Goal: Task Accomplishment & Management: Use online tool/utility

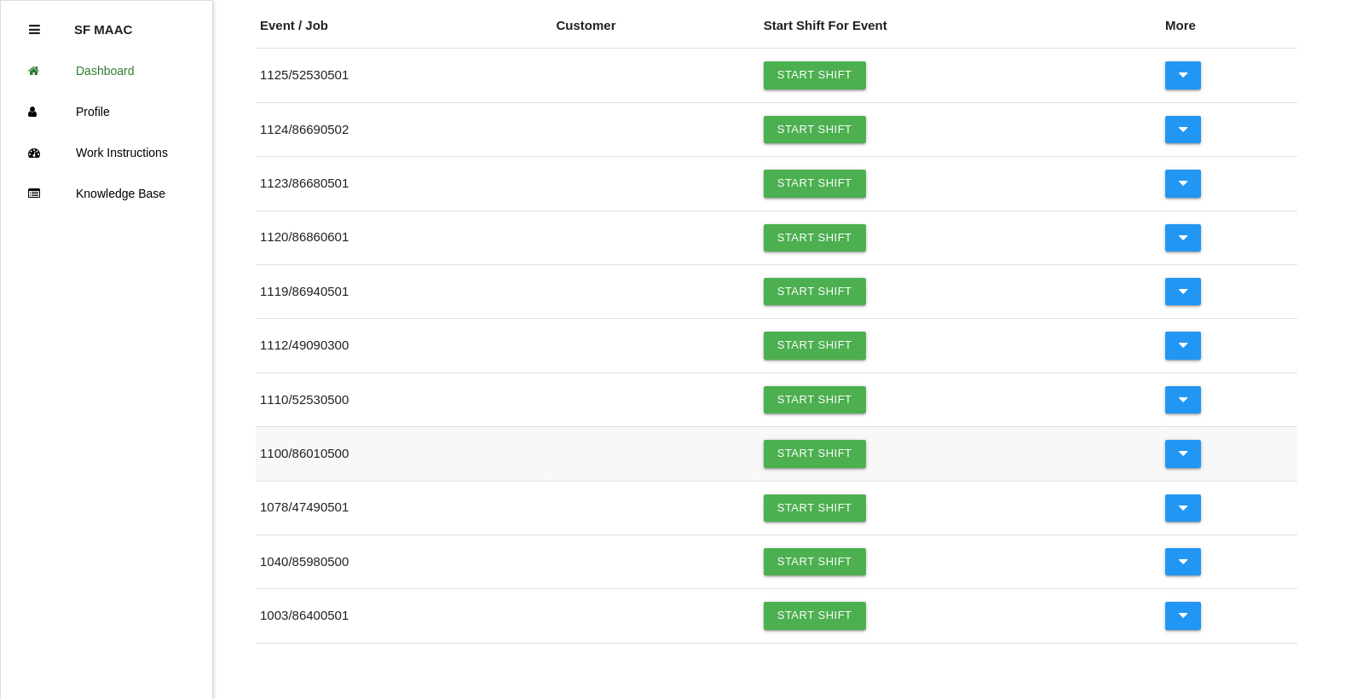
scroll to position [256, 0]
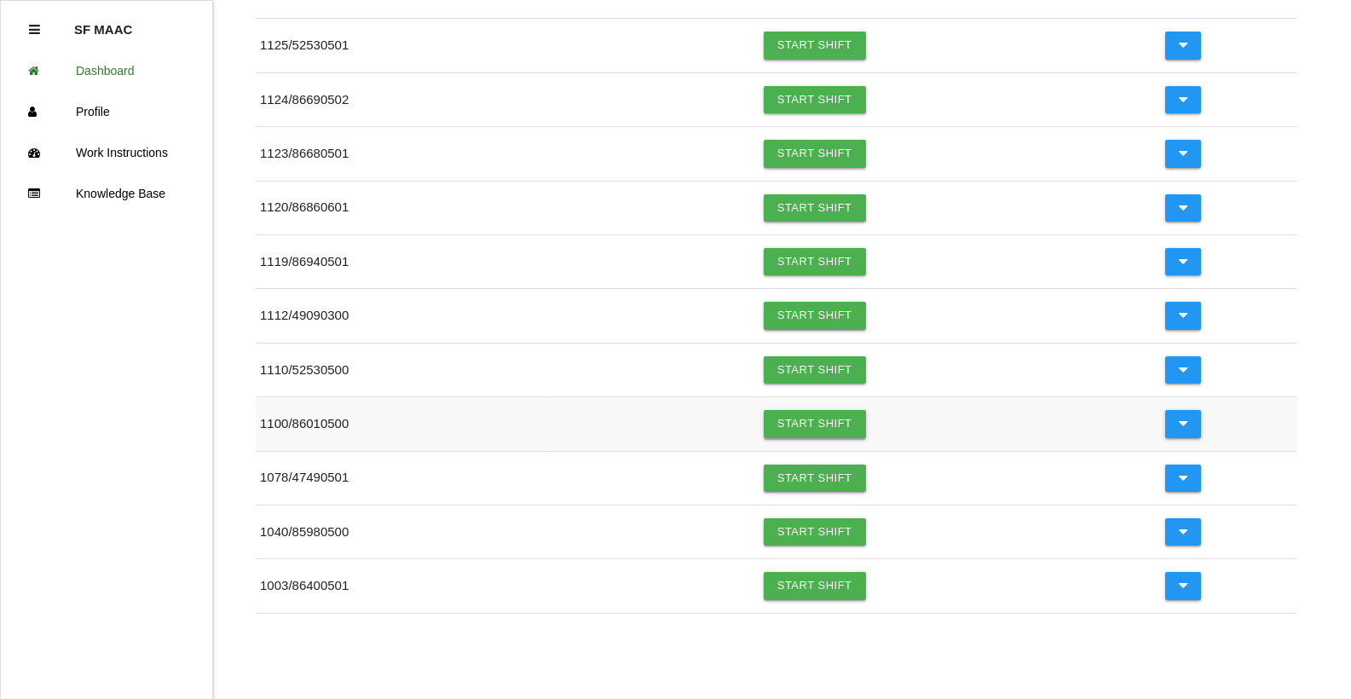
click at [799, 429] on link "Start Shift" at bounding box center [815, 423] width 102 height 27
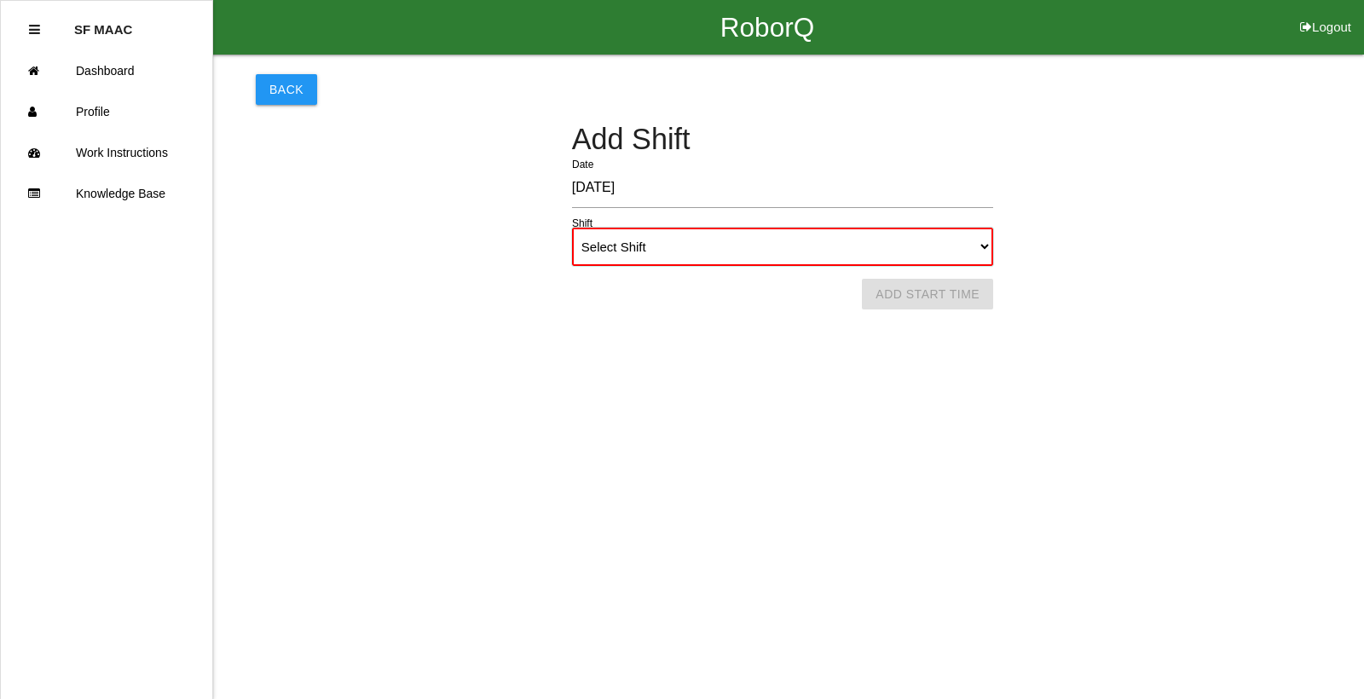
click at [978, 245] on select "Select Shift 1st Shift 2nd Shift 3rd Shift 4th Shift" at bounding box center [782, 247] width 421 height 38
select select "1"
click at [572, 228] on select "Select Shift 1st Shift 2nd Shift 3rd Shift 4th Shift" at bounding box center [782, 247] width 421 height 38
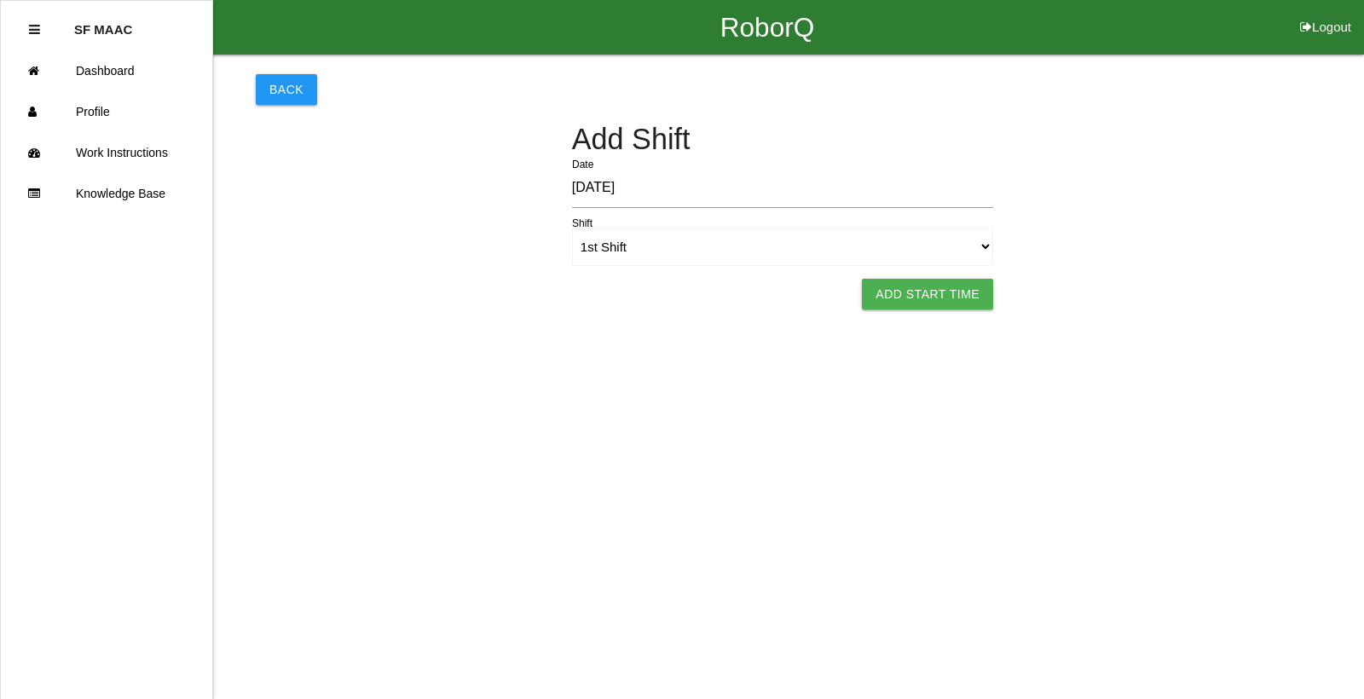
click at [935, 305] on button "Add Start Time" at bounding box center [927, 294] width 131 height 31
select select "8"
select select "34"
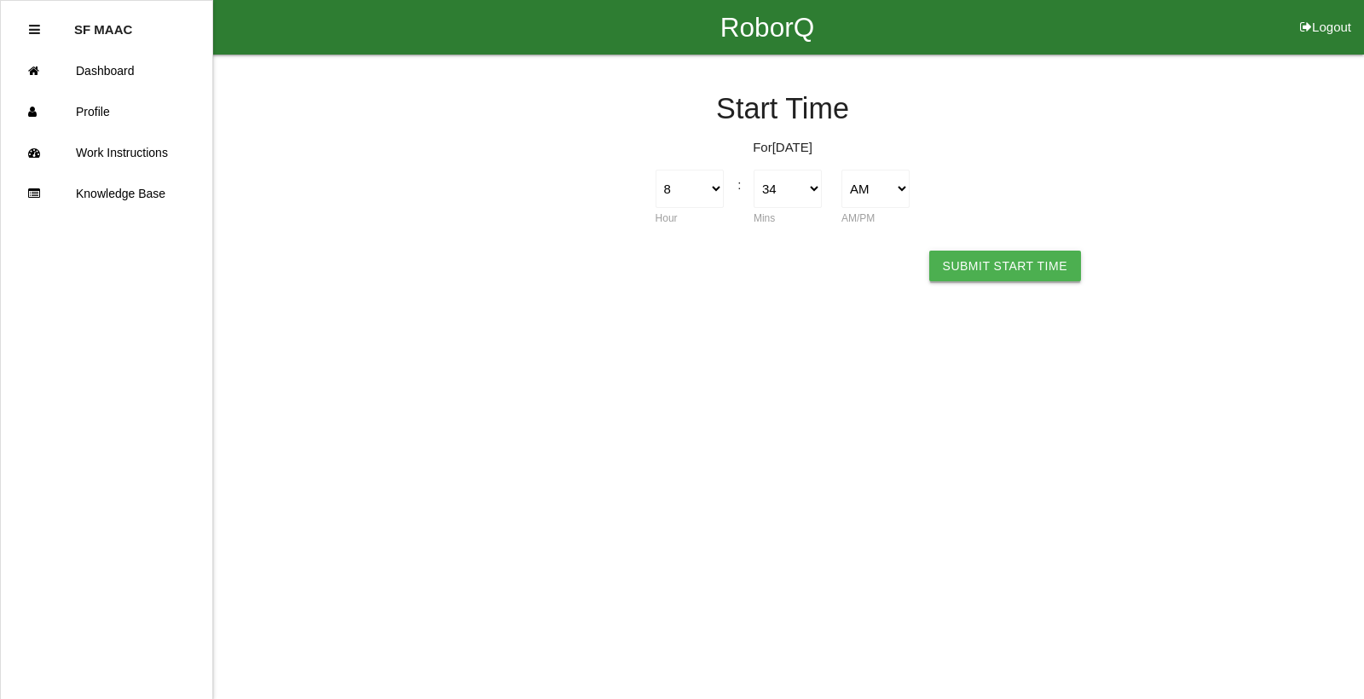
click at [990, 261] on button "Submit Start Time" at bounding box center [1005, 266] width 152 height 31
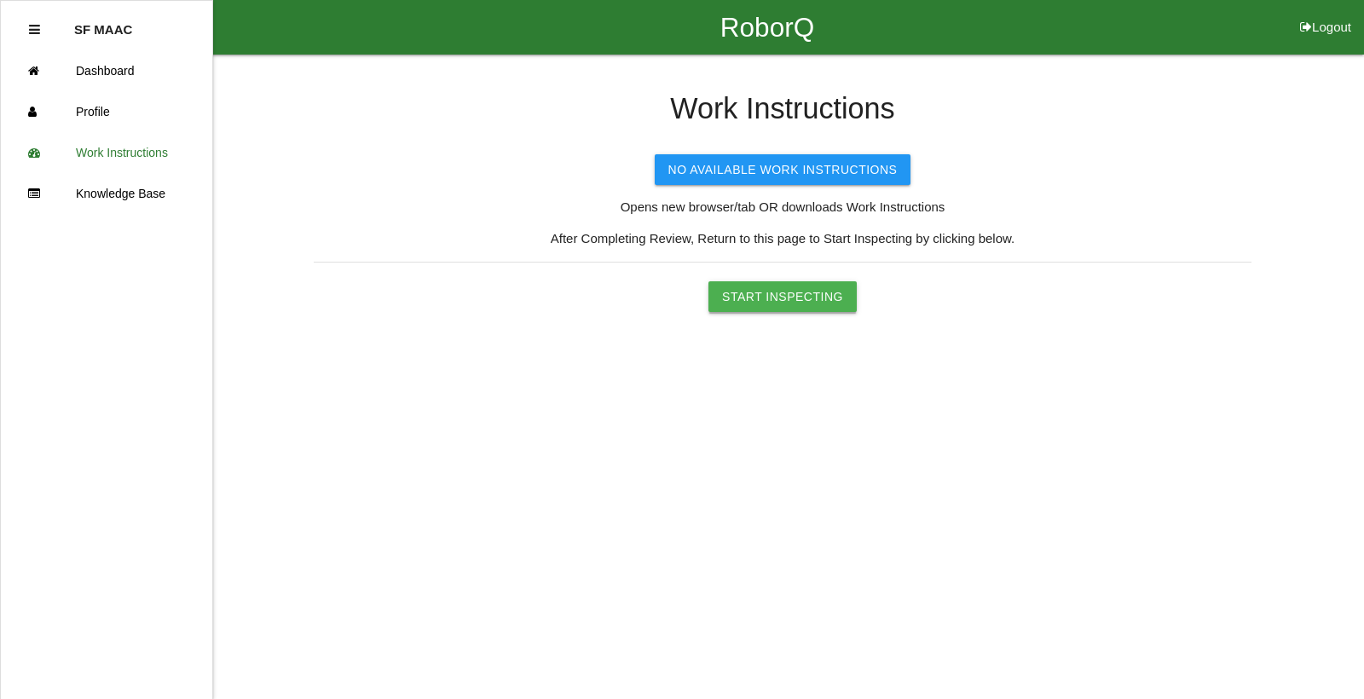
click at [753, 283] on button "Start Inspecting" at bounding box center [782, 296] width 148 height 31
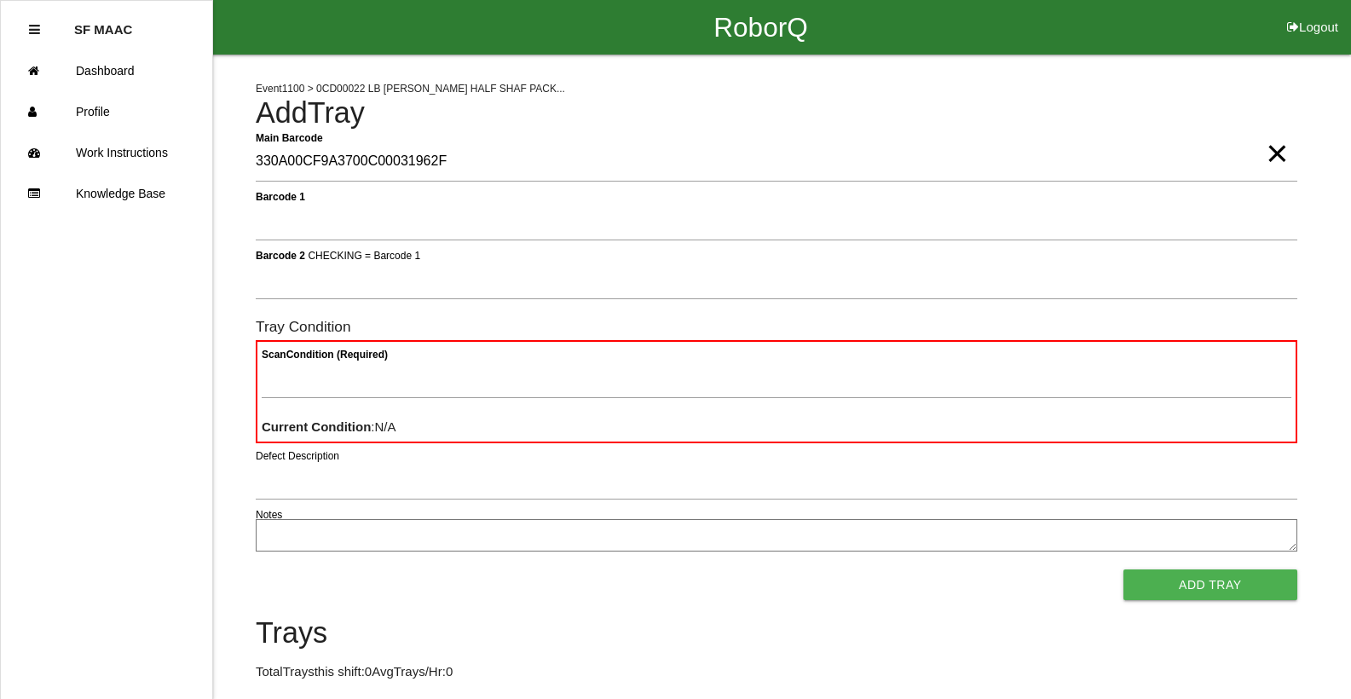
type Barcode "330A00CF9A3700C00031962F"
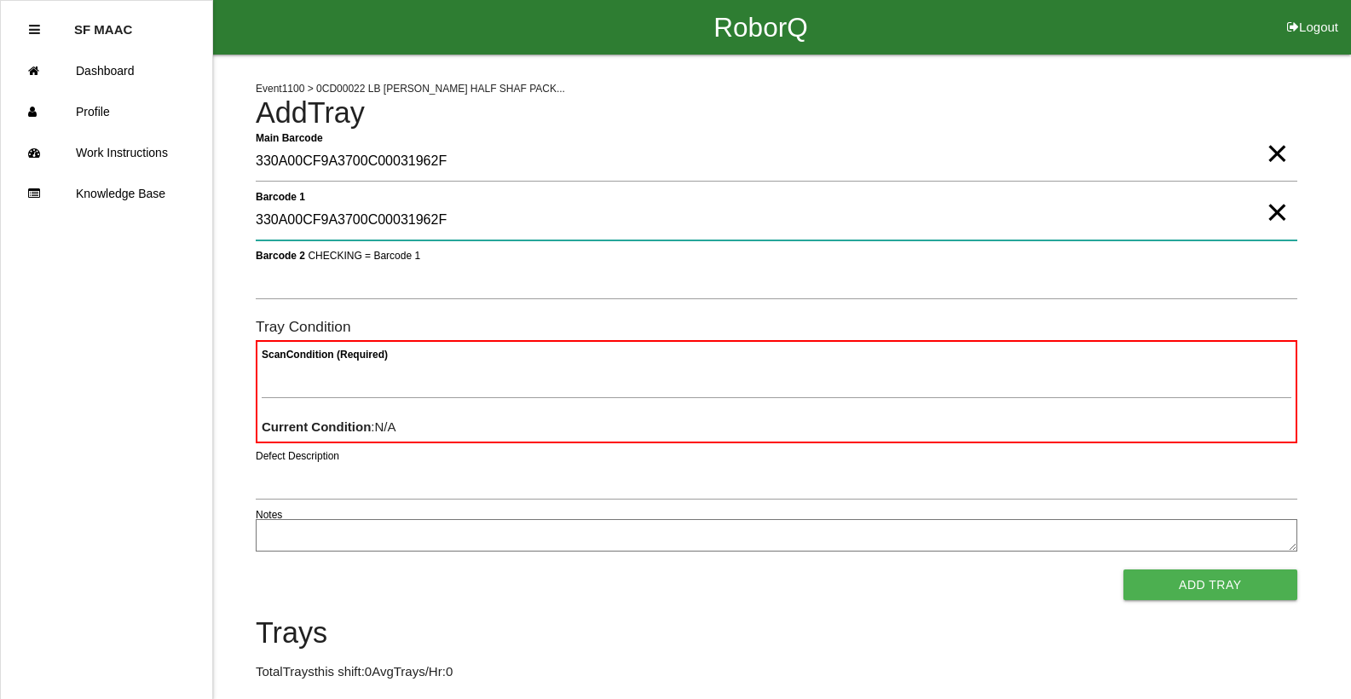
type 1 "330A00CF9A3700C00031962F"
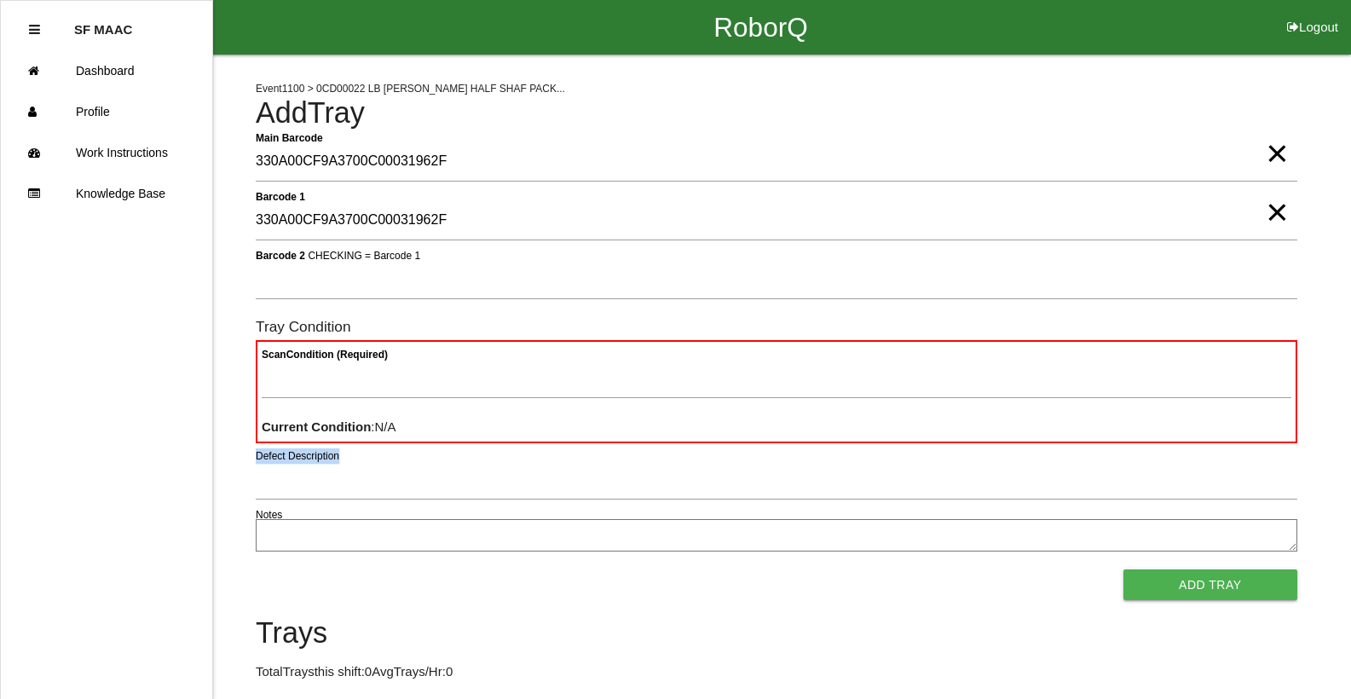
drag, startPoint x: 1000, startPoint y: 427, endPoint x: 1116, endPoint y: 632, distance: 235.9
click at [1116, 632] on div "Event 1100 > 0CD00022 LB [PERSON_NAME] HALF SHAF PACK... Add Tray Main Barcode …" at bounding box center [777, 416] width 1042 height 723
click at [1275, 153] on span "×" at bounding box center [1277, 136] width 22 height 34
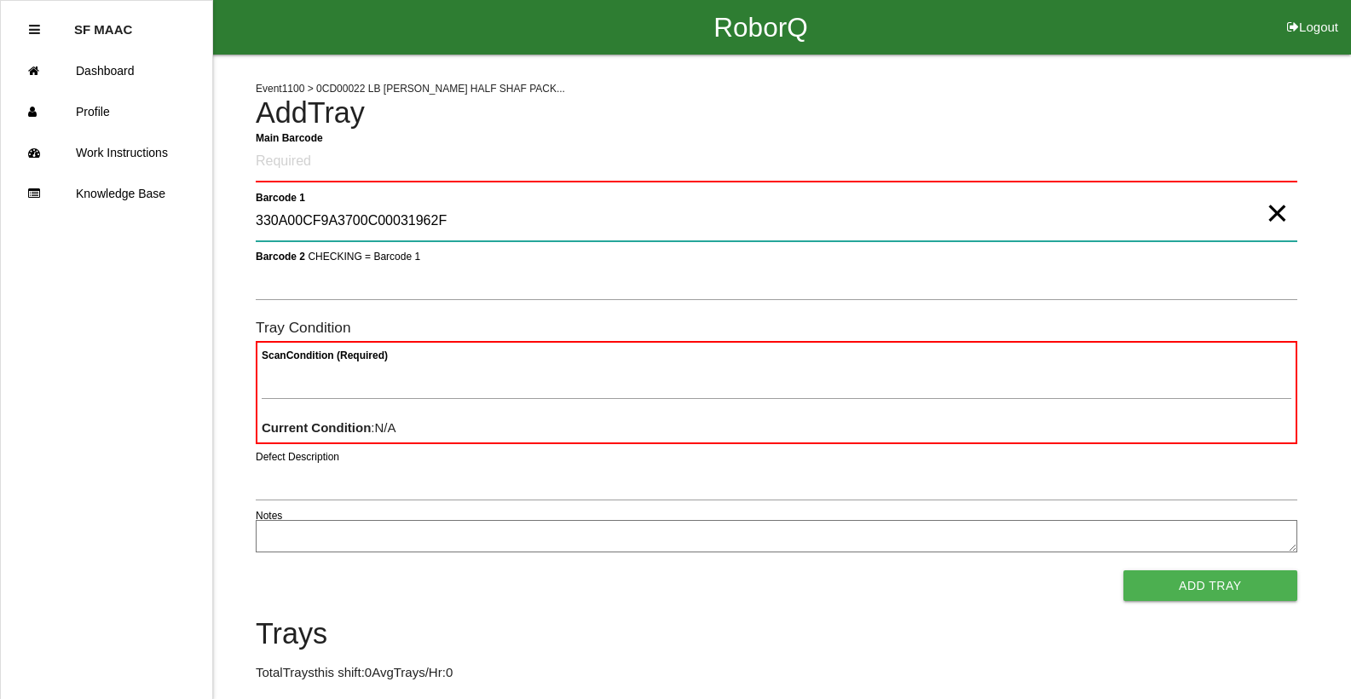
click at [1291, 228] on 1 "330A00CF9A3700C00031962F" at bounding box center [777, 221] width 1042 height 39
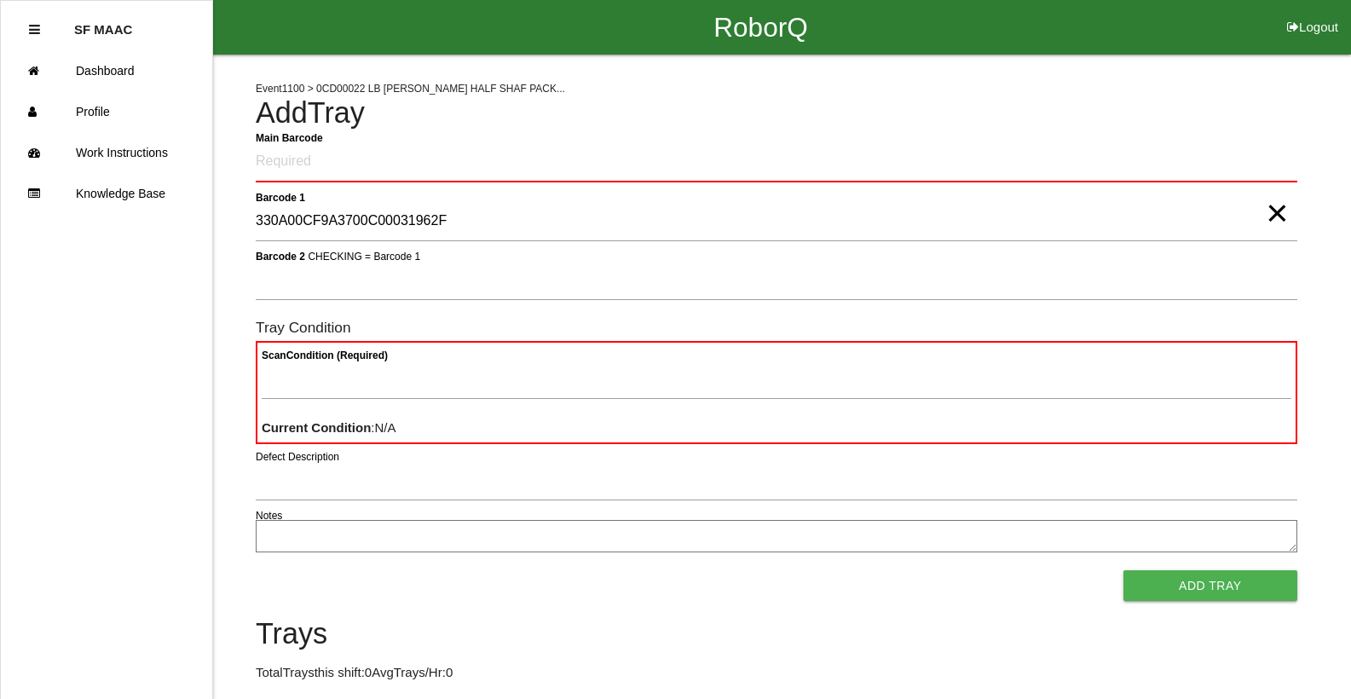
click at [1279, 213] on span "×" at bounding box center [1277, 196] width 22 height 34
click at [1232, 161] on Barcode "Main Barcode" at bounding box center [777, 162] width 1042 height 40
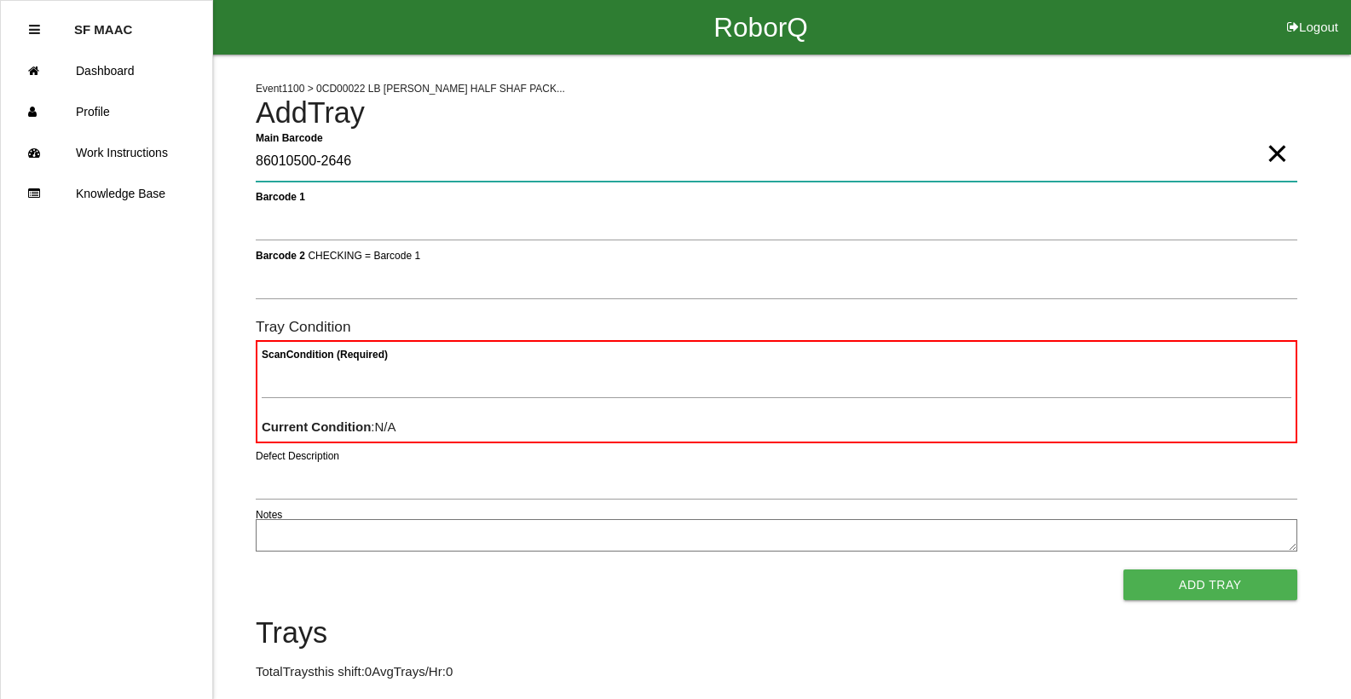
type Barcode "86010500-2646"
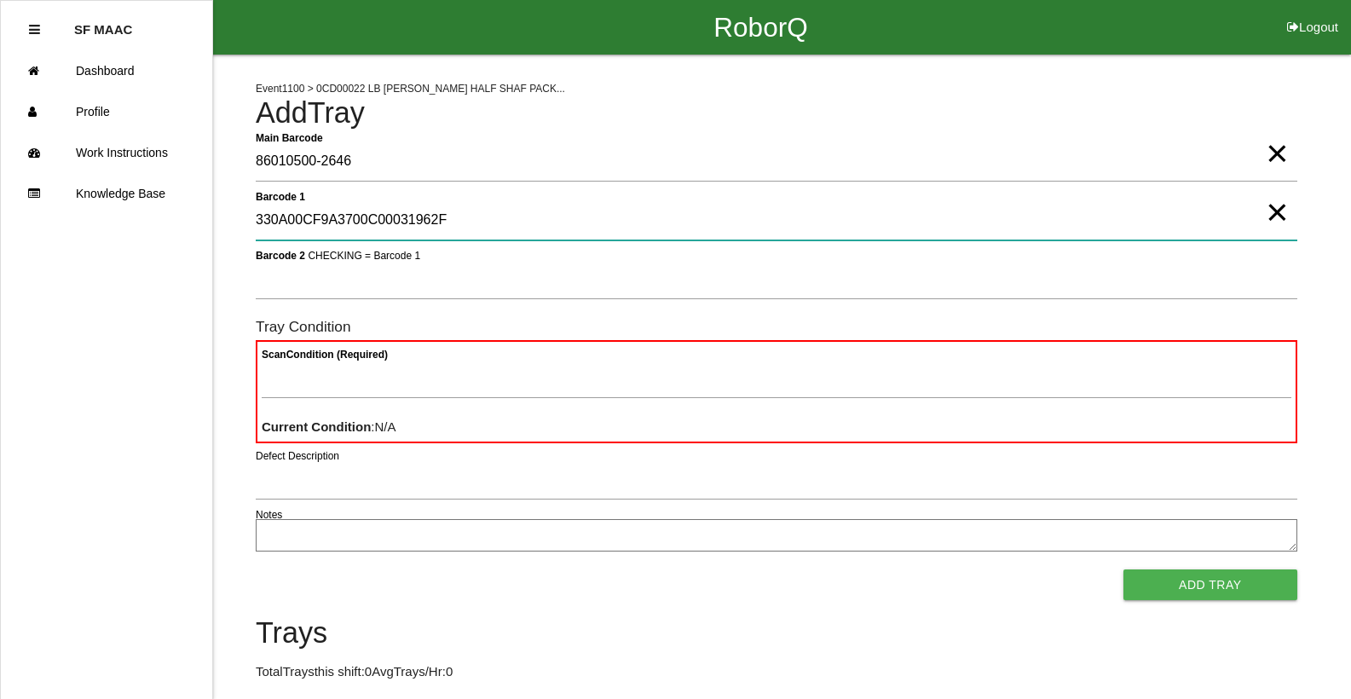
type 1 "330A00CF9A3700C00031962F"
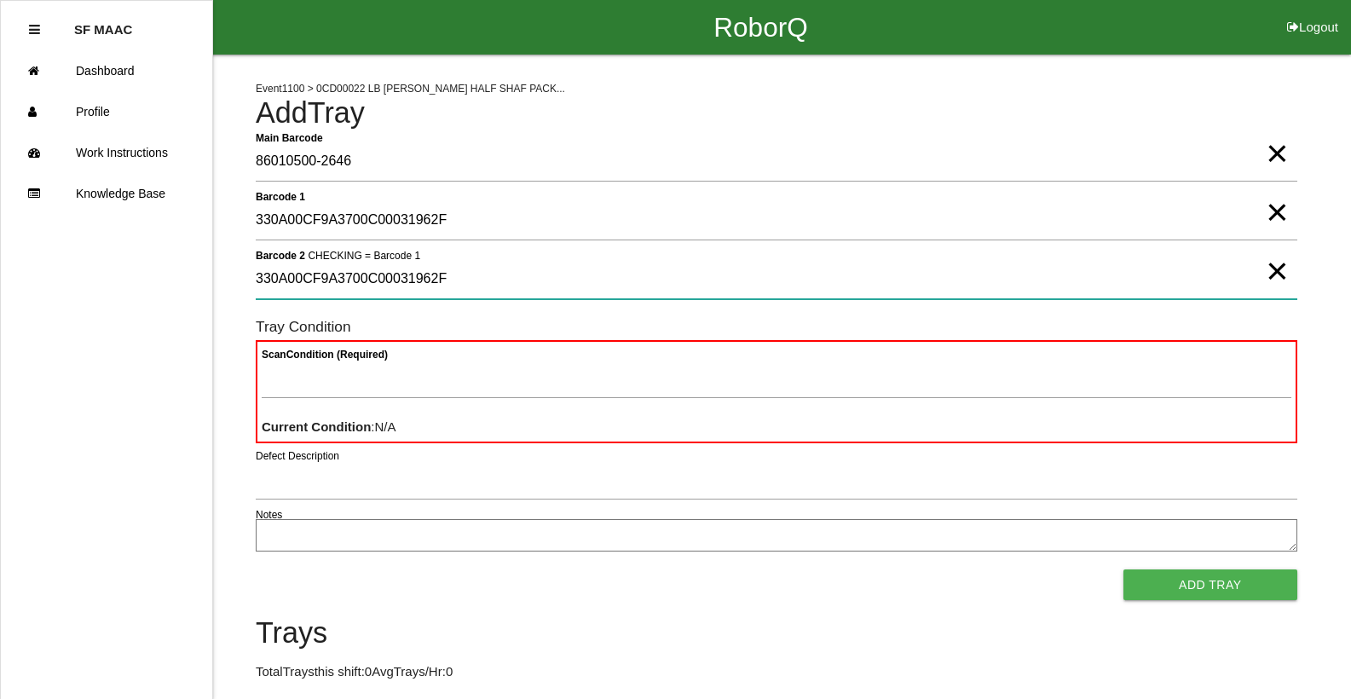
type 2 "330A00CF9A3700C00031962F"
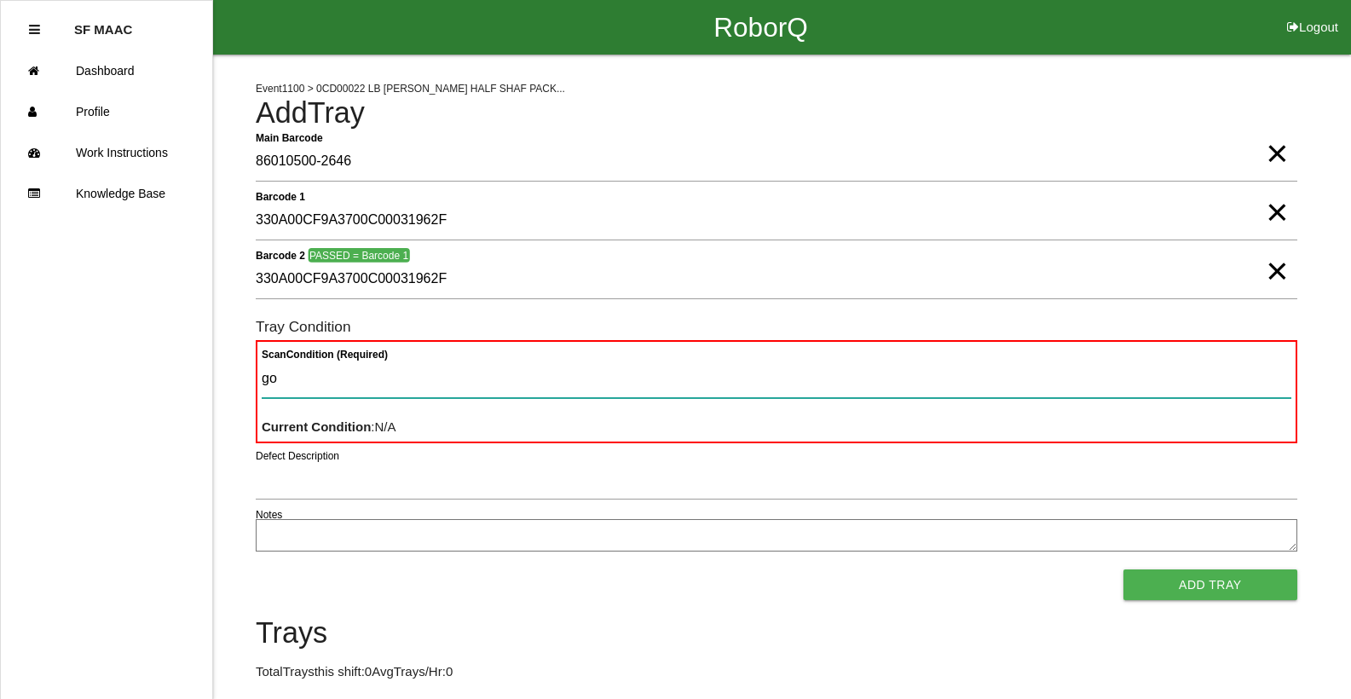
type Condition "goo"
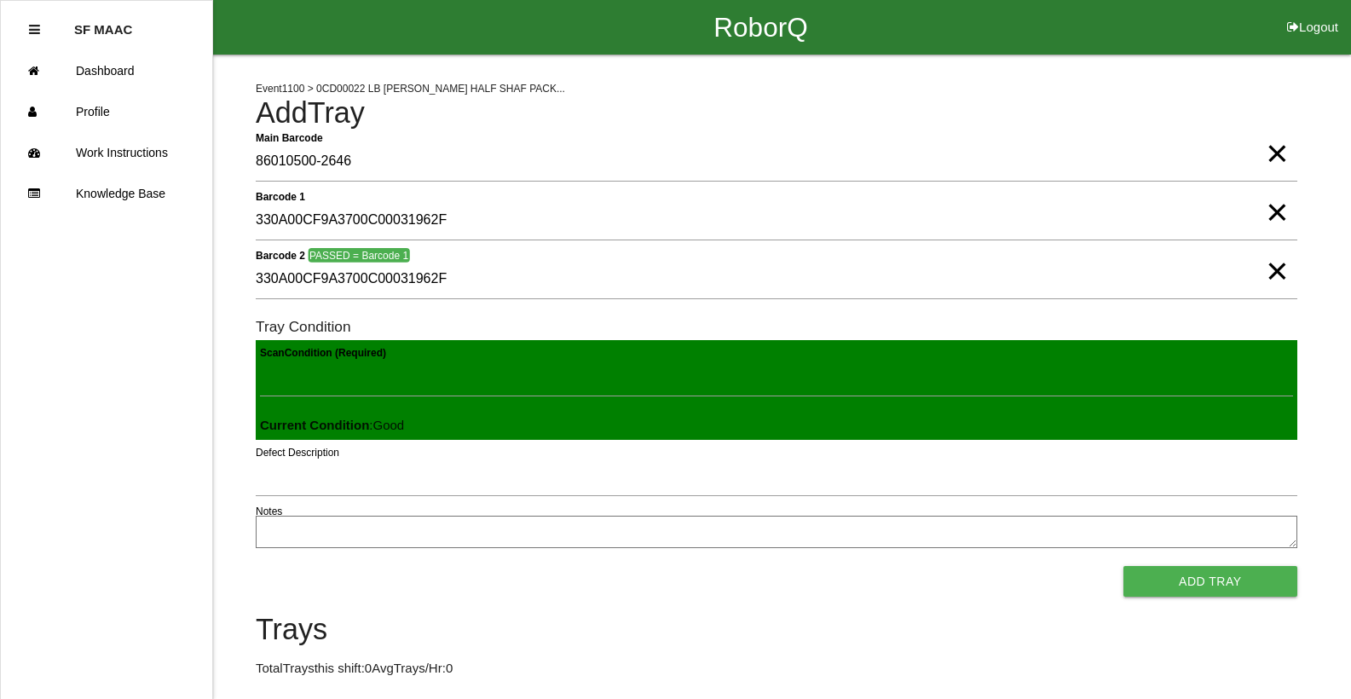
click at [1123, 566] on button "Add Tray" at bounding box center [1210, 581] width 174 height 31
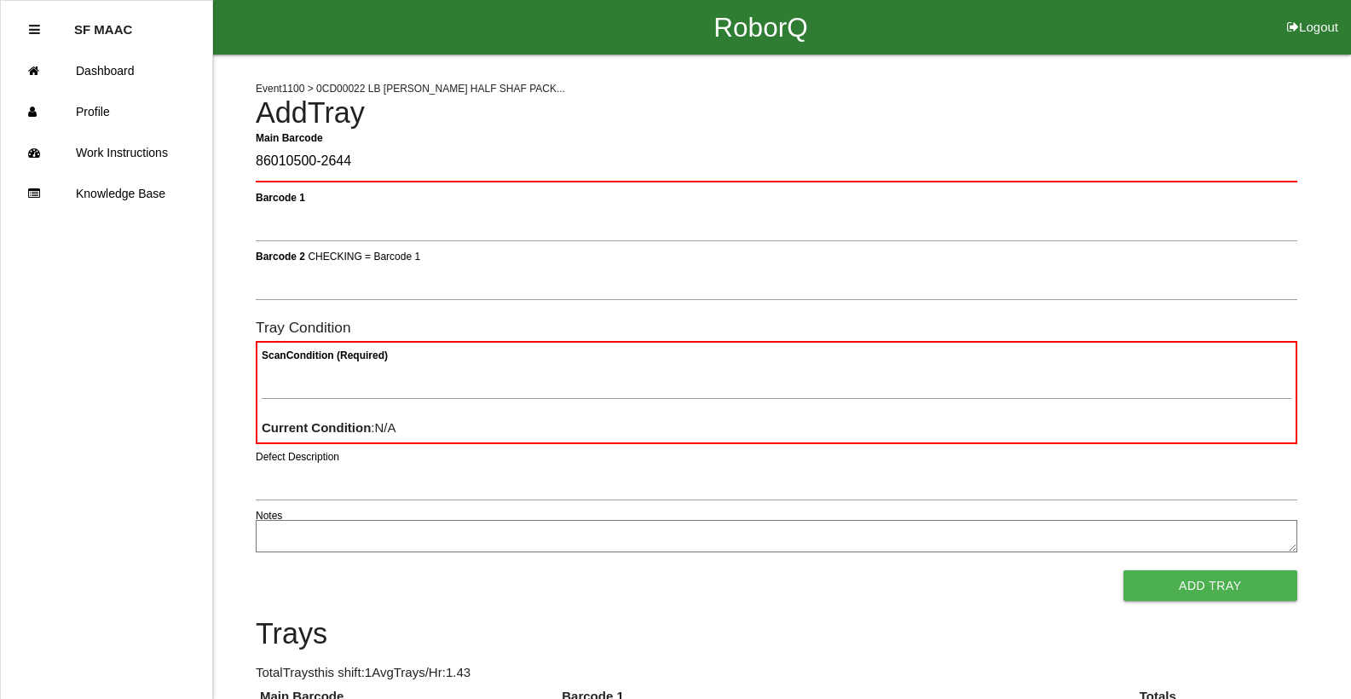
type Barcode "86010500-2644"
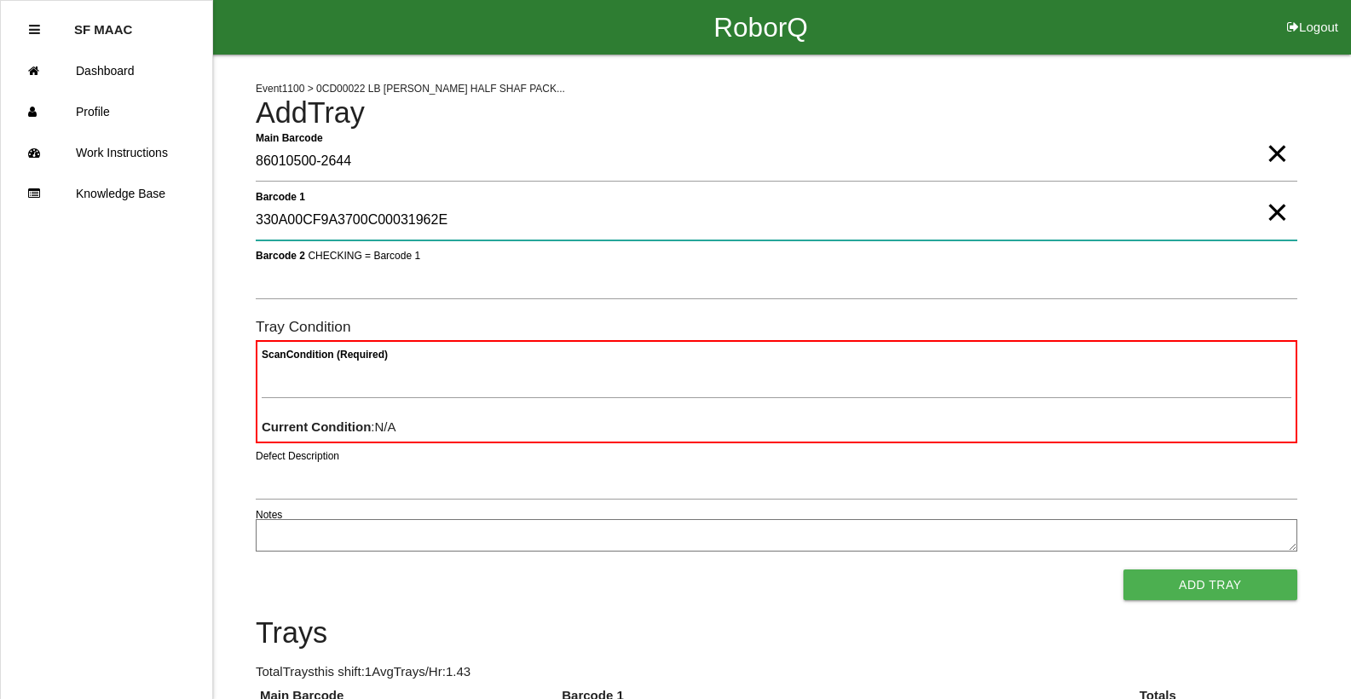
type 1 "330A00CF9A3700C00031962E"
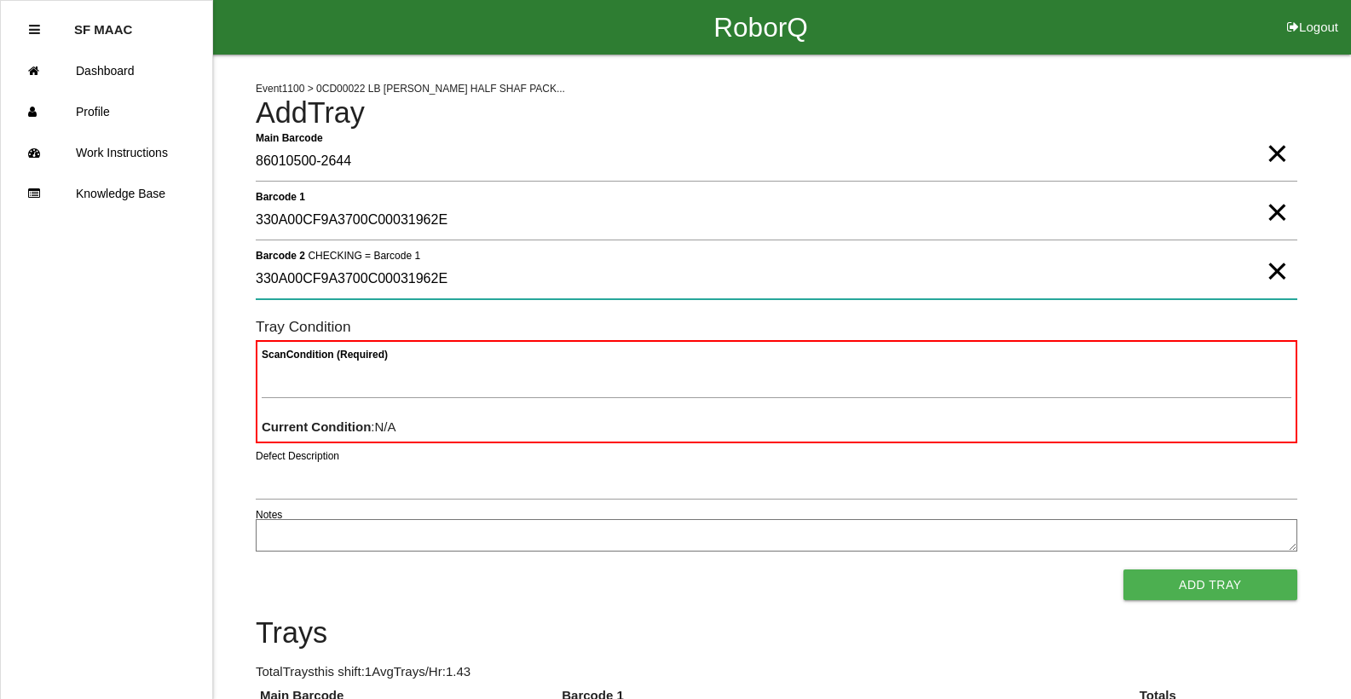
type 2 "330A00CF9A3700C00031962E"
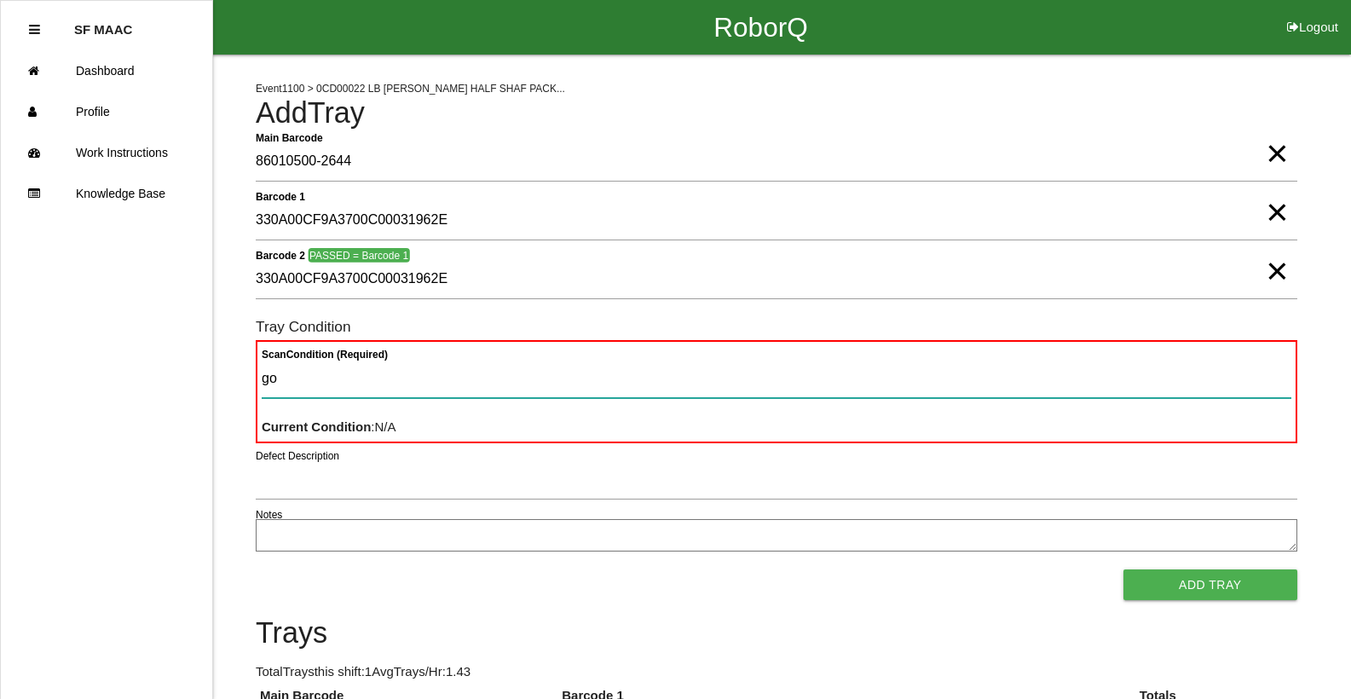
type Condition "goo"
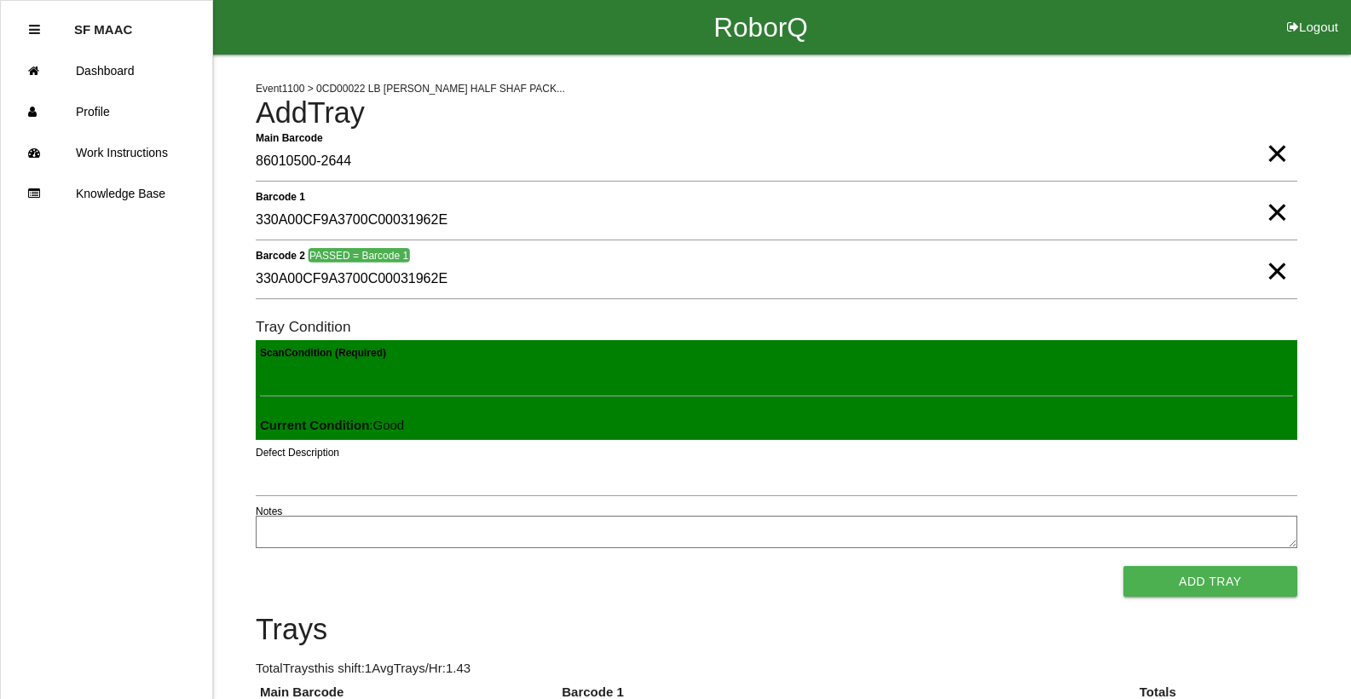
click at [1123, 566] on button "Add Tray" at bounding box center [1210, 581] width 174 height 31
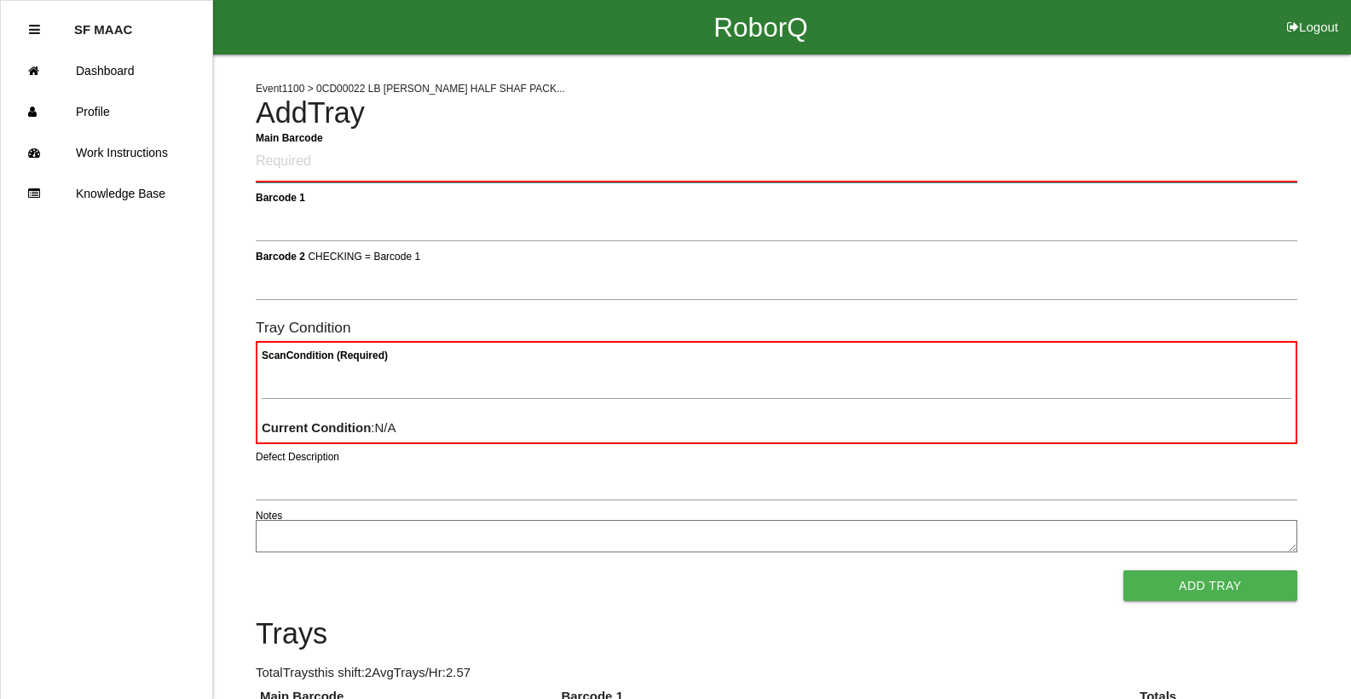
click at [1144, 160] on Barcode "Main Barcode" at bounding box center [777, 162] width 1042 height 40
type Barcode "86010500-2641"
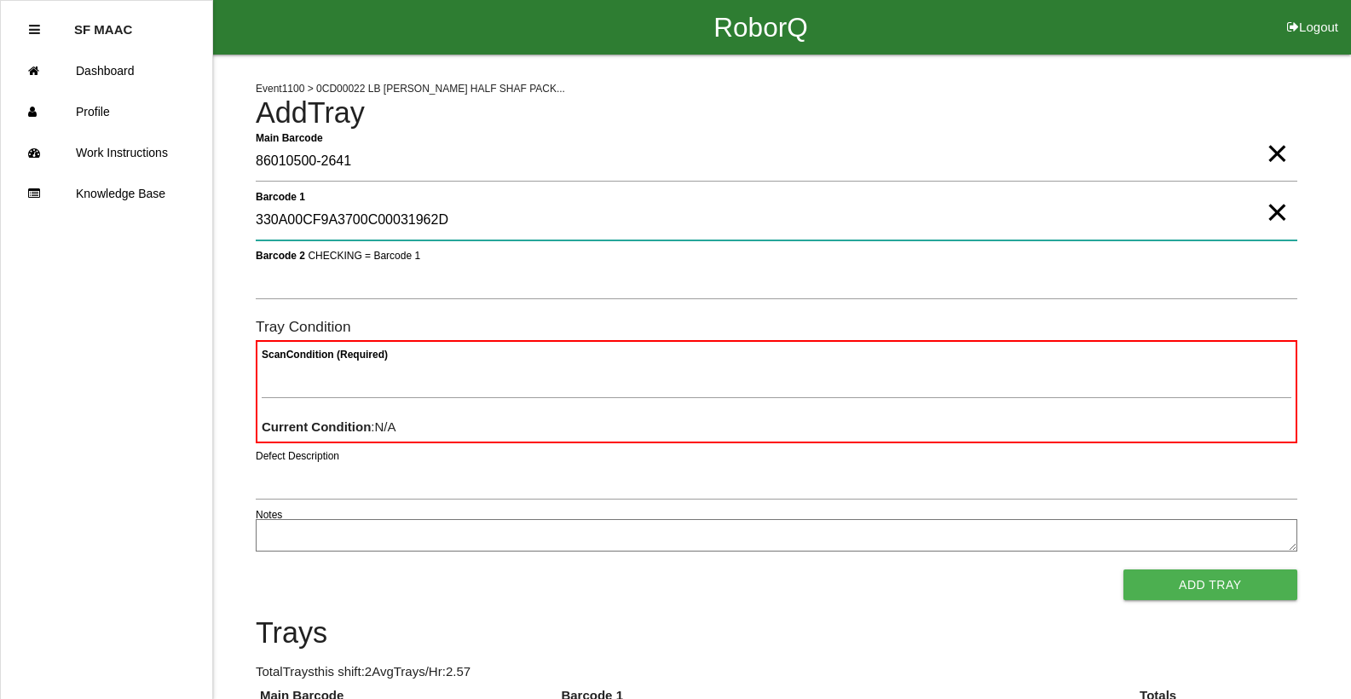
type 1 "330A00CF9A3700C00031962D"
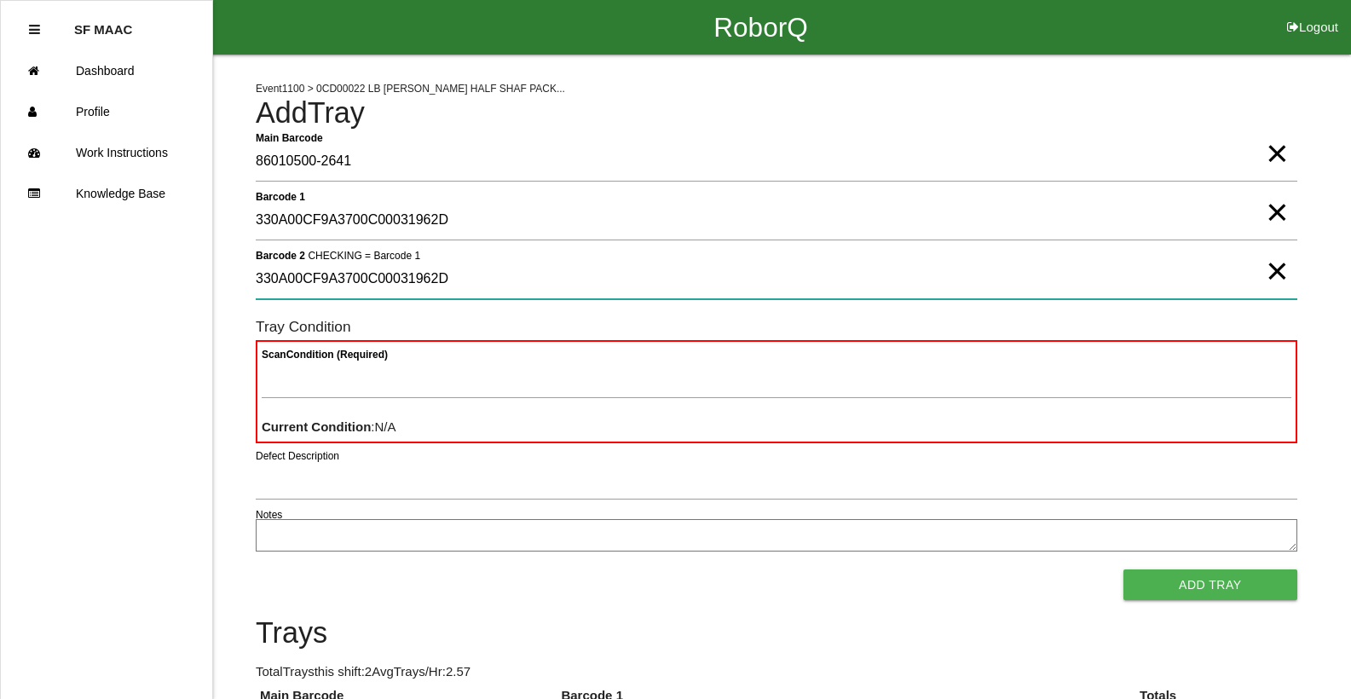
type 2 "330A00CF9A3700C00031962D"
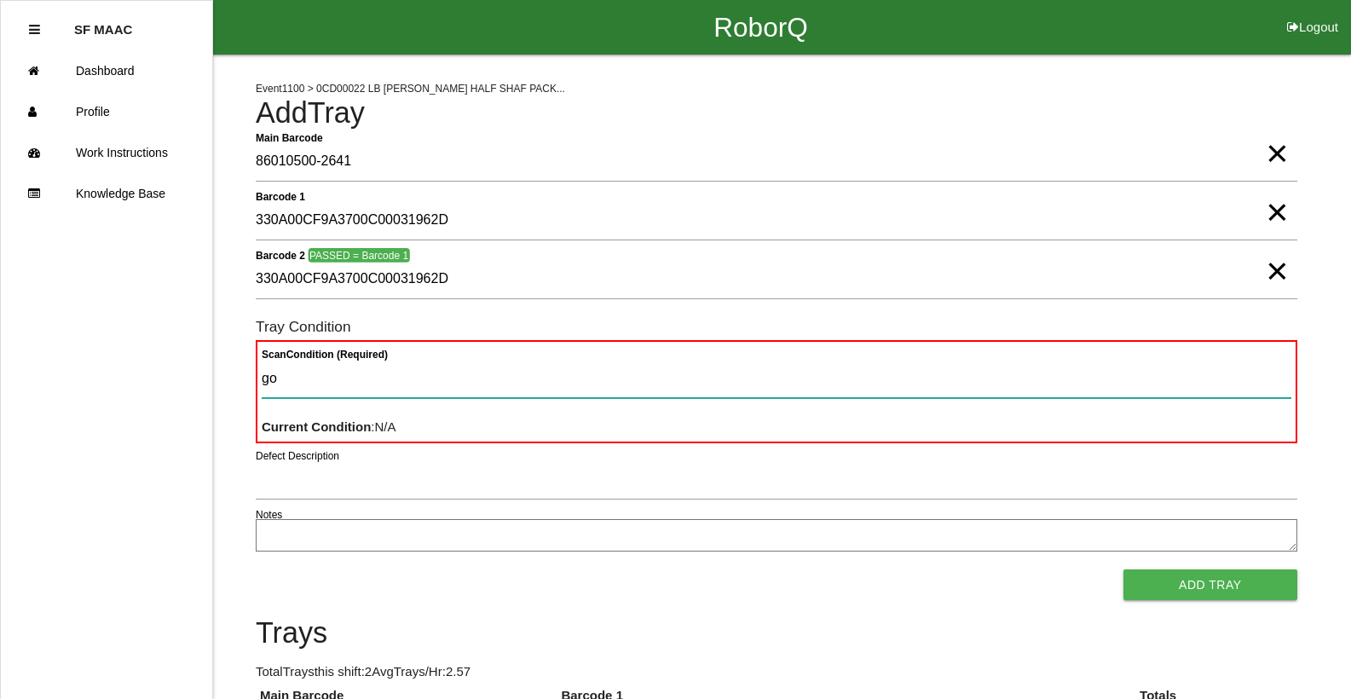
type Condition "goo"
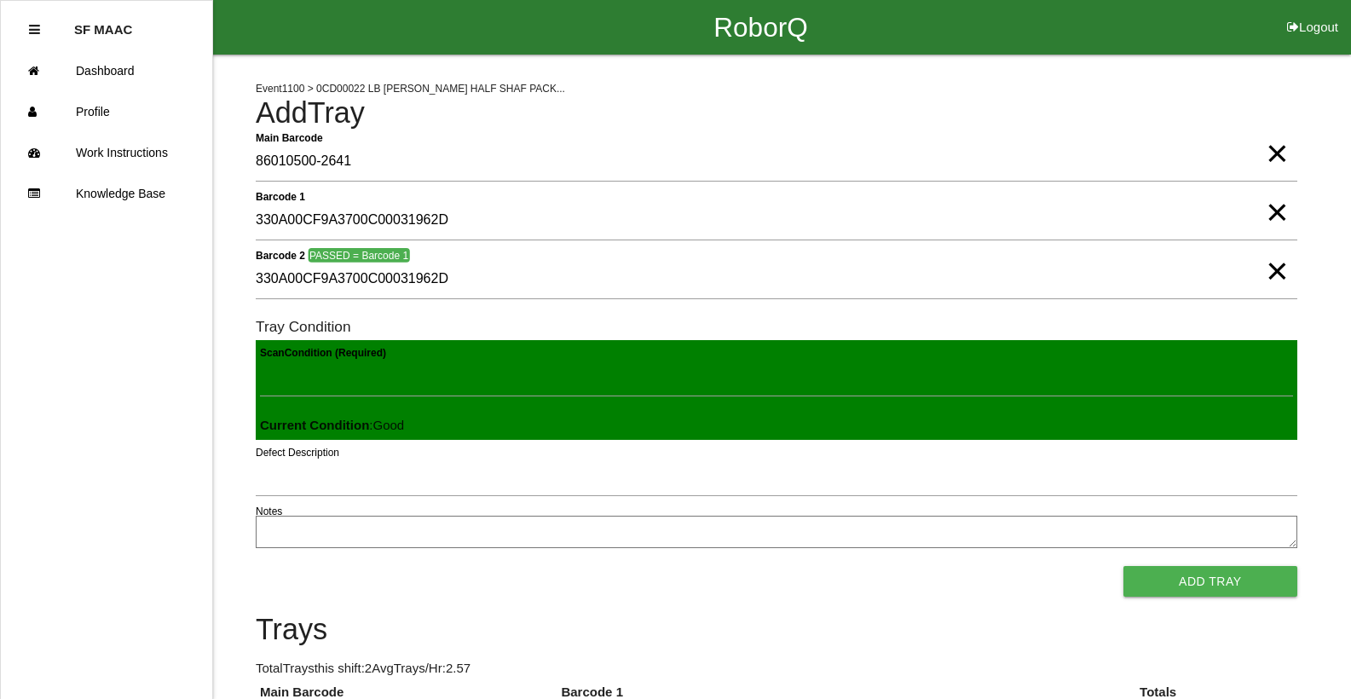
click at [1123, 566] on button "Add Tray" at bounding box center [1210, 581] width 174 height 31
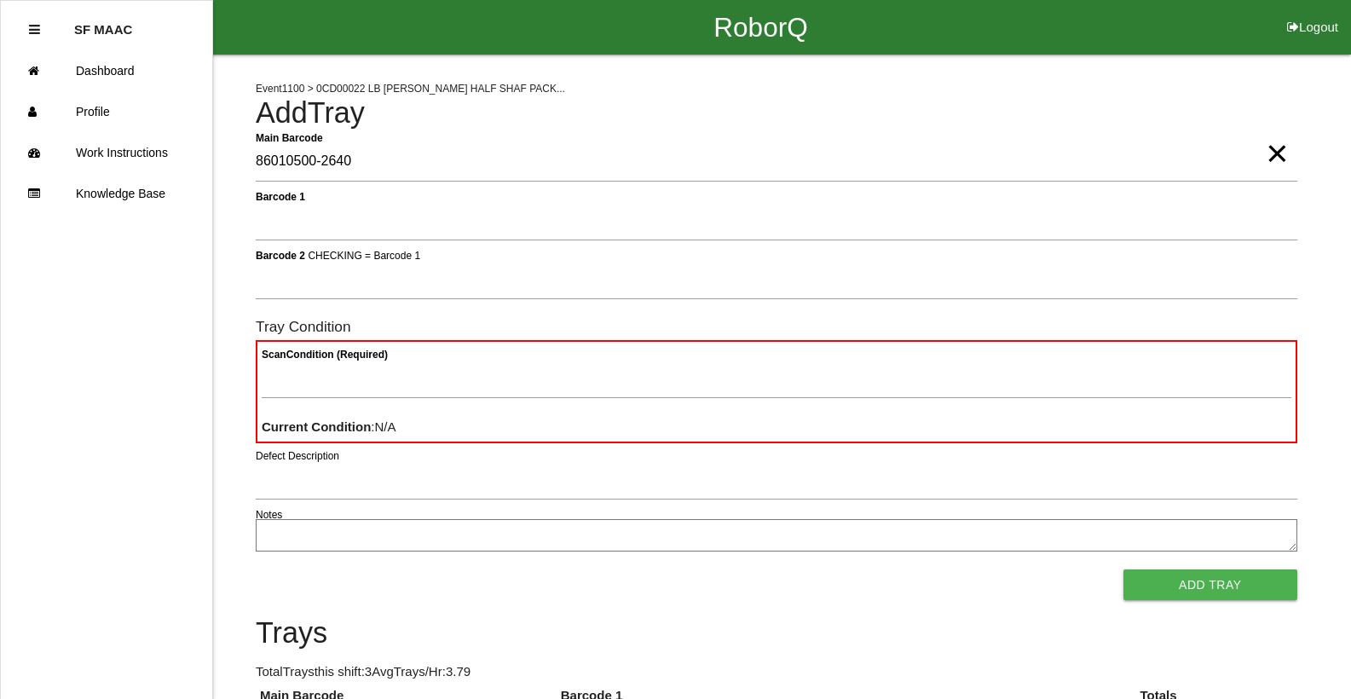
type Barcode "86010500-2640"
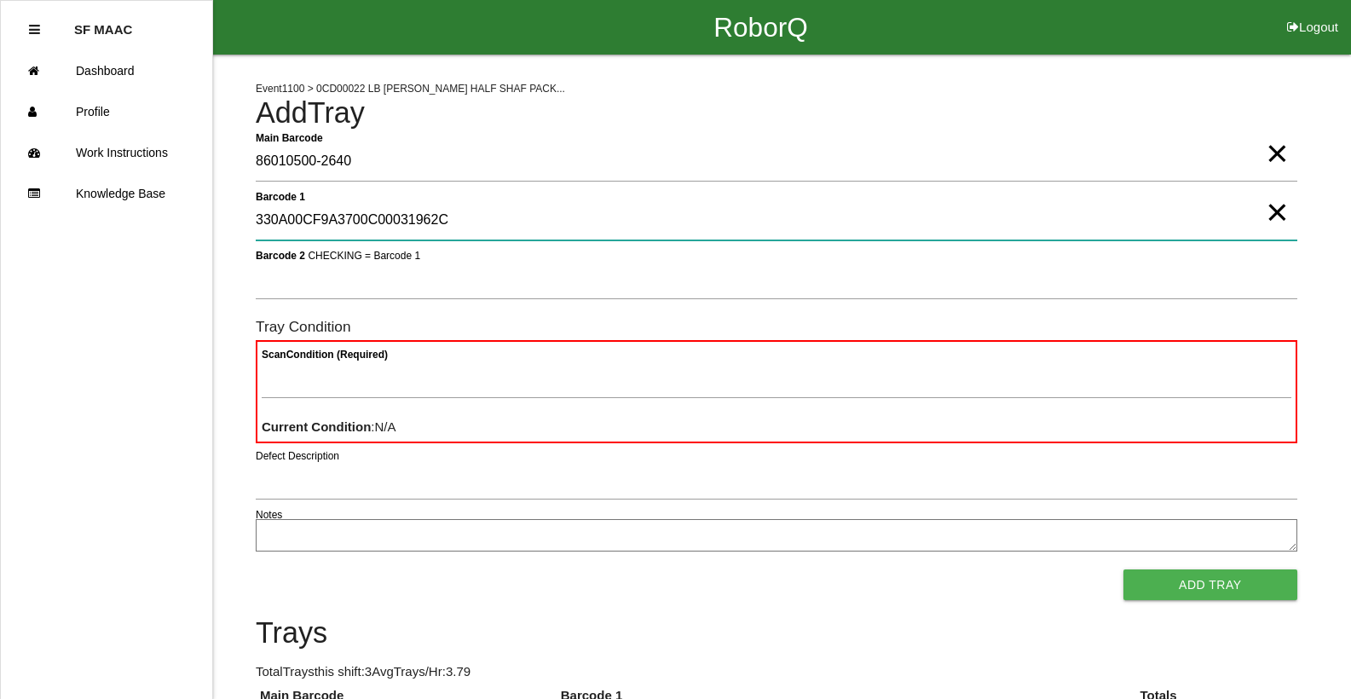
type 1 "330A00CF9A3700C00031962C"
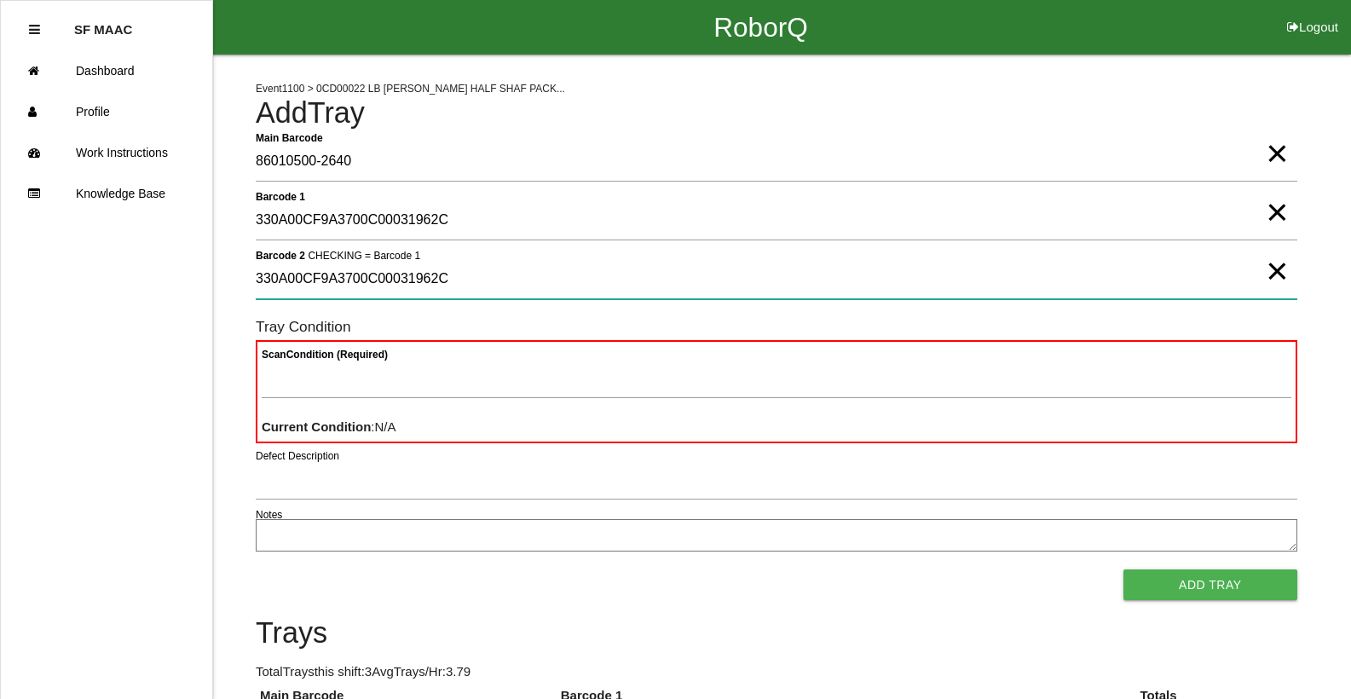
type 2 "330A00CF9A3700C00031962C"
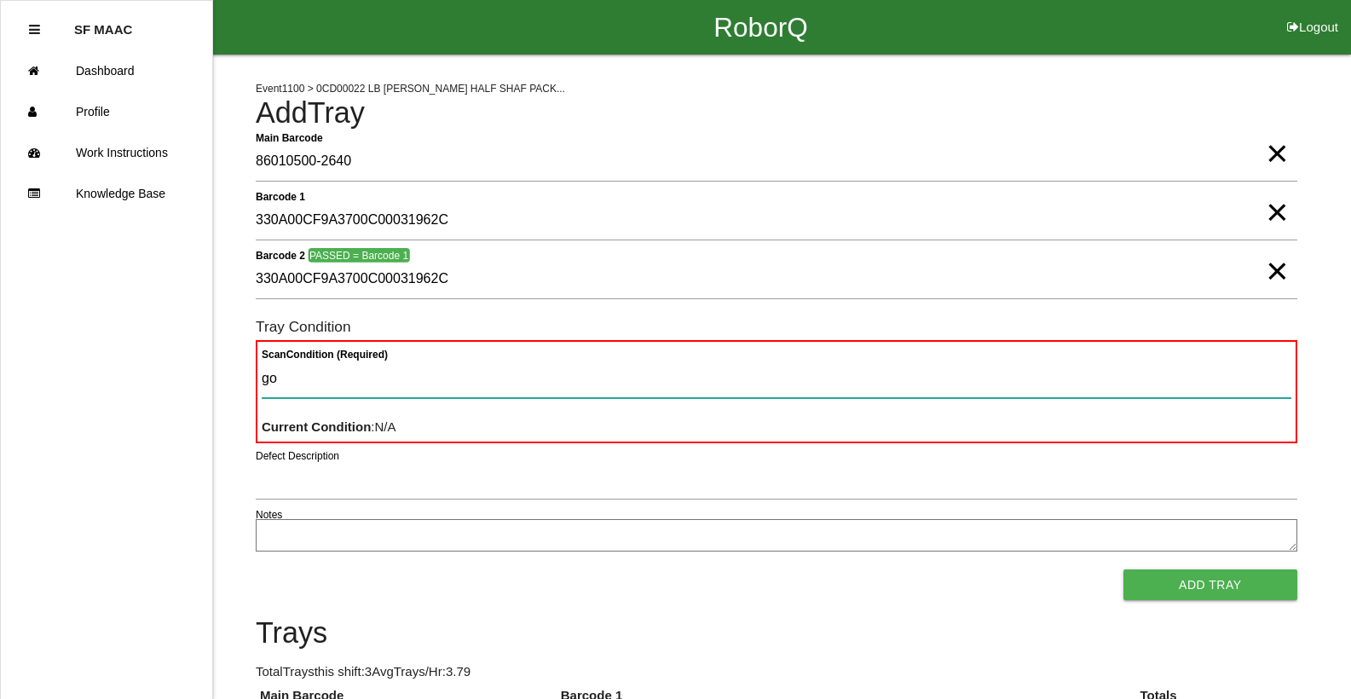
type Condition "goo"
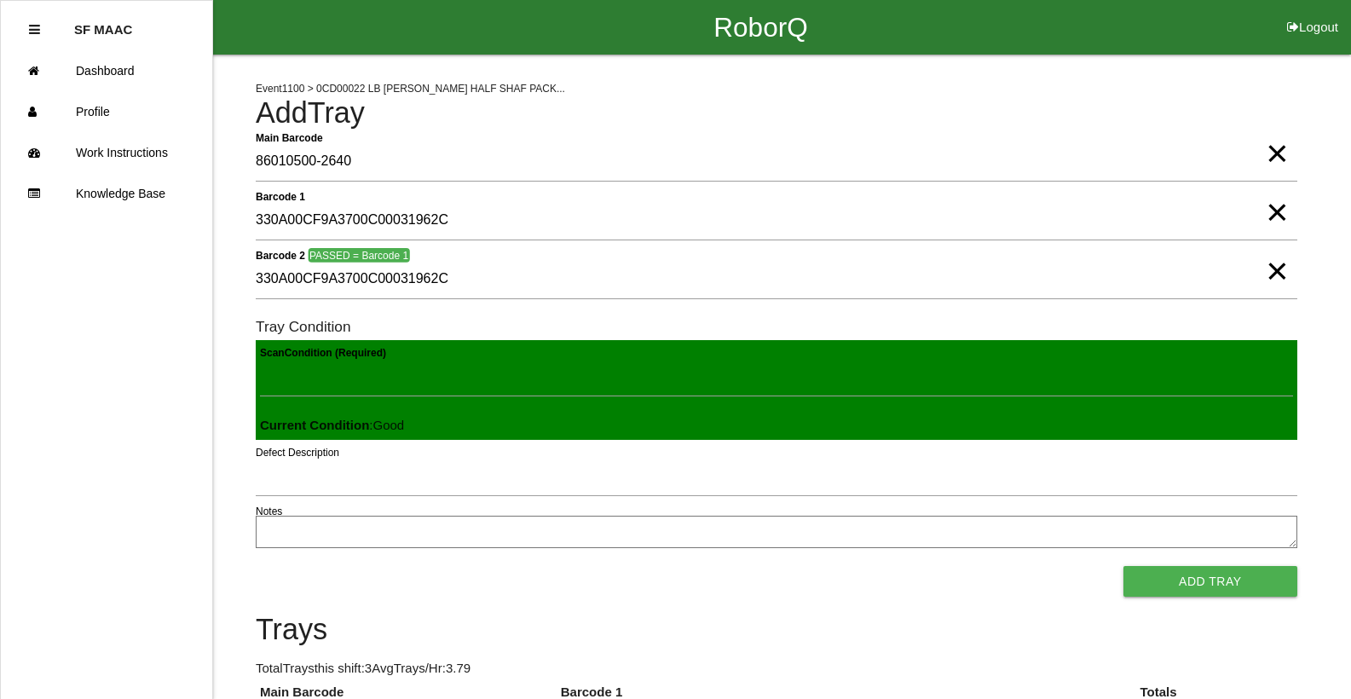
click at [1123, 566] on button "Add Tray" at bounding box center [1210, 581] width 174 height 31
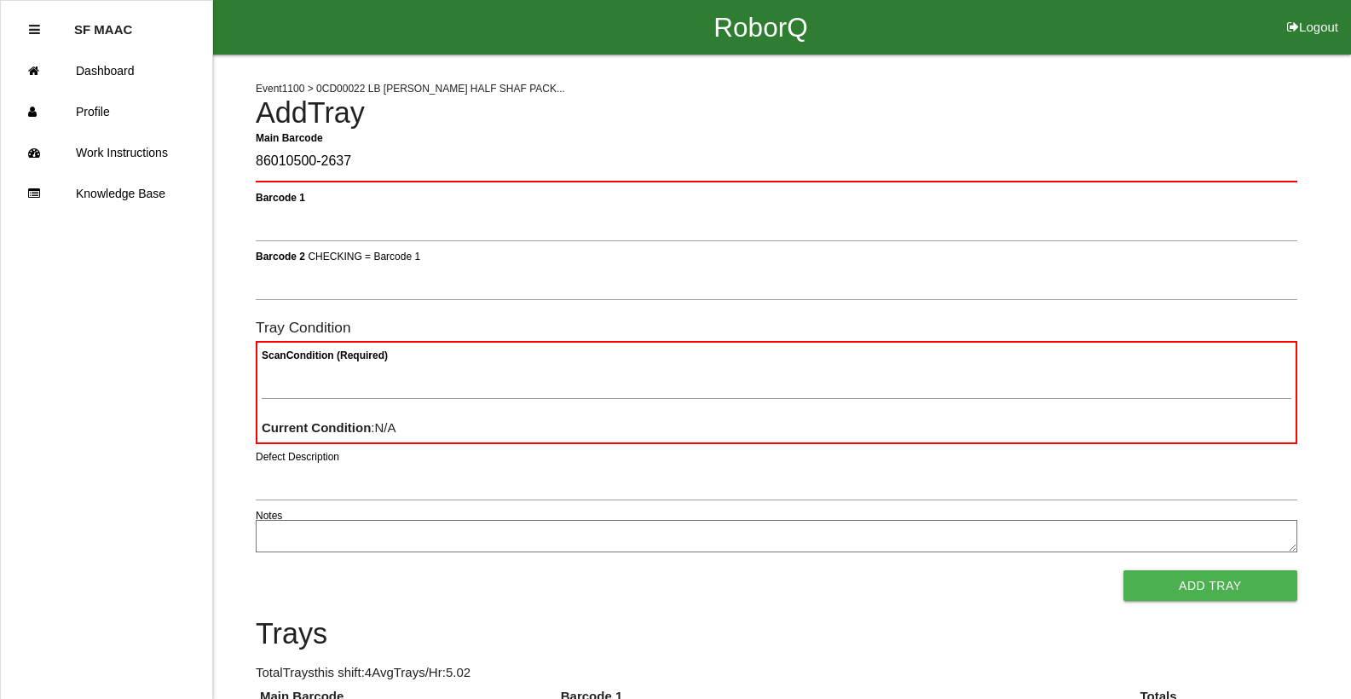
type Barcode "86010500-2637"
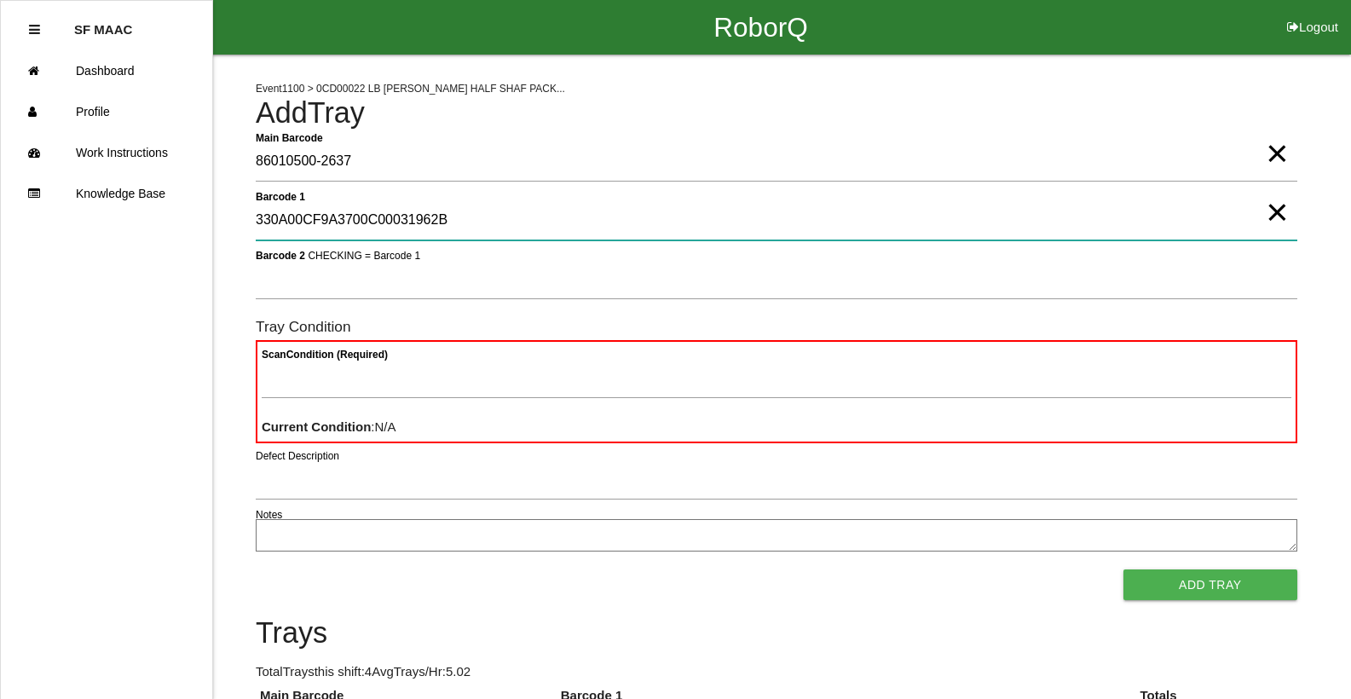
type 1 "330A00CF9A3700C00031962B"
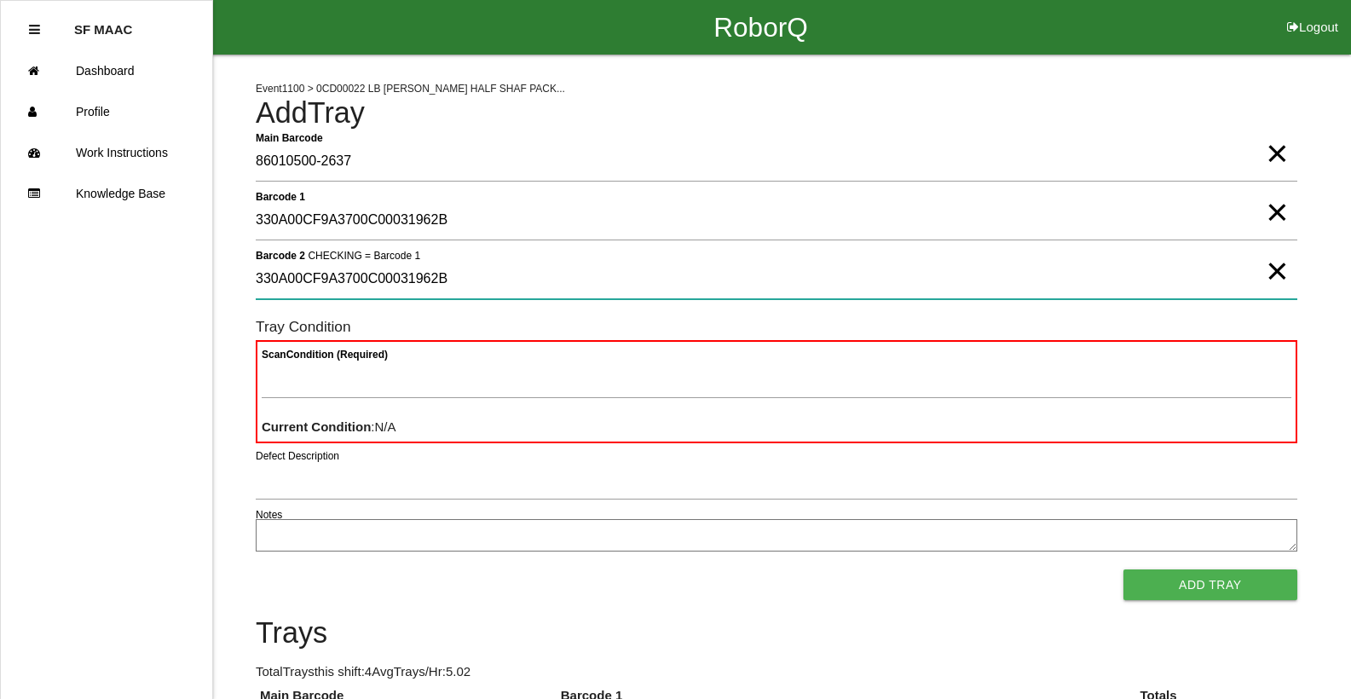
type 2 "330A00CF9A3700C00031962B"
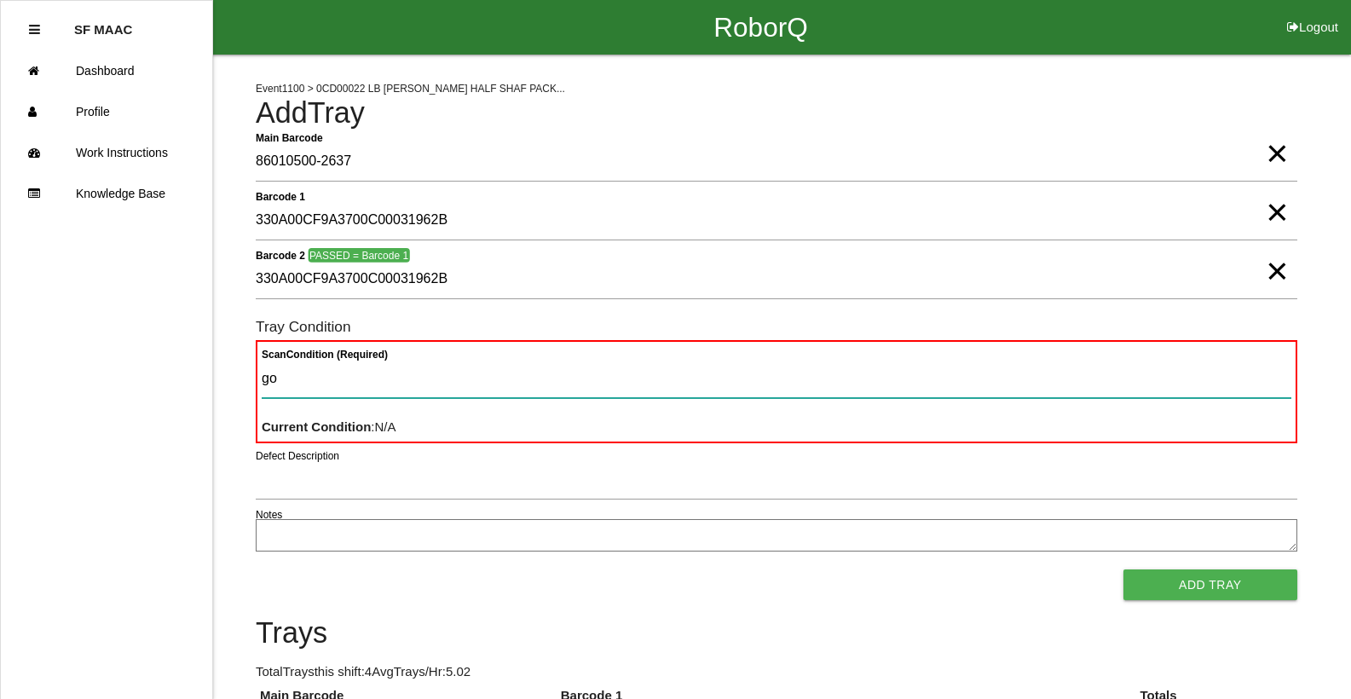
type Condition "goo"
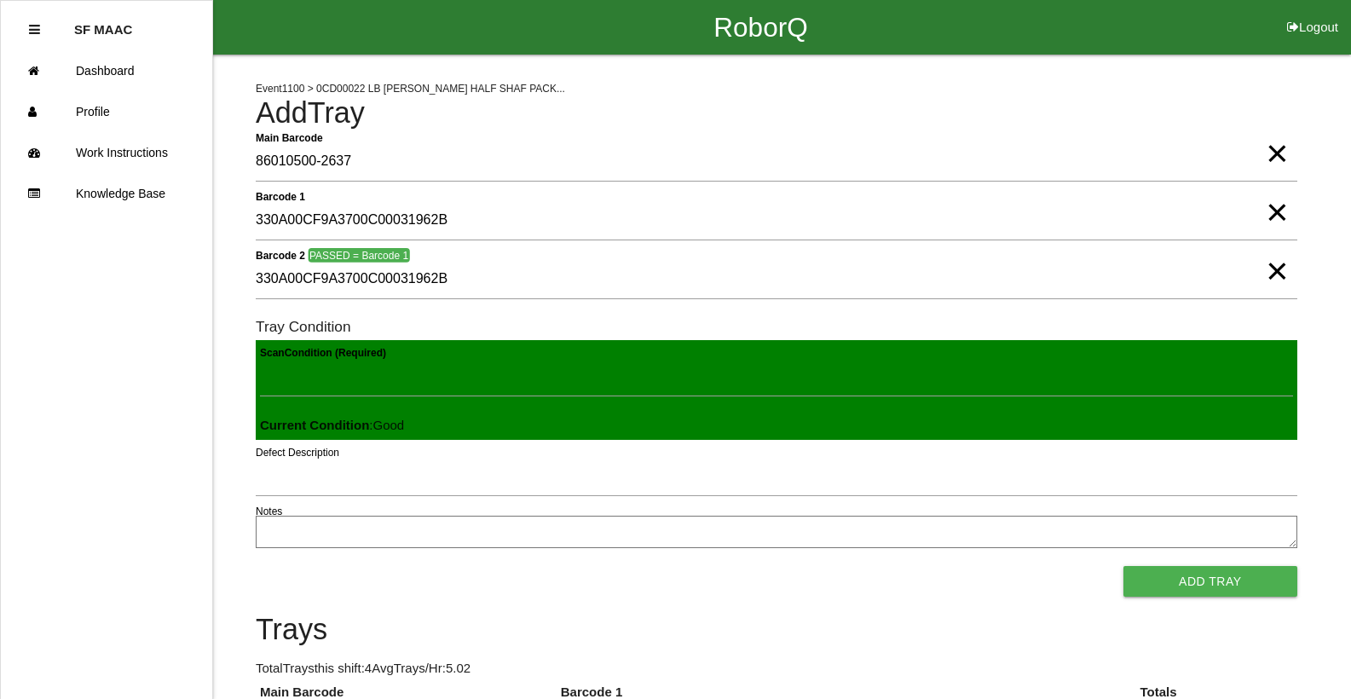
click at [1123, 566] on button "Add Tray" at bounding box center [1210, 581] width 174 height 31
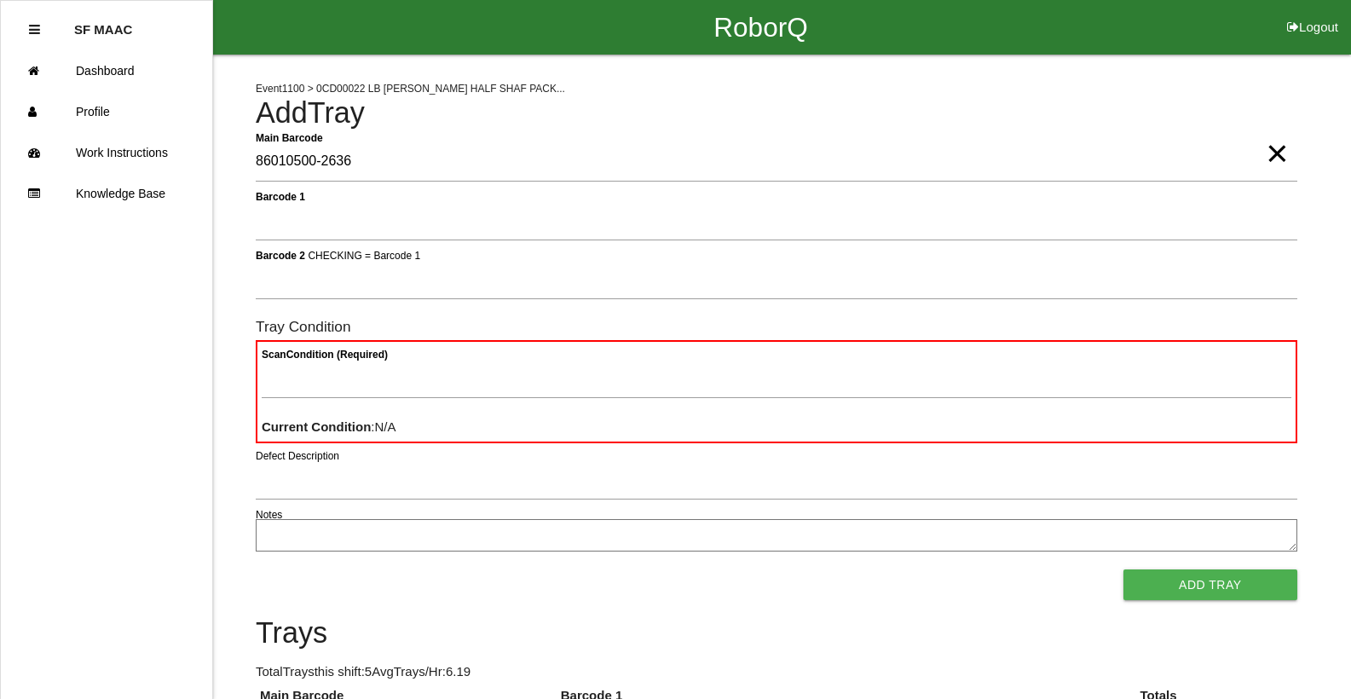
type Barcode "86010500-2636"
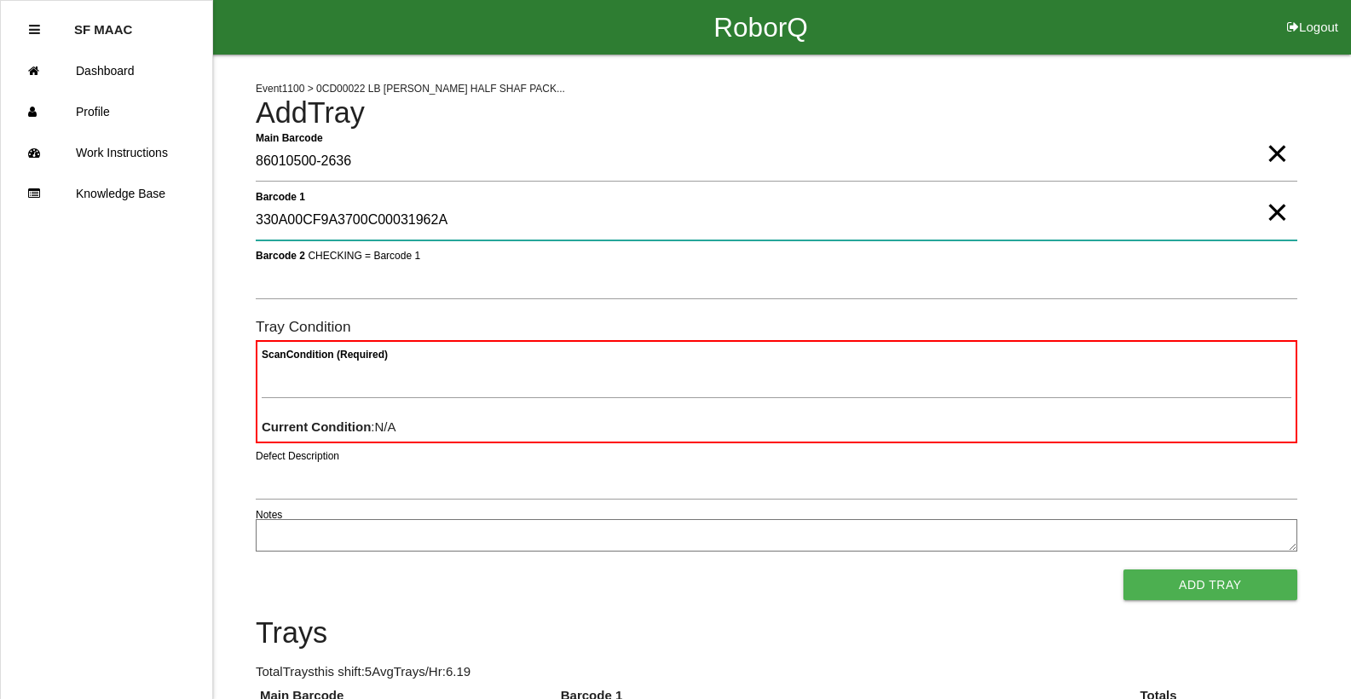
type 1 "330A00CF9A3700C00031962A"
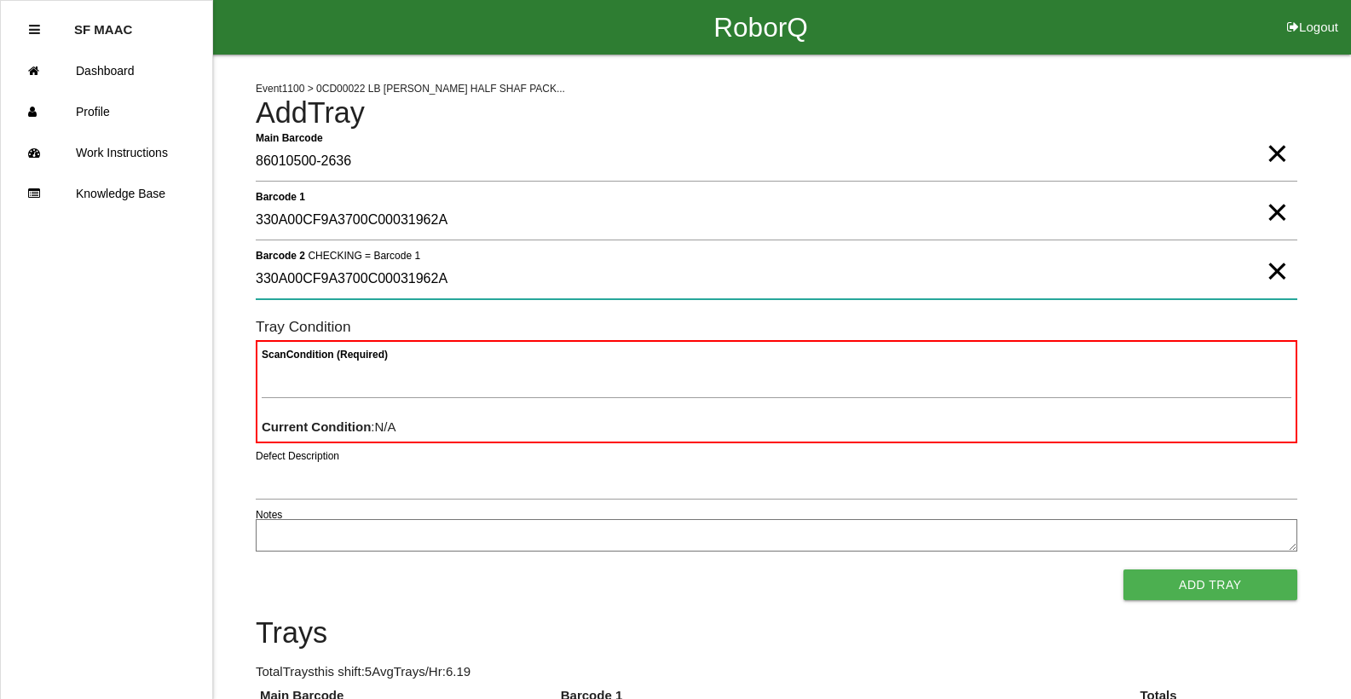
type 2 "330A00CF9A3700C00031962A"
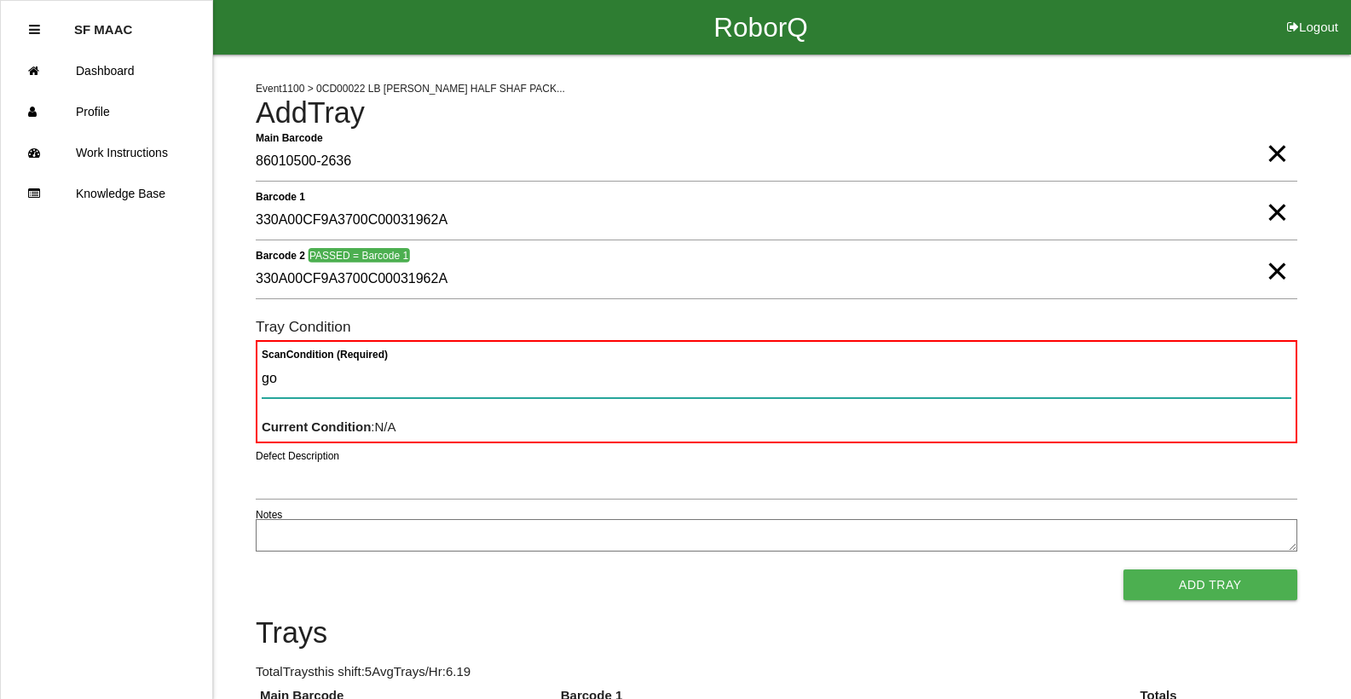
type Condition "goo"
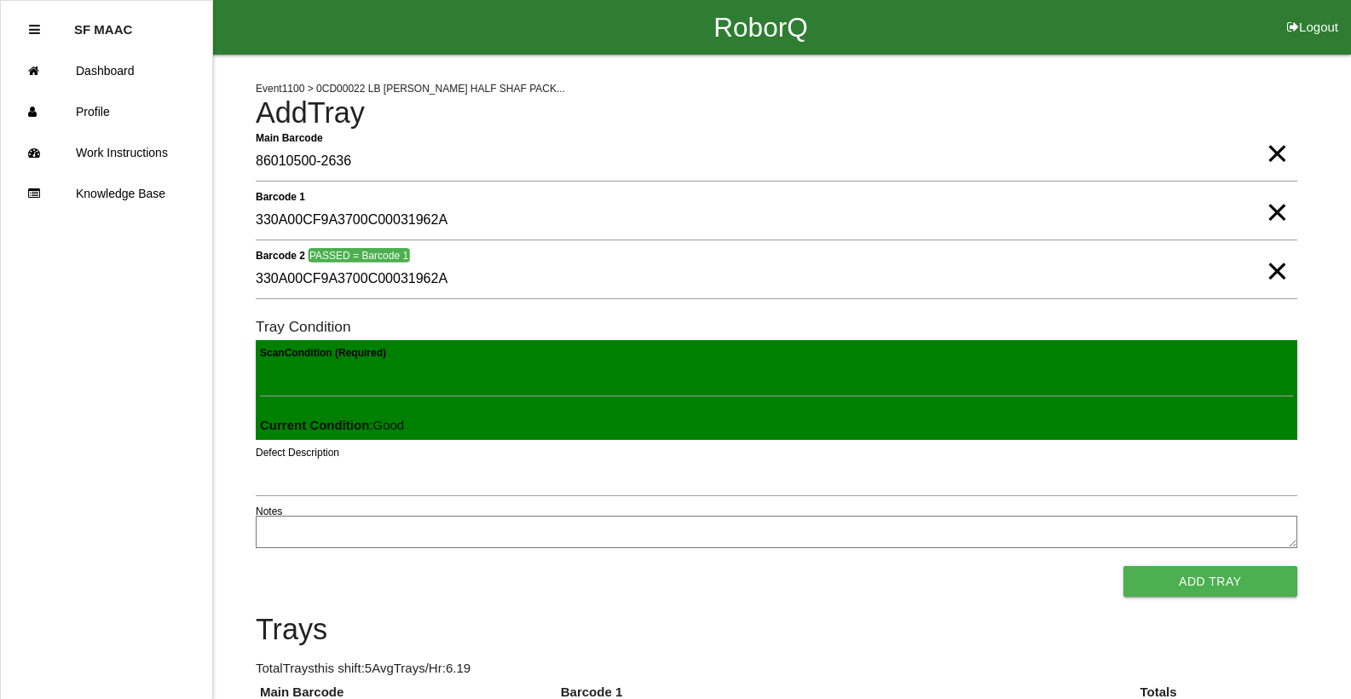
click at [1123, 566] on button "Add Tray" at bounding box center [1210, 581] width 174 height 31
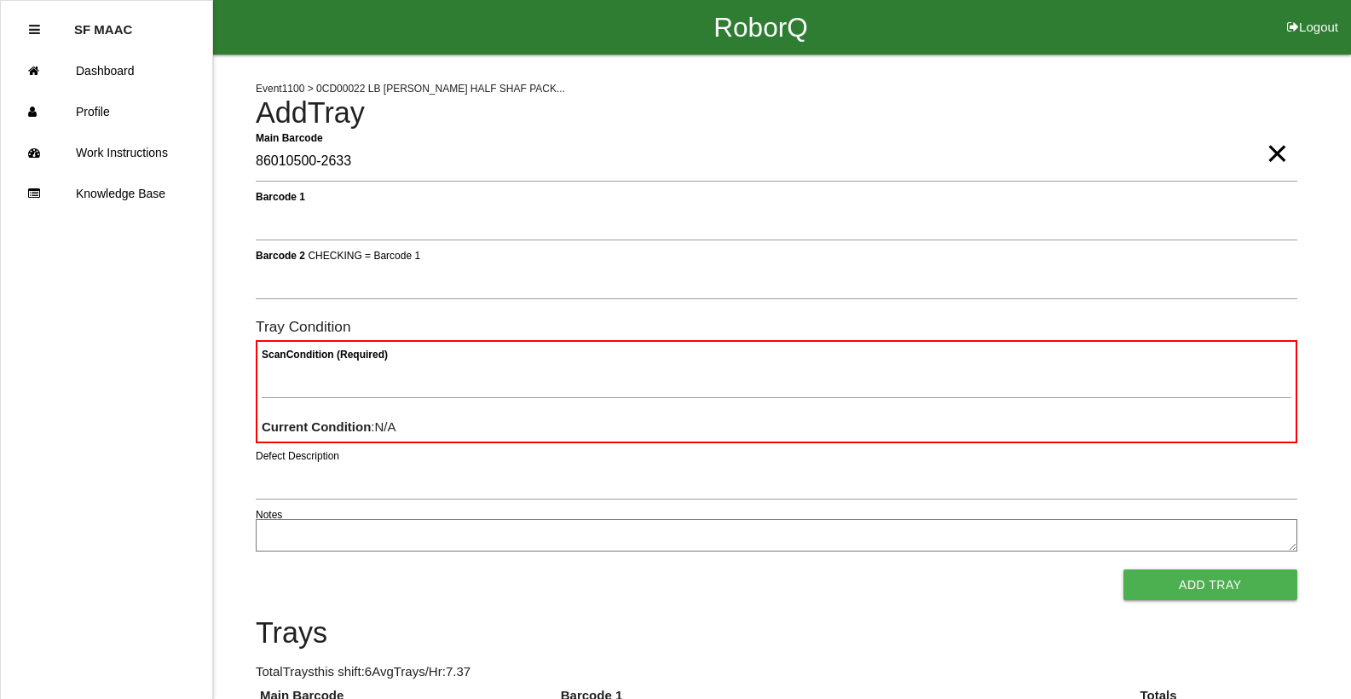
type Barcode "86010500-2633"
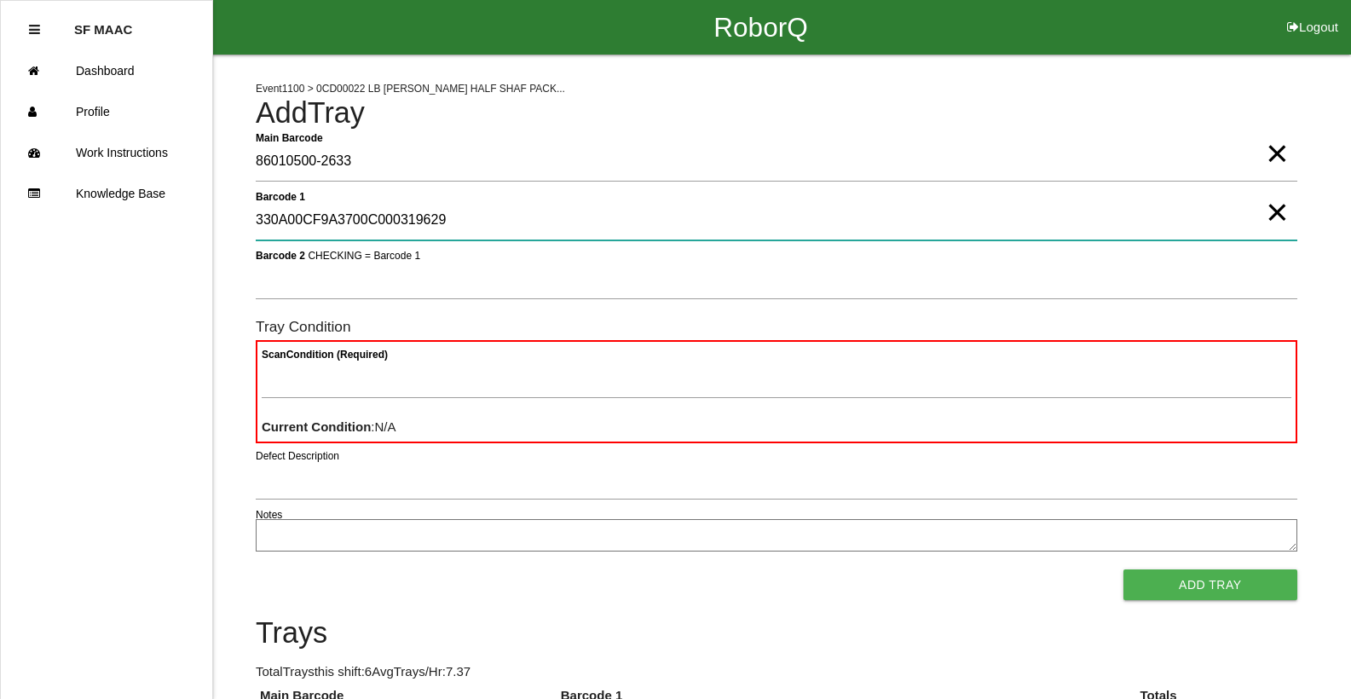
type 1 "330A00CF9A3700C000319629"
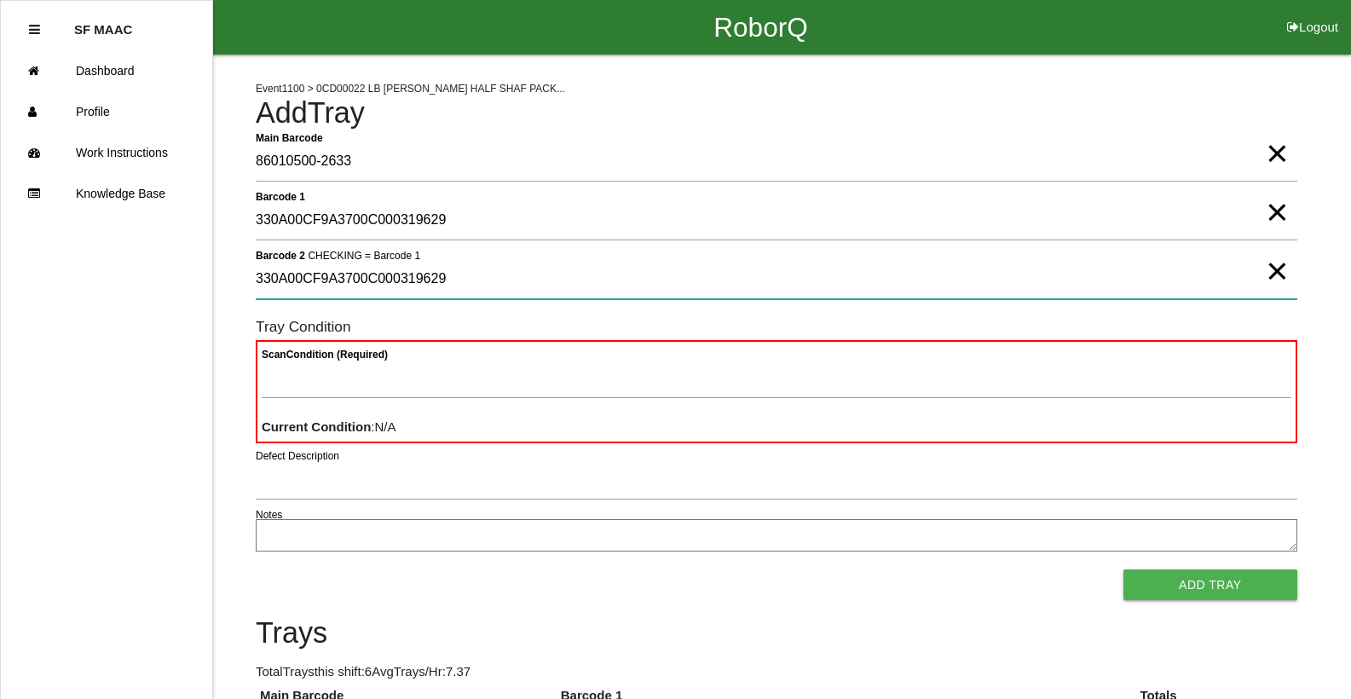
type 2 "330A00CF9A3700C000319629"
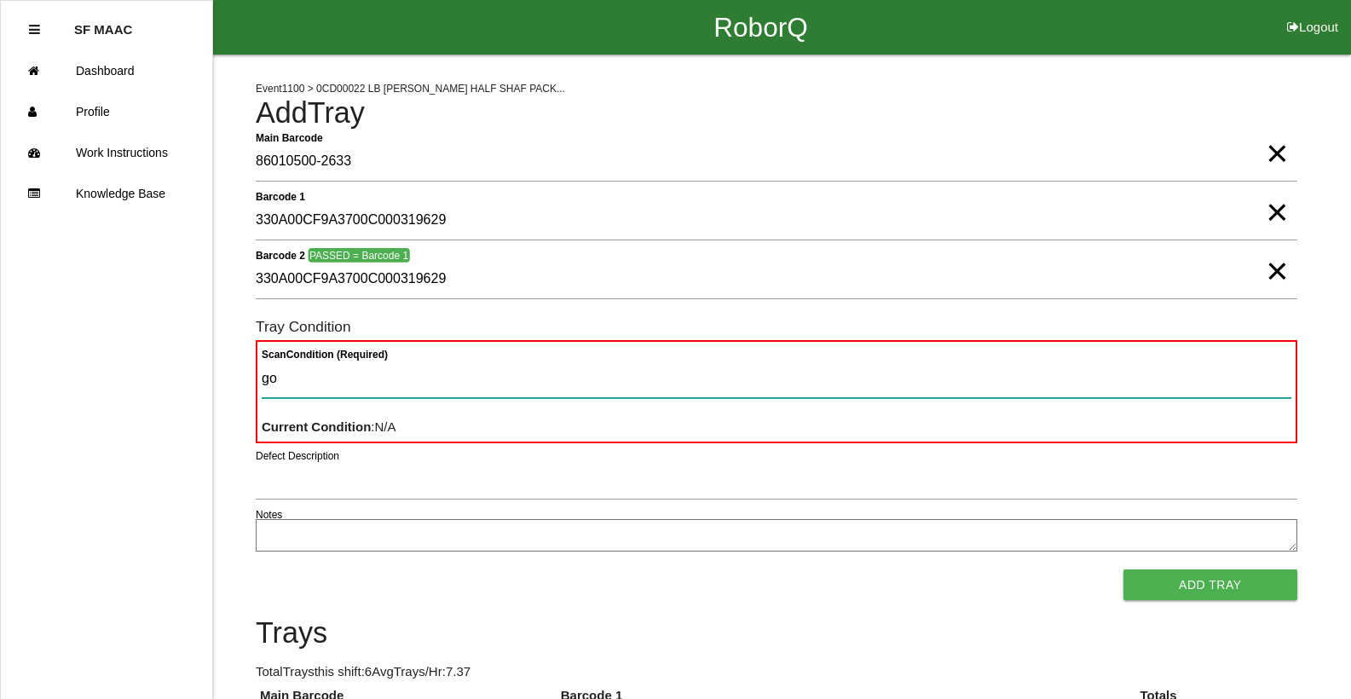
type Condition "goo"
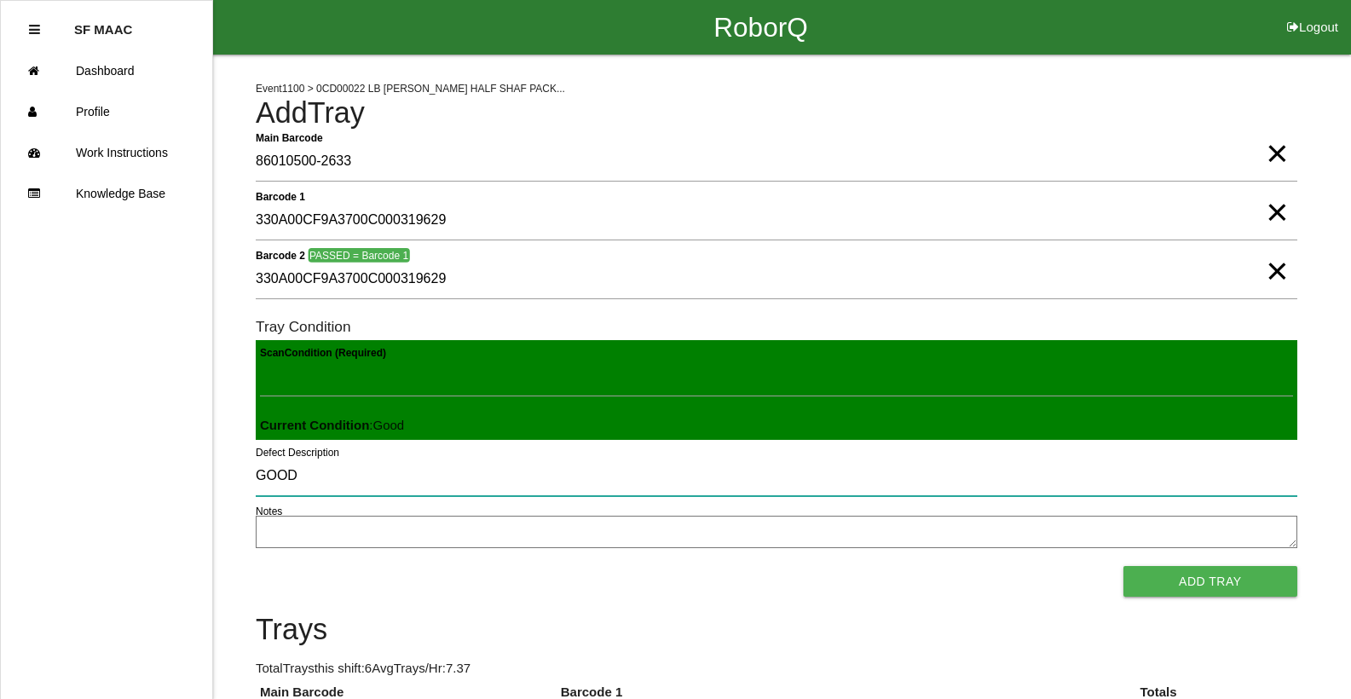
type input "GOOD"
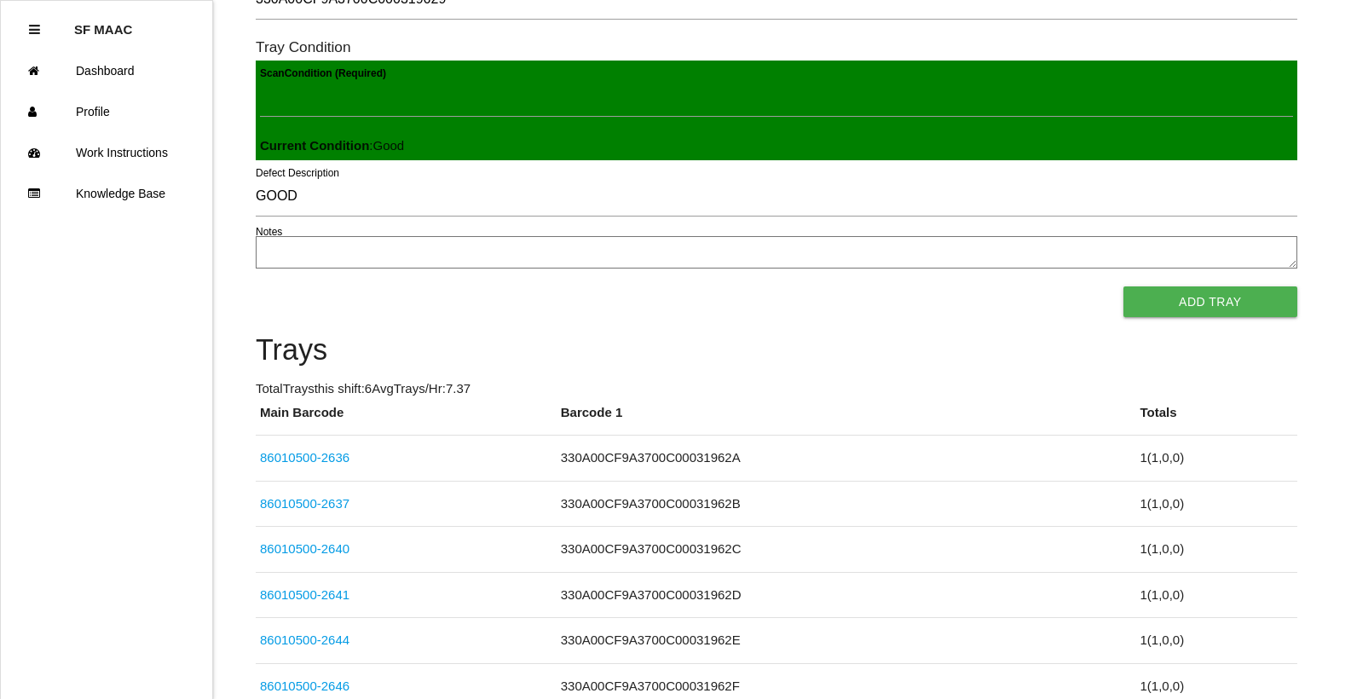
scroll to position [289, 0]
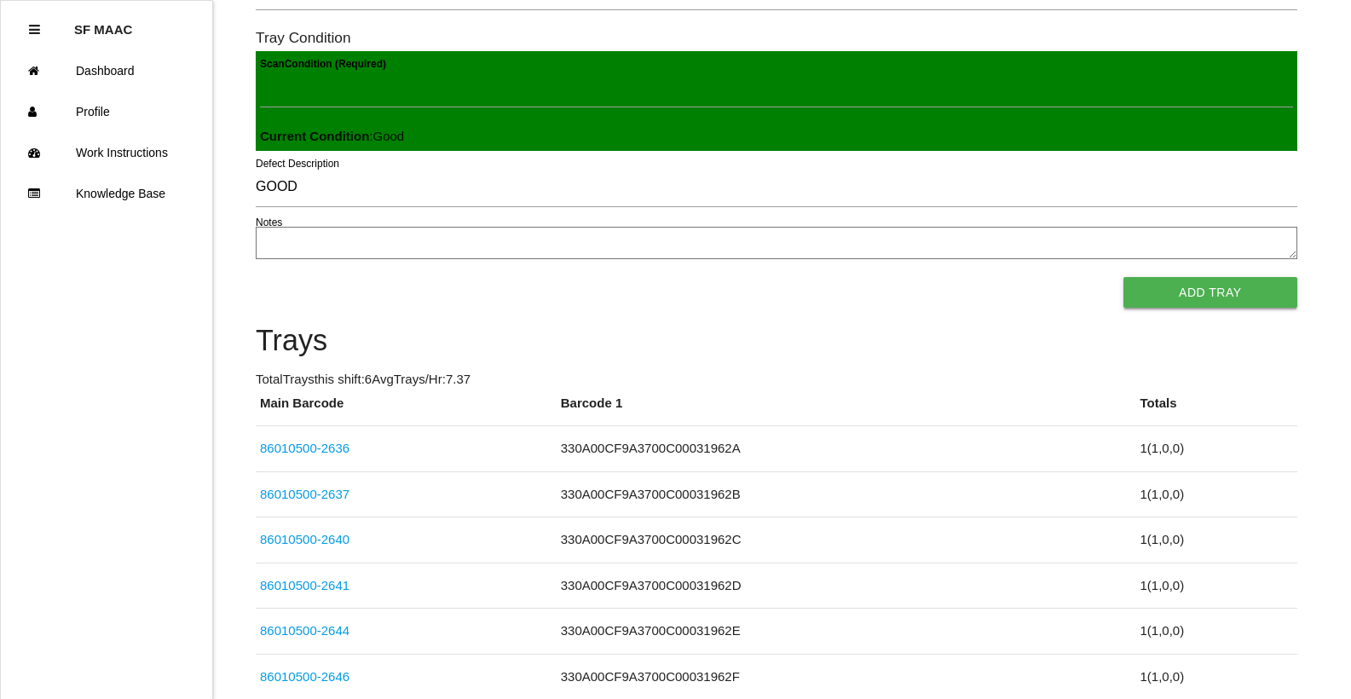
click at [1215, 291] on button "Add Tray" at bounding box center [1210, 292] width 174 height 31
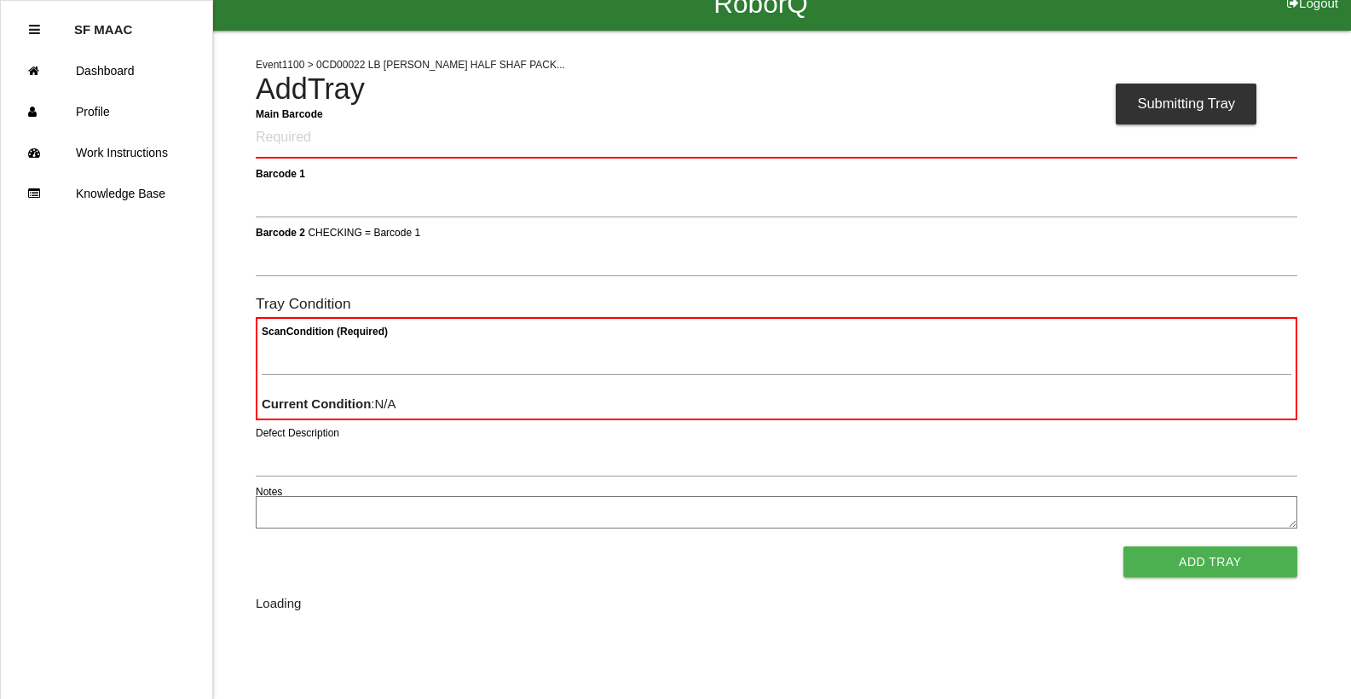
scroll to position [0, 0]
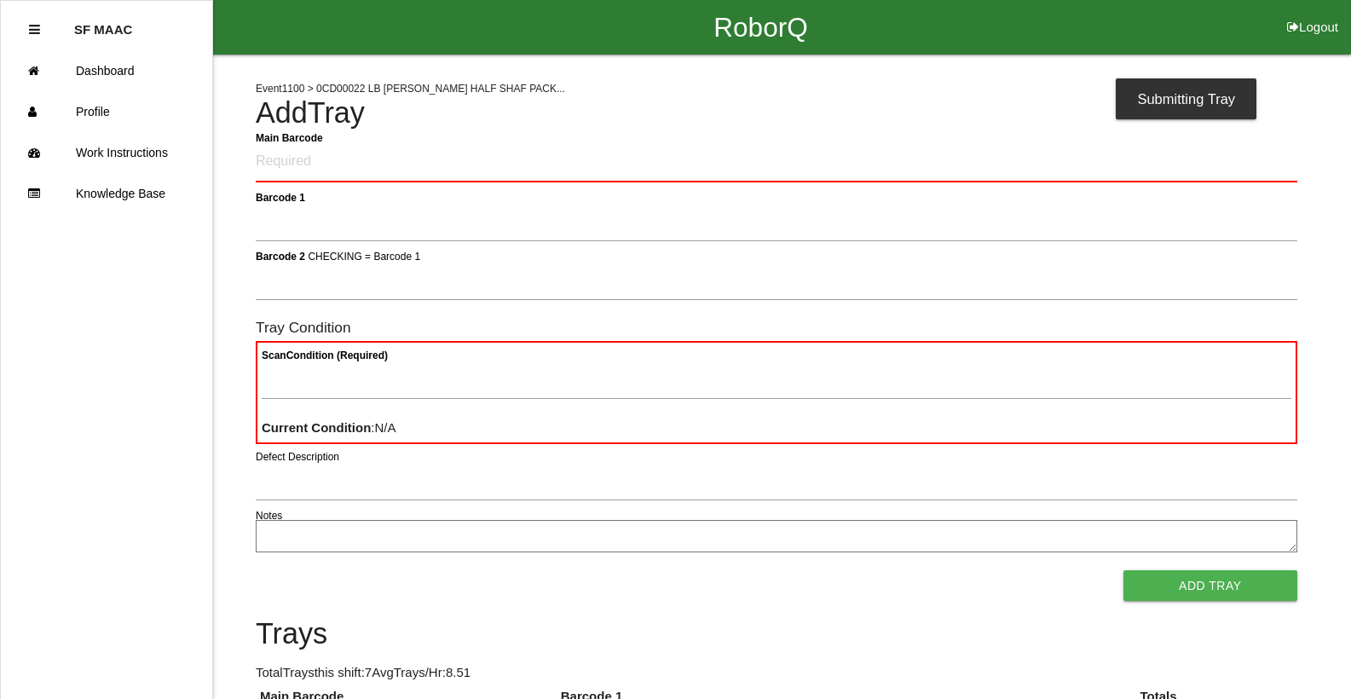
click at [972, 165] on Barcode "Main Barcode" at bounding box center [777, 162] width 1042 height 40
type Barcode "86010500-2631"
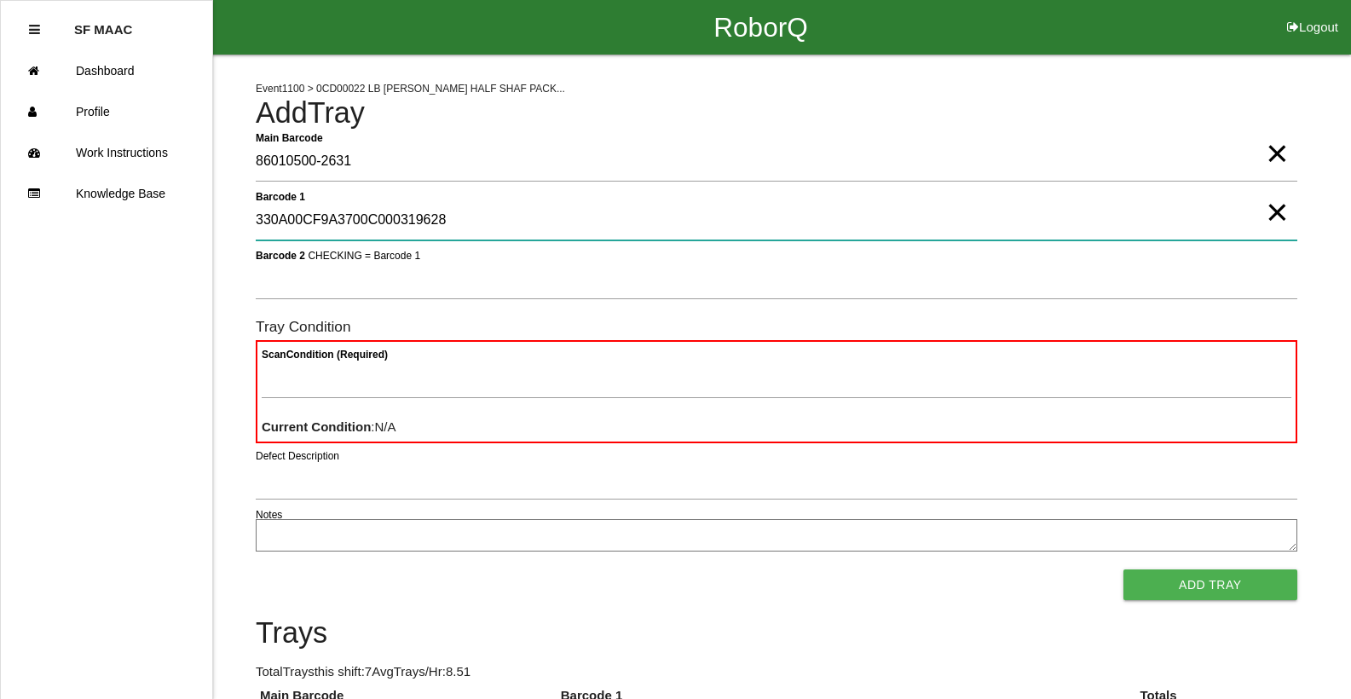
type 1 "330A00CF9A3700C000319628"
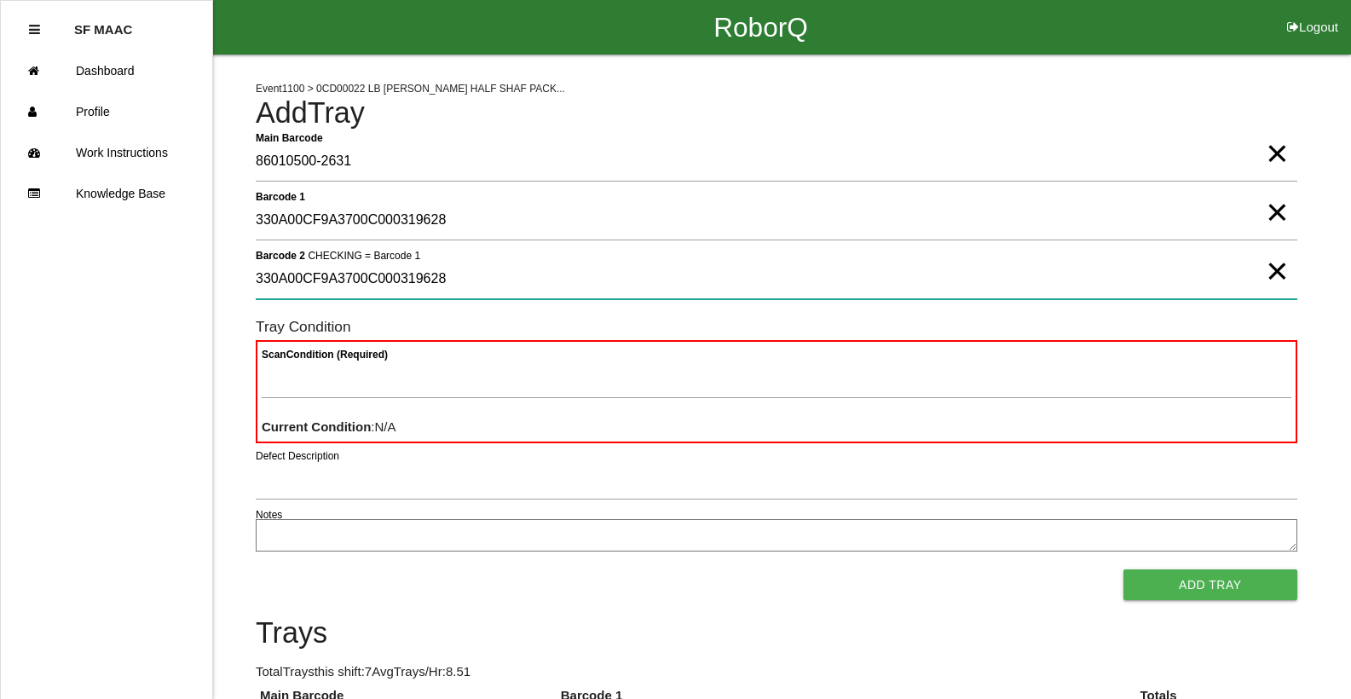
type 2 "330A00CF9A3700C000319628"
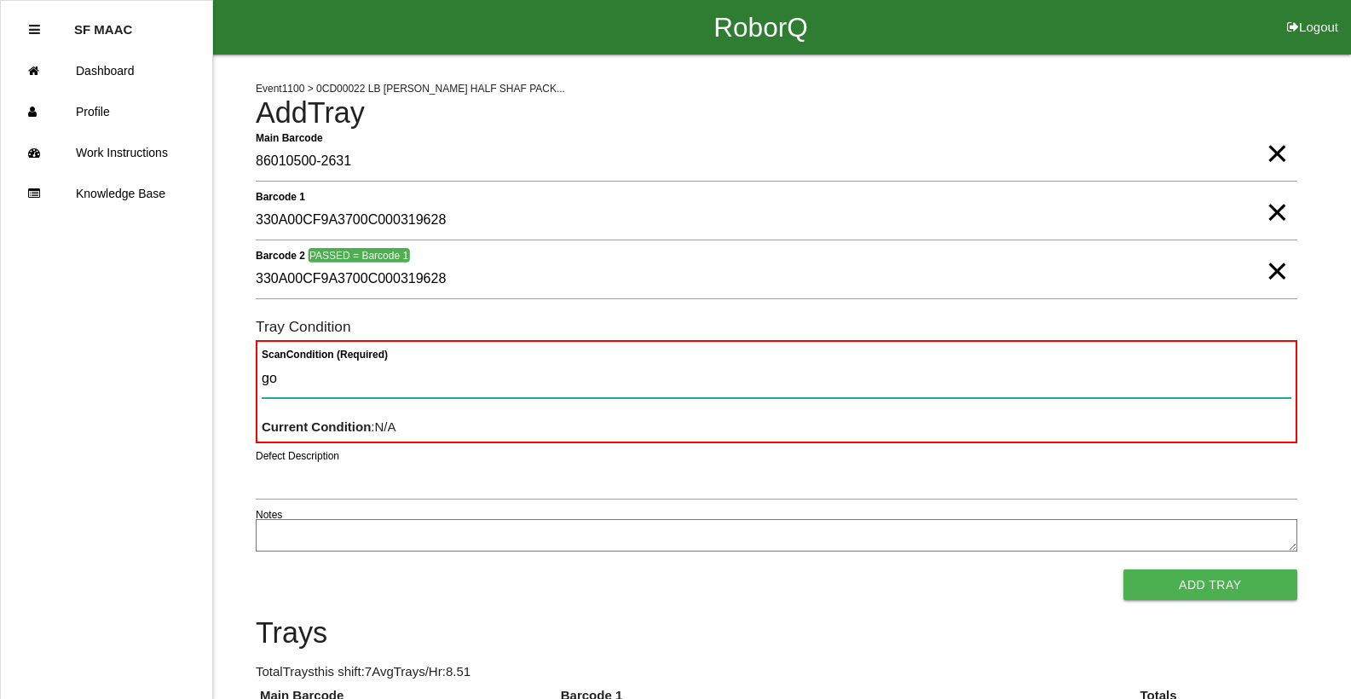
type Condition "goo"
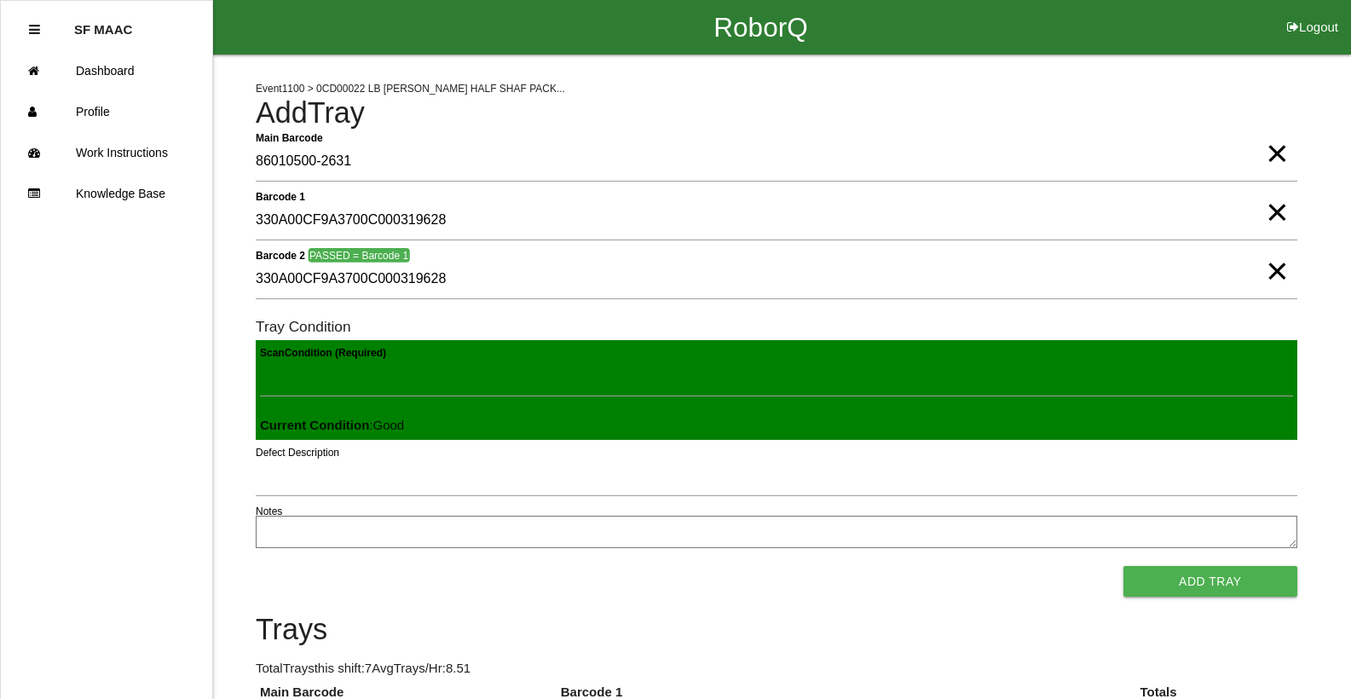
click button "Add Tray" at bounding box center [1210, 581] width 174 height 31
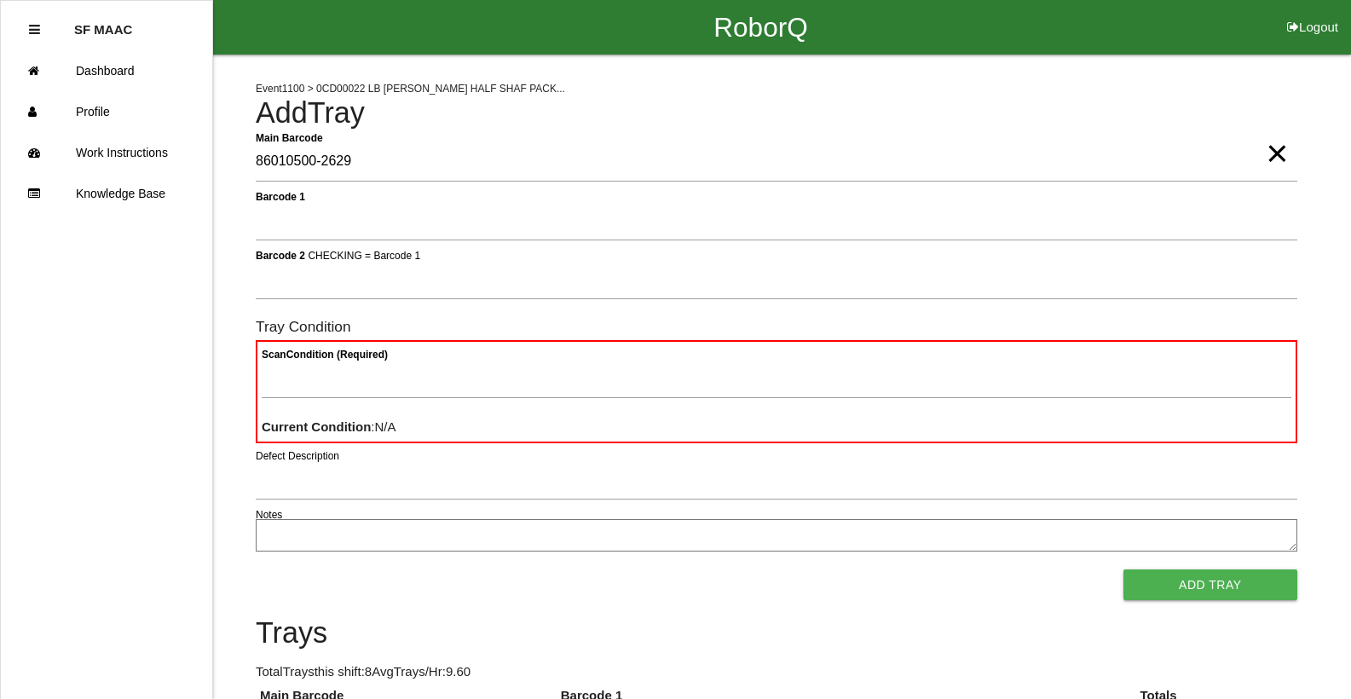
type Barcode "86010500-2629"
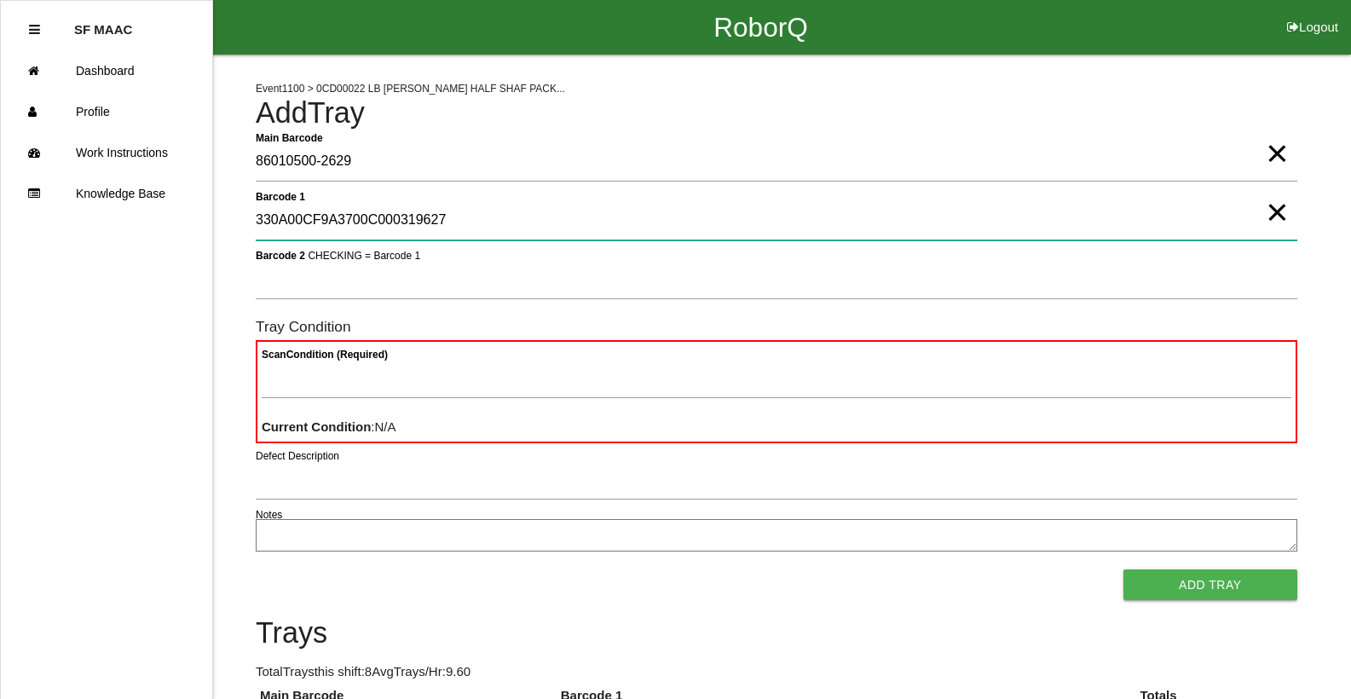
type 1 "330A00CF9A3700C000319627"
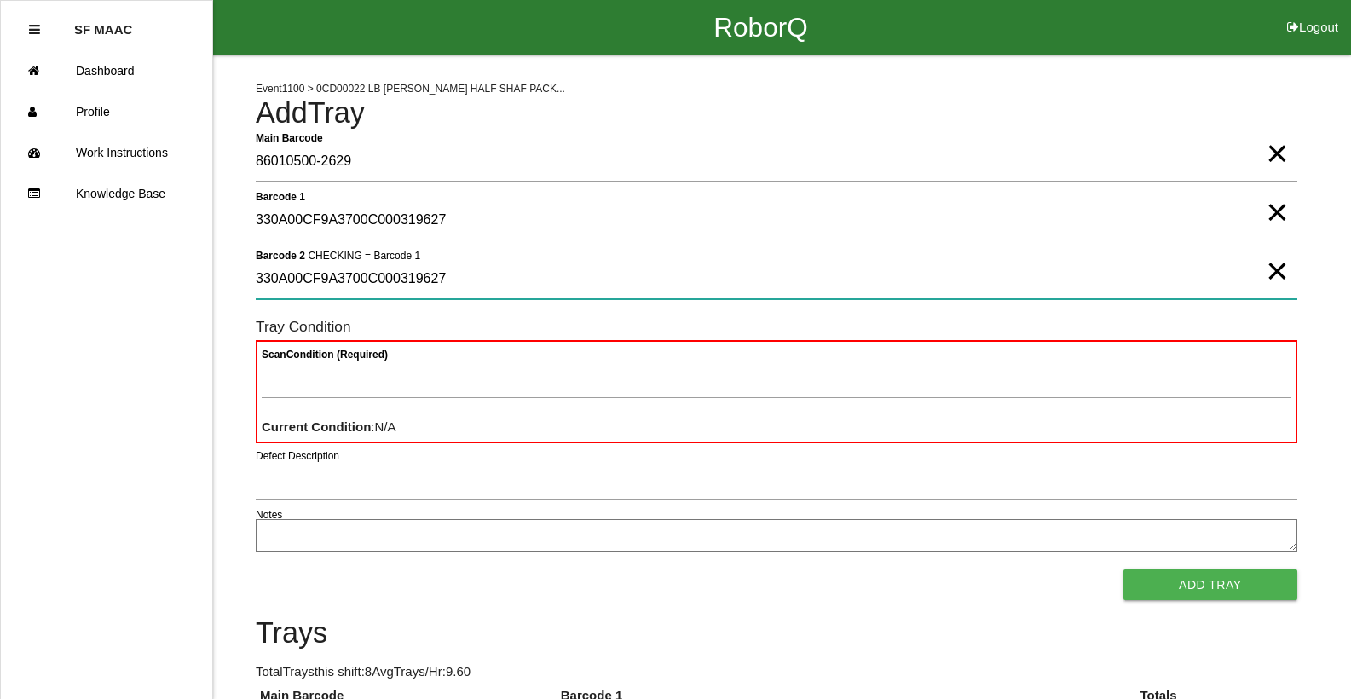
type 2 "330A00CF9A3700C000319627"
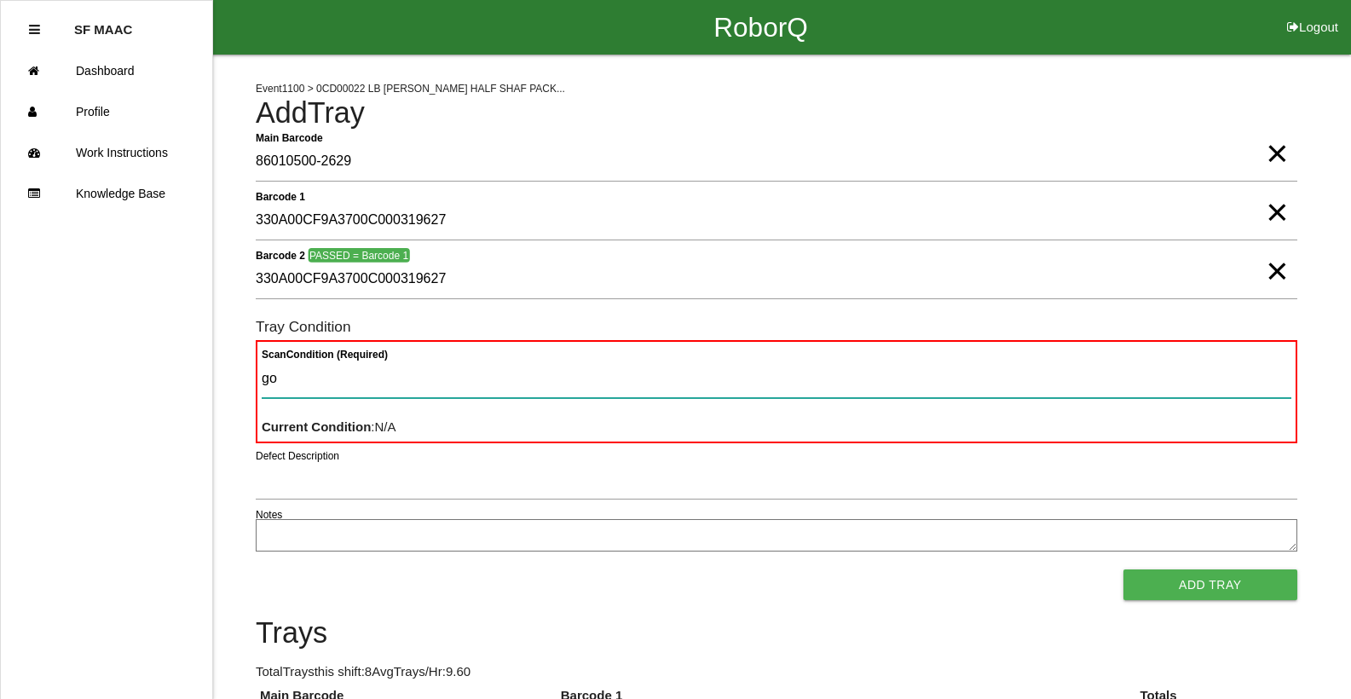
type Condition "goo"
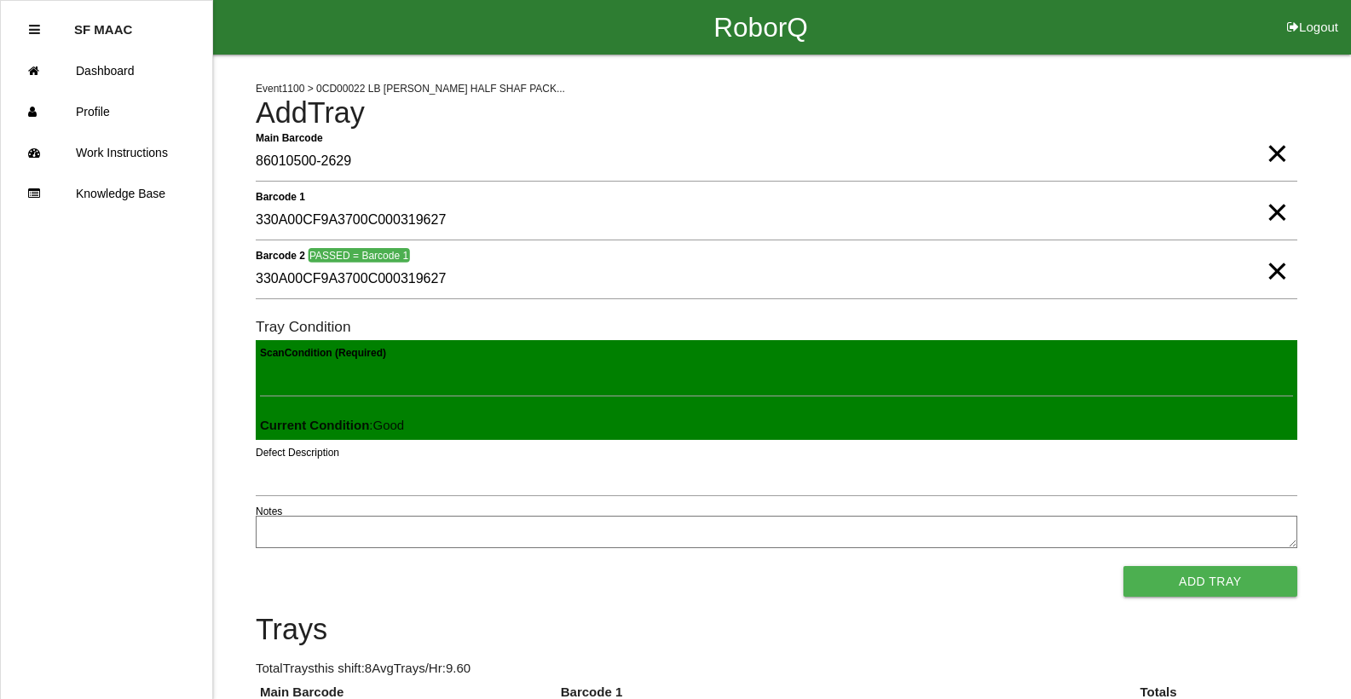
click at [1123, 566] on button "Add Tray" at bounding box center [1210, 581] width 174 height 31
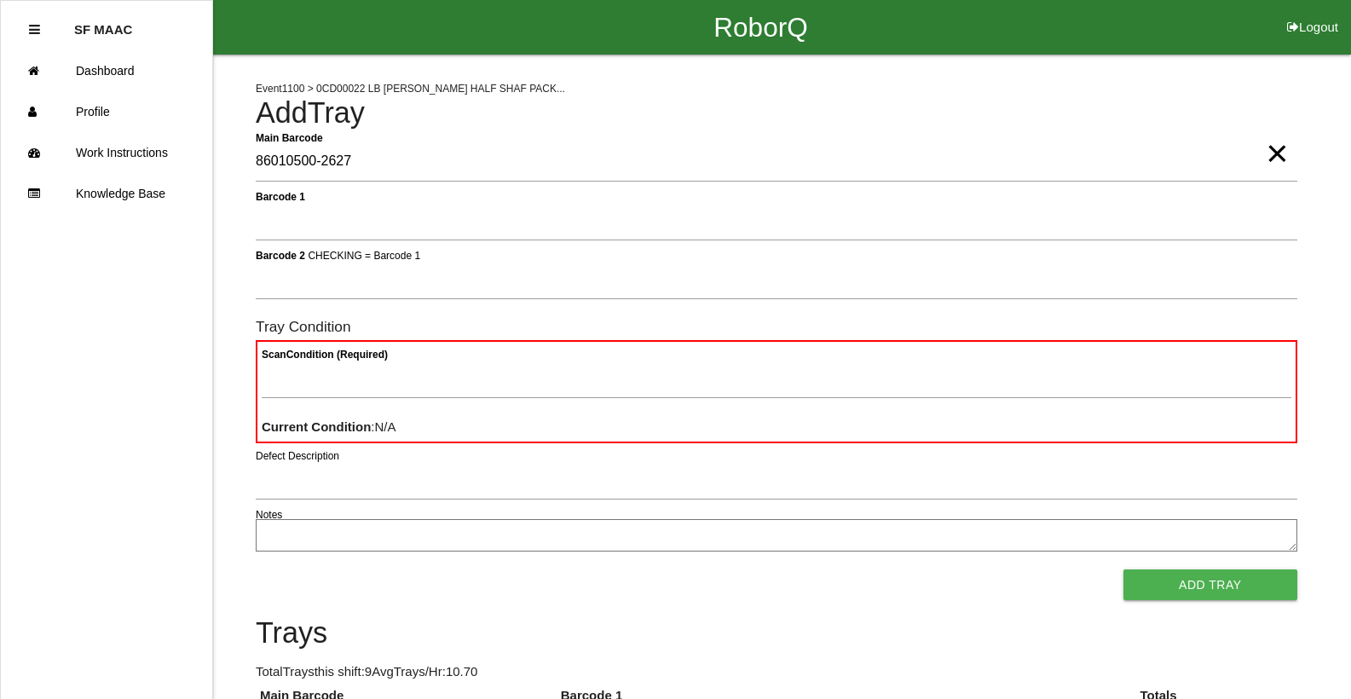
type Barcode "86010500-2627"
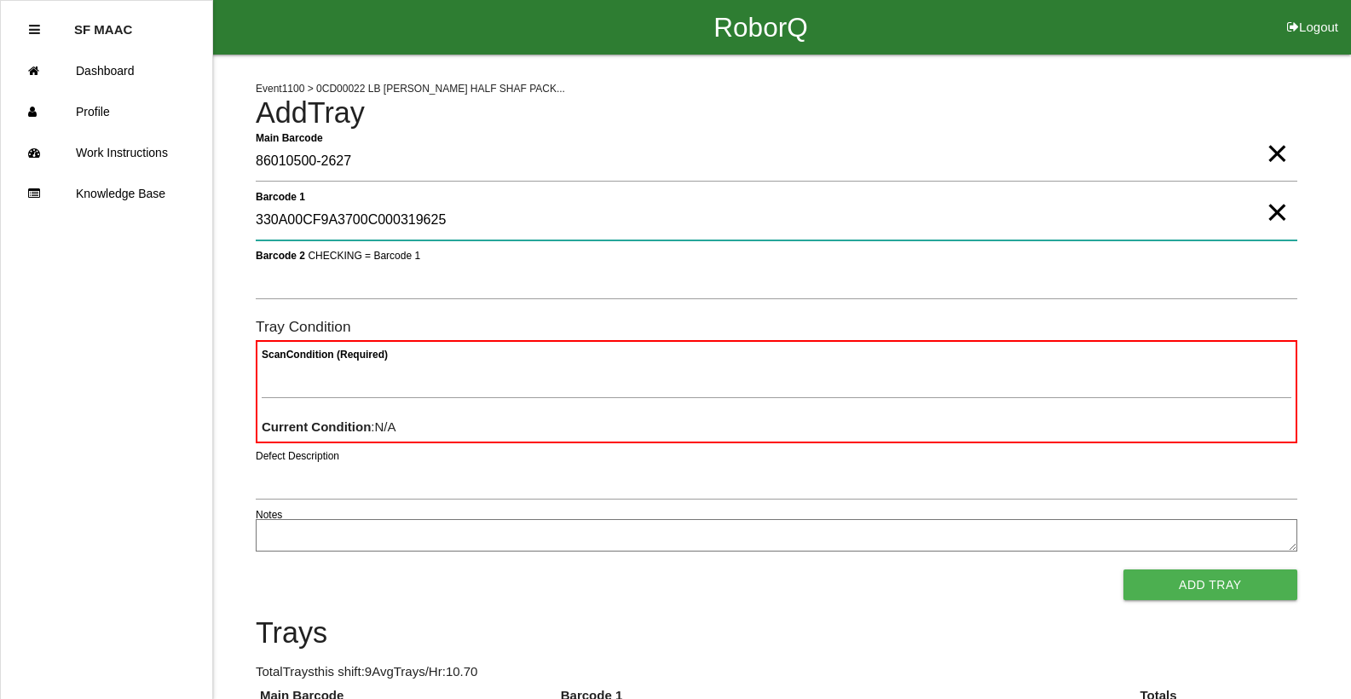
type 1 "330A00CF9A3700C000319625"
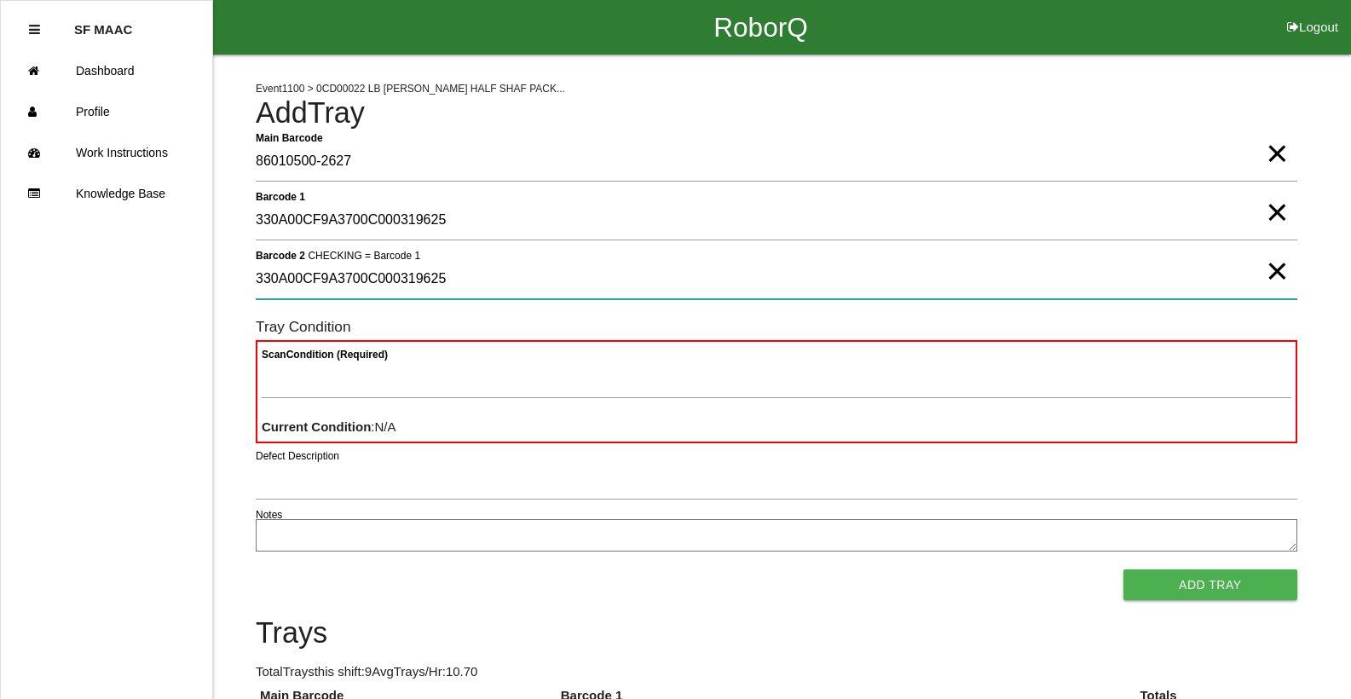
type 2 "330A00CF9A3700C000319625"
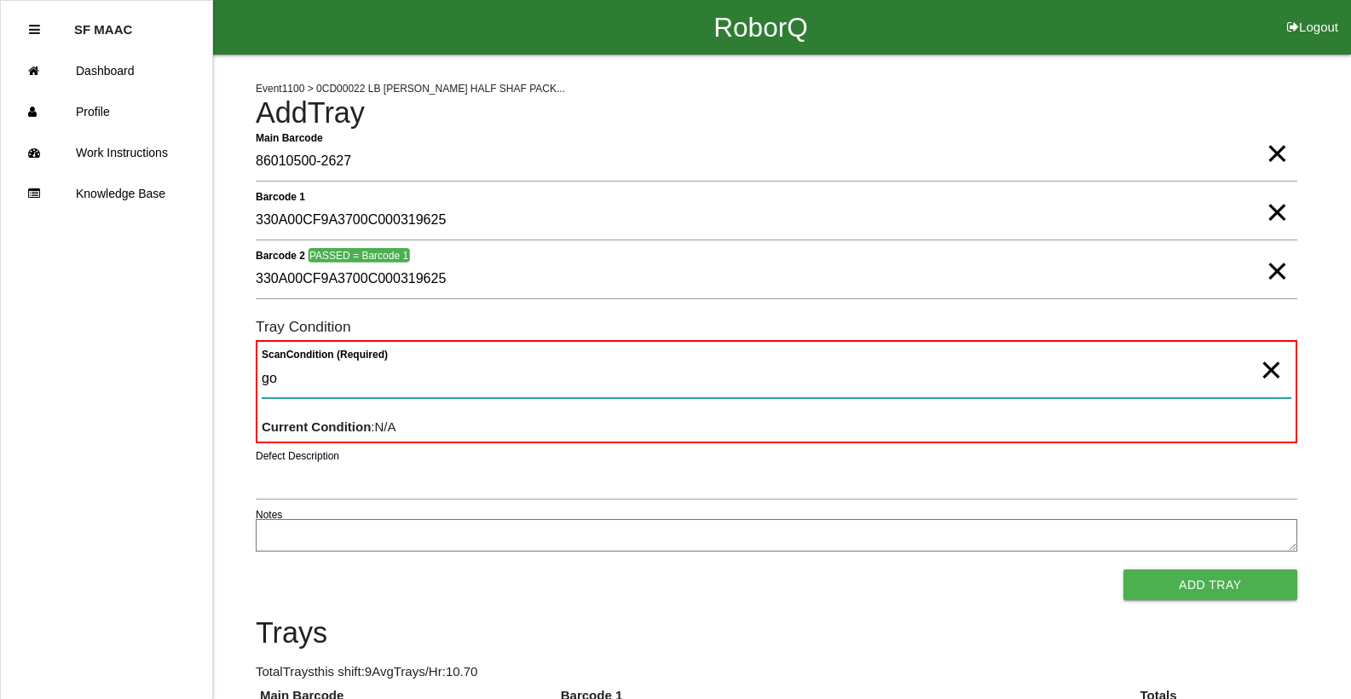
type Condition "goo"
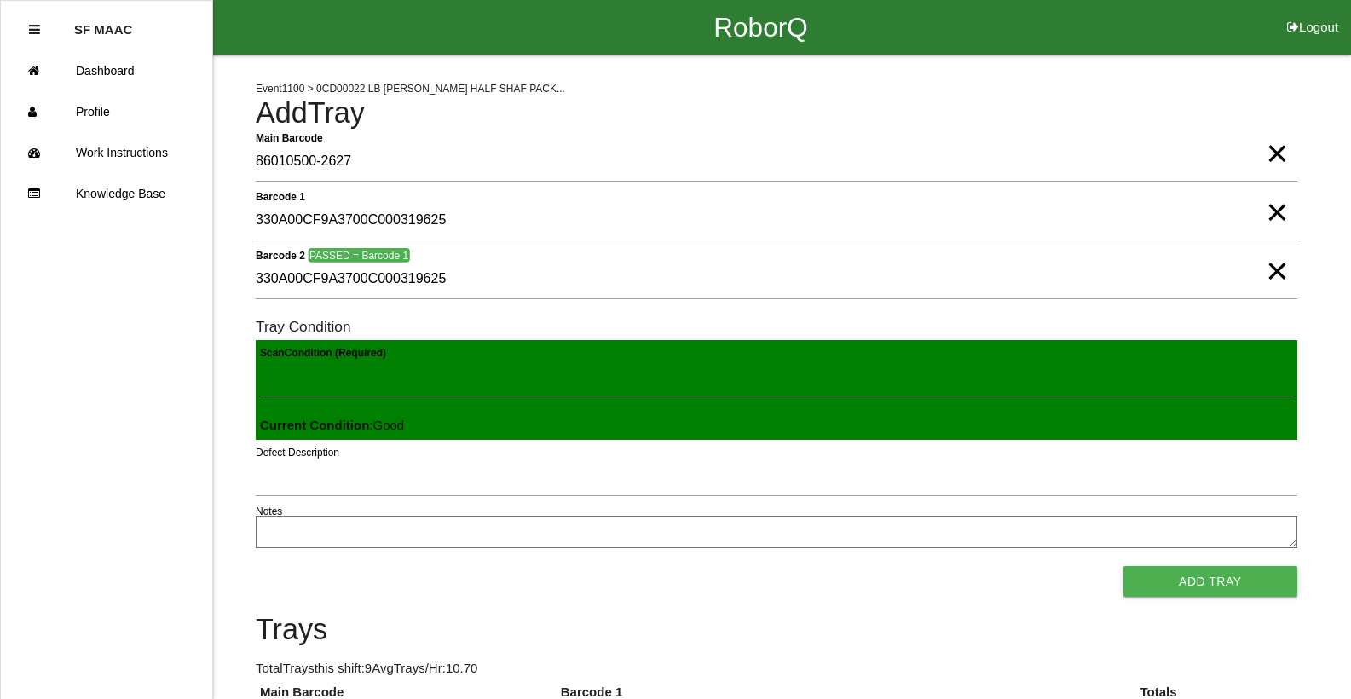
click at [1123, 566] on button "Add Tray" at bounding box center [1210, 581] width 174 height 31
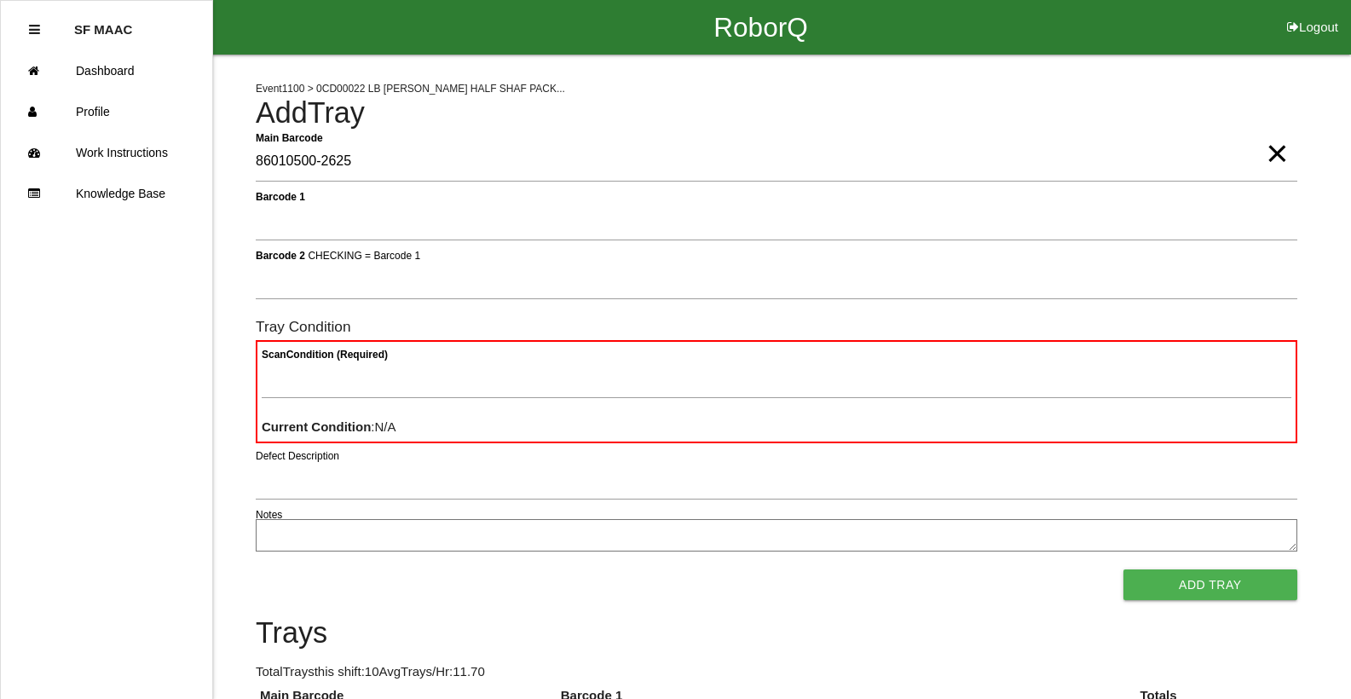
type Barcode "86010500-2625"
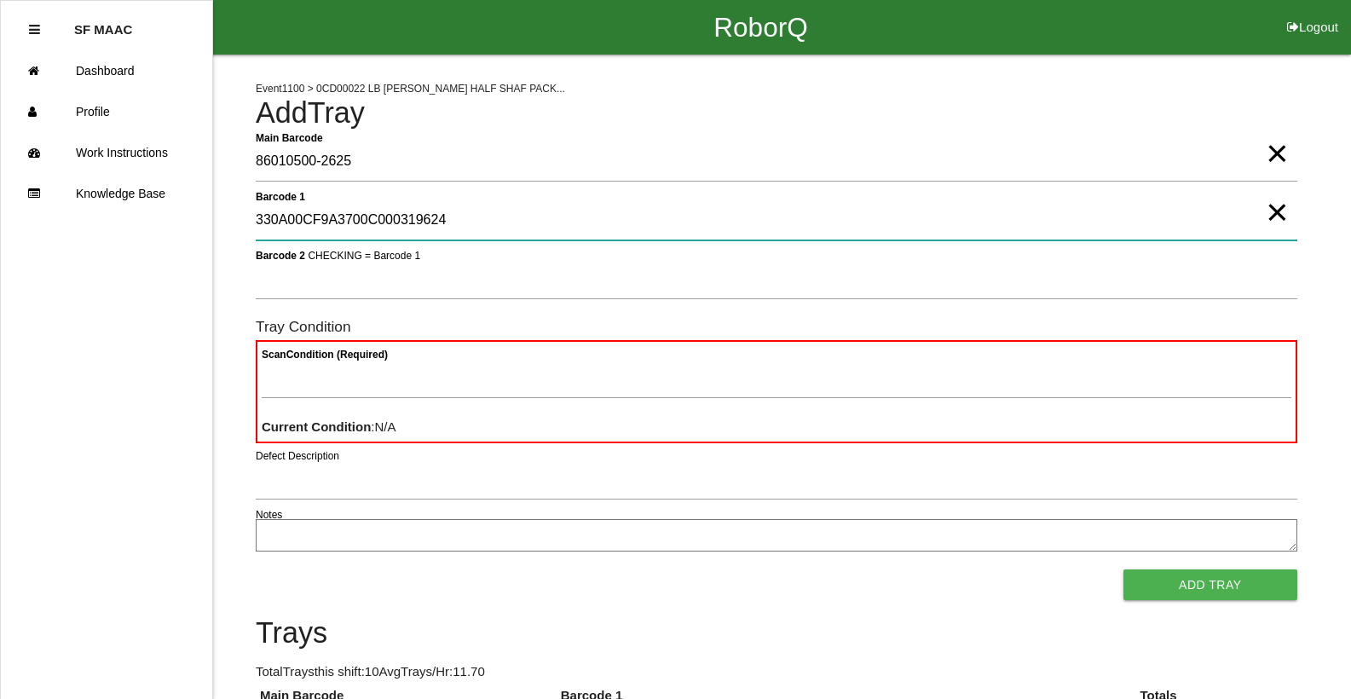
type 1 "330A00CF9A3700C000319624"
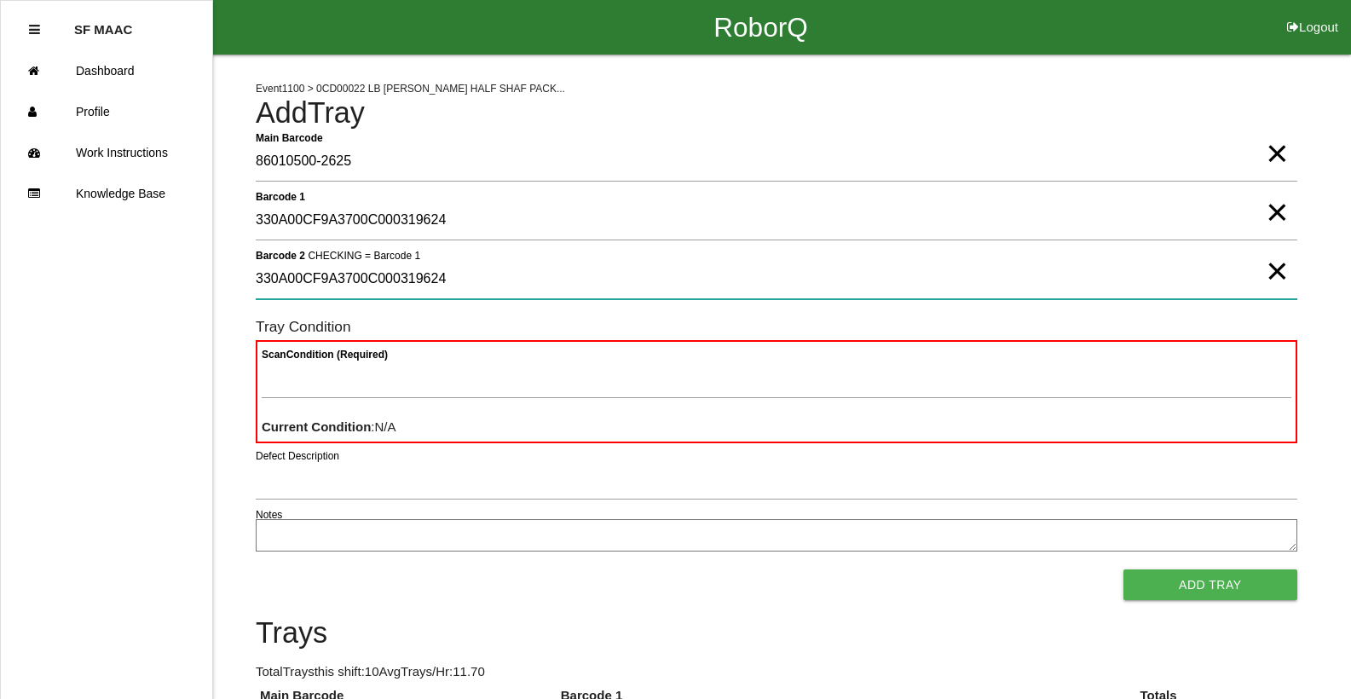
type 2 "330A00CF9A3700C000319624"
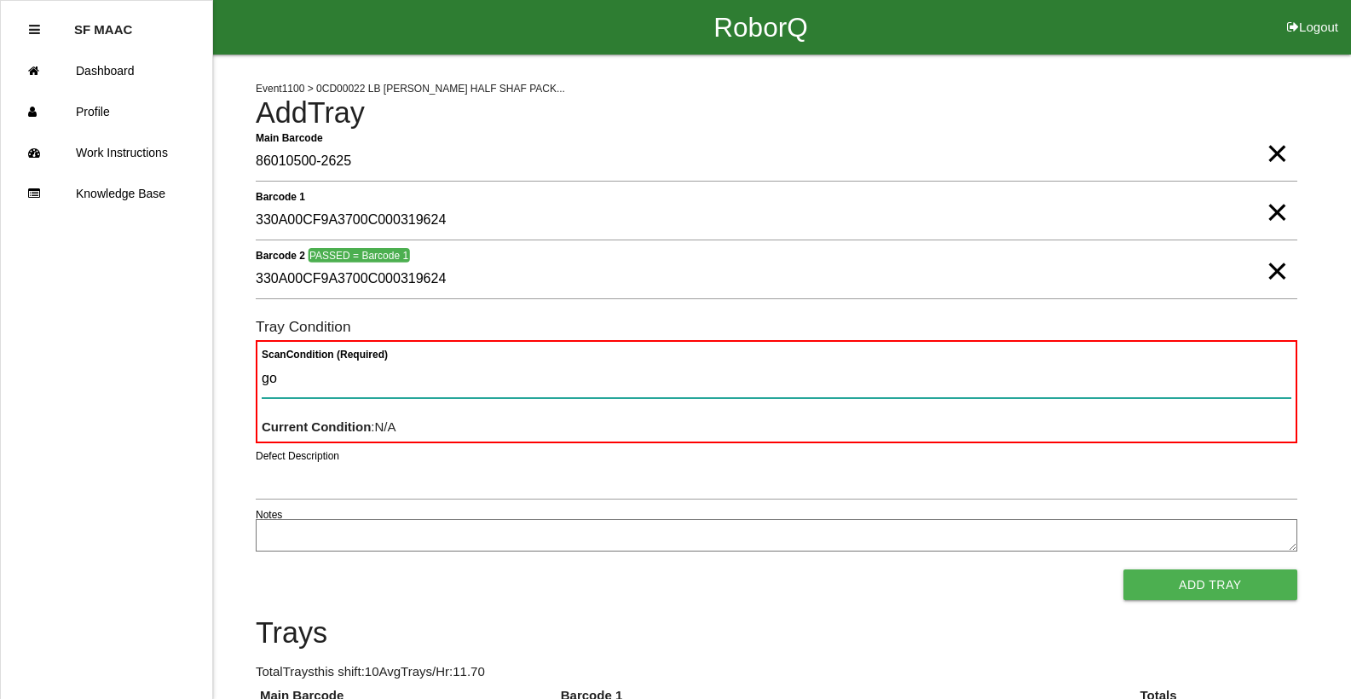
type Condition "goo"
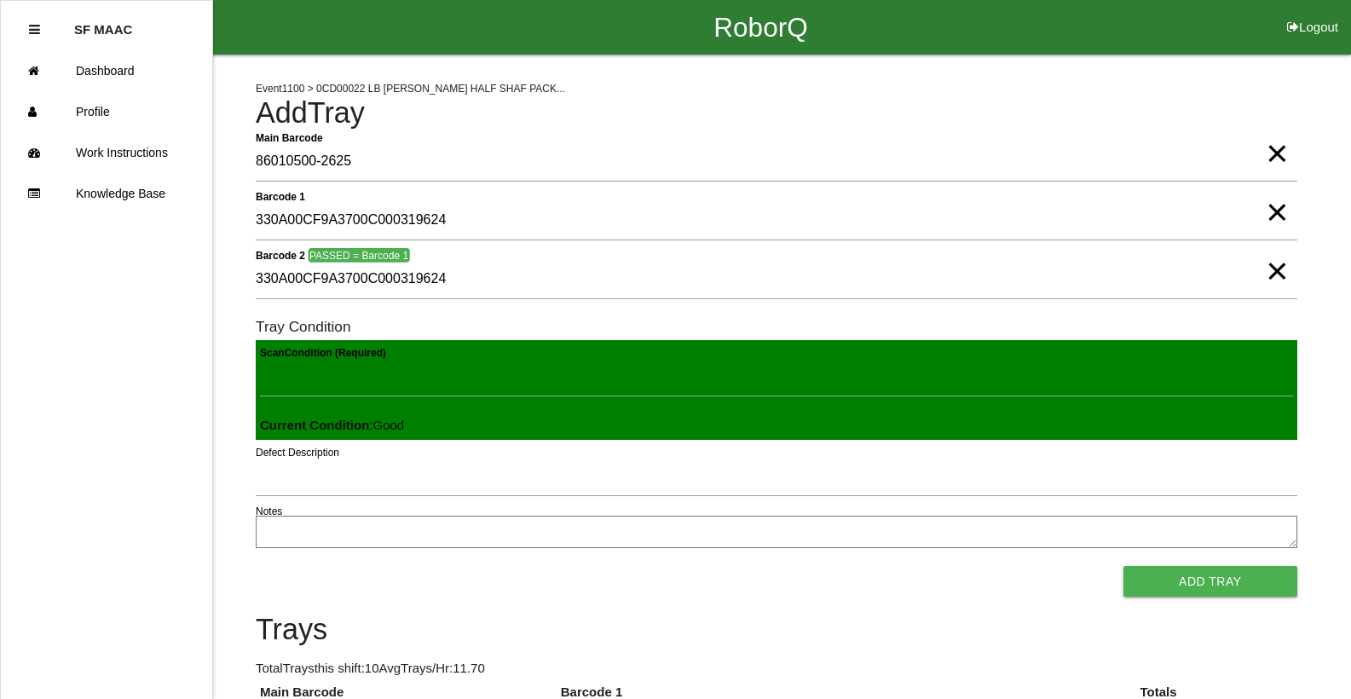
click at [1123, 566] on button "Add Tray" at bounding box center [1210, 581] width 174 height 31
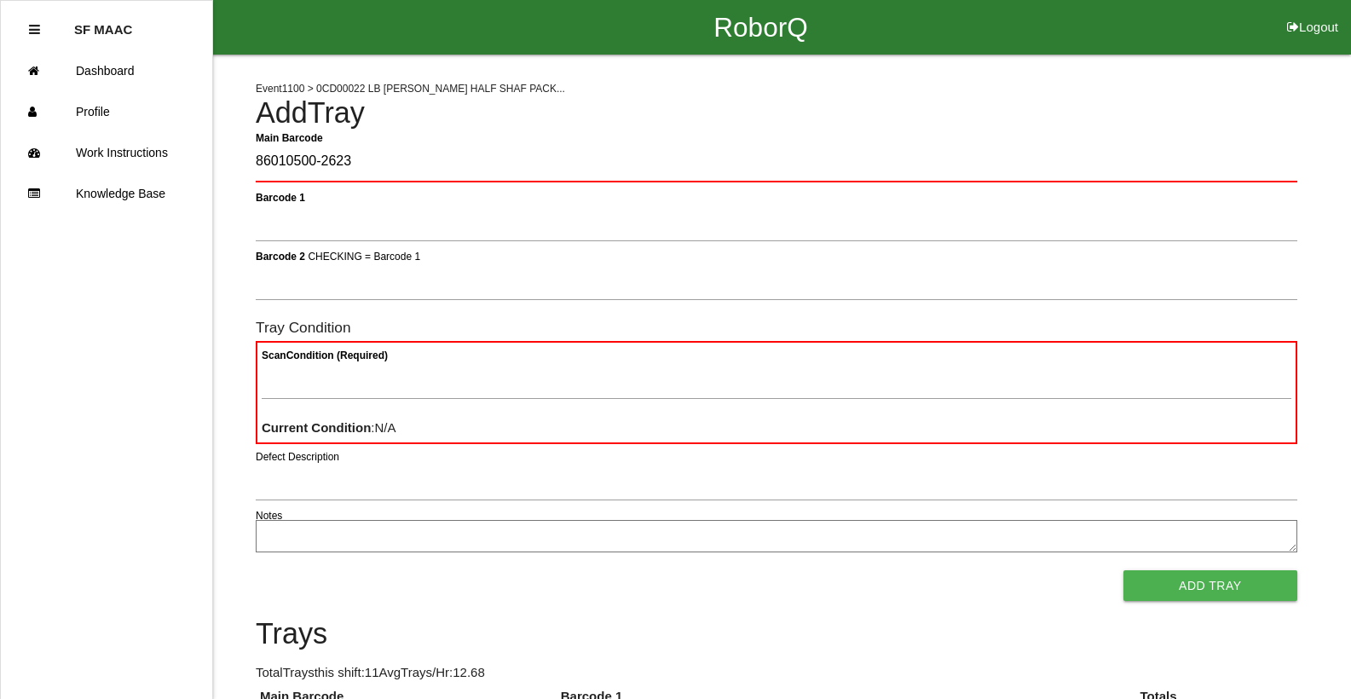
type Barcode "86010500-2623"
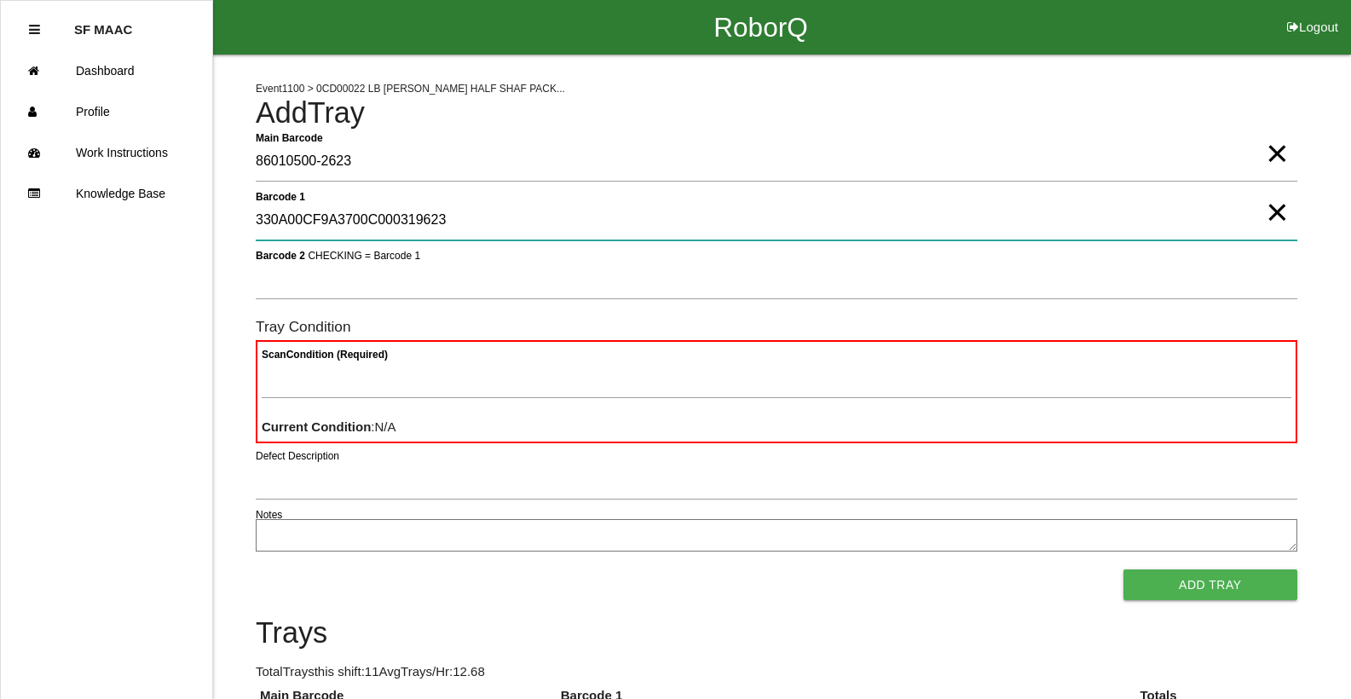
type 1 "330A00CF9A3700C000319623"
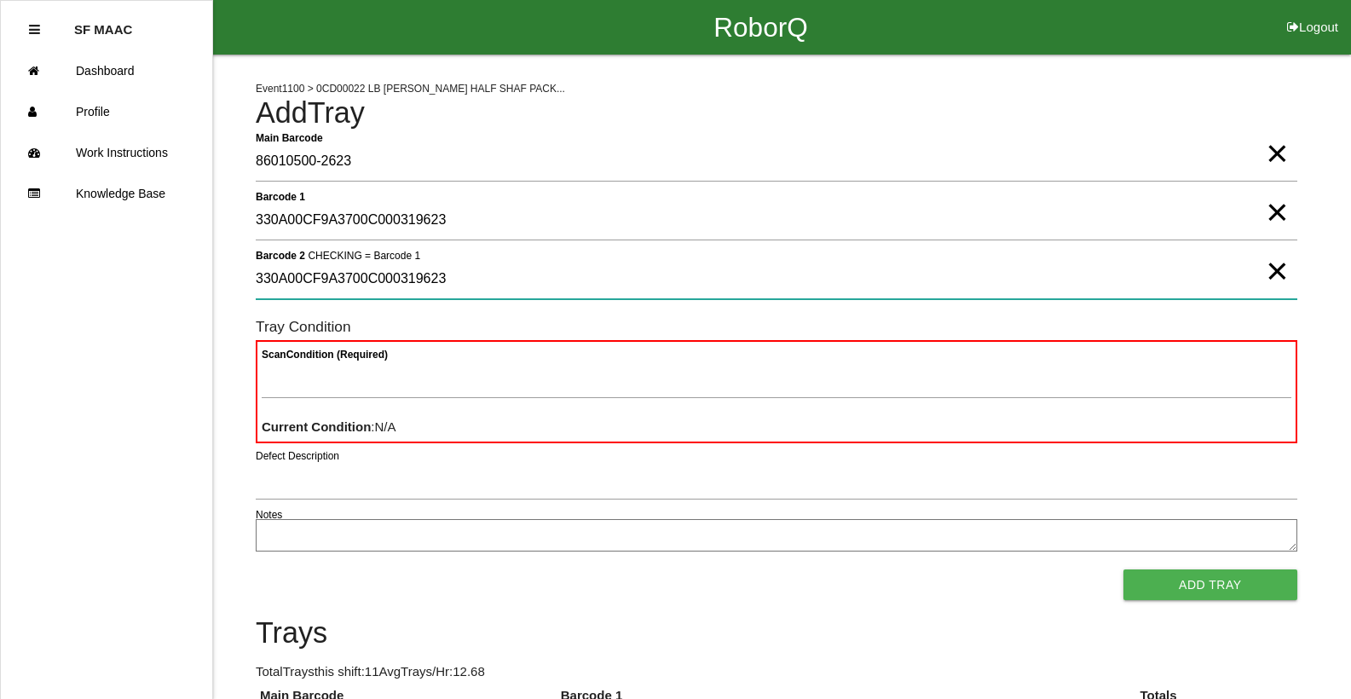
type 2 "330A00CF9A3700C000319623"
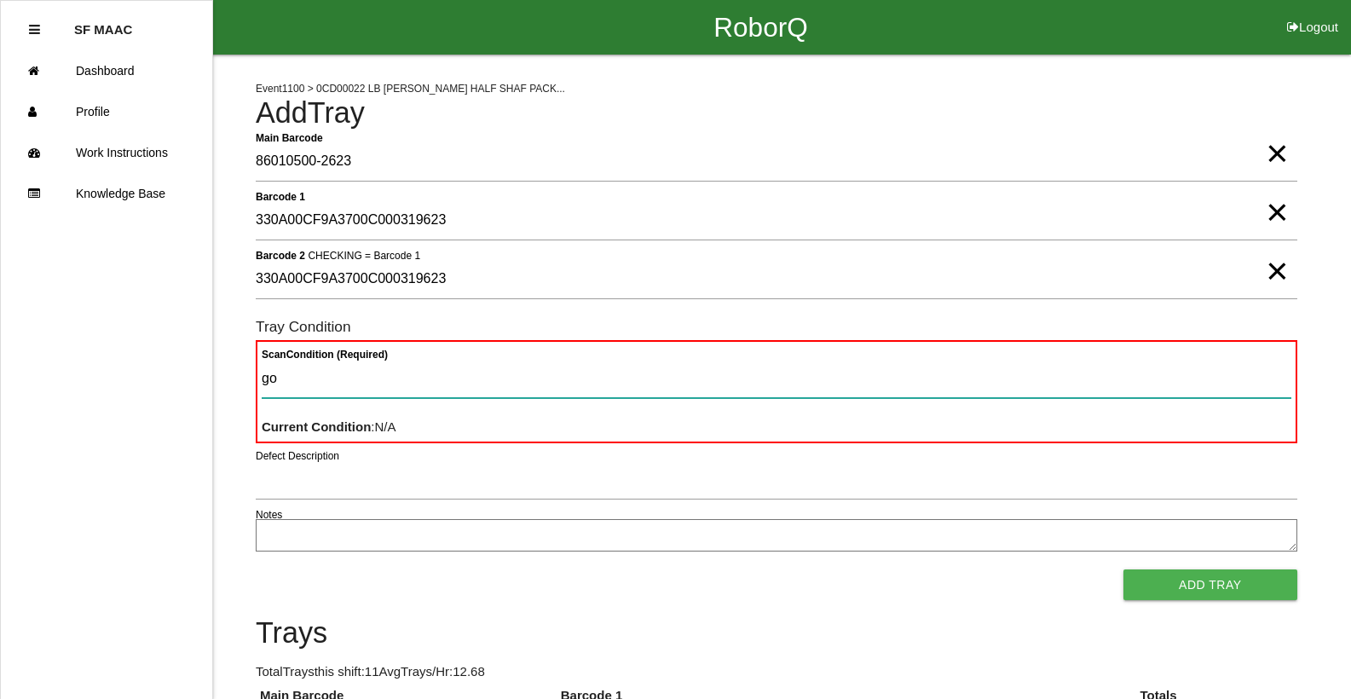
type Condition "goo"
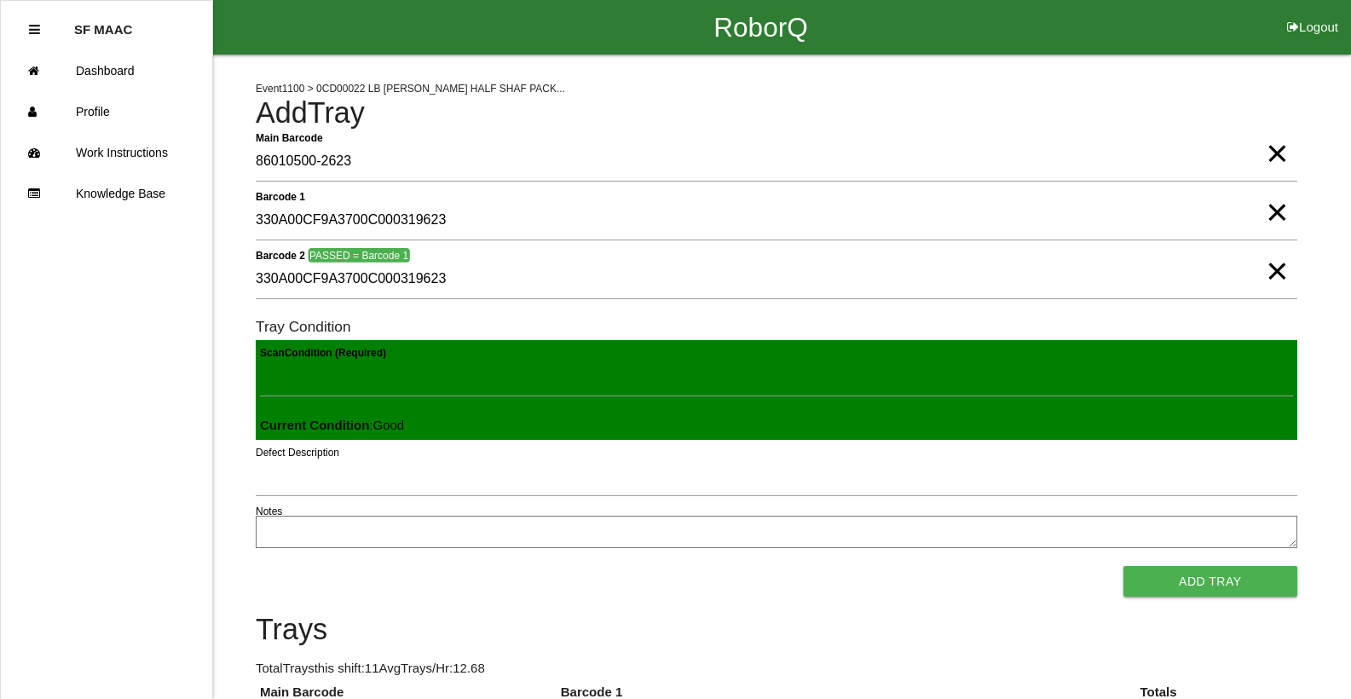
click at [1123, 566] on button "Add Tray" at bounding box center [1210, 581] width 174 height 31
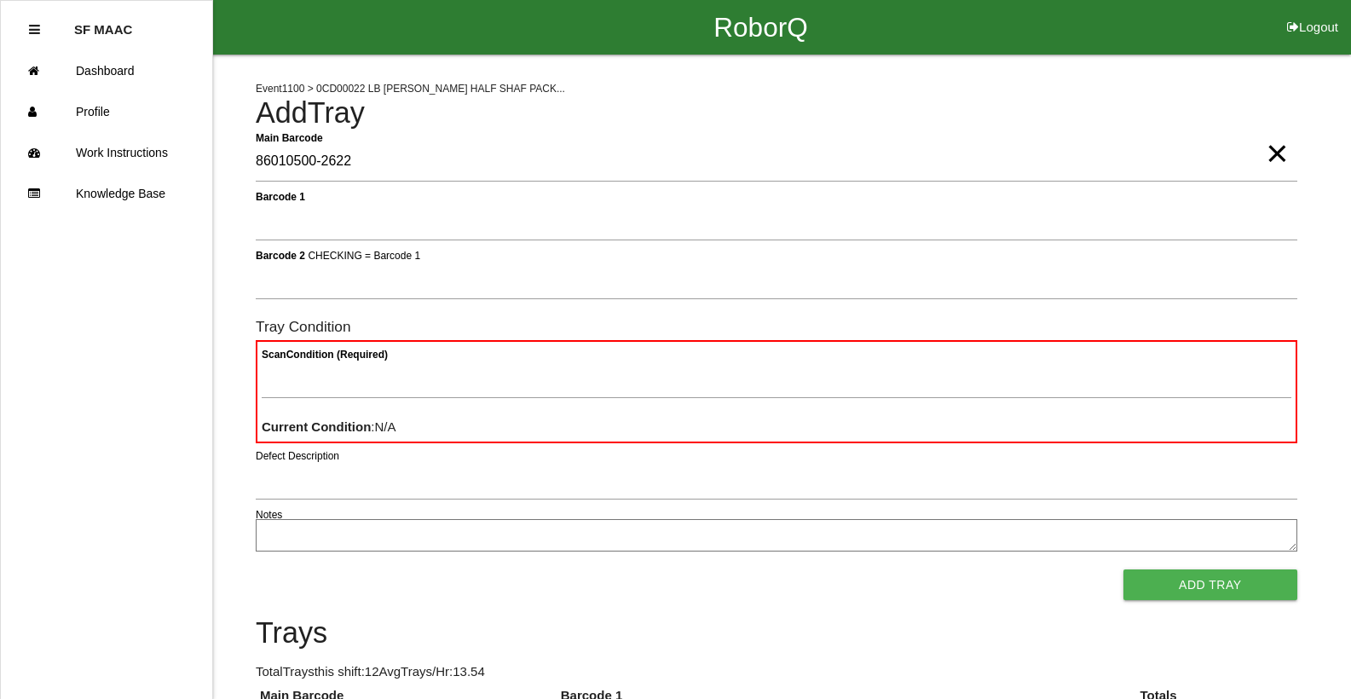
type Barcode "86010500-2622"
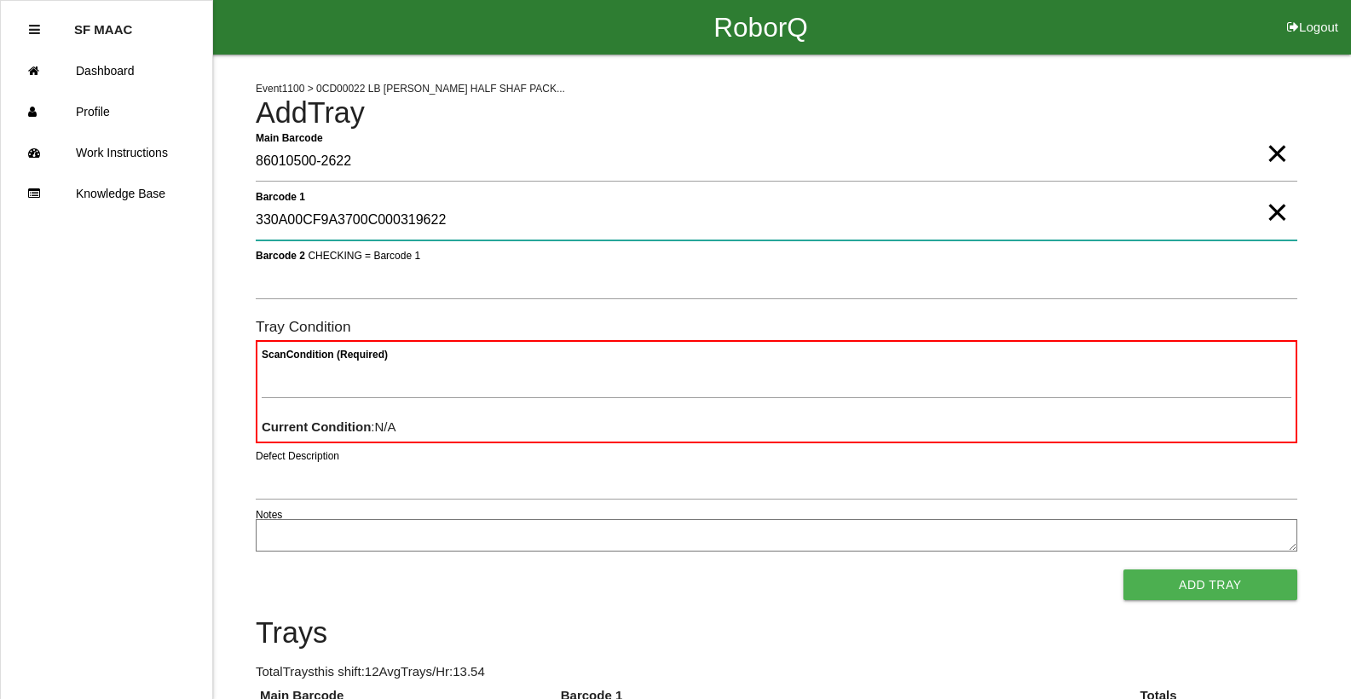
type 1 "330A00CF9A3700C000319622"
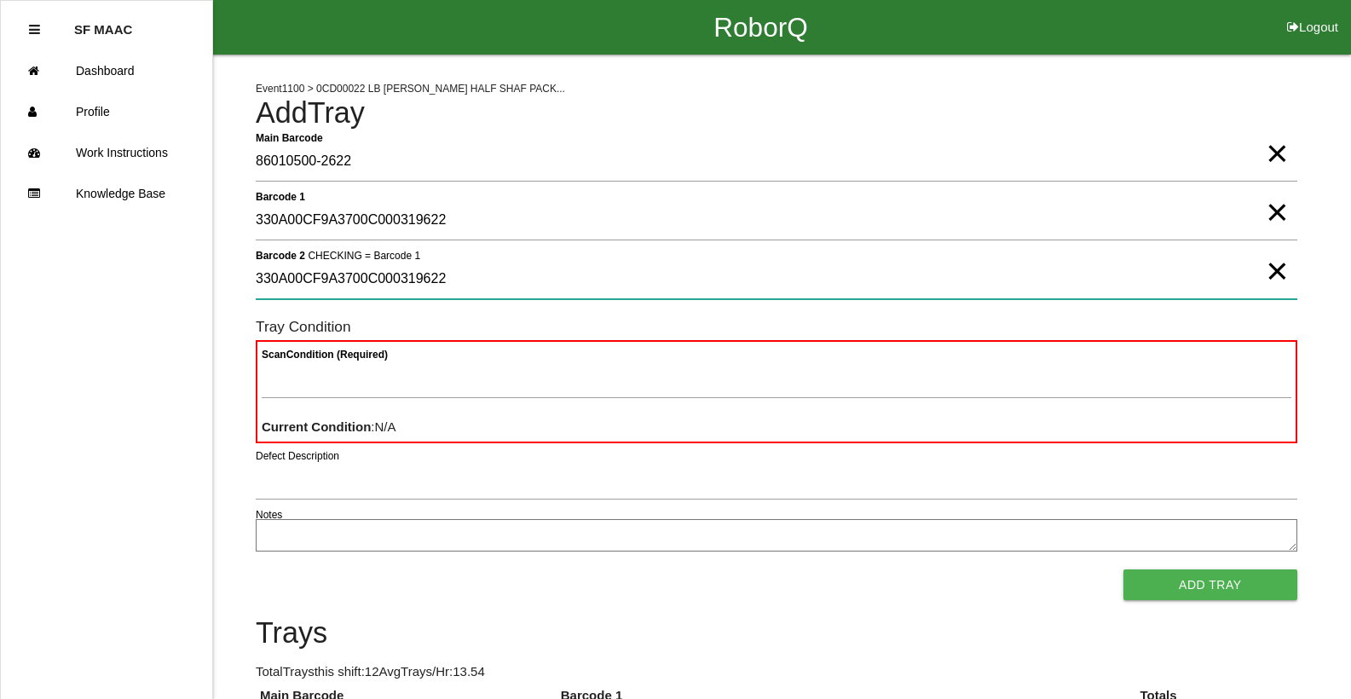
type 2 "330A00CF9A3700C000319622"
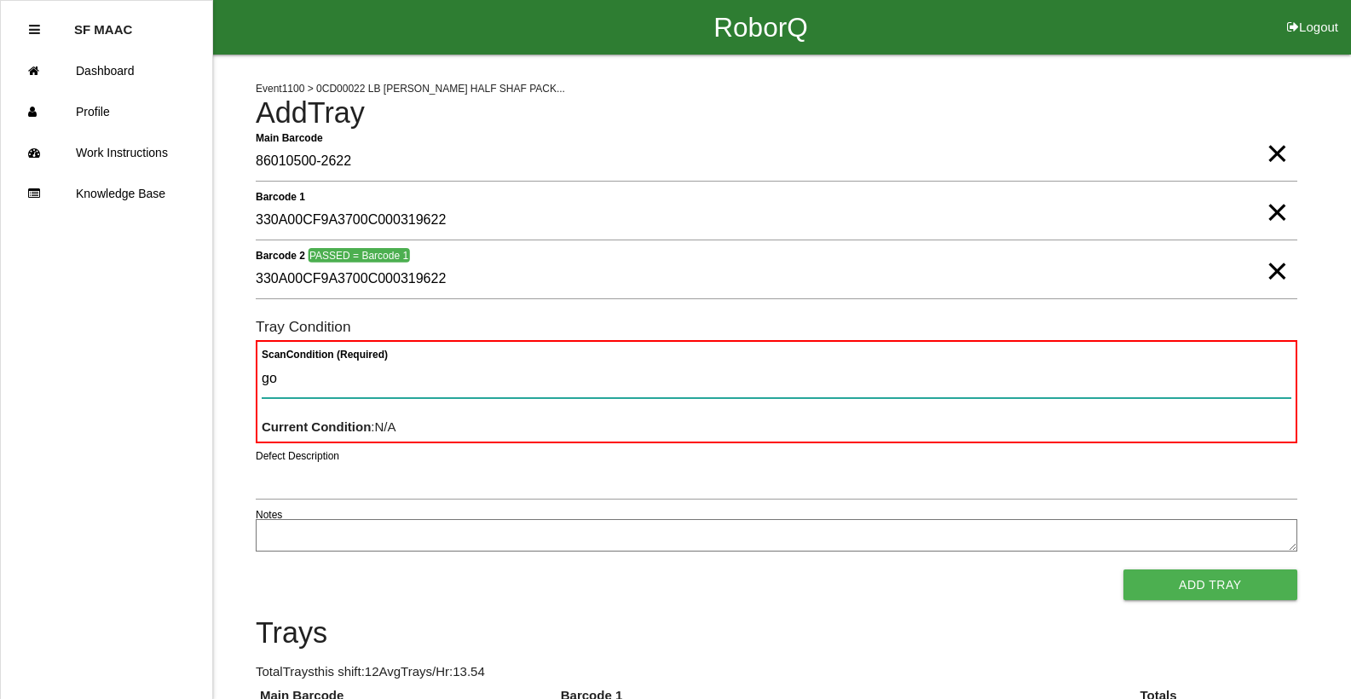
type Condition "goo"
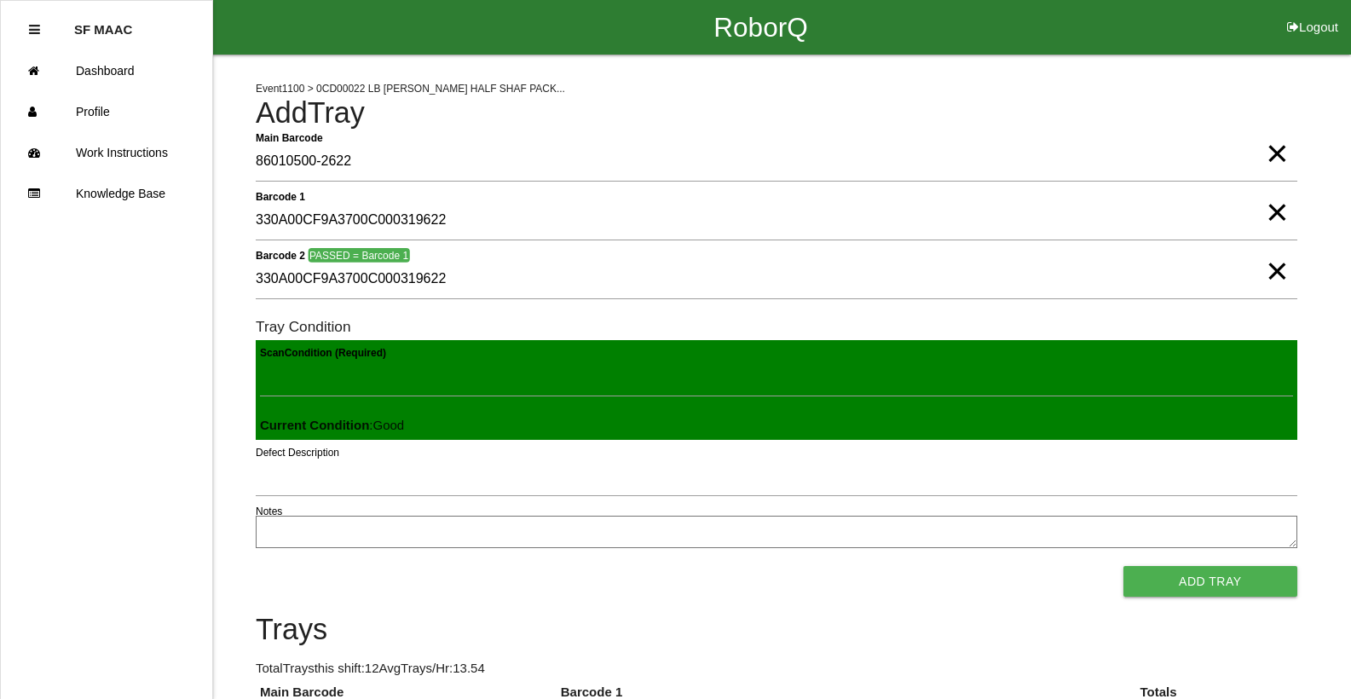
click at [1123, 566] on button "Add Tray" at bounding box center [1210, 581] width 174 height 31
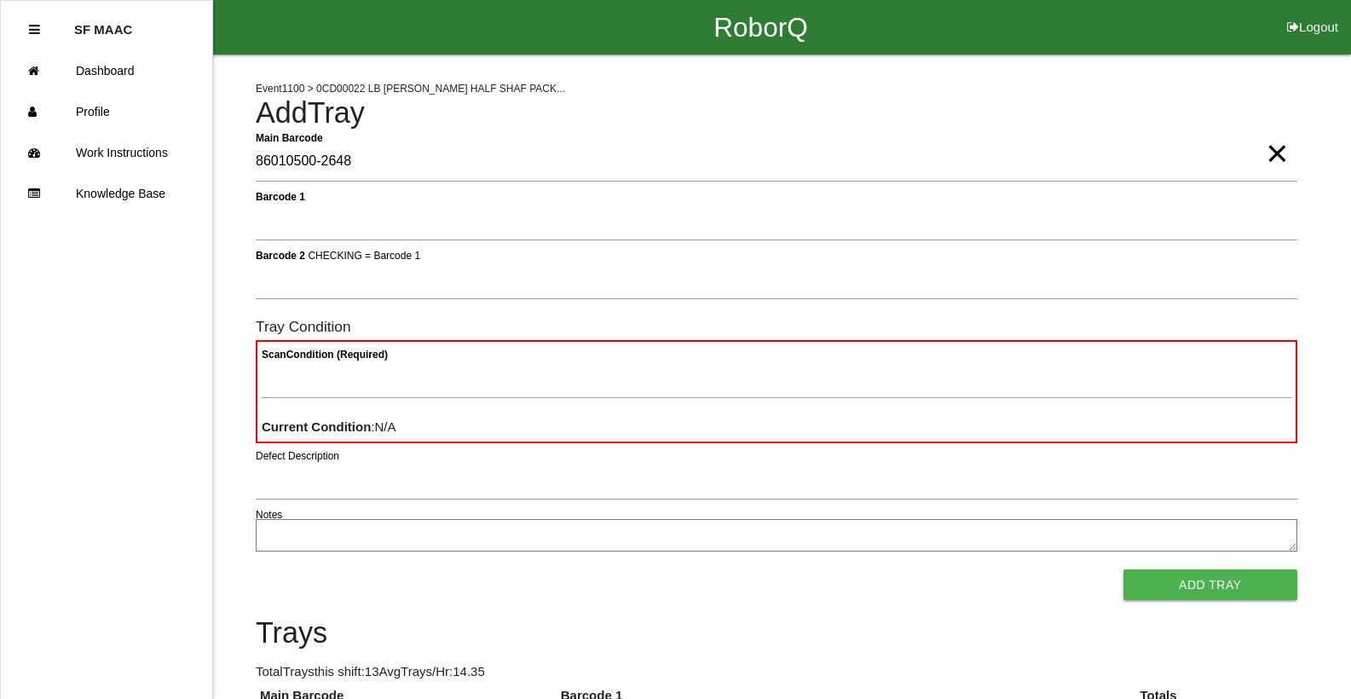
type Barcode "86010500-2648"
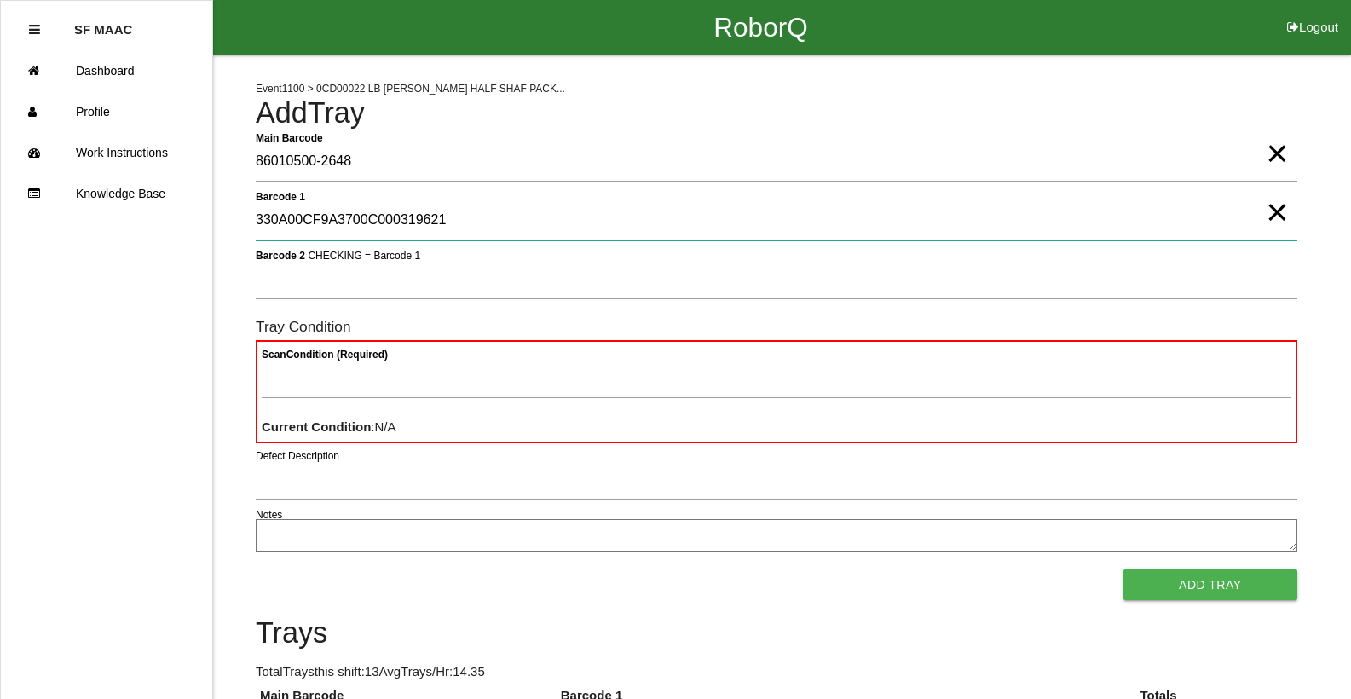
type 1 "330A00CF9A3700C000319621"
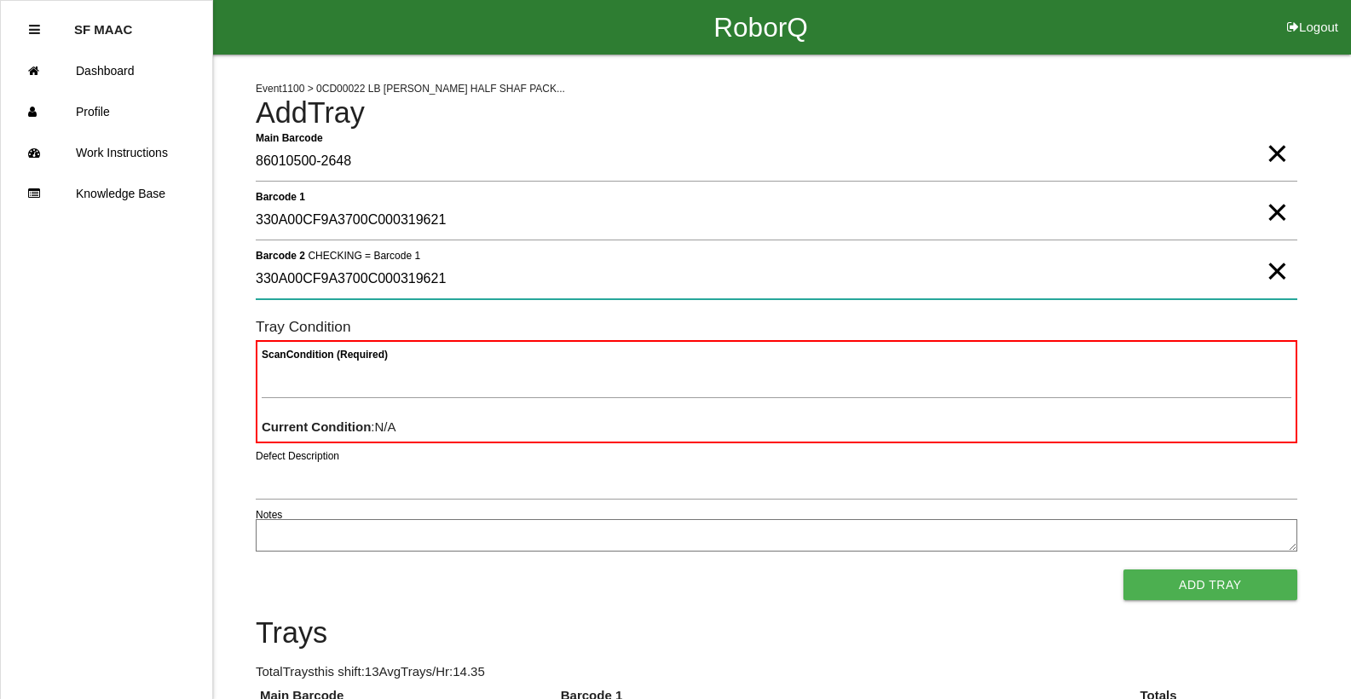
type 2 "330A00CF9A3700C000319621"
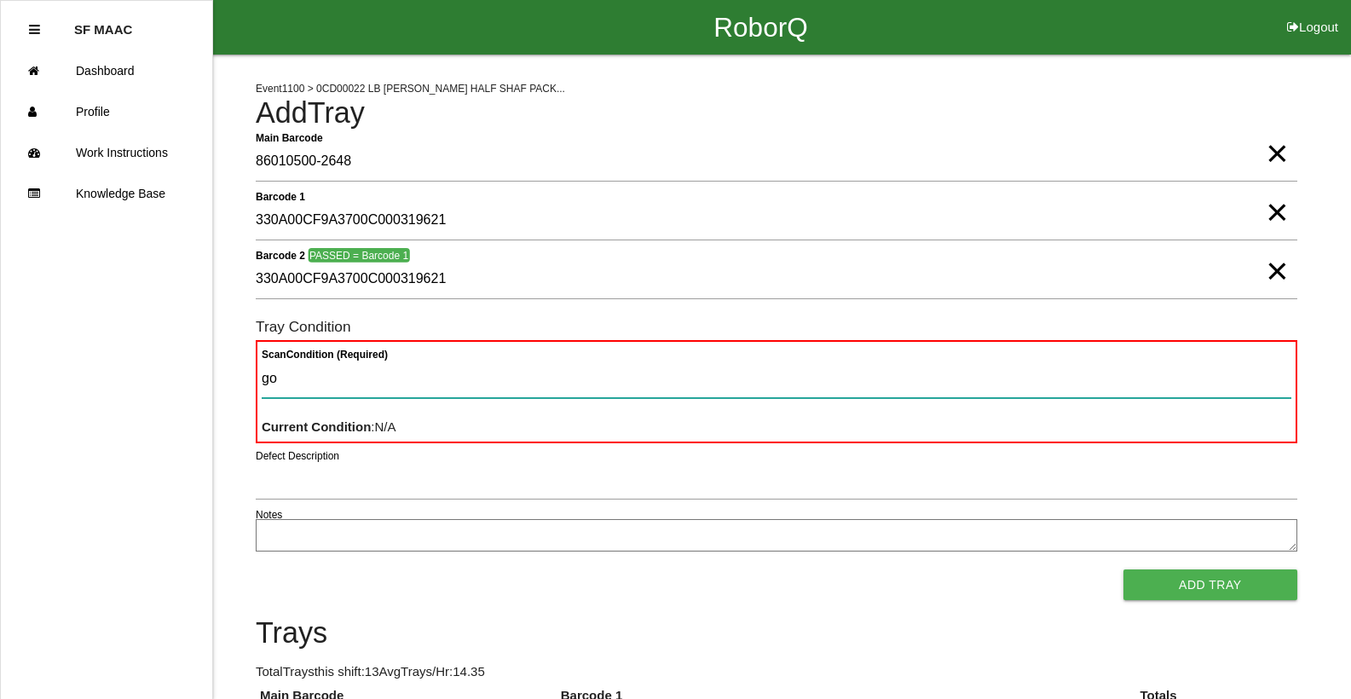
type Condition "goo"
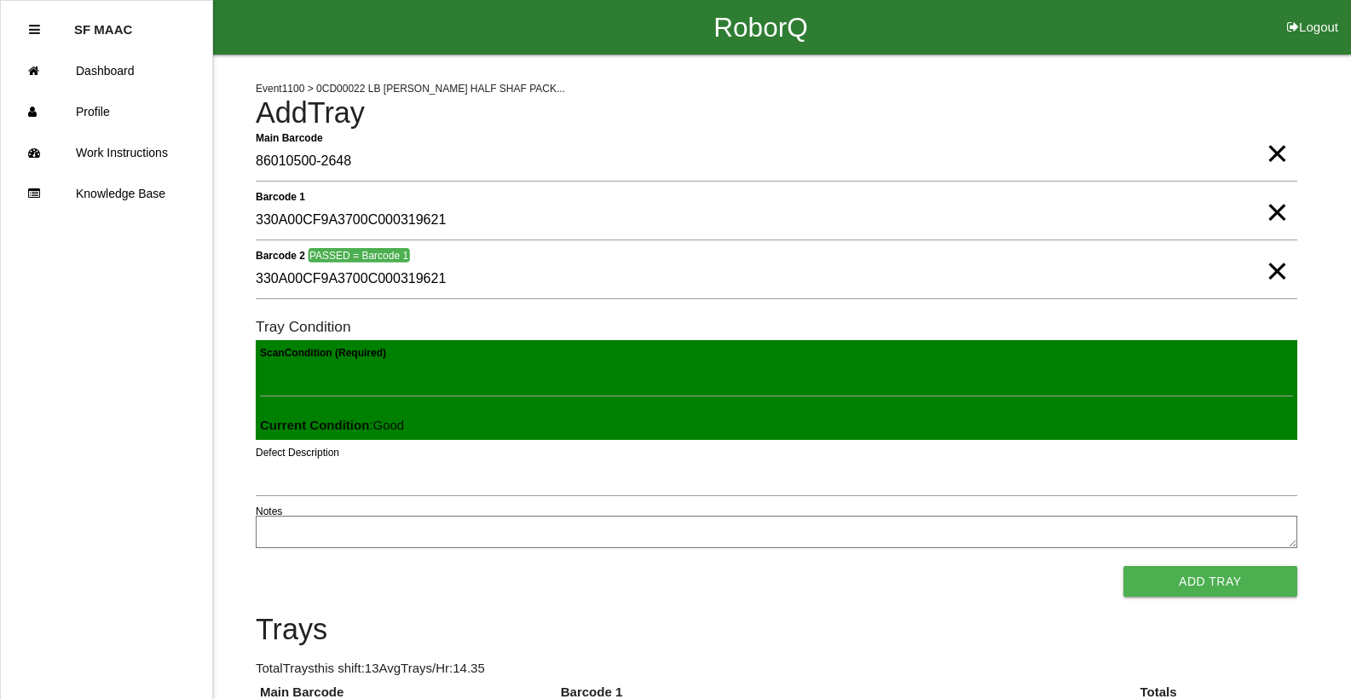
click at [1123, 566] on button "Add Tray" at bounding box center [1210, 581] width 174 height 31
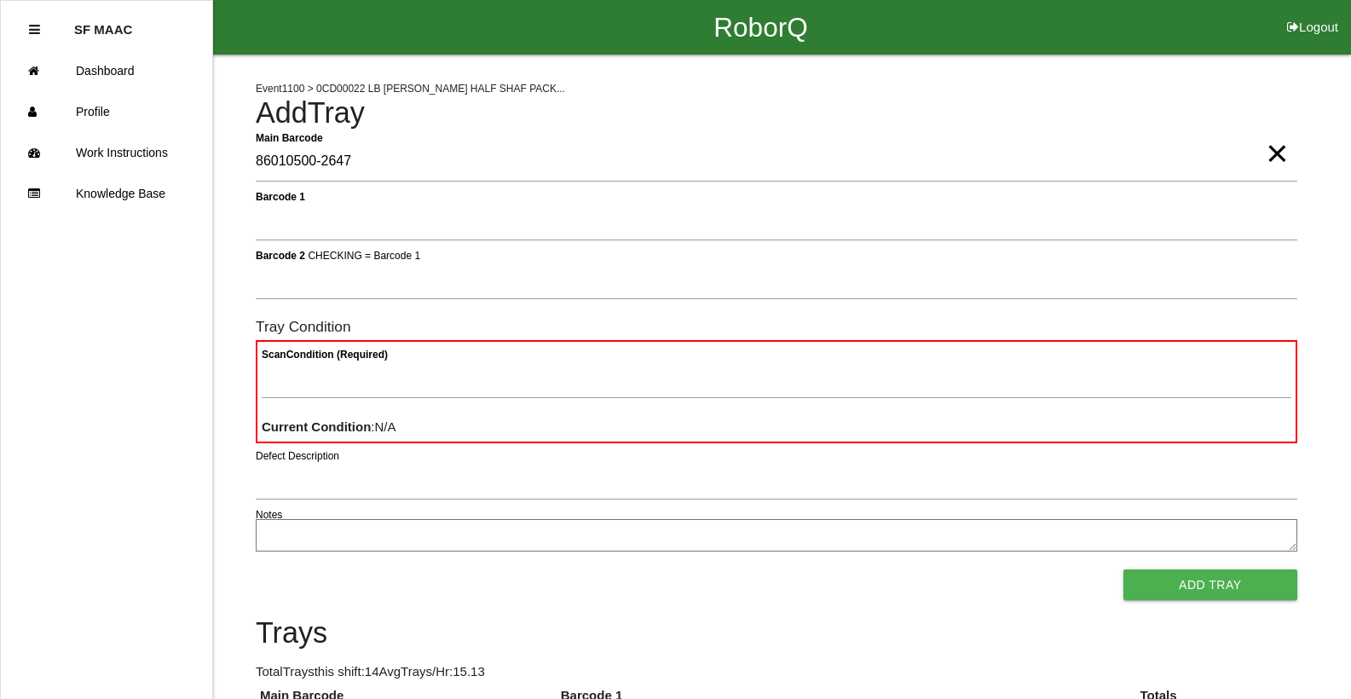
type Barcode "86010500-2647"
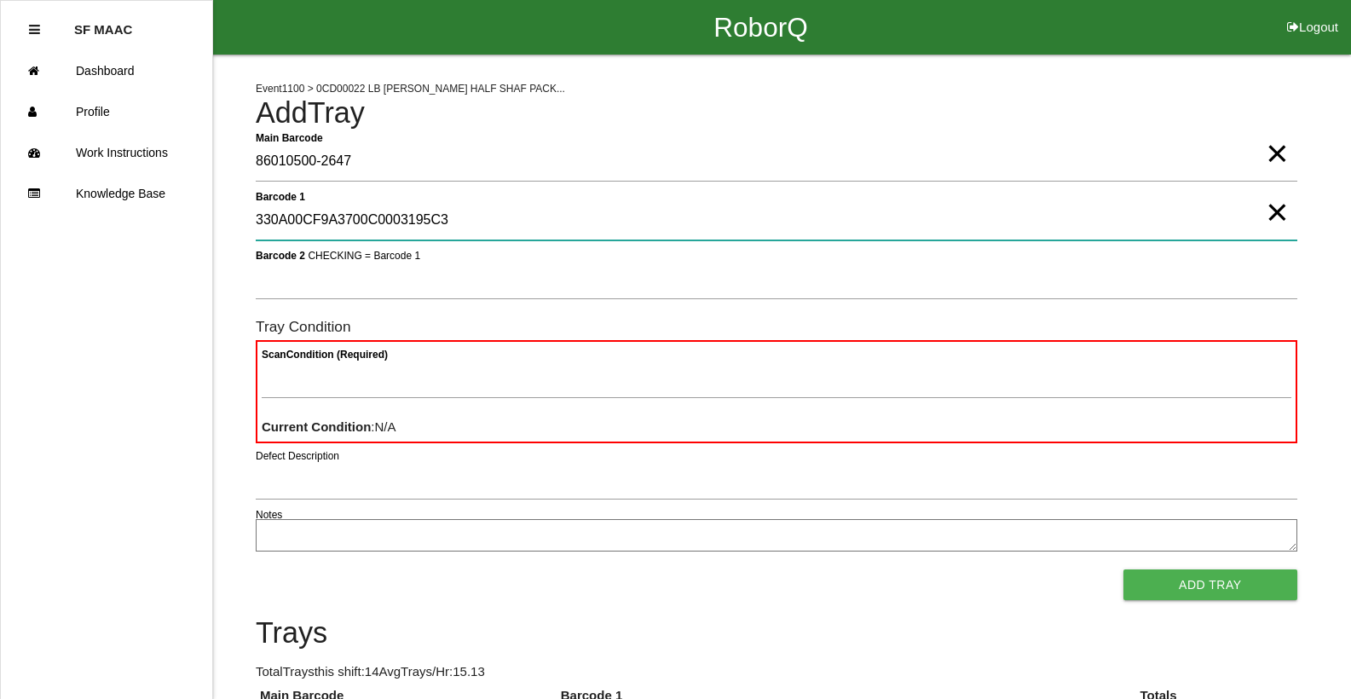
type 1 "330A00CF9A3700C0003195C3"
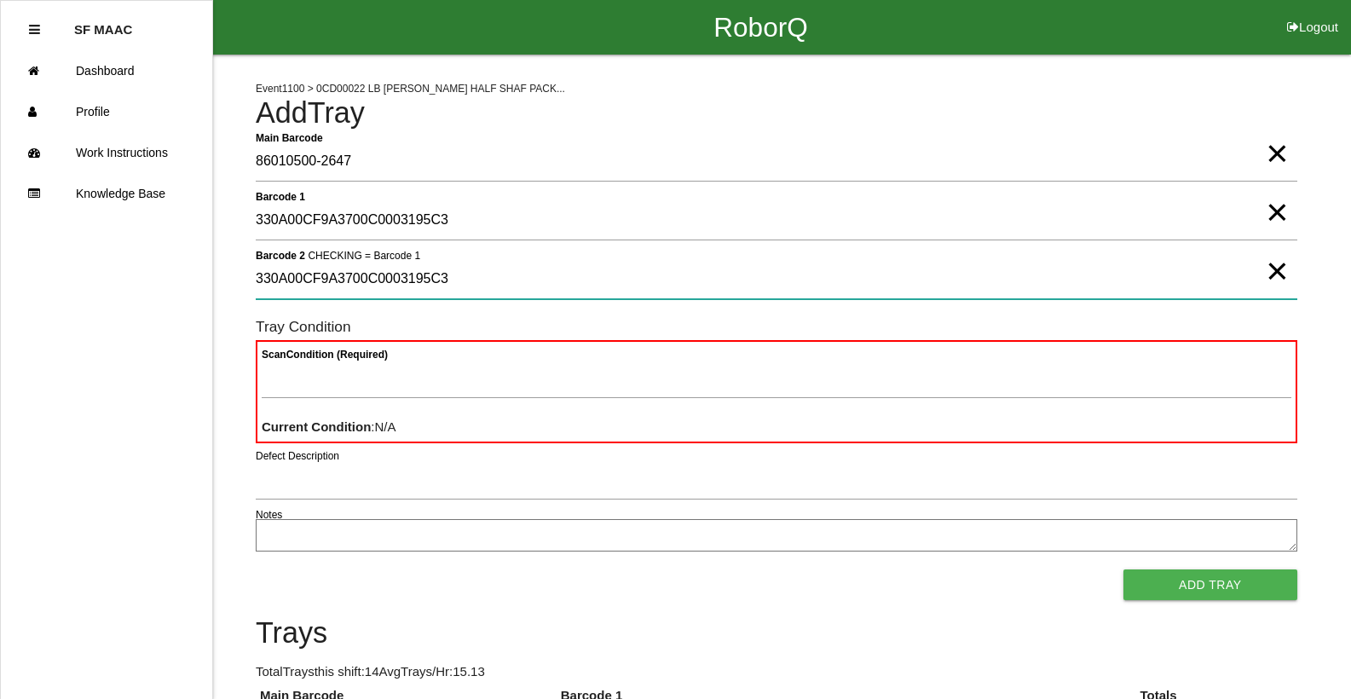
type 2 "330A00CF9A3700C0003195C3"
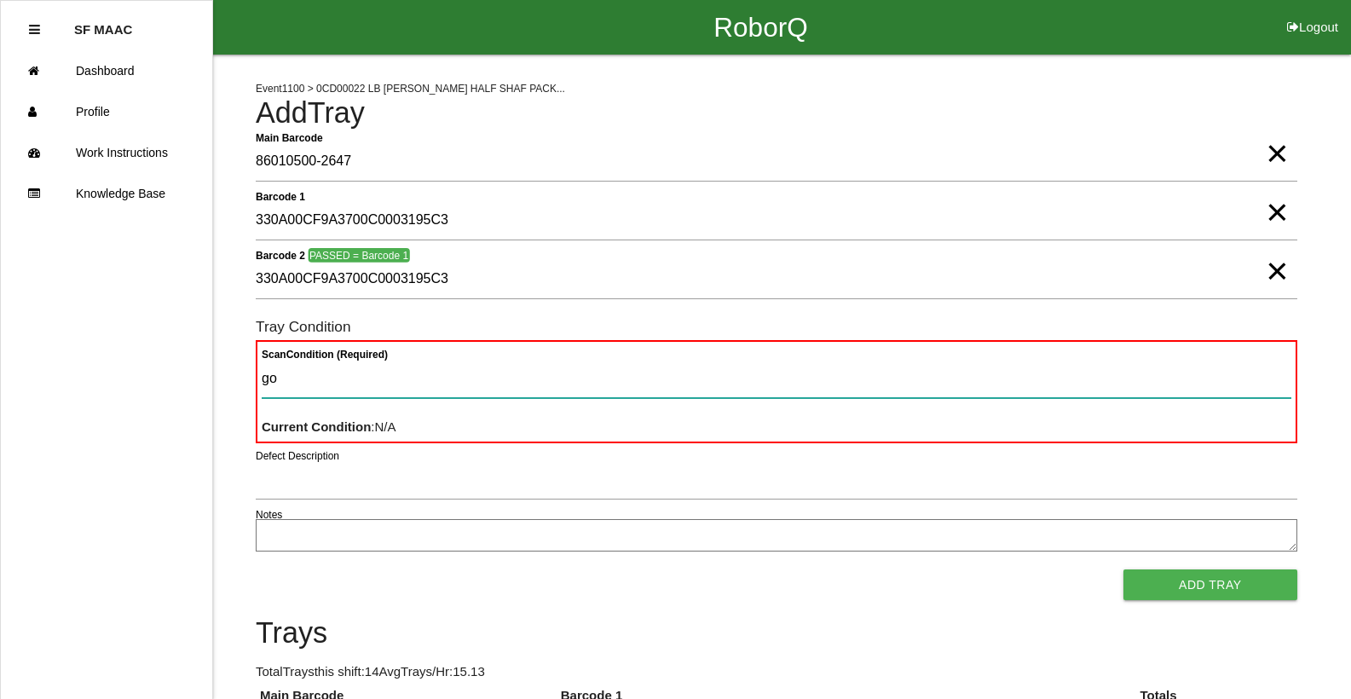
type Condition "goo"
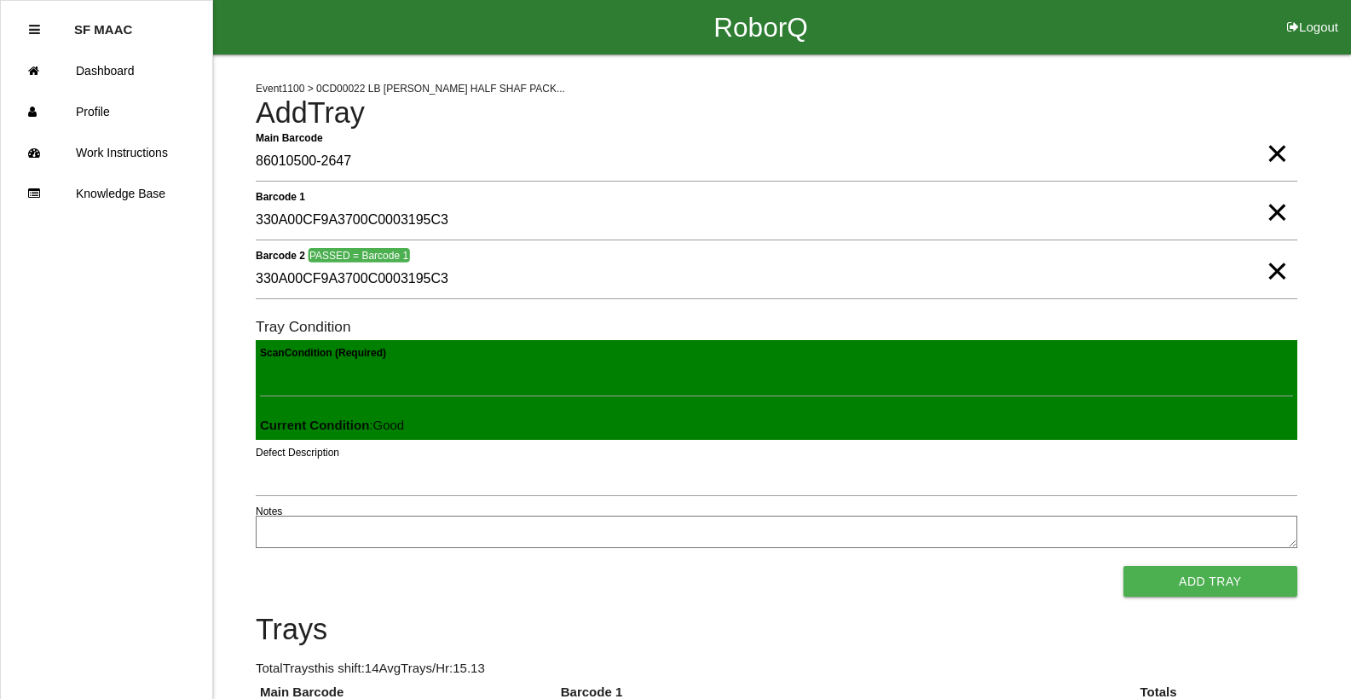
click at [1123, 566] on button "Add Tray" at bounding box center [1210, 581] width 174 height 31
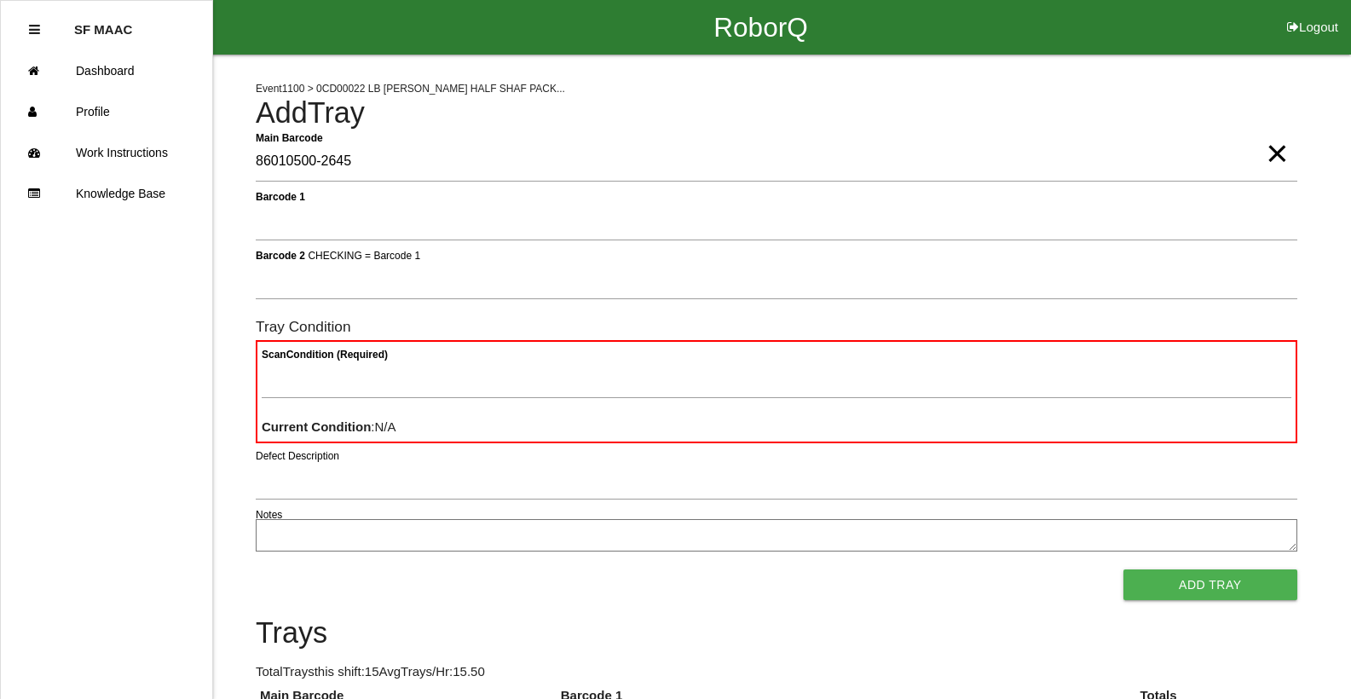
type Barcode "86010500-2645"
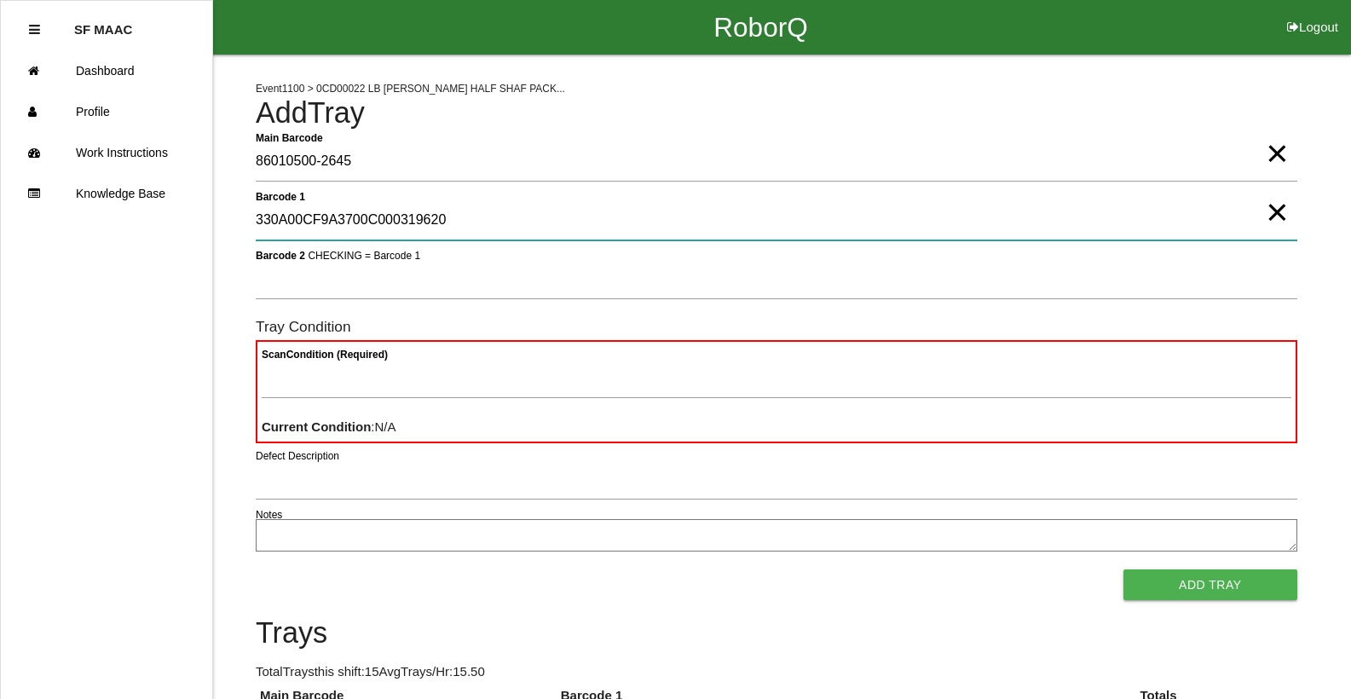
type 1 "330A00CF9A3700C000319620"
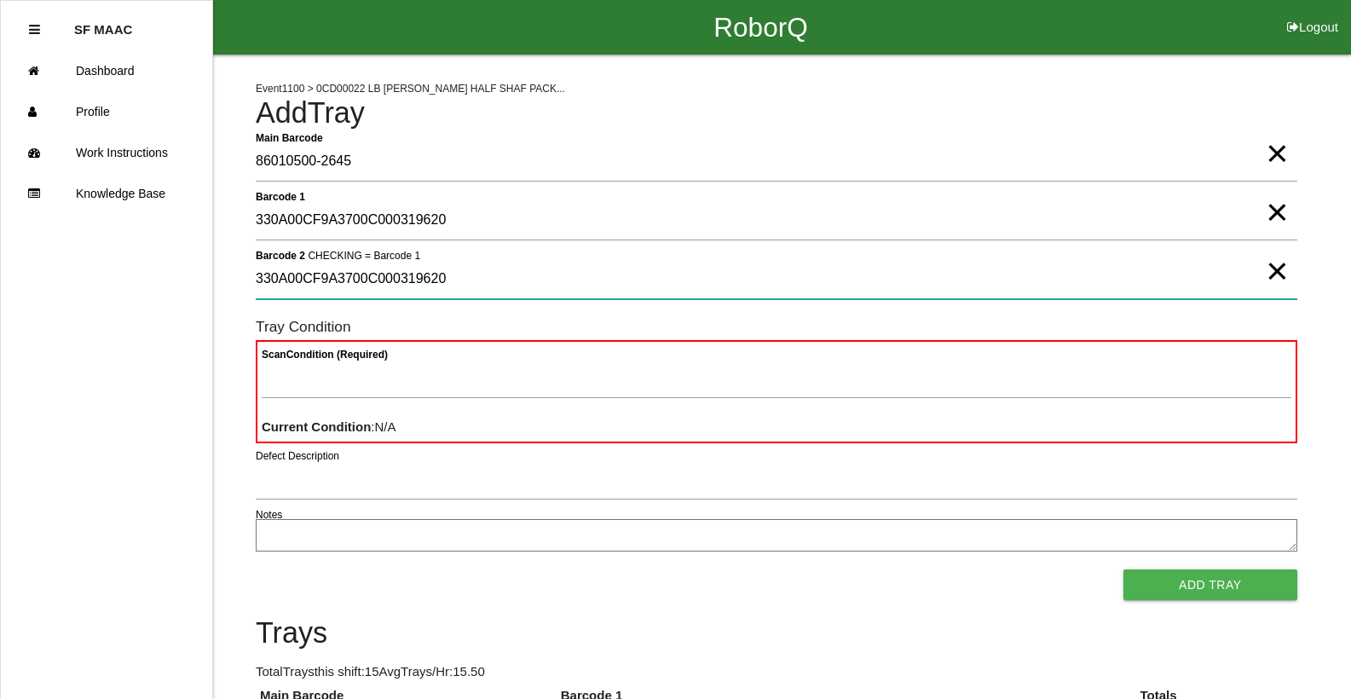
type 2 "330A00CF9A3700C000319620"
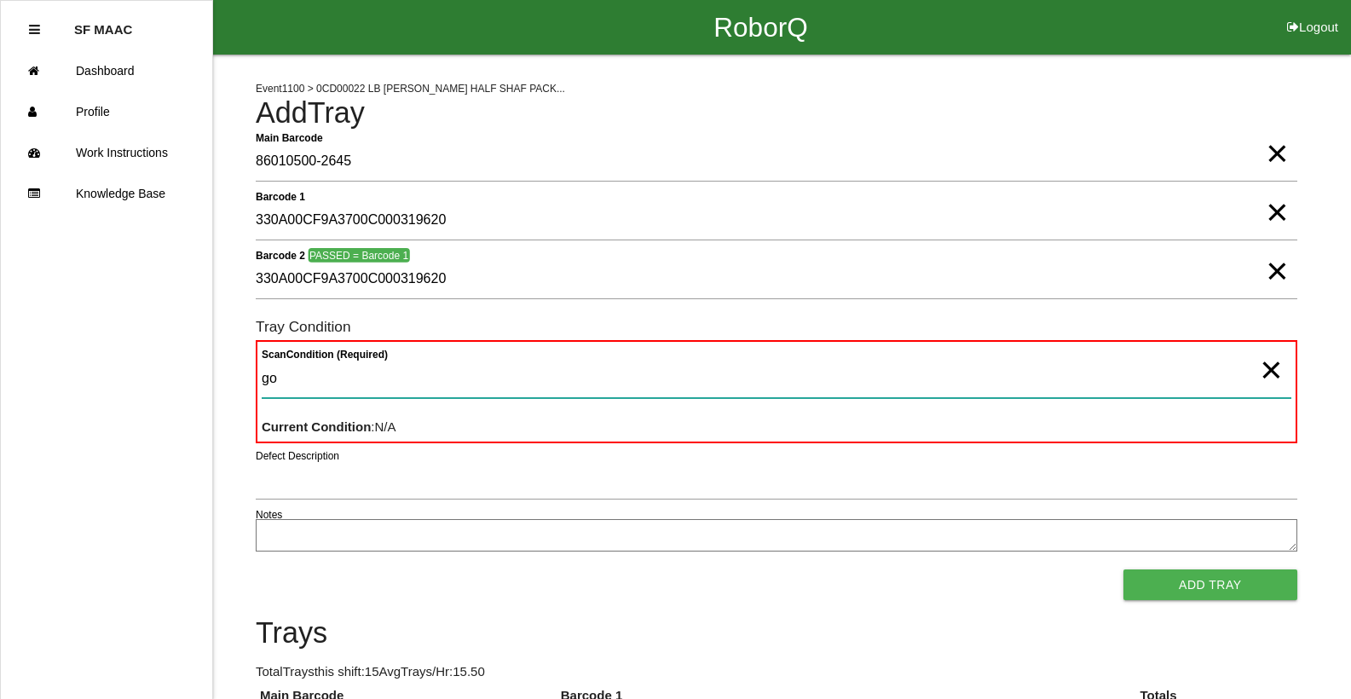
type Condition "goo"
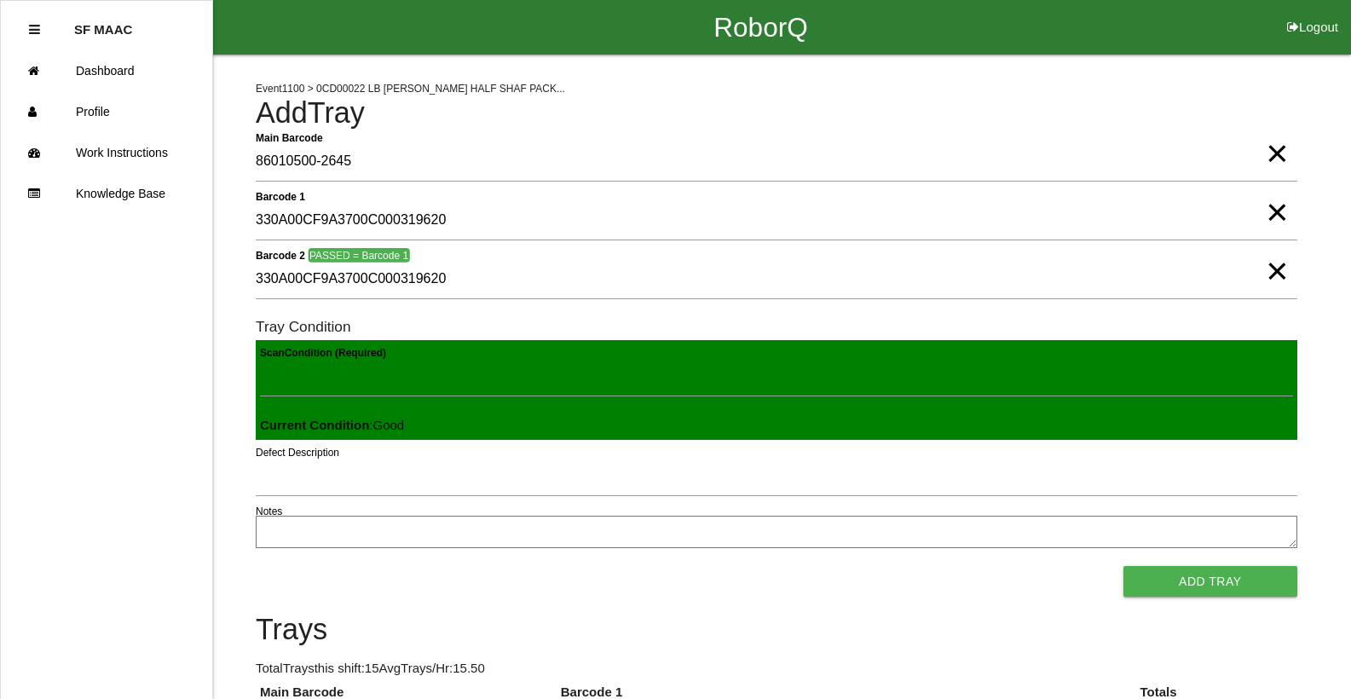
click at [1123, 566] on button "Add Tray" at bounding box center [1210, 581] width 174 height 31
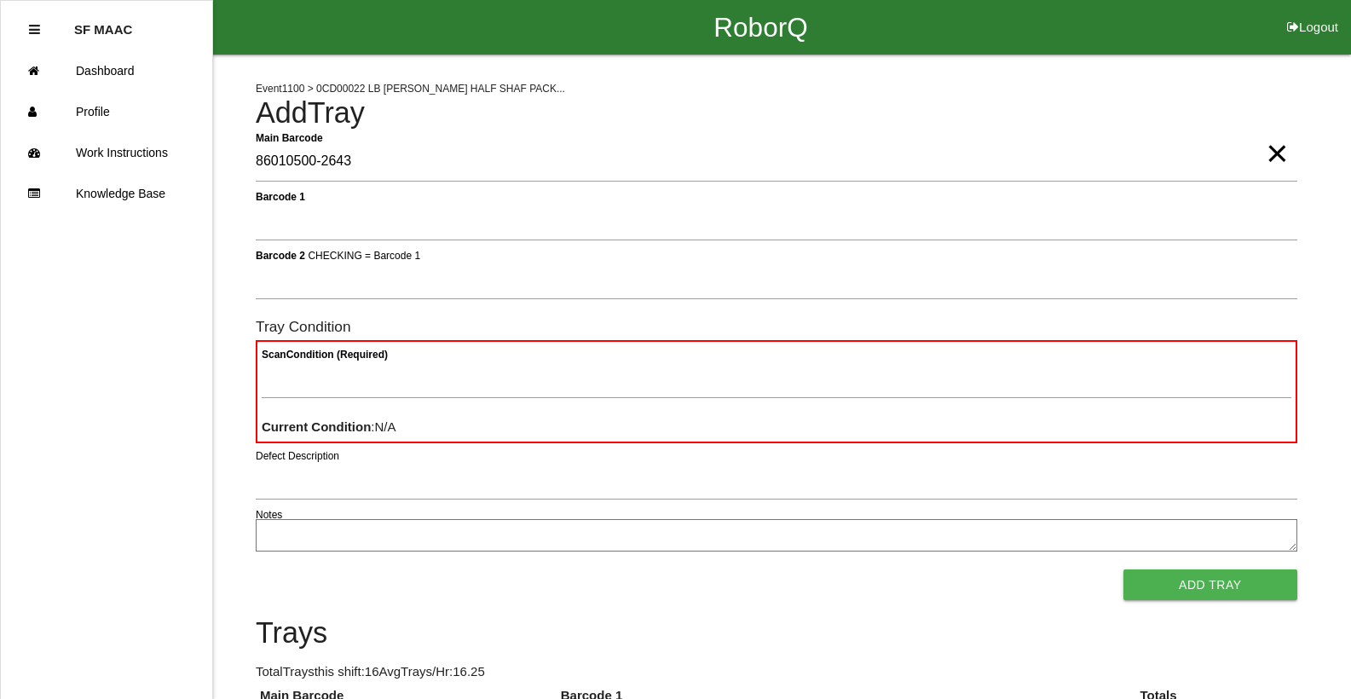
type Barcode "86010500-2643"
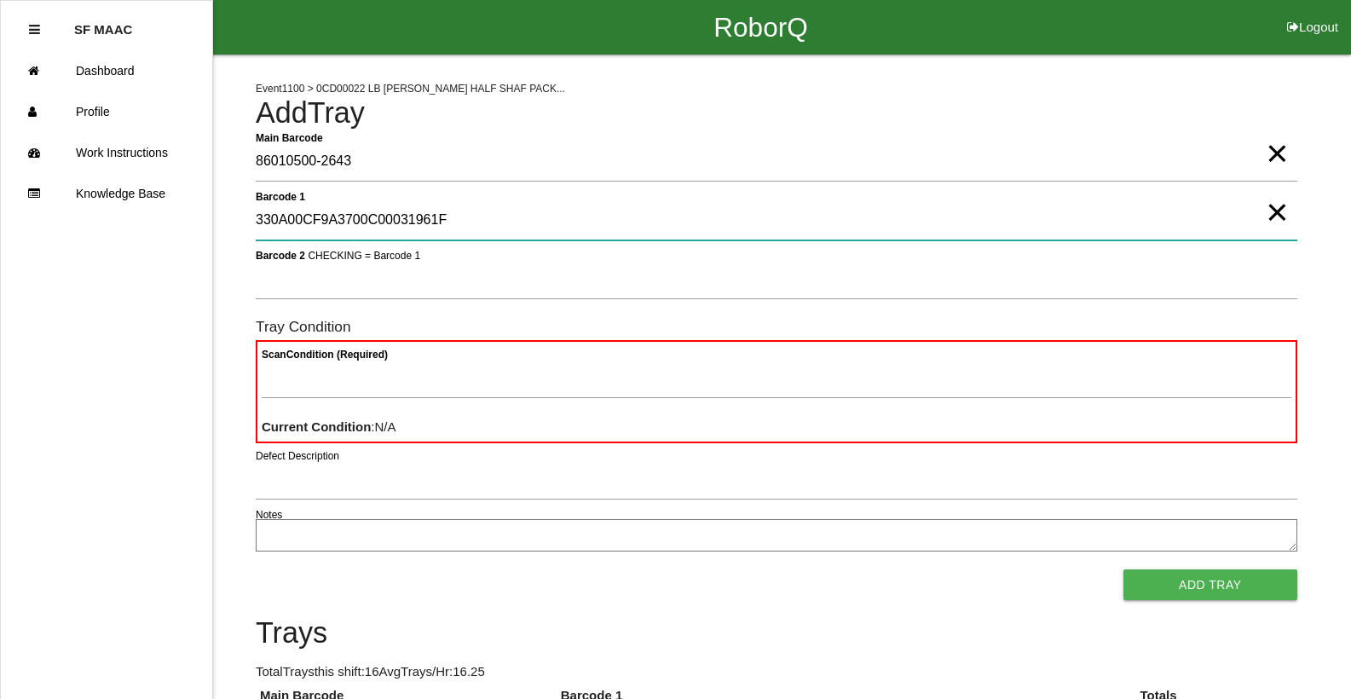
type 1 "330A00CF9A3700C00031961F"
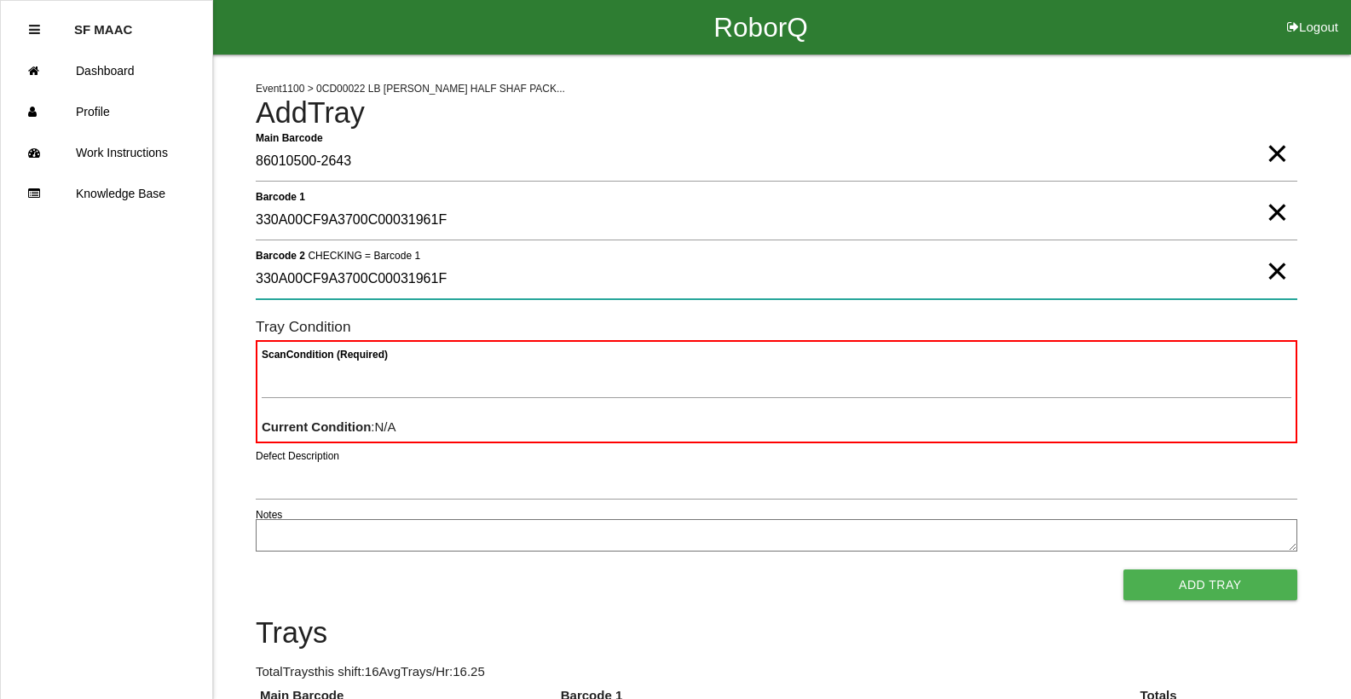
type 2 "330A00CF9A3700C00031961F"
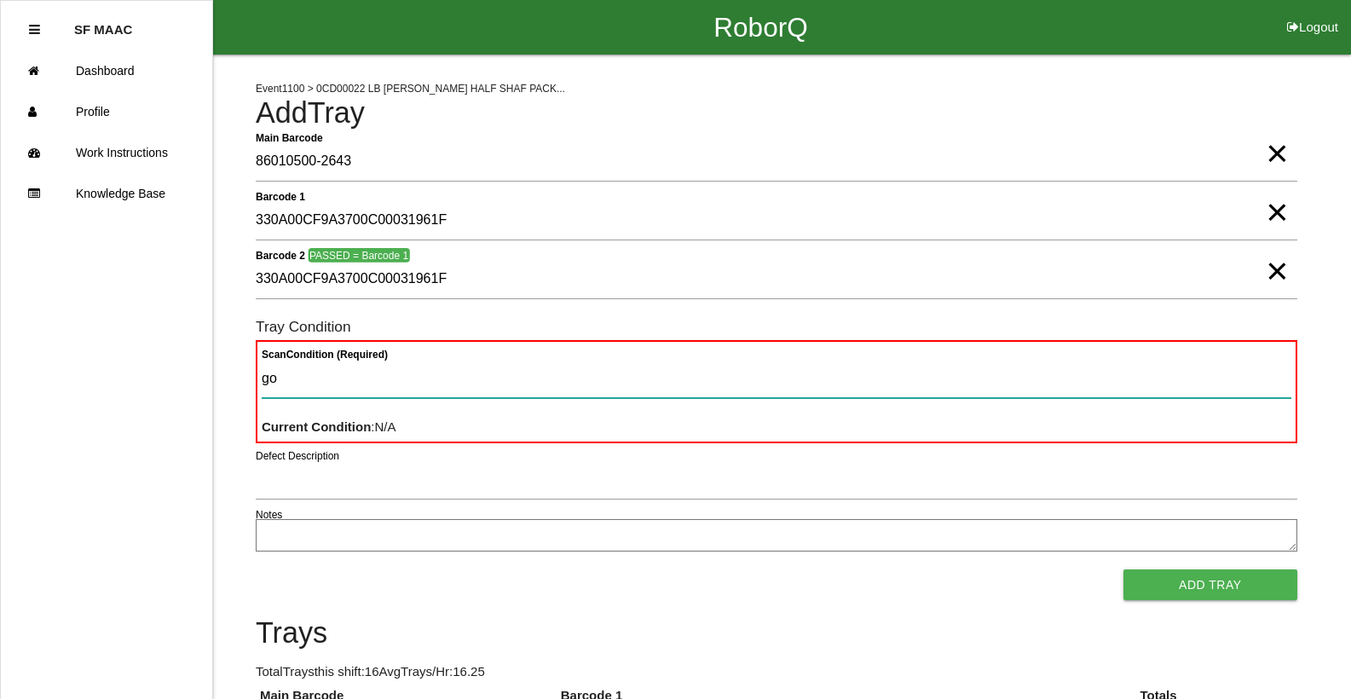
type Condition "goo"
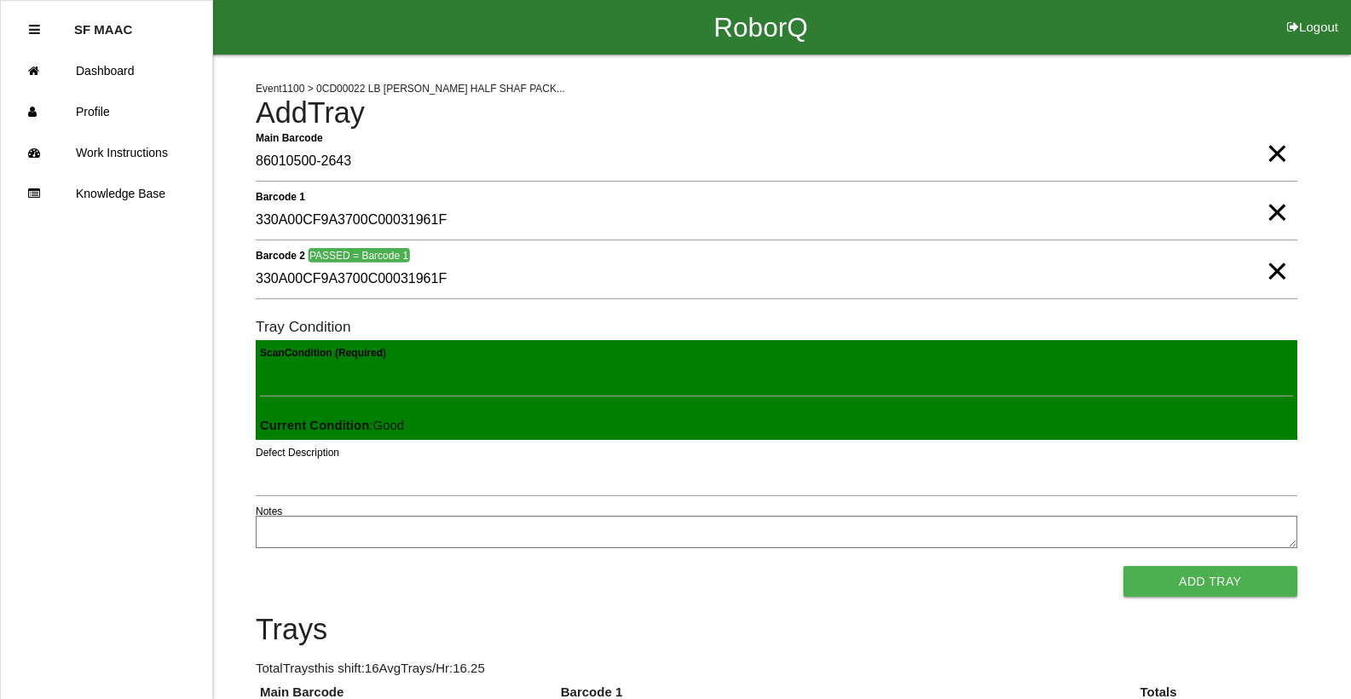
click at [1123, 566] on button "Add Tray" at bounding box center [1210, 581] width 174 height 31
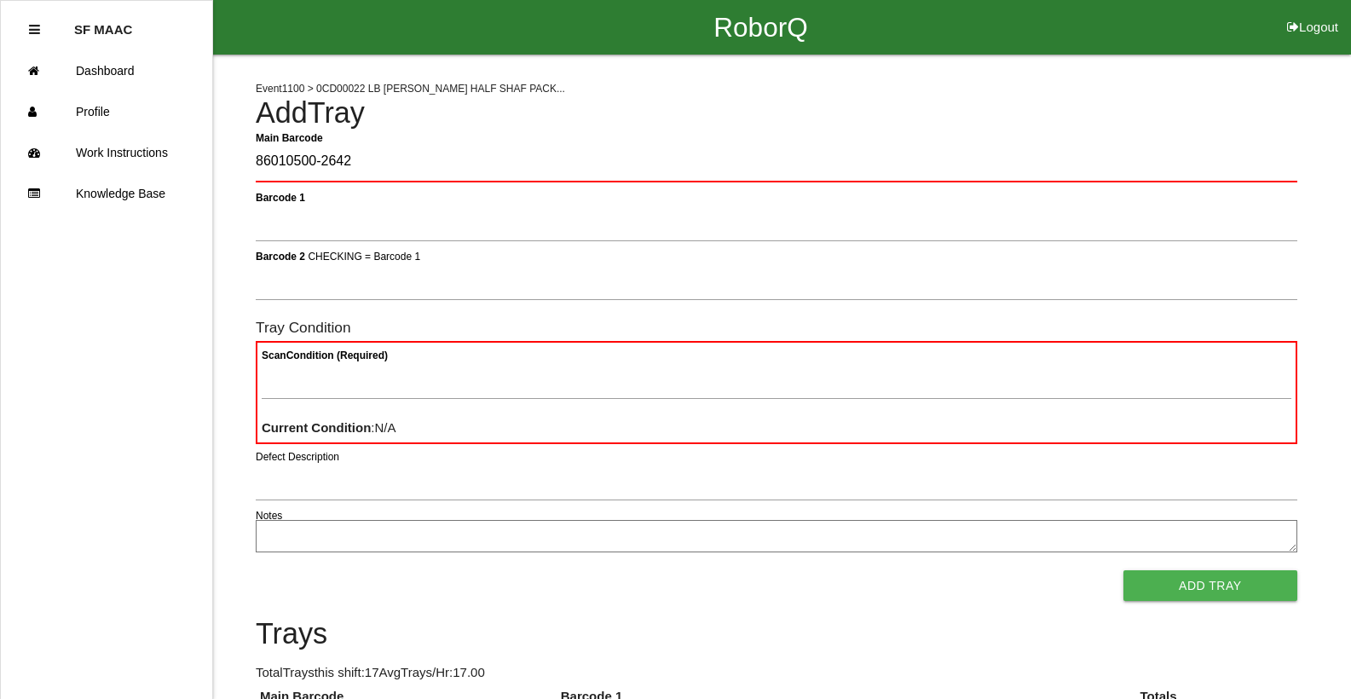
type Barcode "86010500-2642"
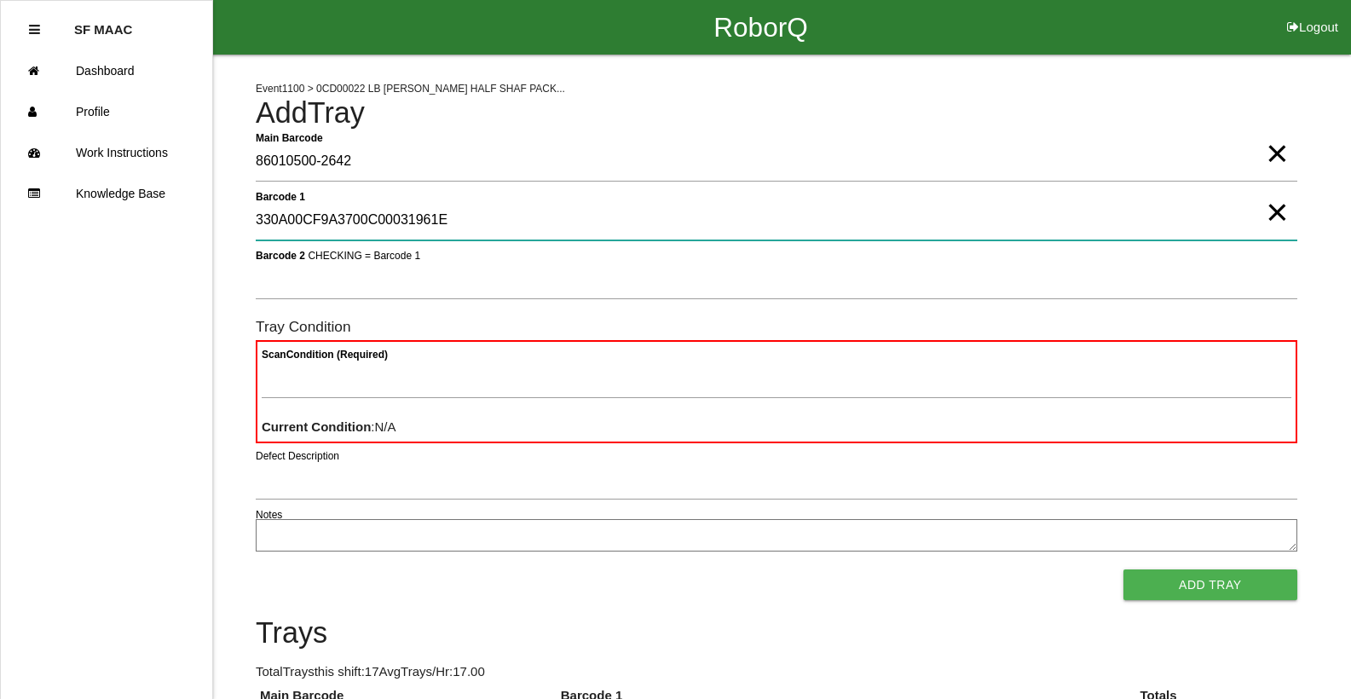
type 1 "330A00CF9A3700C00031961E"
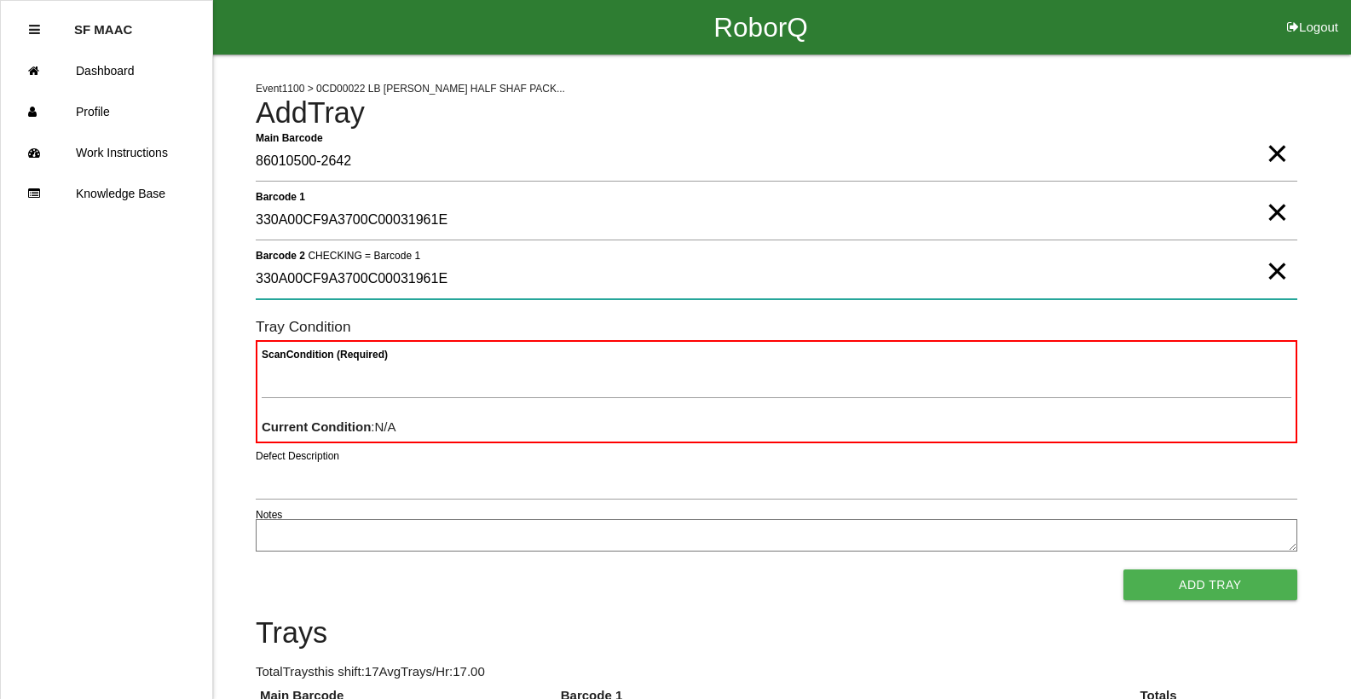
type 2 "330A00CF9A3700C00031961E"
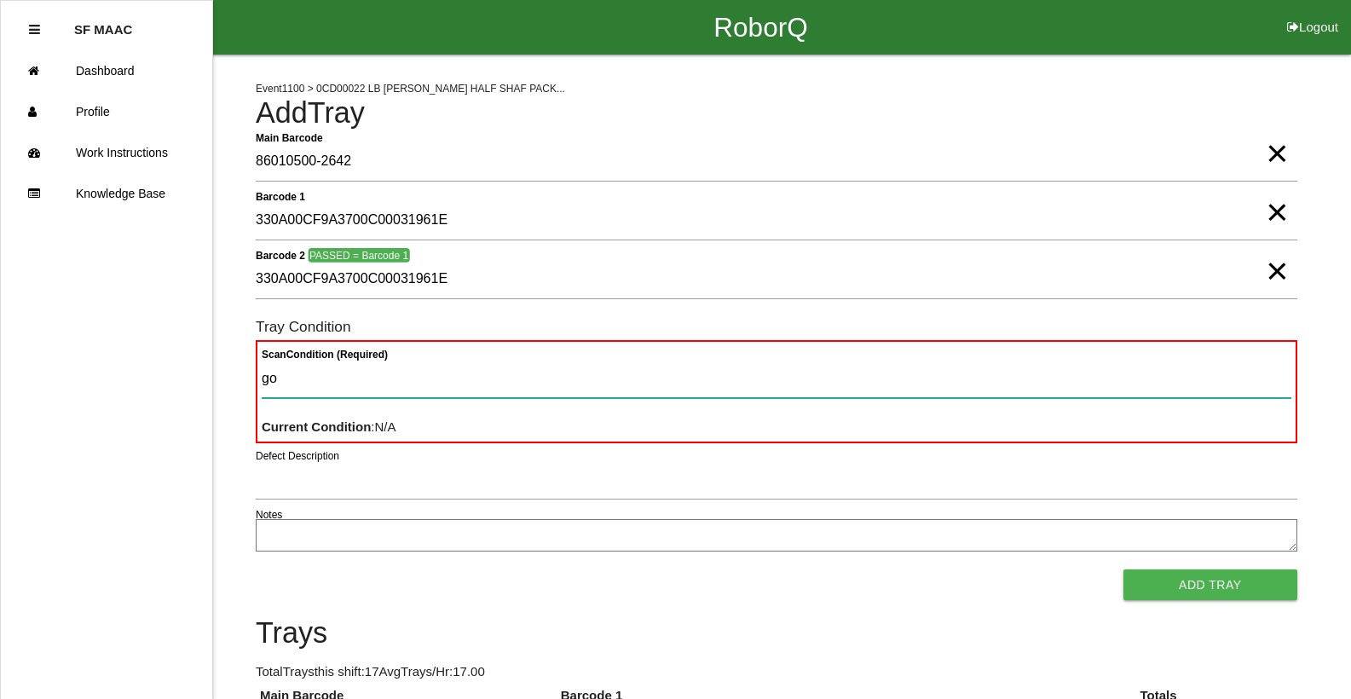
type Condition "goo"
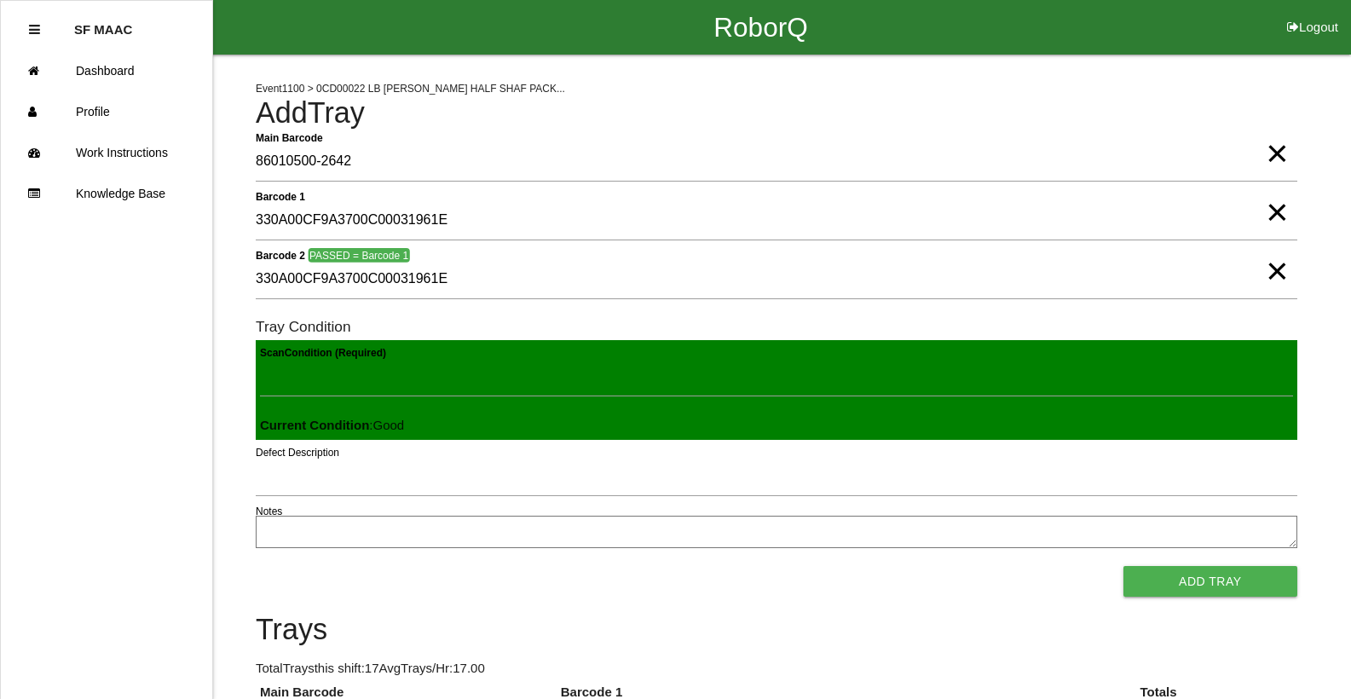
click at [1123, 566] on button "Add Tray" at bounding box center [1210, 581] width 174 height 31
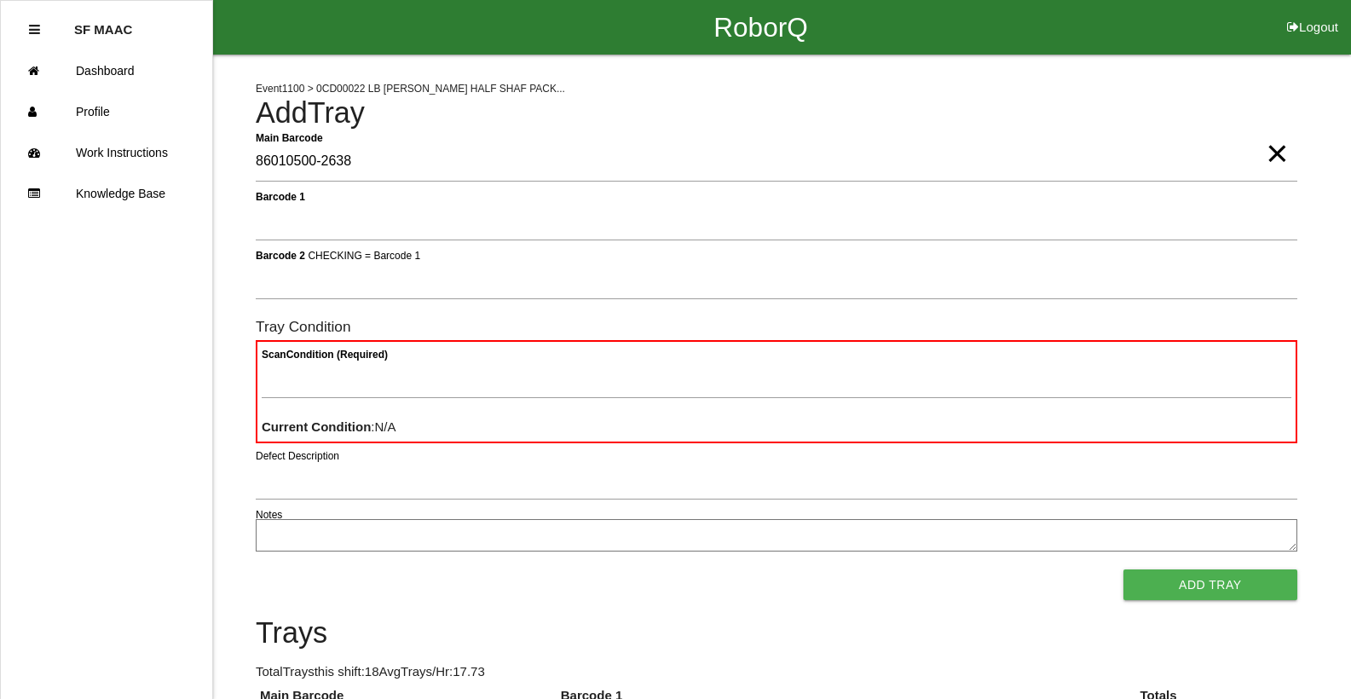
type Barcode "86010500-2638"
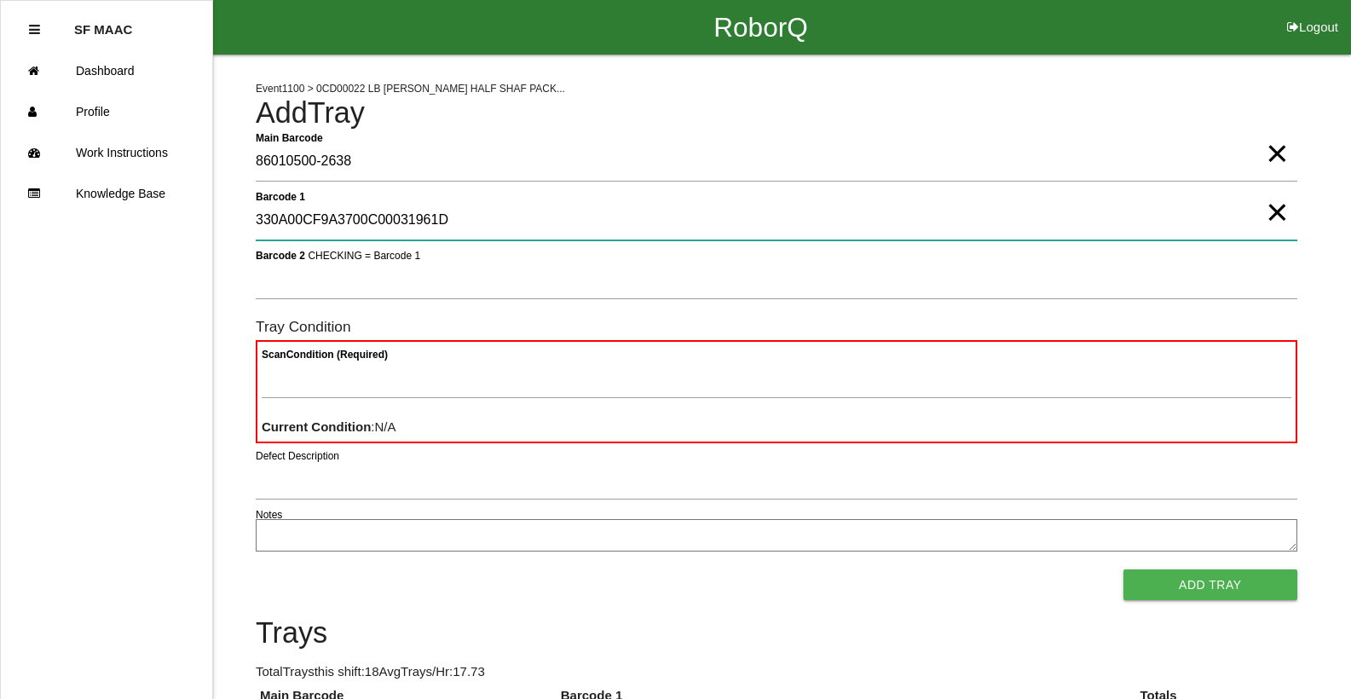
type 1 "330A00CF9A3700C00031961D"
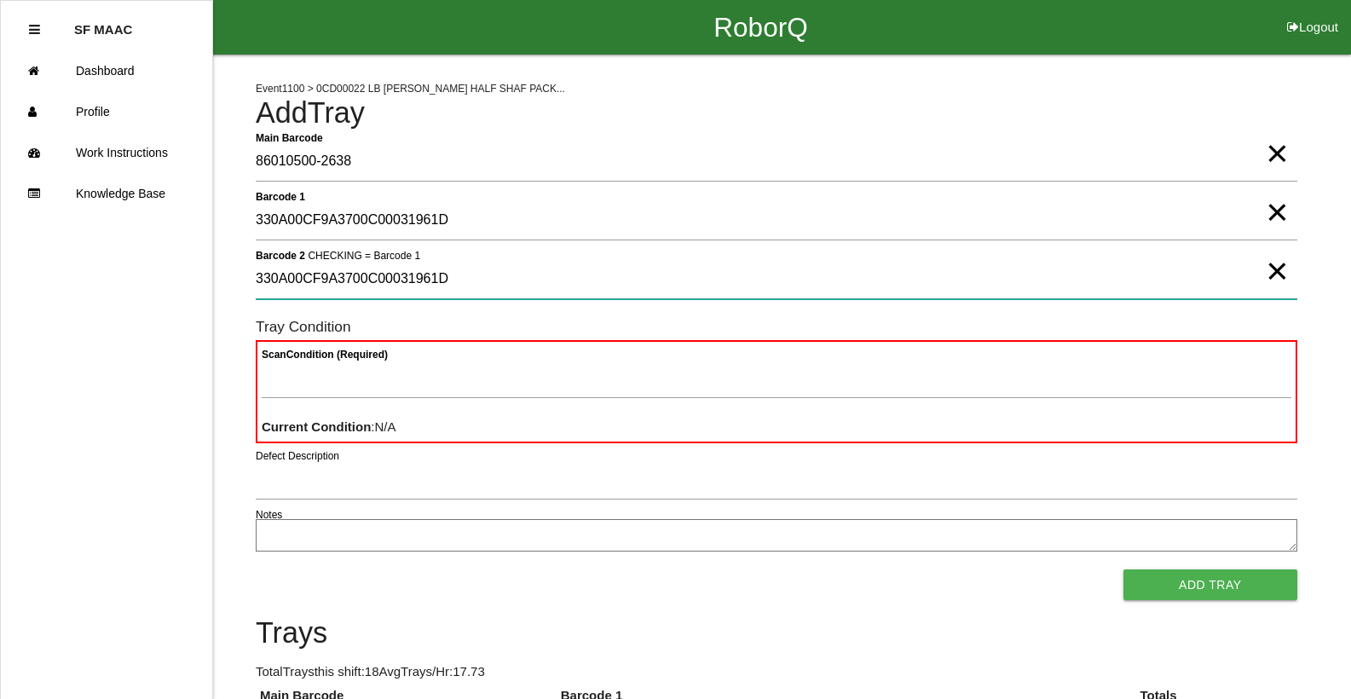
type 2 "330A00CF9A3700C00031961D"
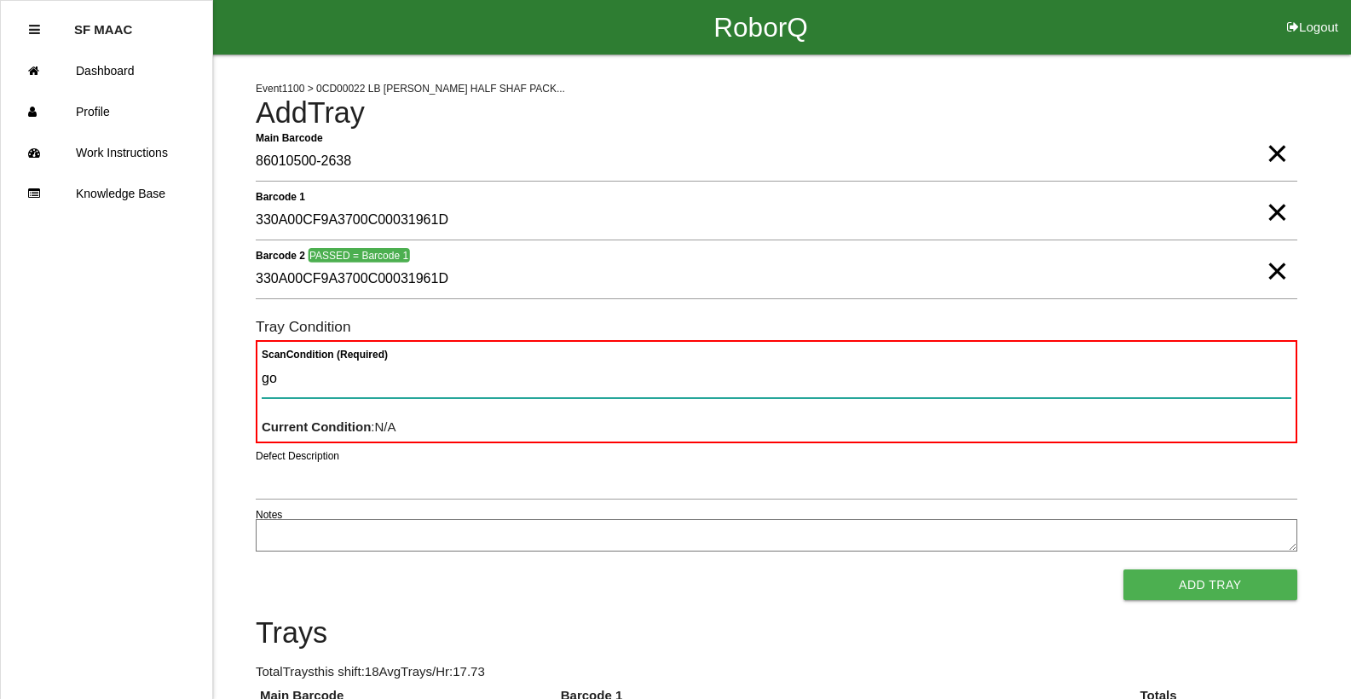
type Condition "goo"
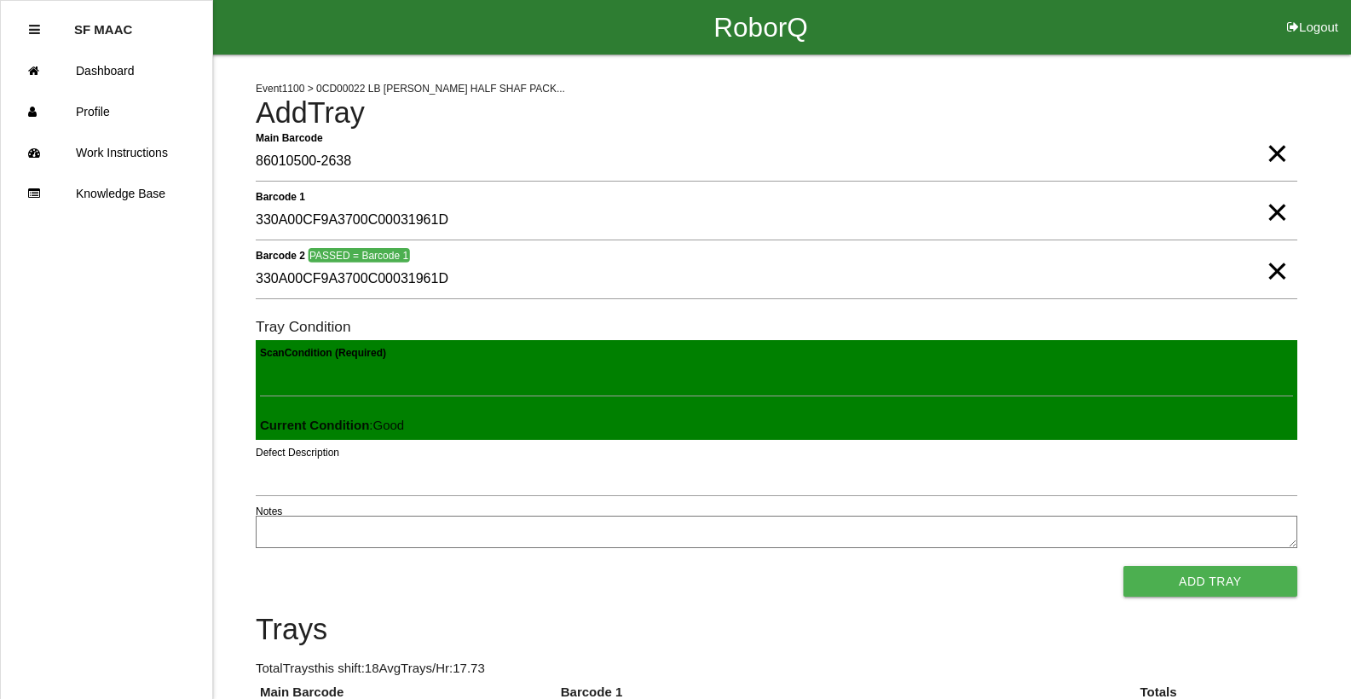
click at [1123, 566] on button "Add Tray" at bounding box center [1210, 581] width 174 height 31
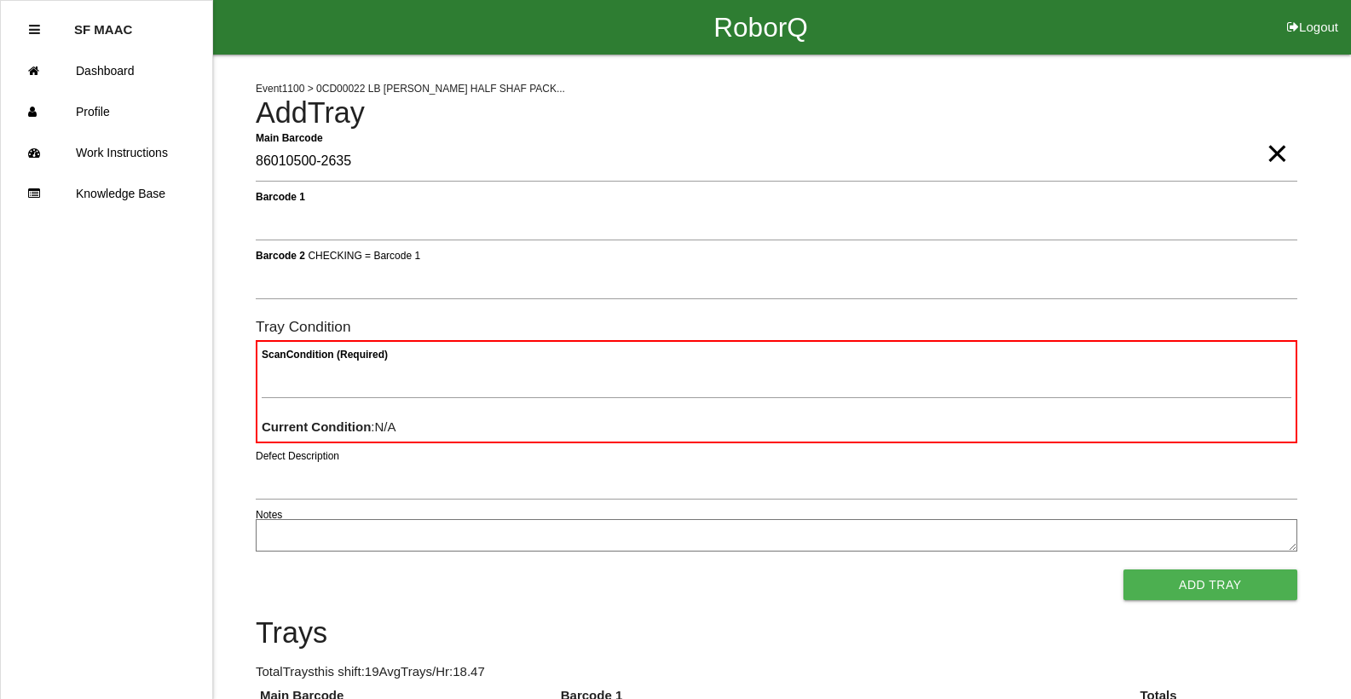
type Barcode "86010500-2635"
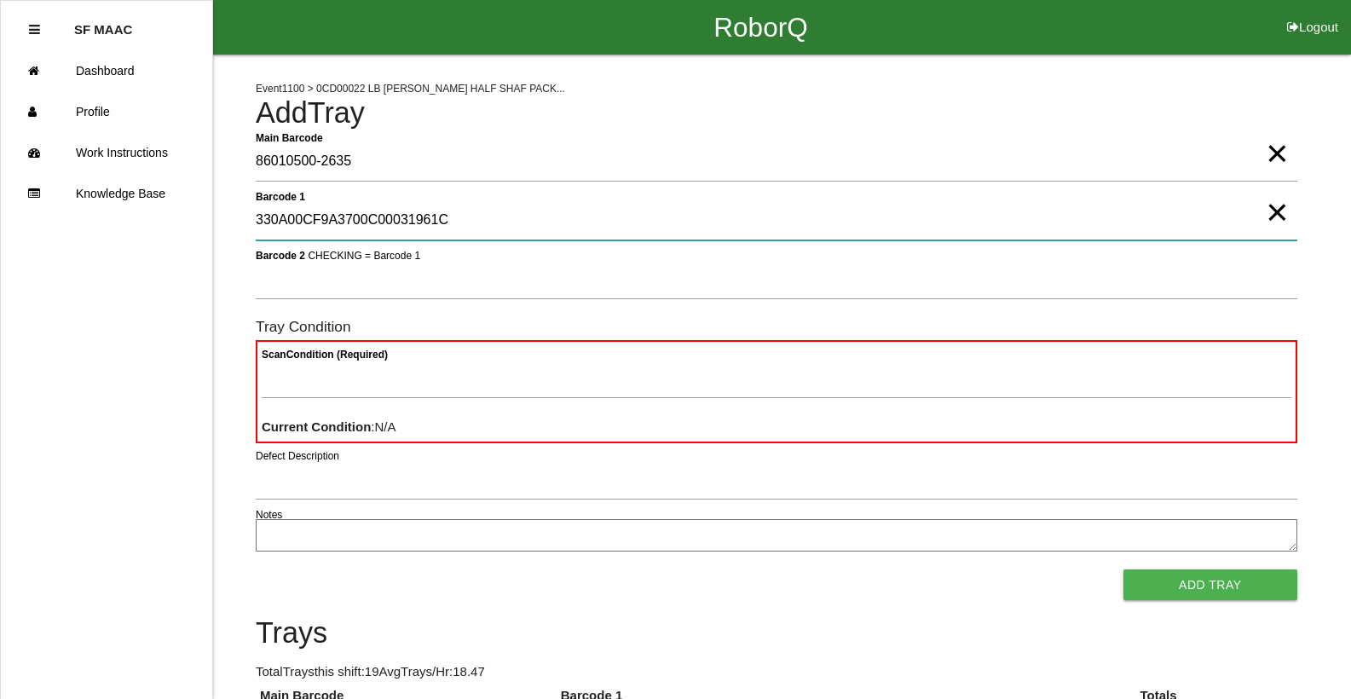
type 1 "330A00CF9A3700C00031961C"
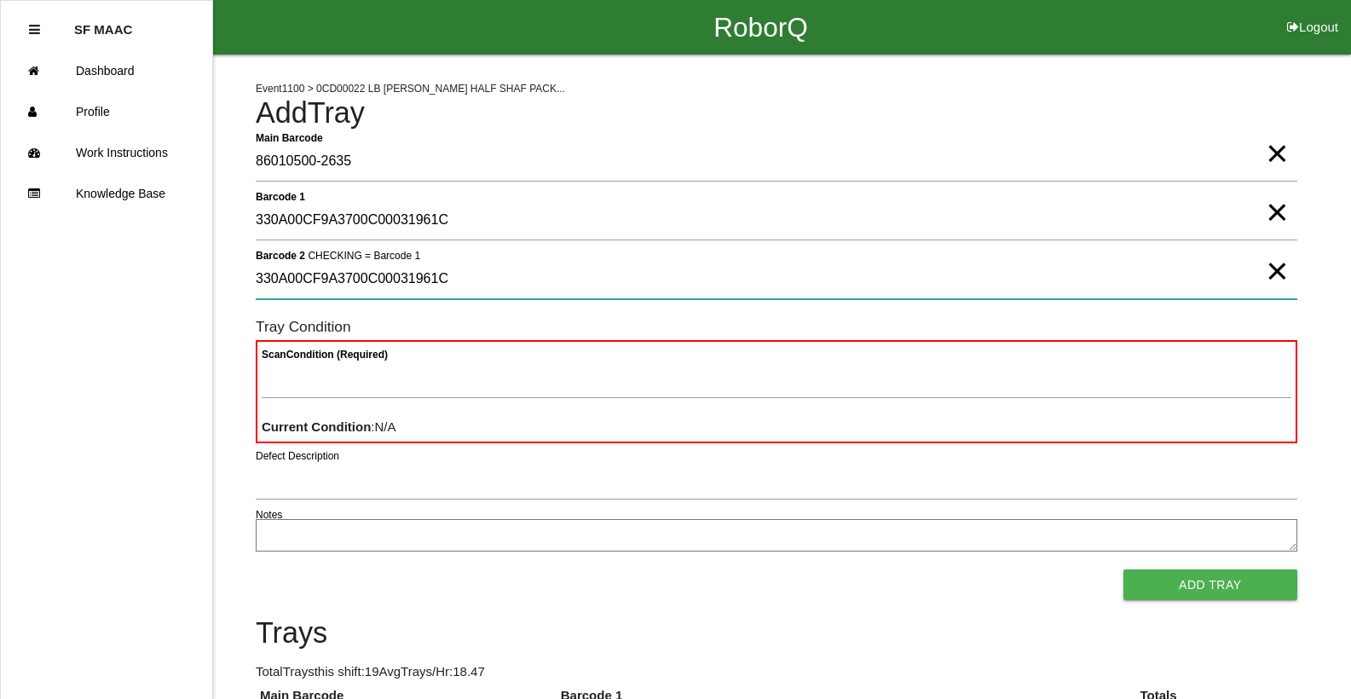
type 2 "330A00CF9A3700C00031961C"
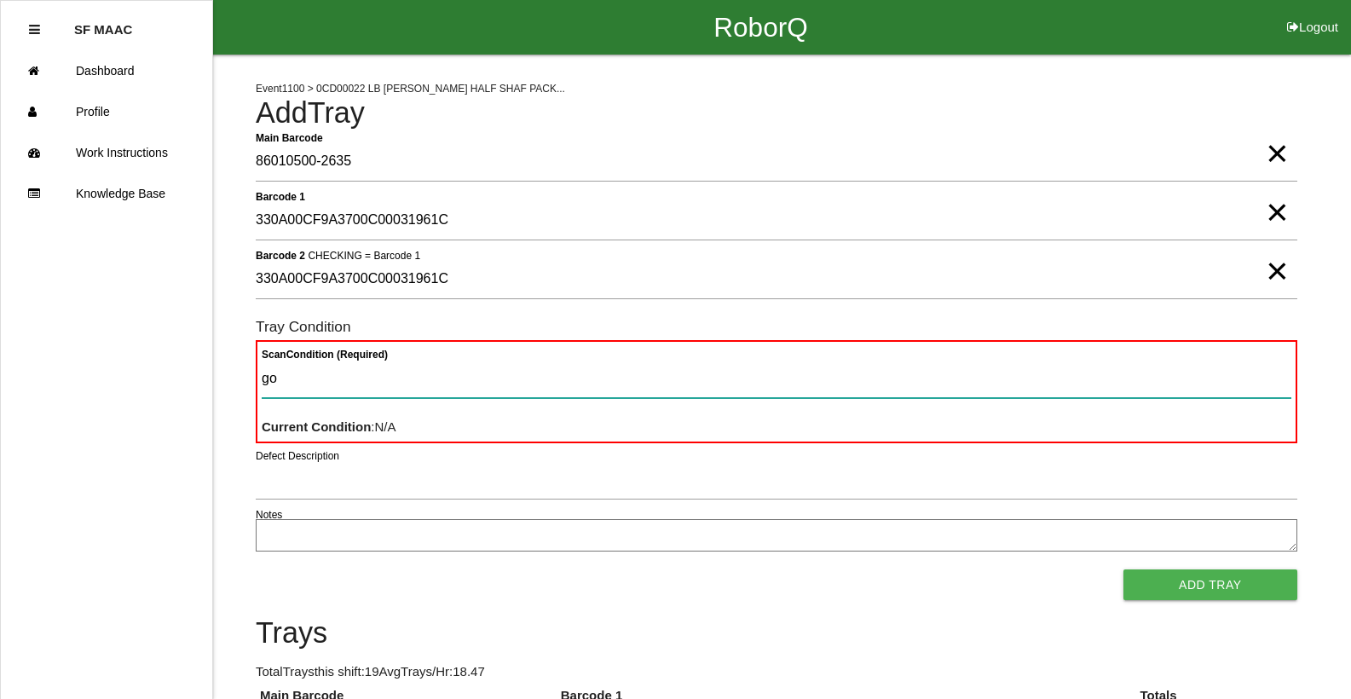
type Condition "goo"
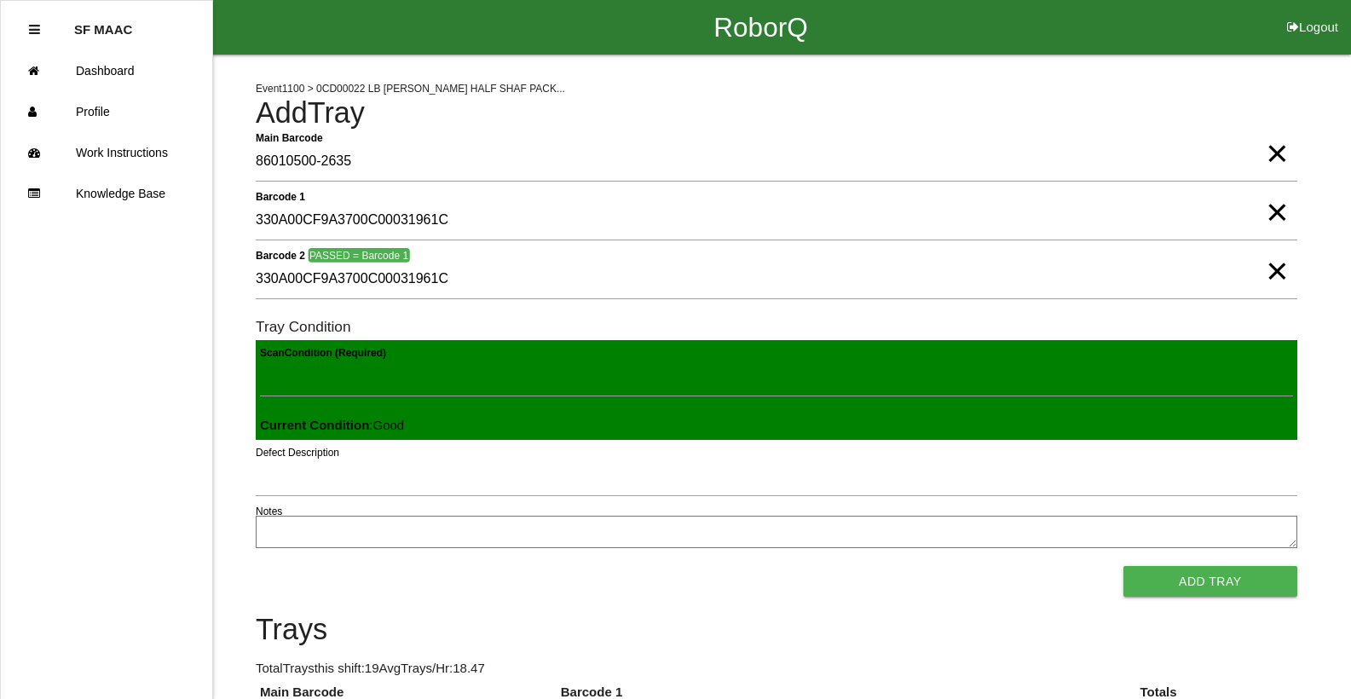
click at [1123, 566] on button "Add Tray" at bounding box center [1210, 581] width 174 height 31
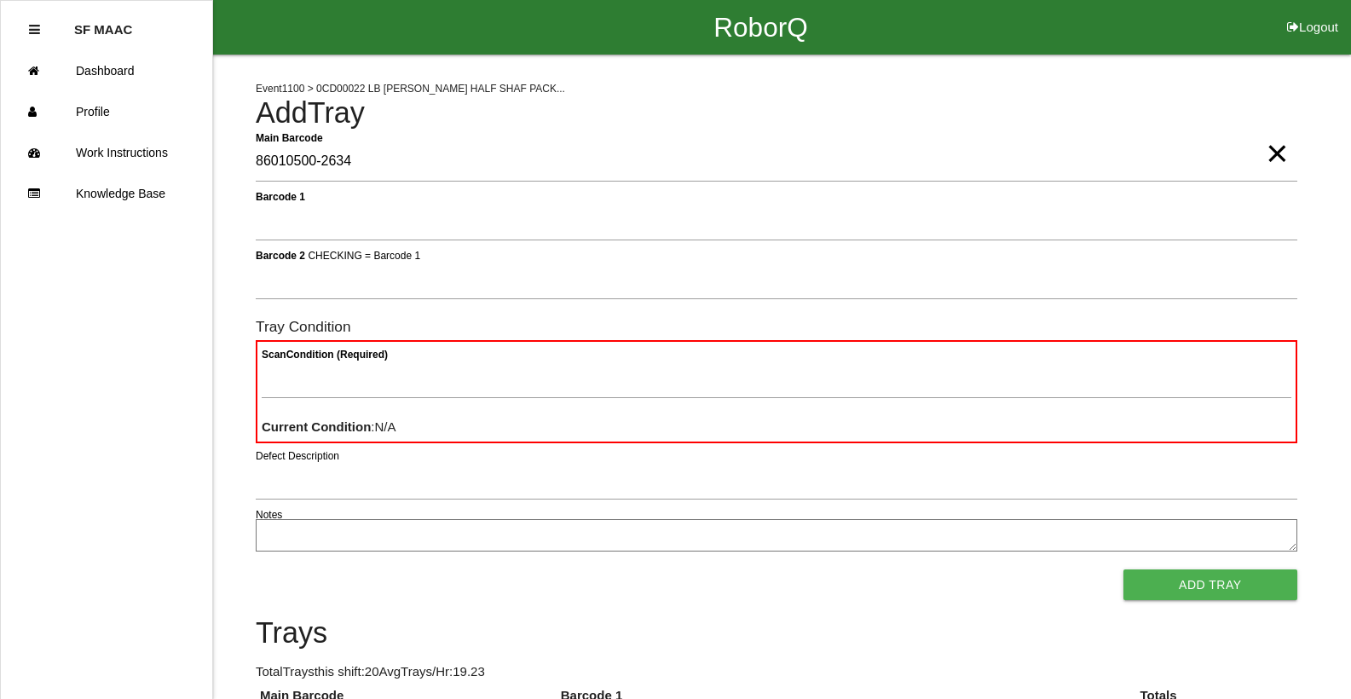
type Barcode "86010500-2634"
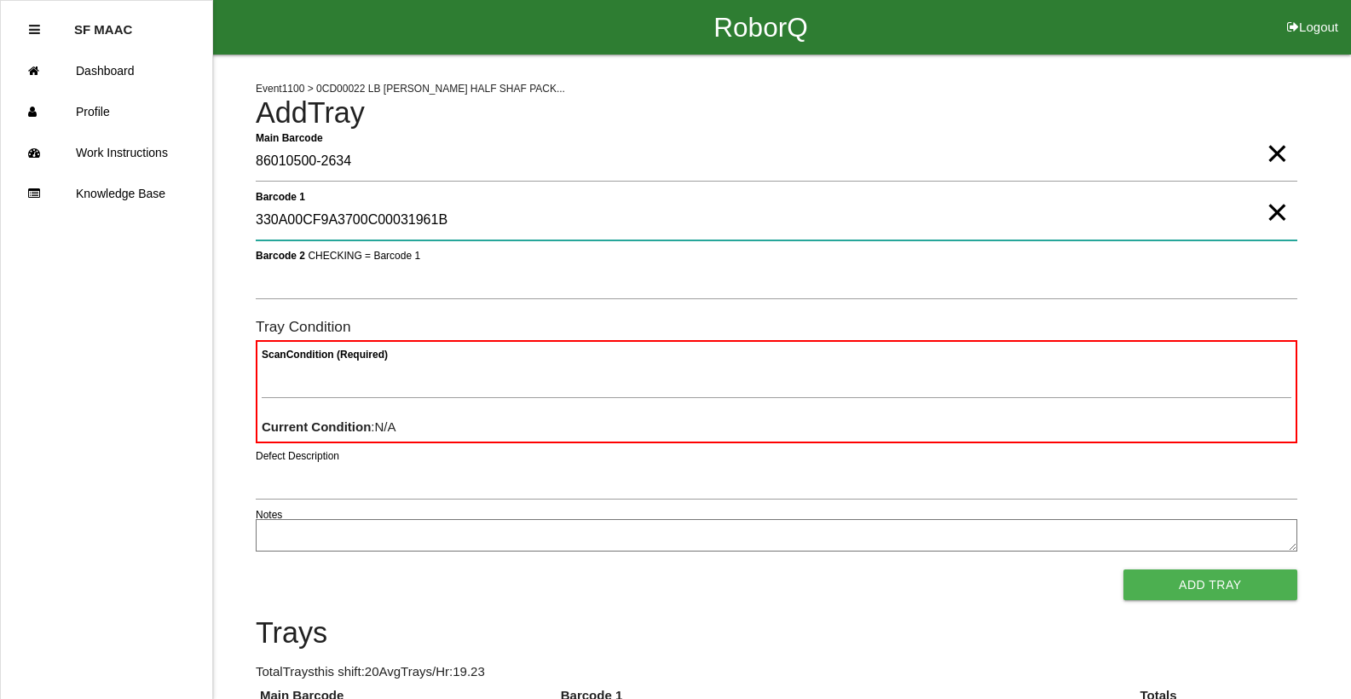
type 1 "330A00CF9A3700C00031961B"
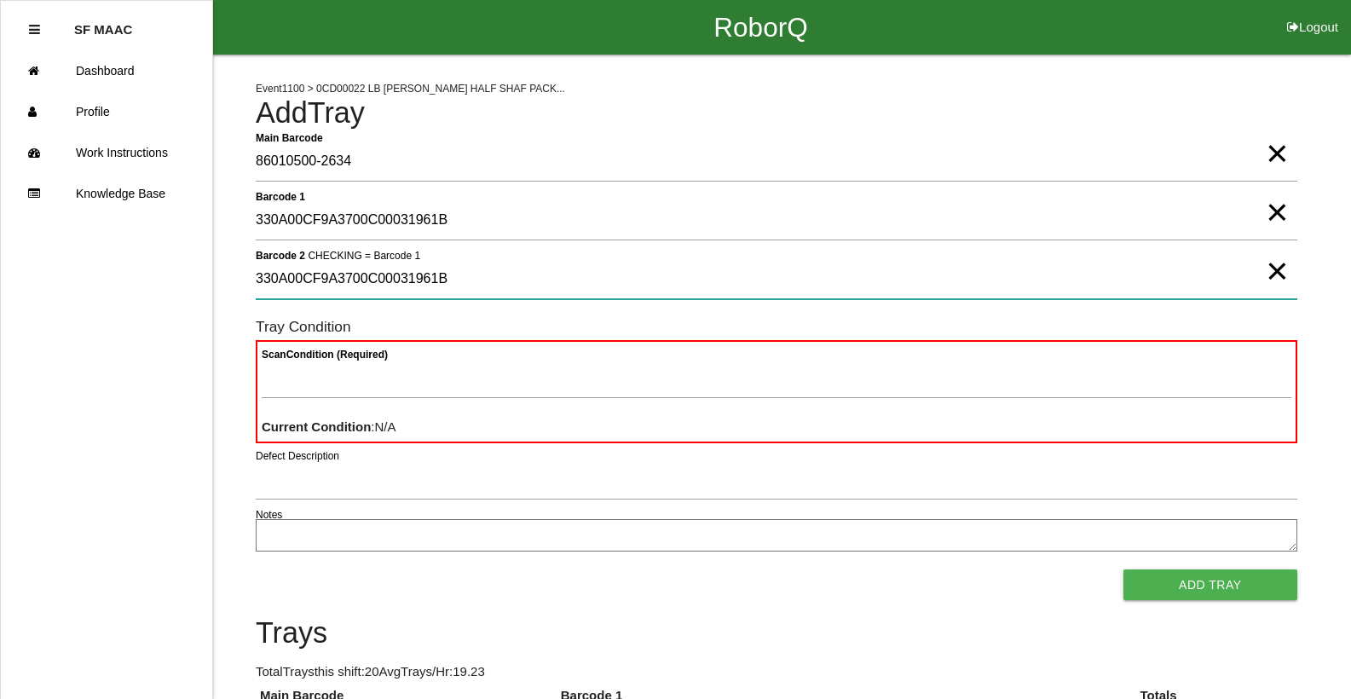
type 2 "330A00CF9A3700C00031961B"
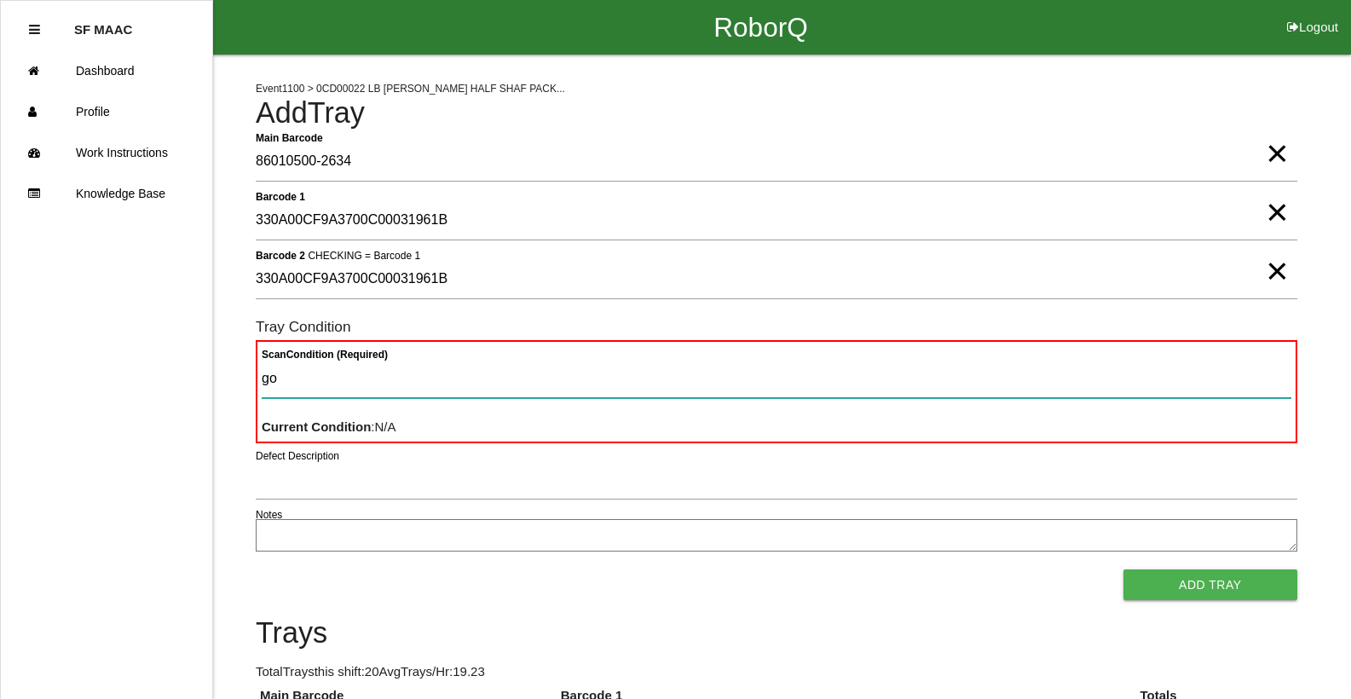
type Condition "goo"
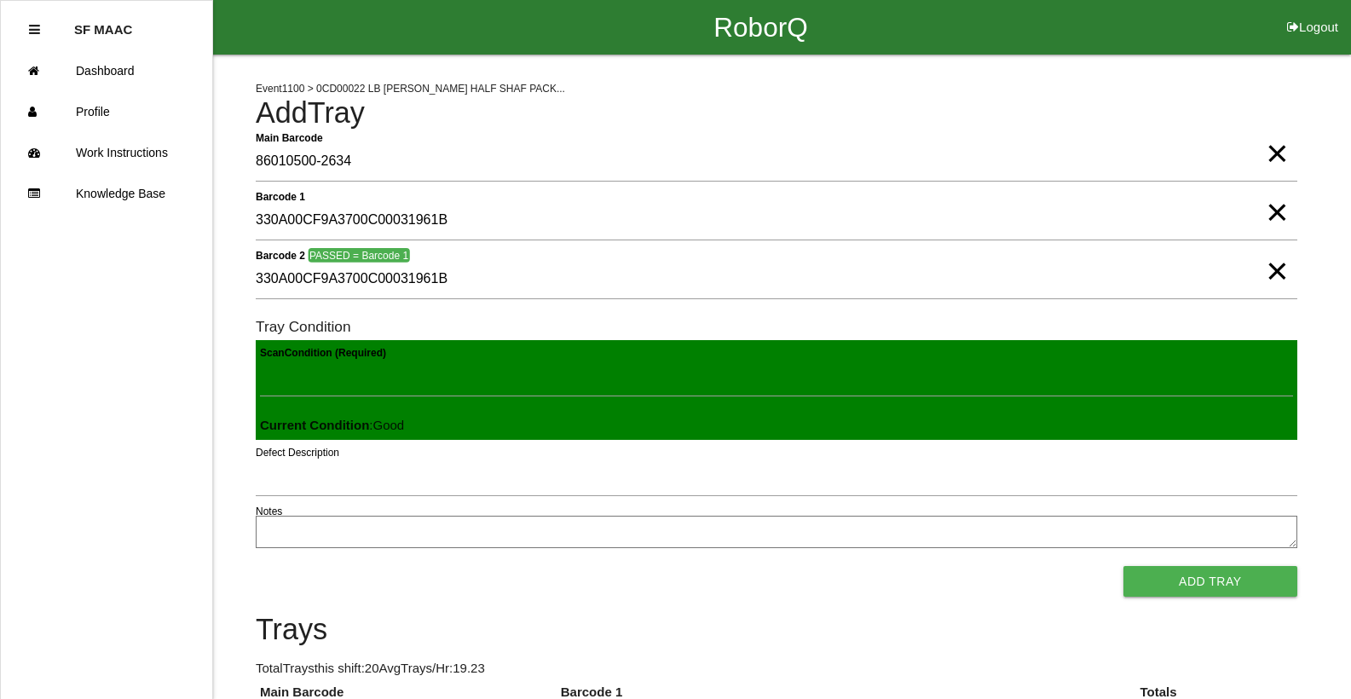
click at [1123, 566] on button "Add Tray" at bounding box center [1210, 581] width 174 height 31
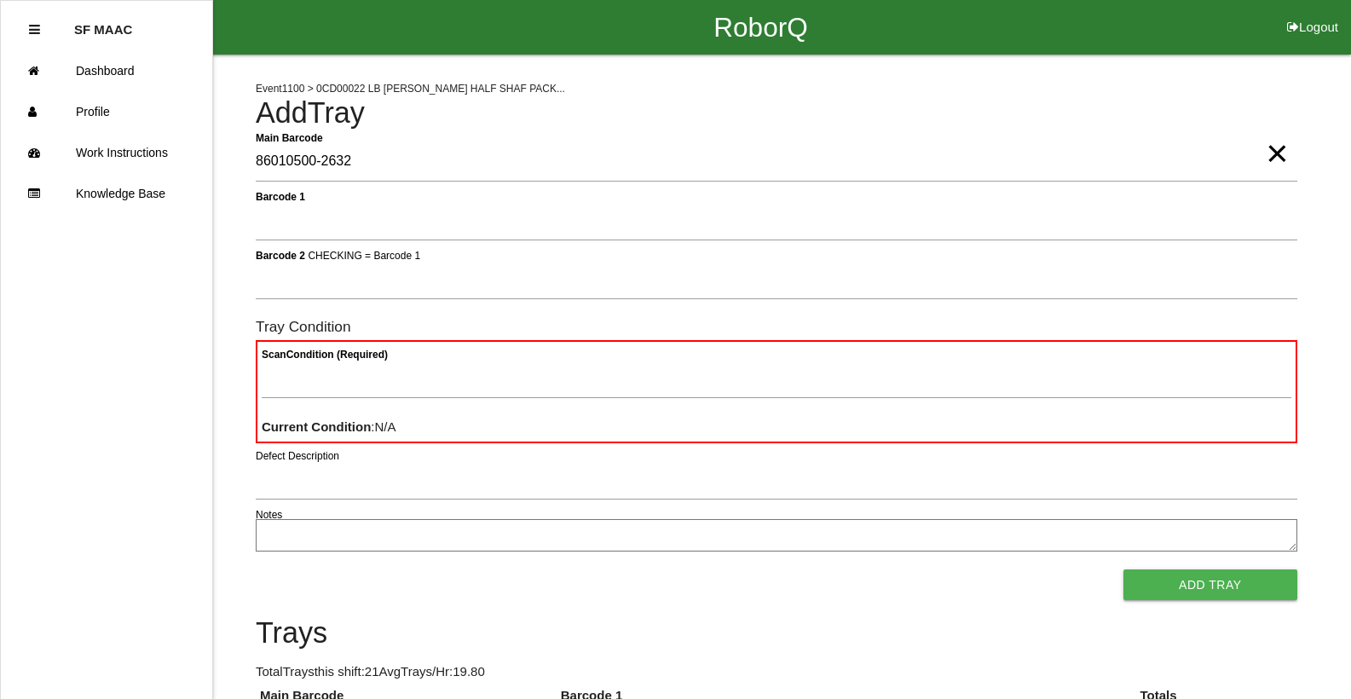
type Barcode "86010500-2632"
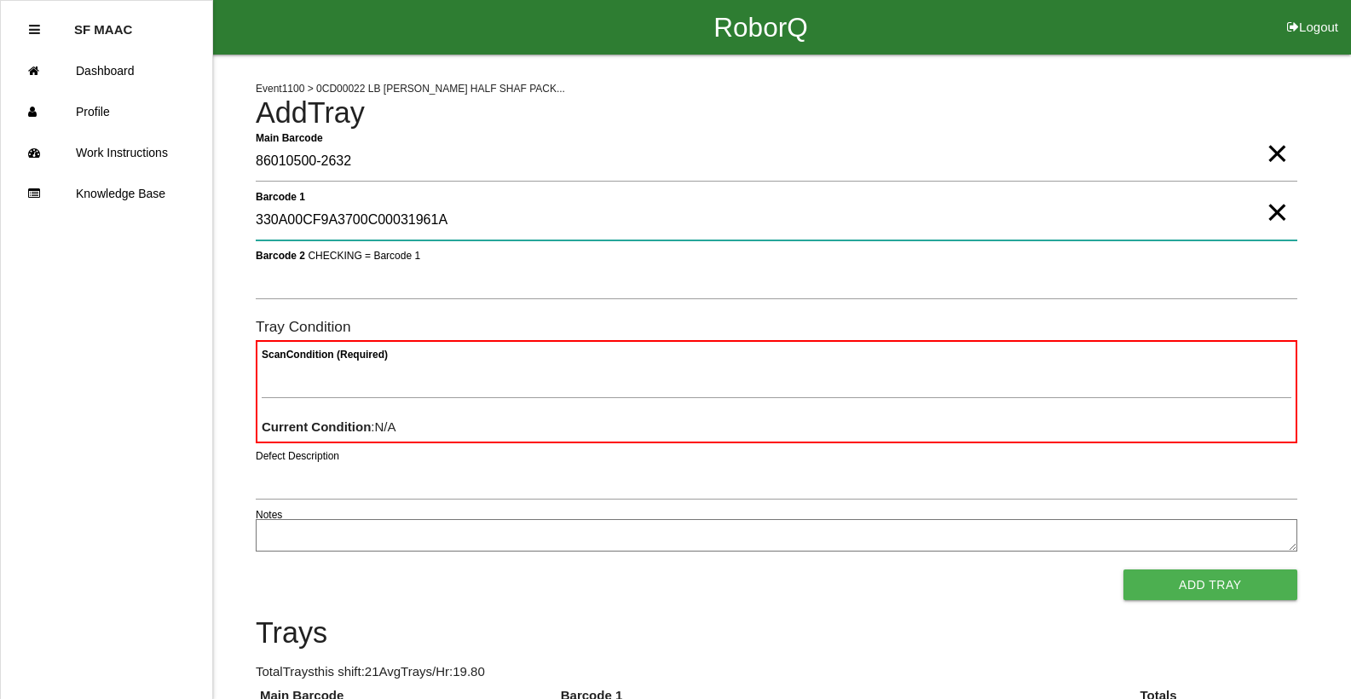
type 1 "330A00CF9A3700C00031961A"
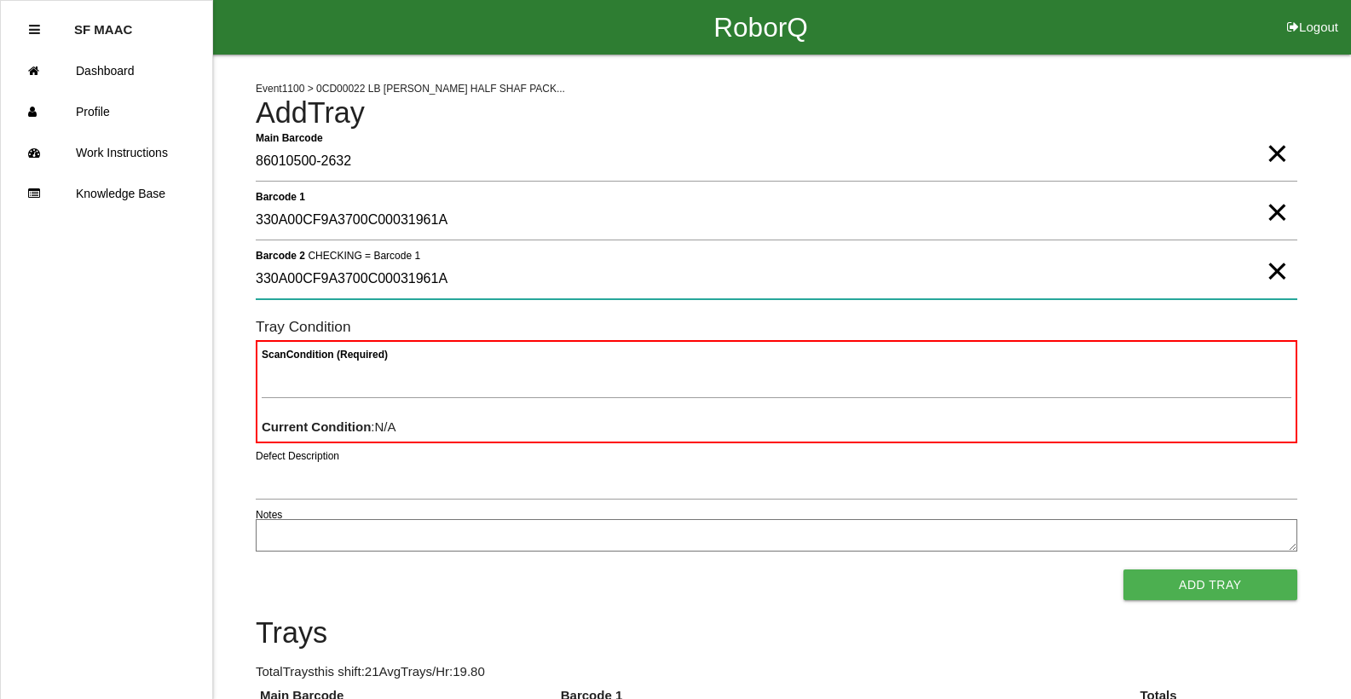
type 2 "330A00CF9A3700C00031961A"
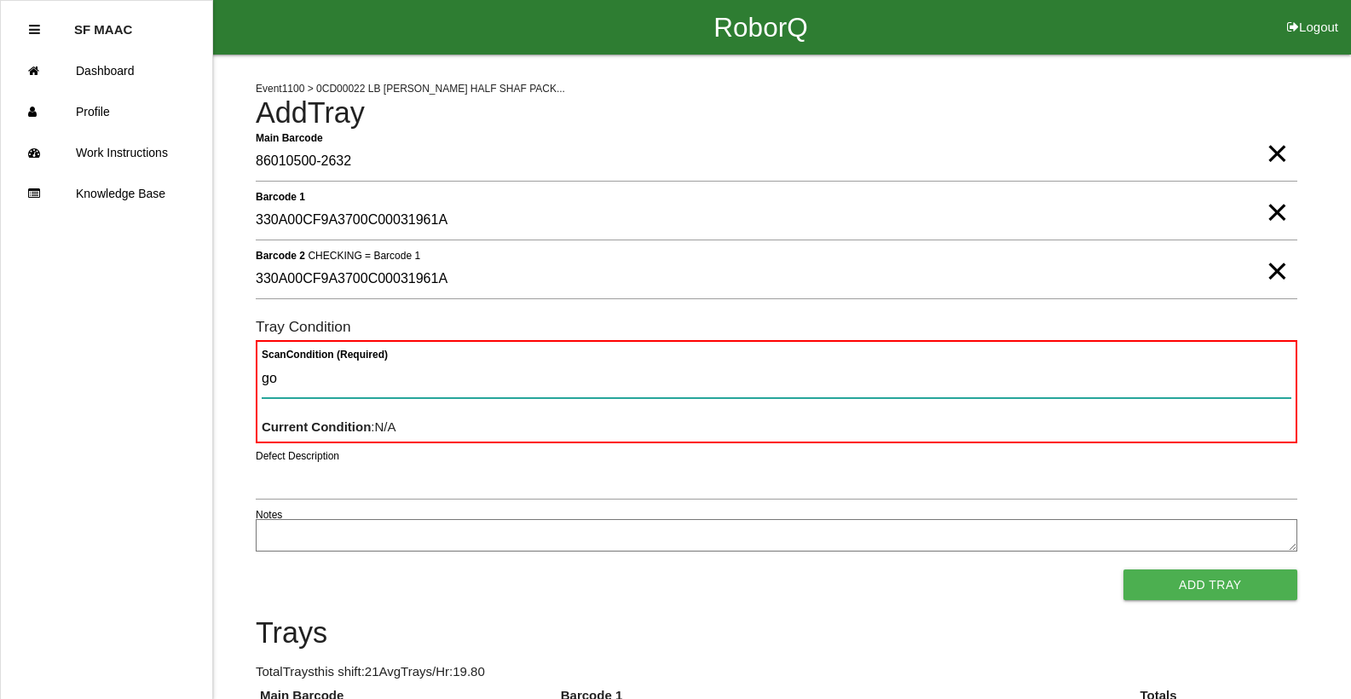
type Condition "goo"
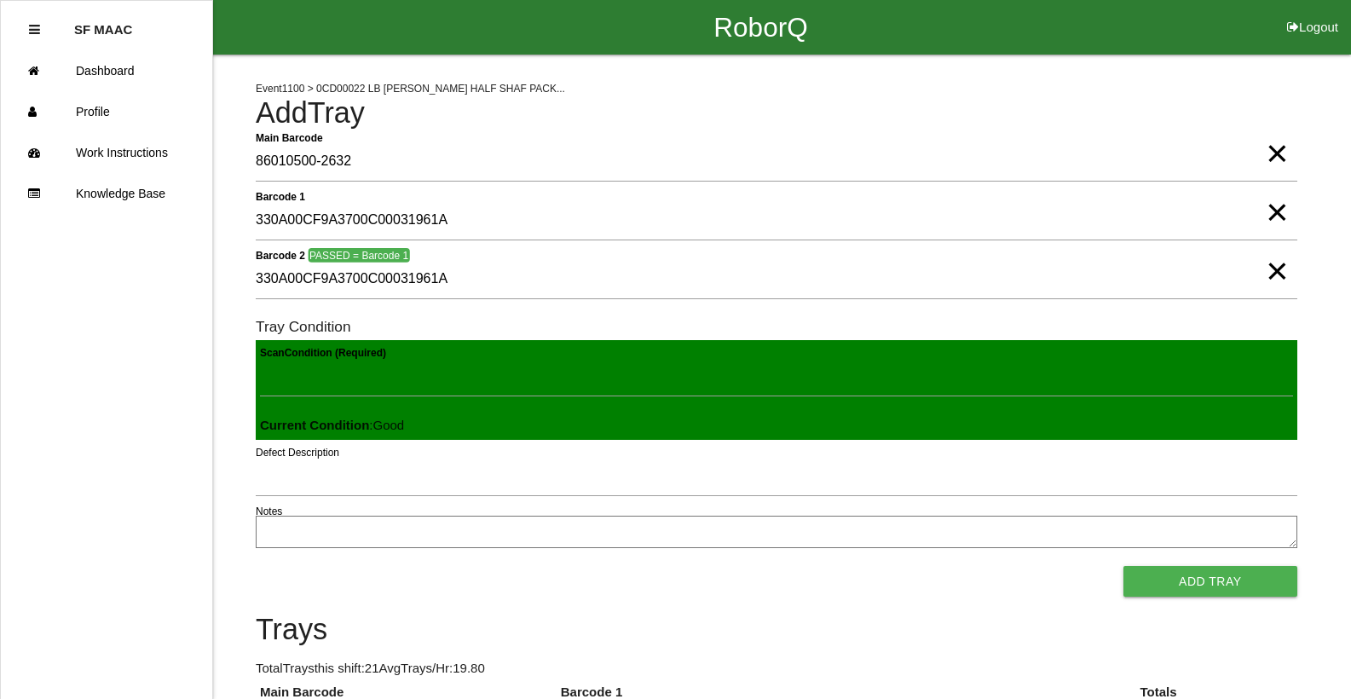
click at [1123, 566] on button "Add Tray" at bounding box center [1210, 581] width 174 height 31
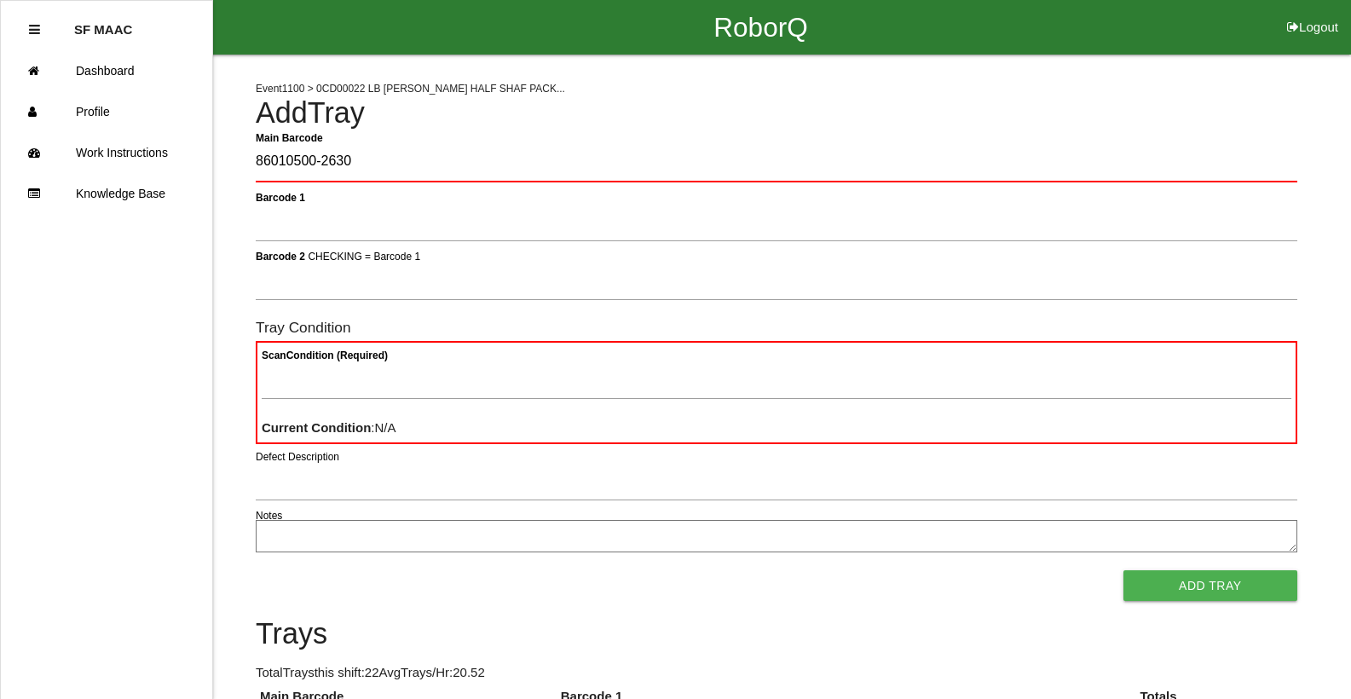
type Barcode "86010500-2630"
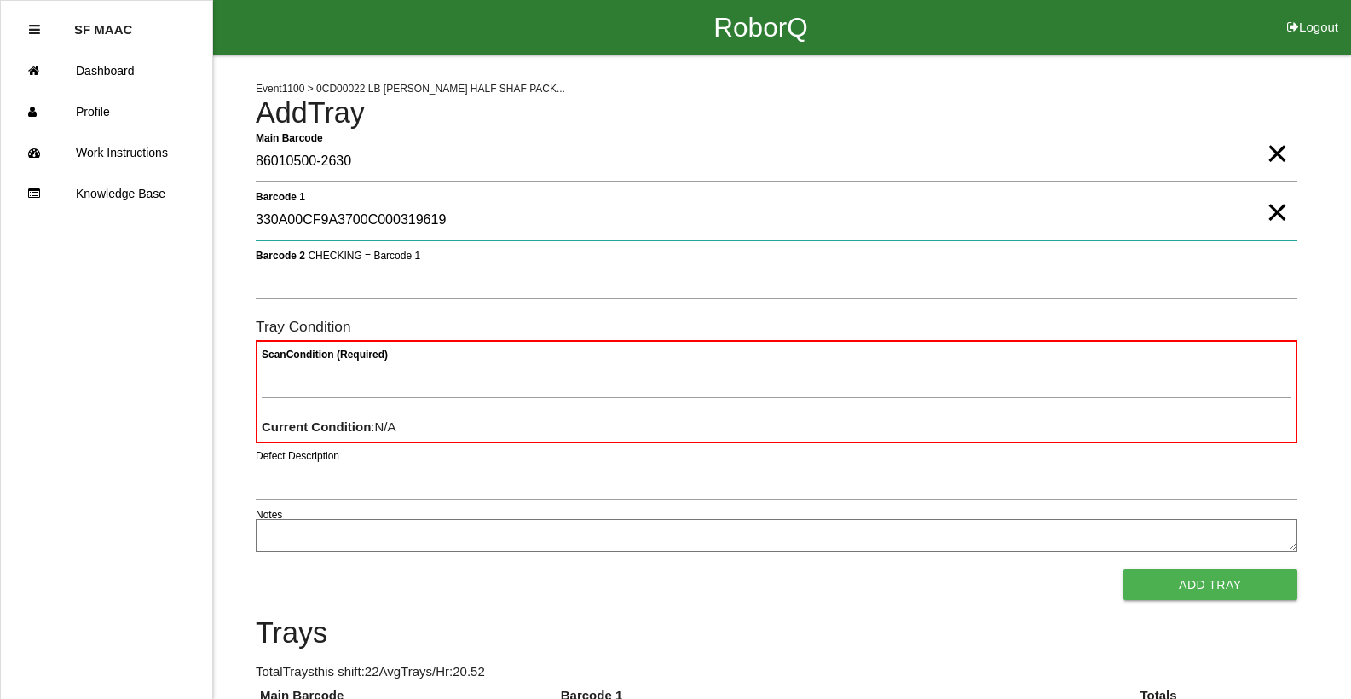
type 1 "330A00CF9A3700C000319619"
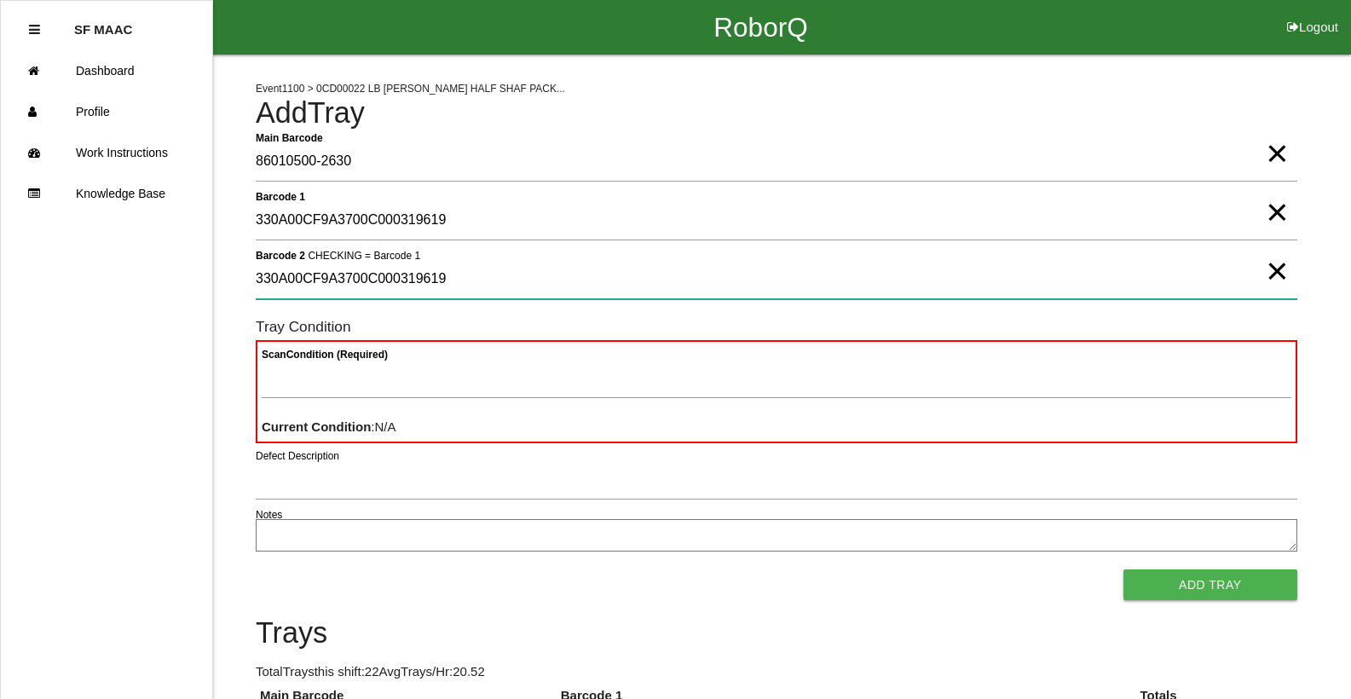
type 2 "330A00CF9A3700C000319619"
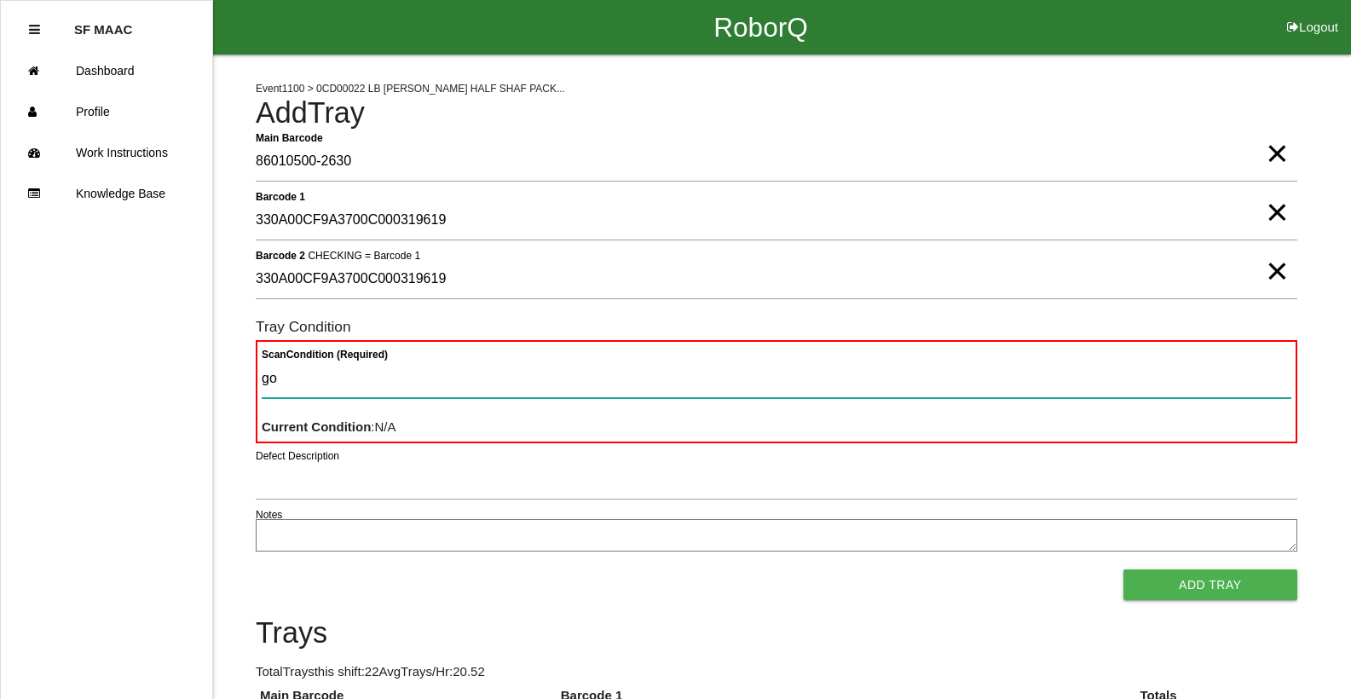
type Condition "goo"
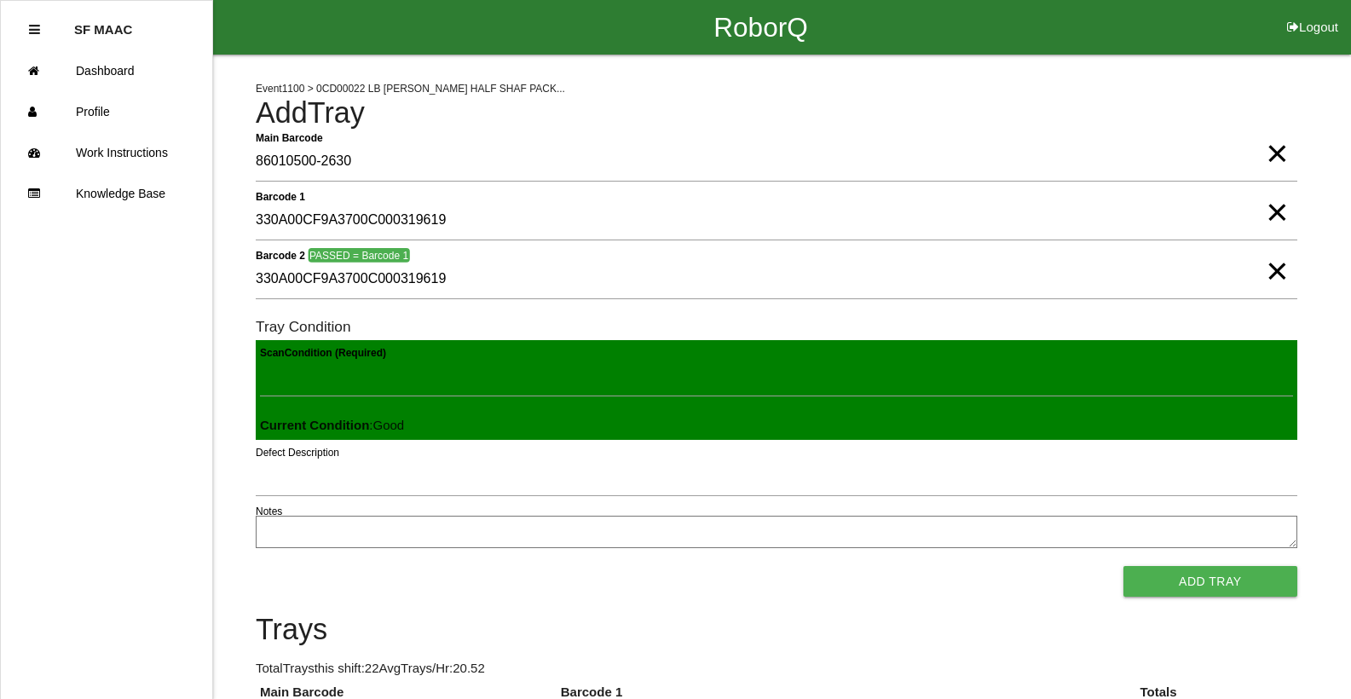
click at [1123, 566] on button "Add Tray" at bounding box center [1210, 581] width 174 height 31
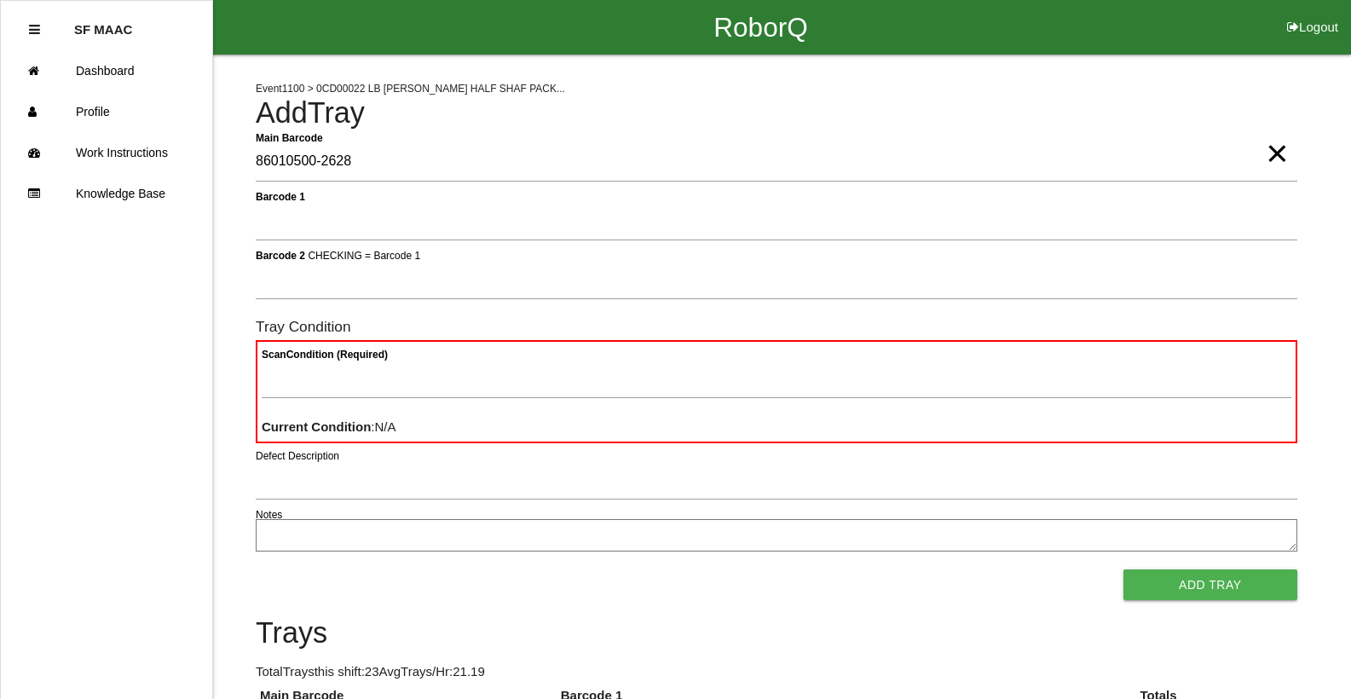
type Barcode "86010500-2628"
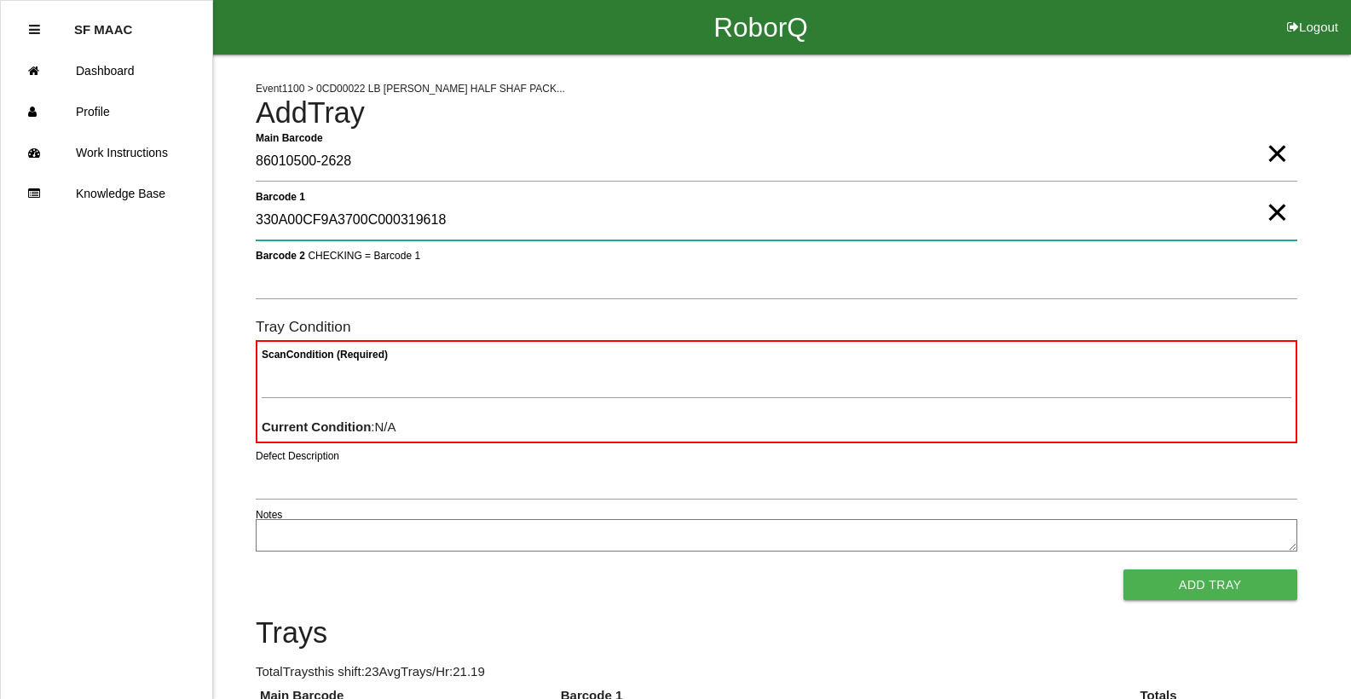
type 1 "330A00CF9A3700C000319618"
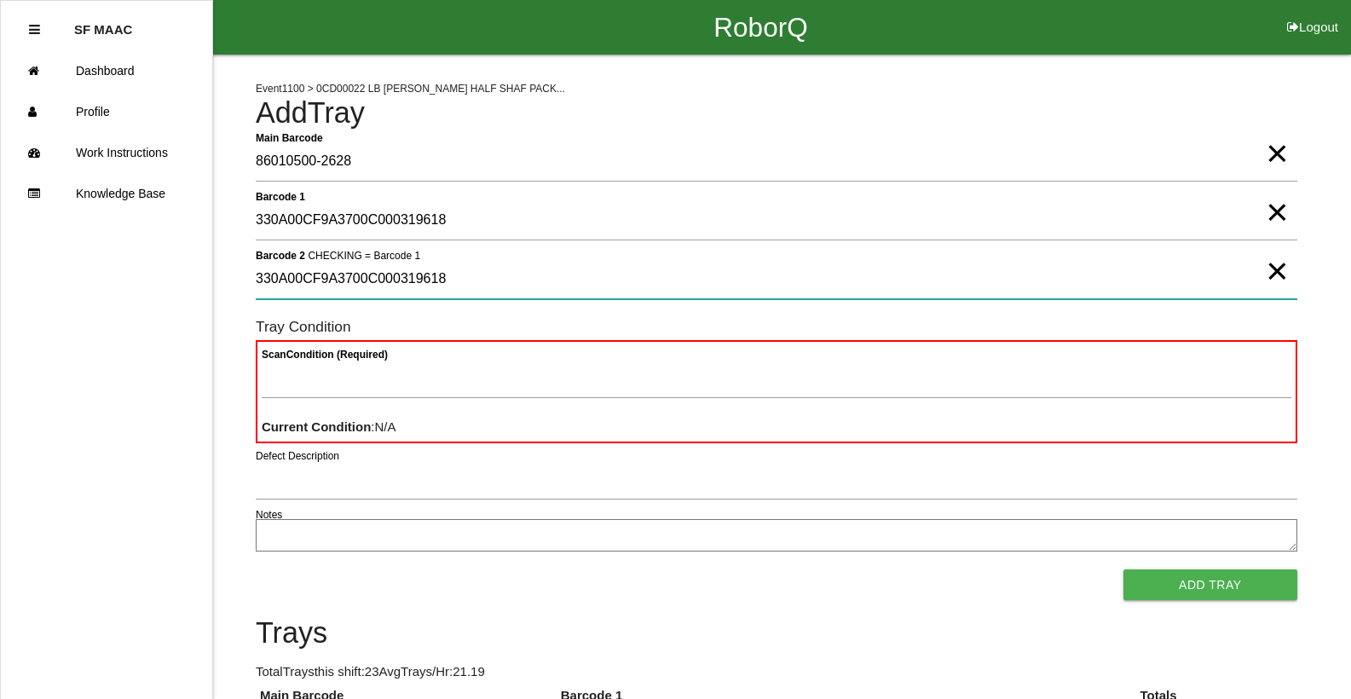
type 2 "330A00CF9A3700C000319618"
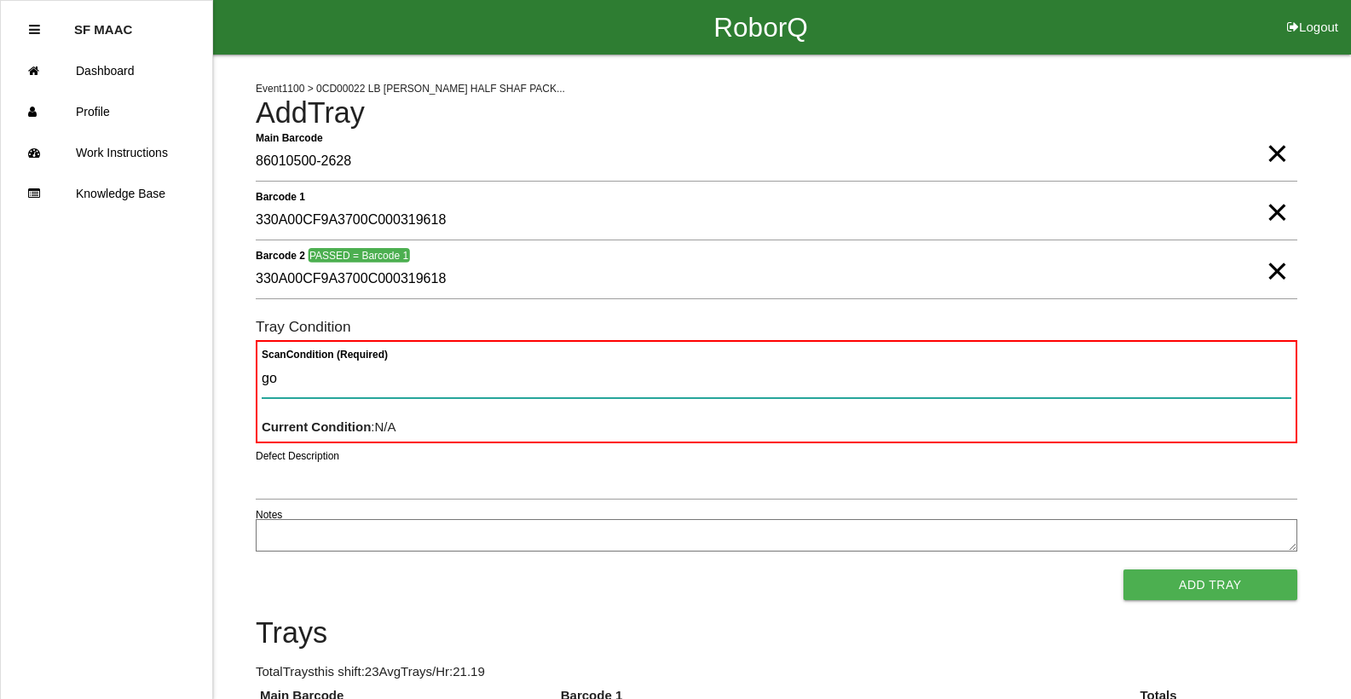
type Condition "goo"
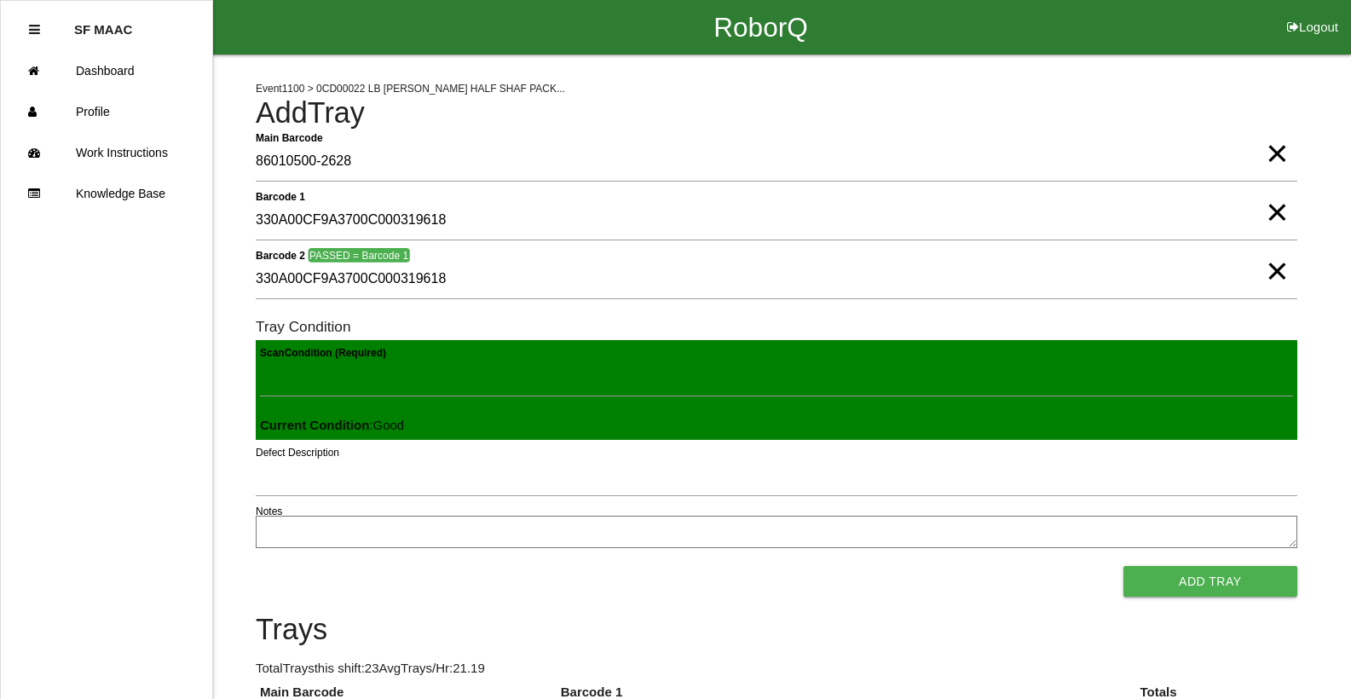
click at [1123, 566] on button "Add Tray" at bounding box center [1210, 581] width 174 height 31
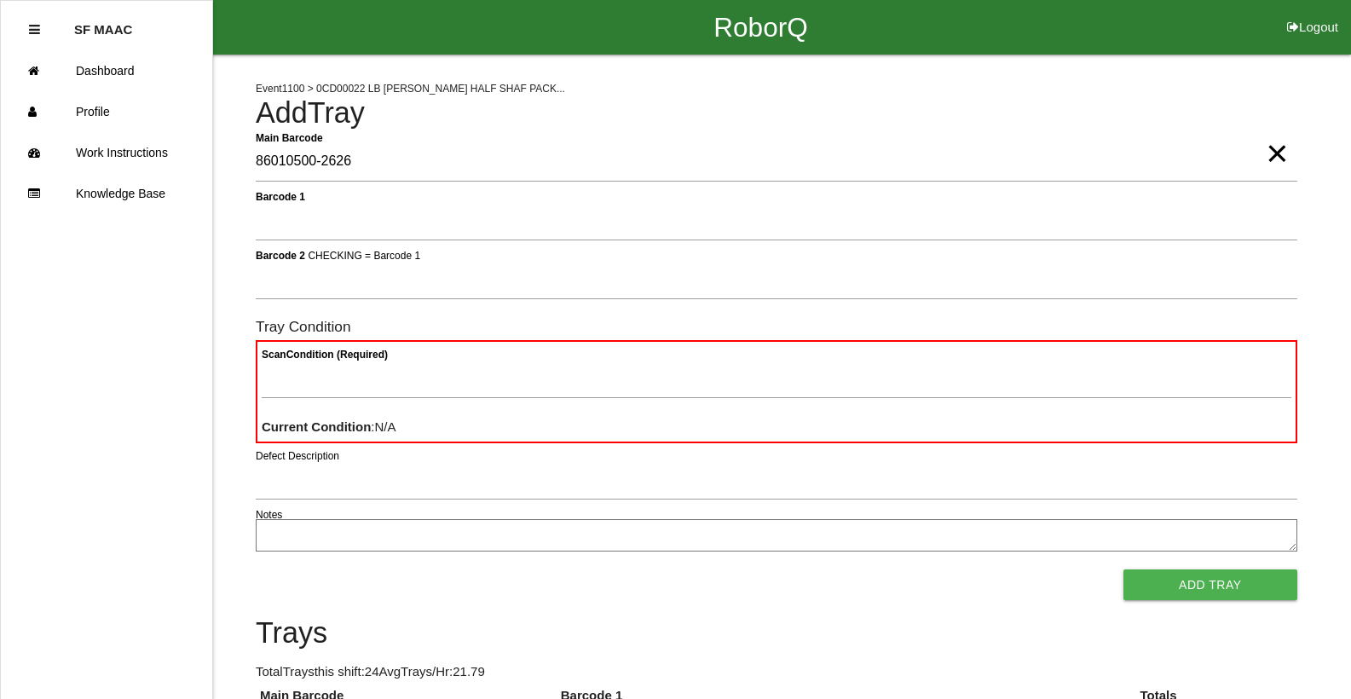
type Barcode "86010500-2626"
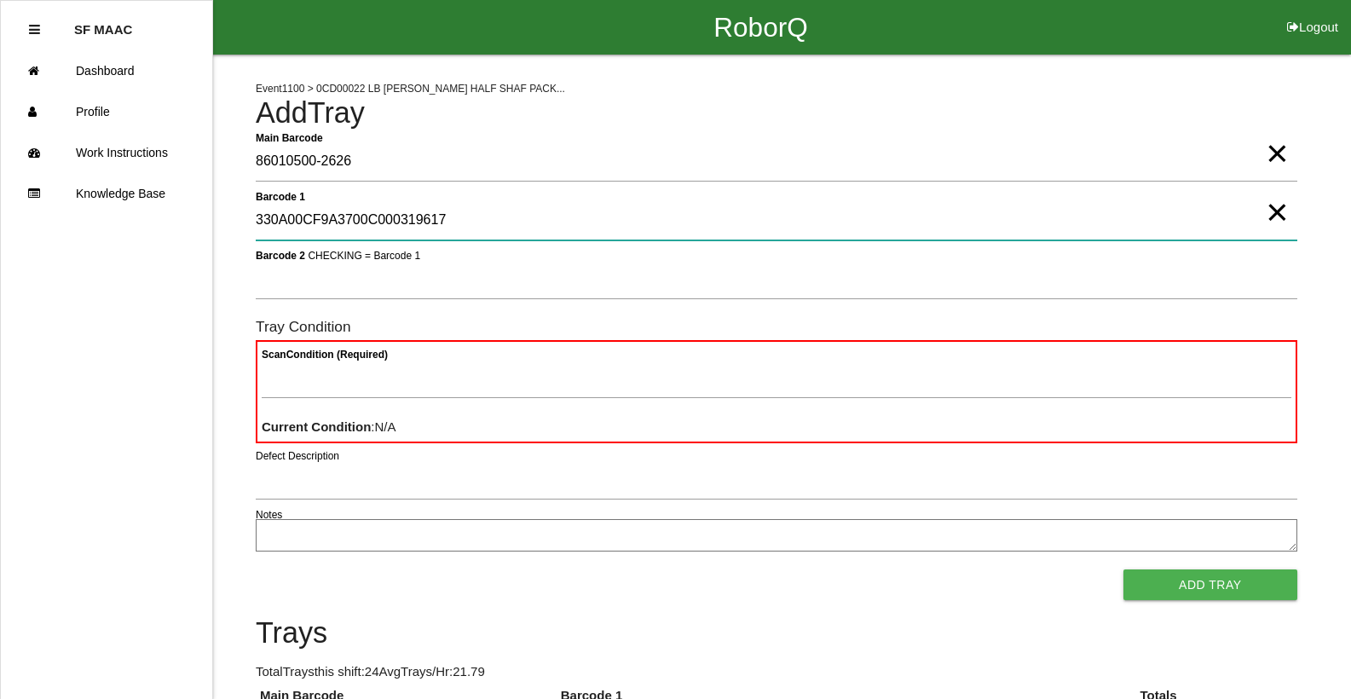
type 1 "330A00CF9A3700C000319617"
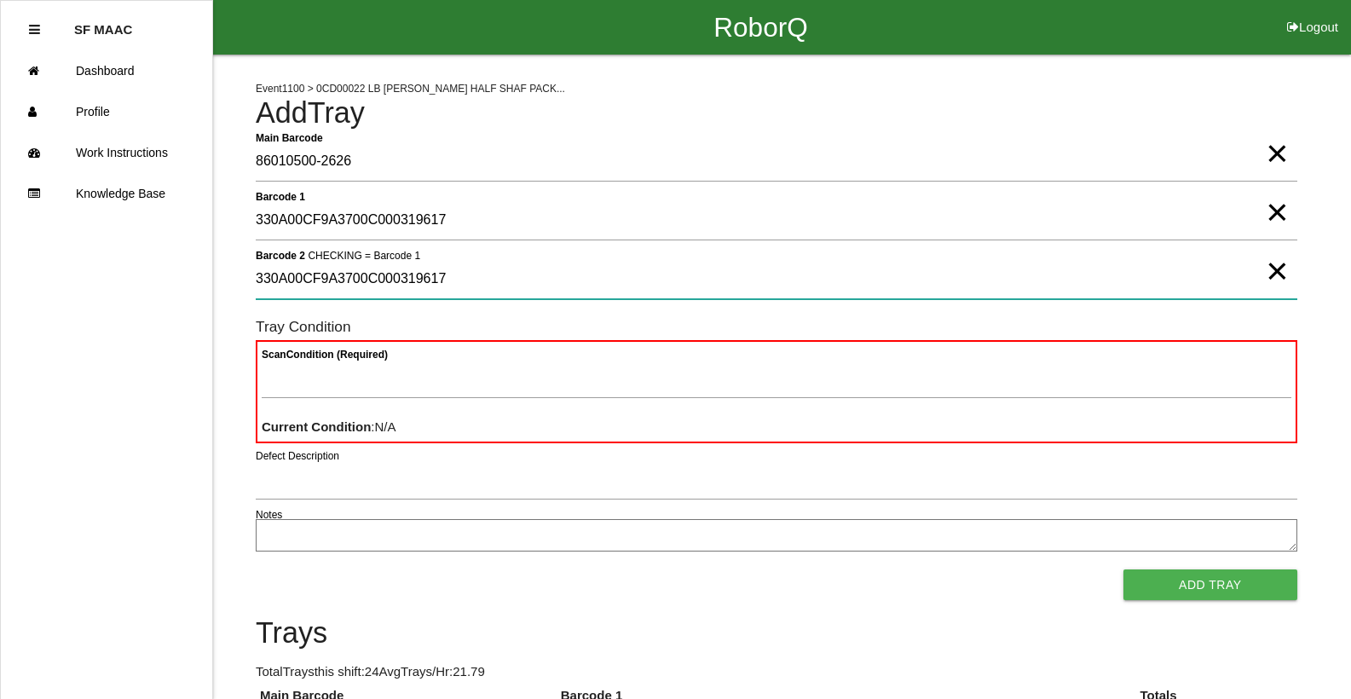
type 2 "330A00CF9A3700C000319617"
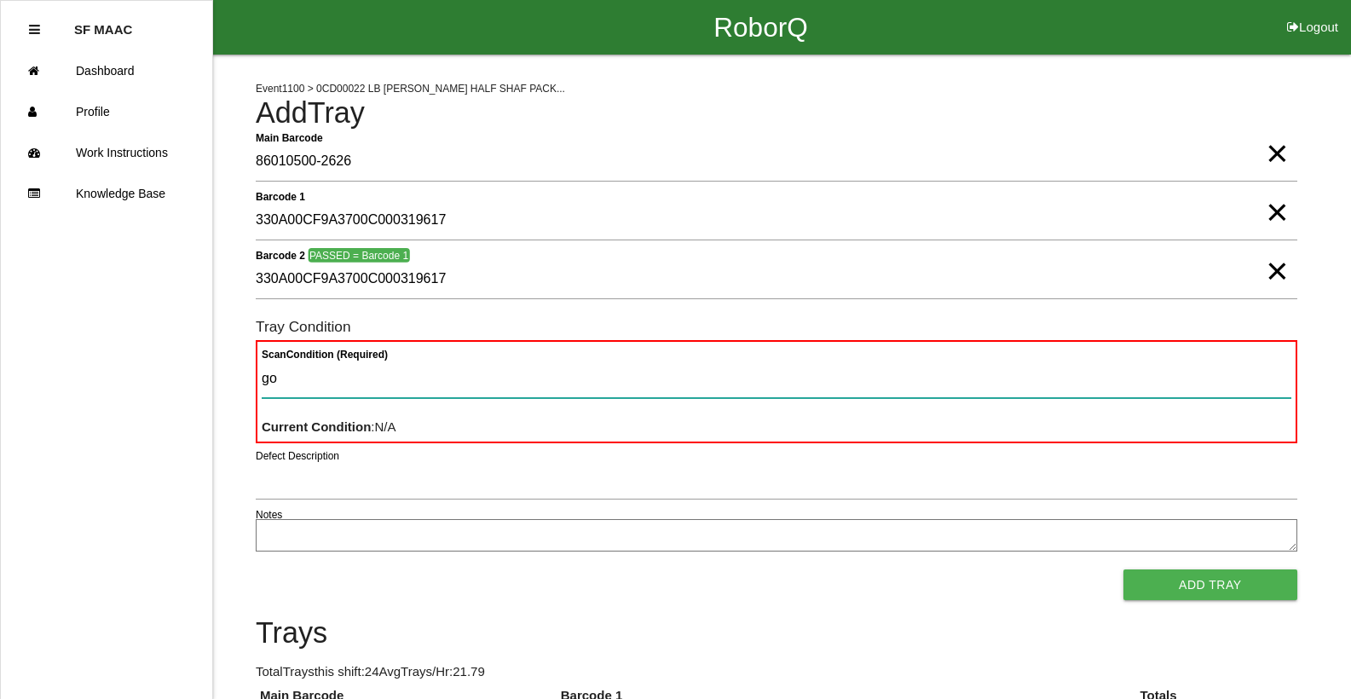
type Condition "goo"
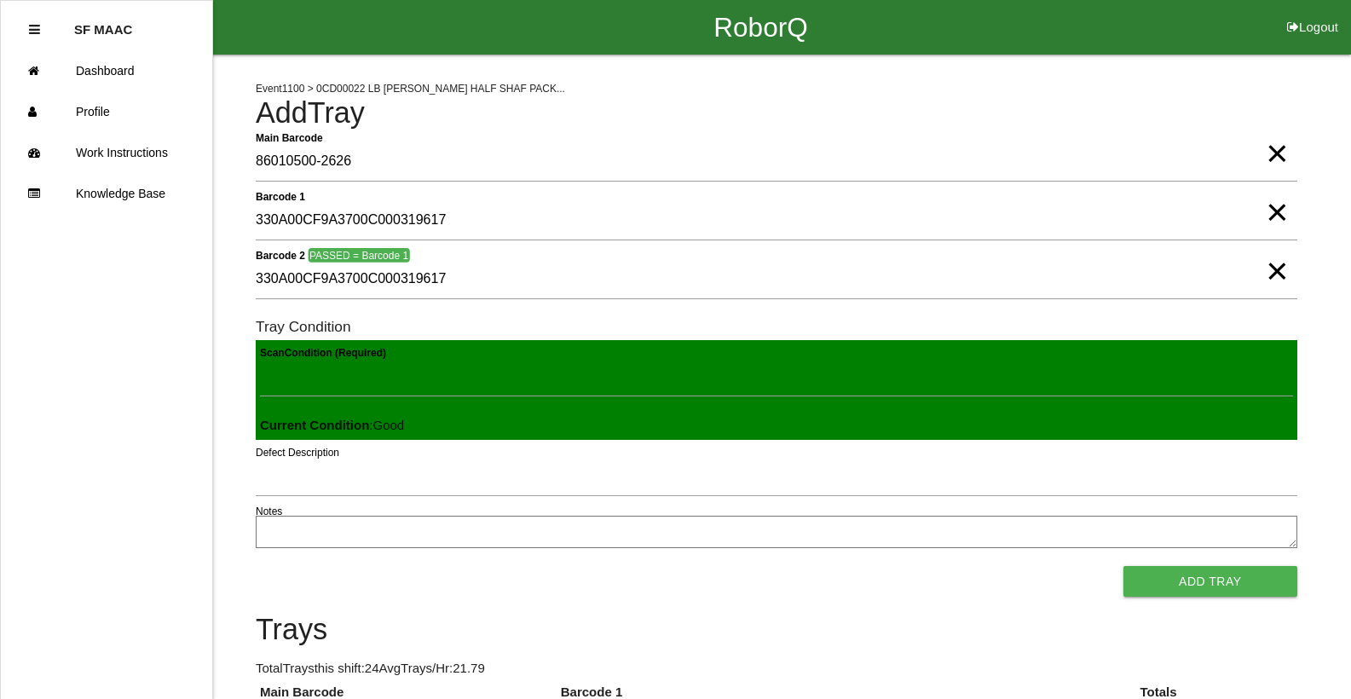
click at [1123, 566] on button "Add Tray" at bounding box center [1210, 581] width 174 height 31
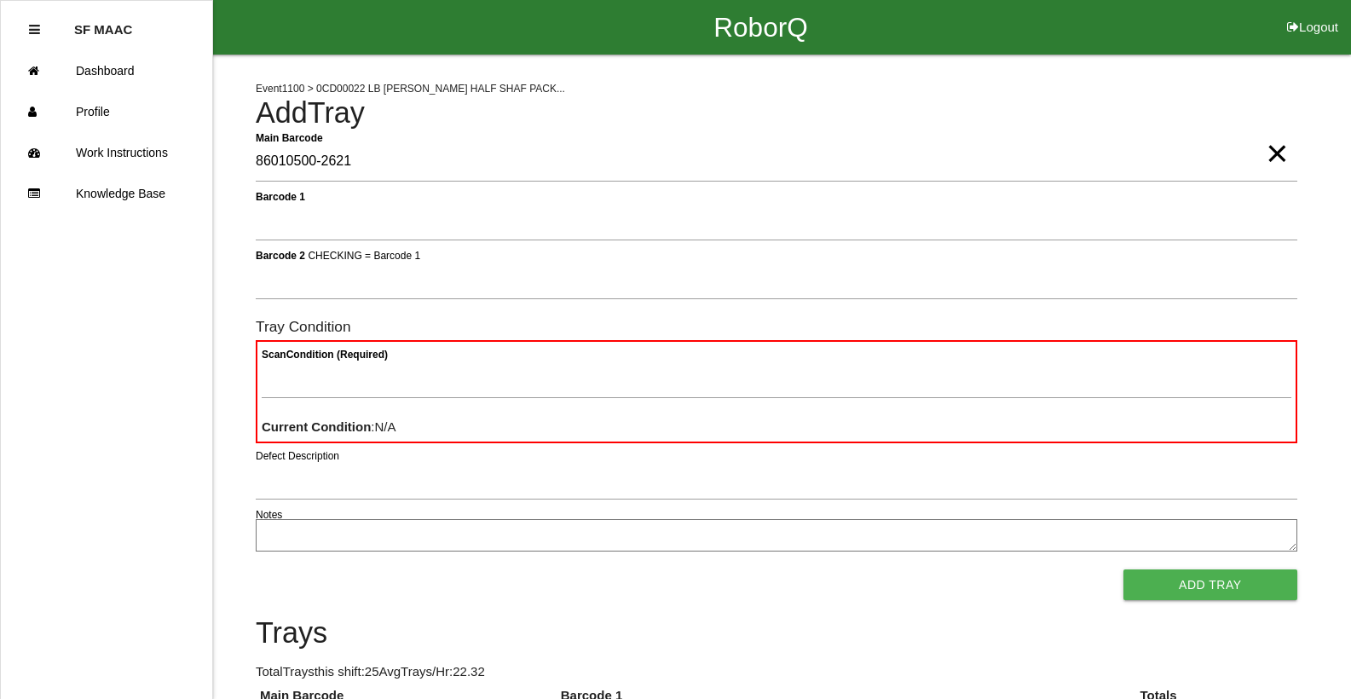
type Barcode "86010500-2621"
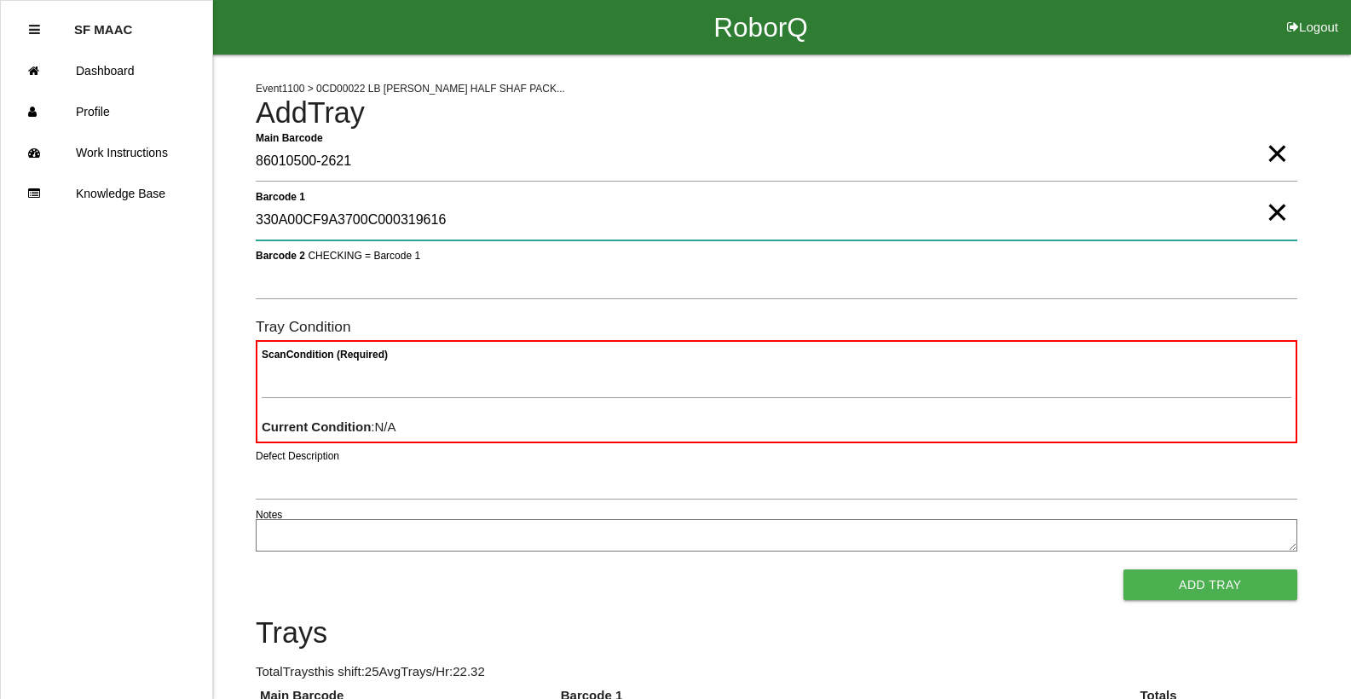
type 1 "330A00CF9A3700C000319616"
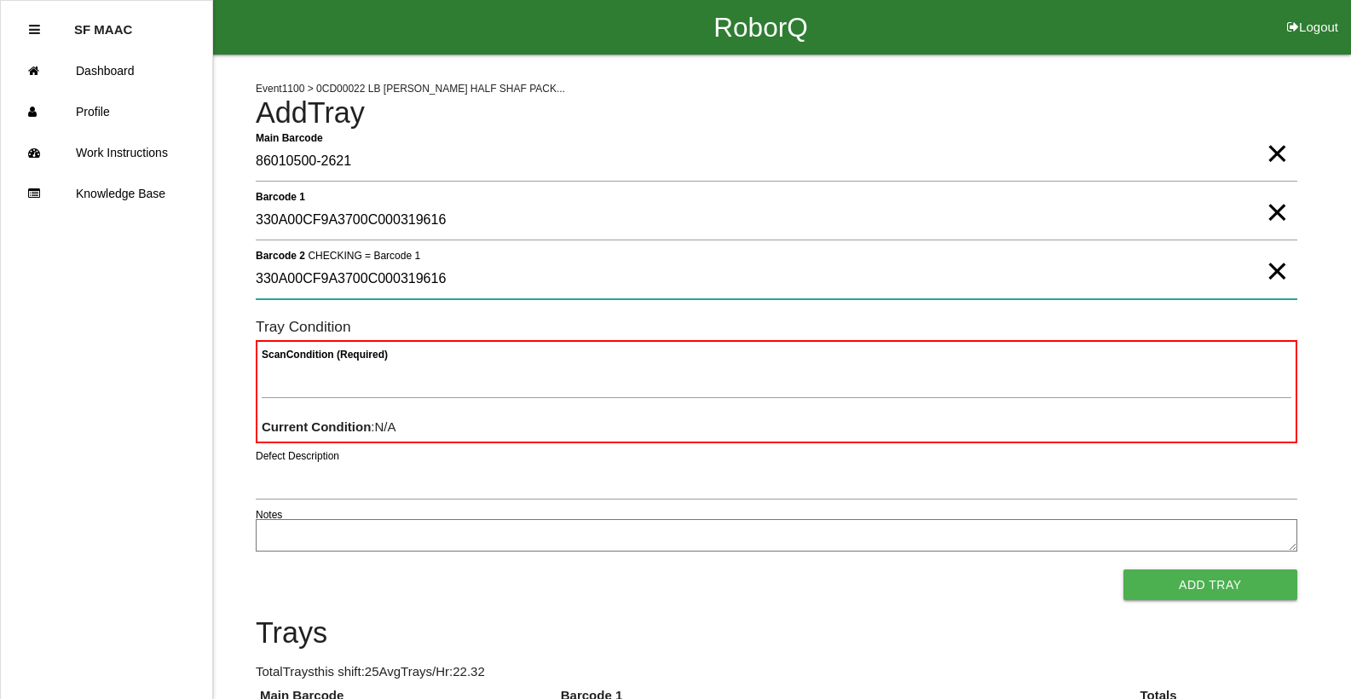
type 2 "330A00CF9A3700C000319616"
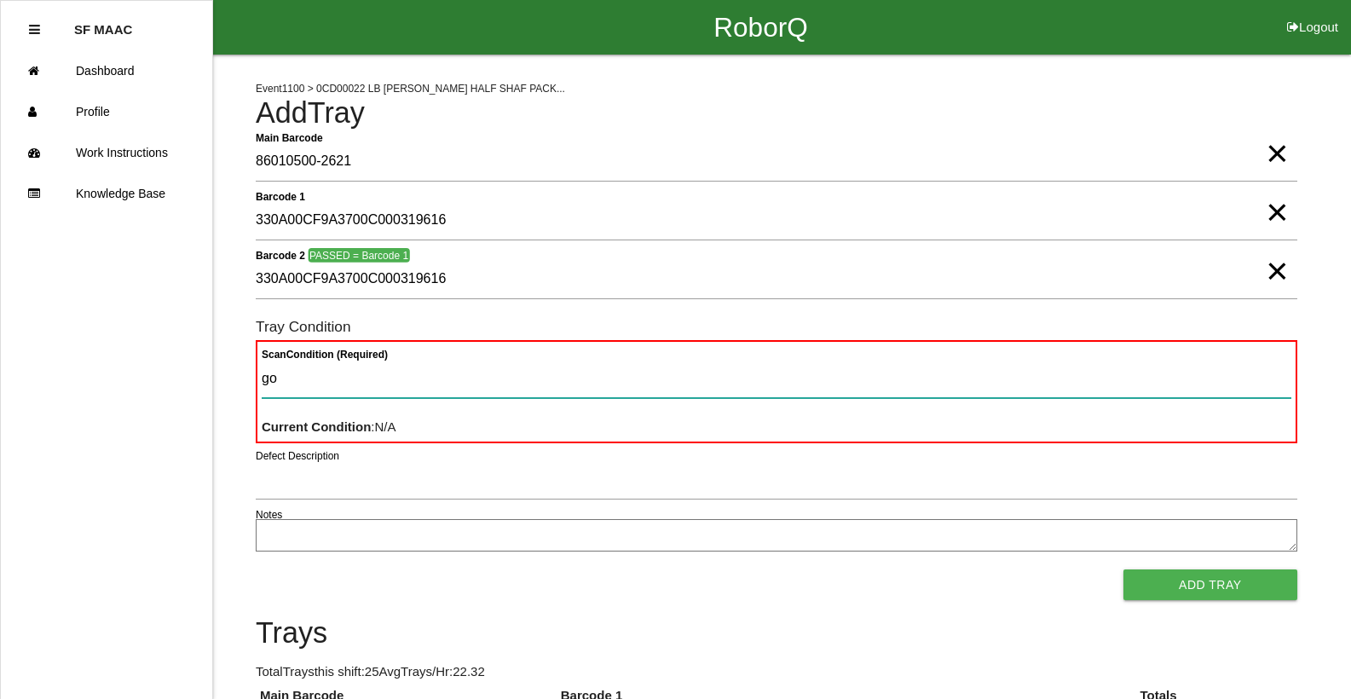
type Condition "goo"
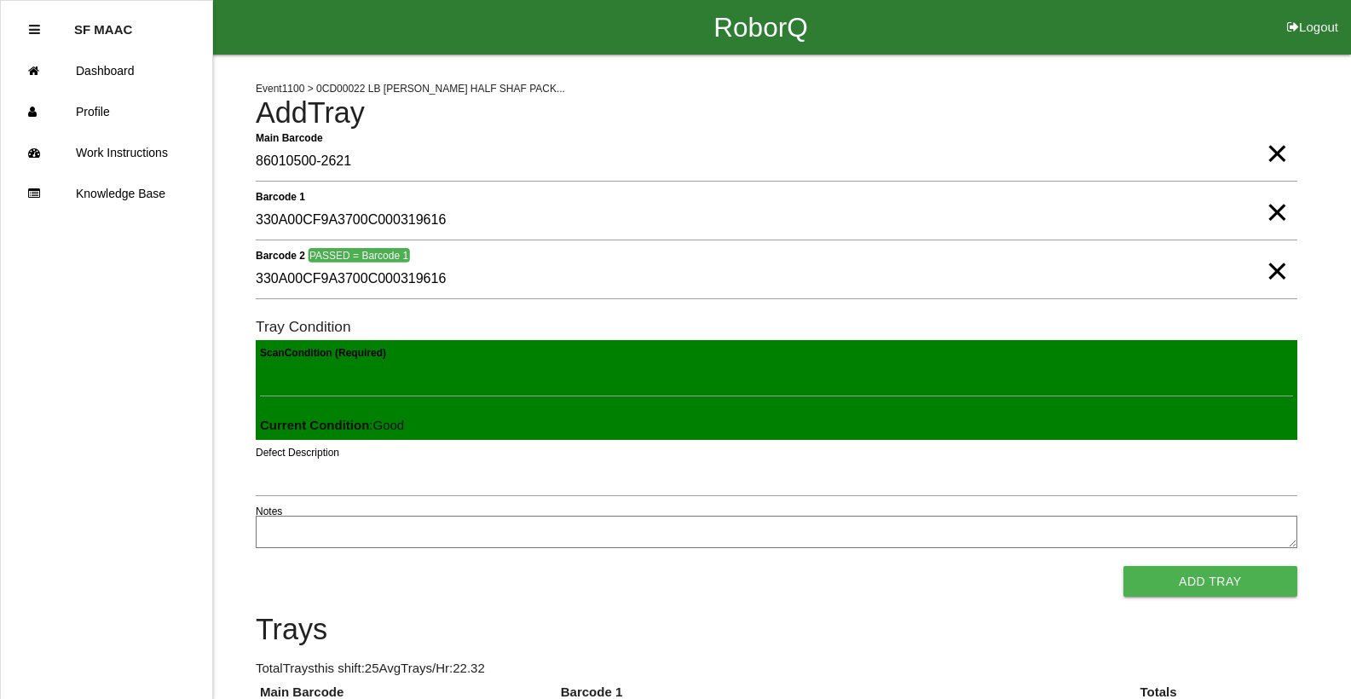
click at [1123, 566] on button "Add Tray" at bounding box center [1210, 581] width 174 height 31
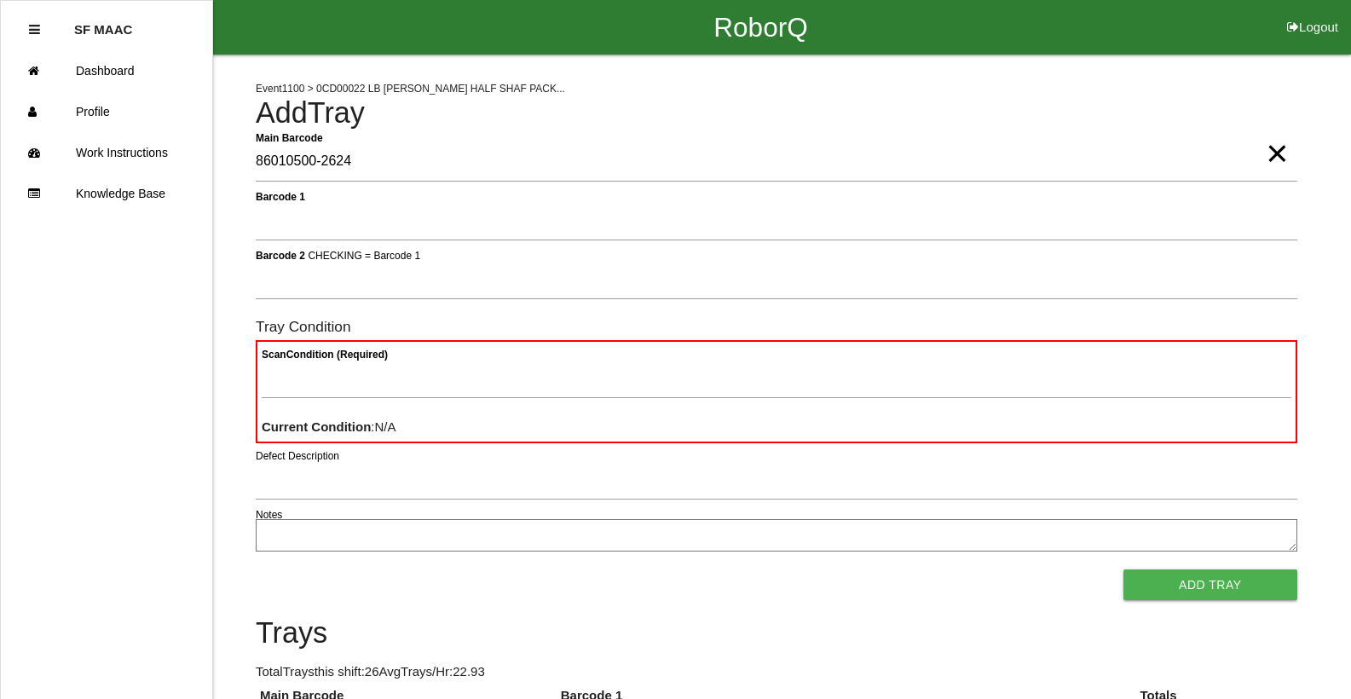
type Barcode "86010500-2624"
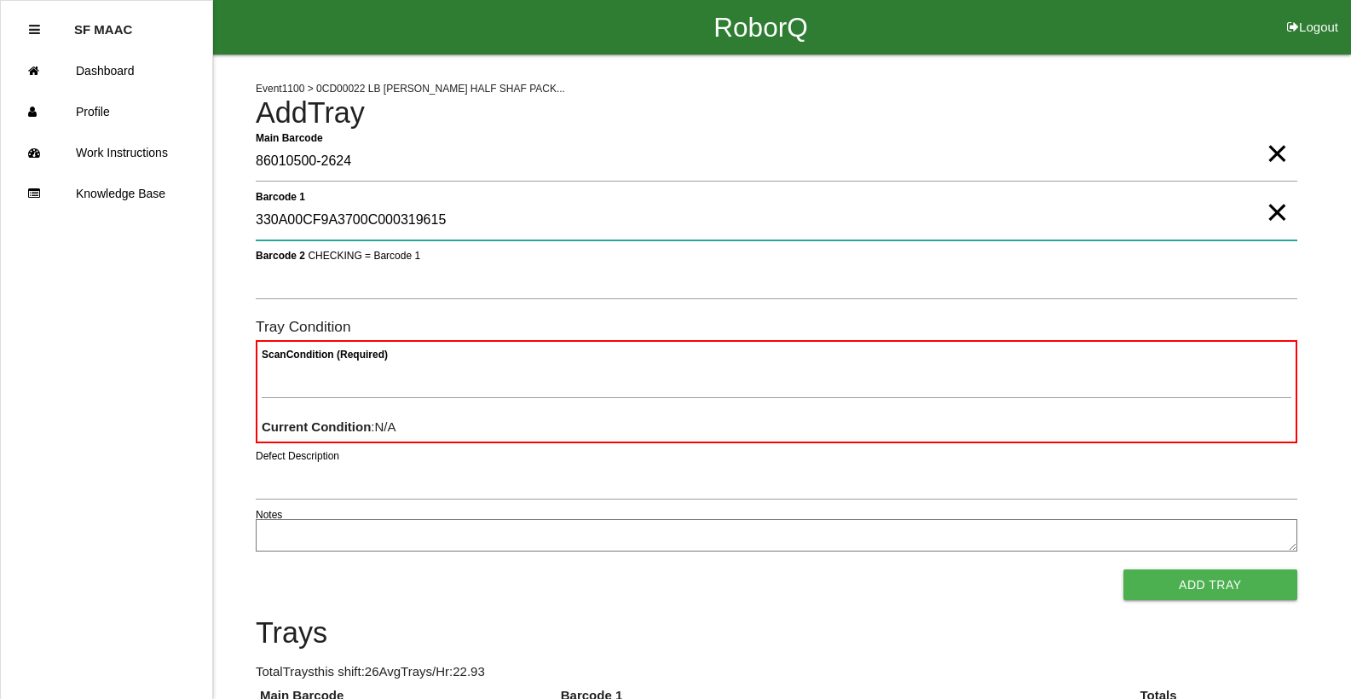
type 1 "330A00CF9A3700C000319615"
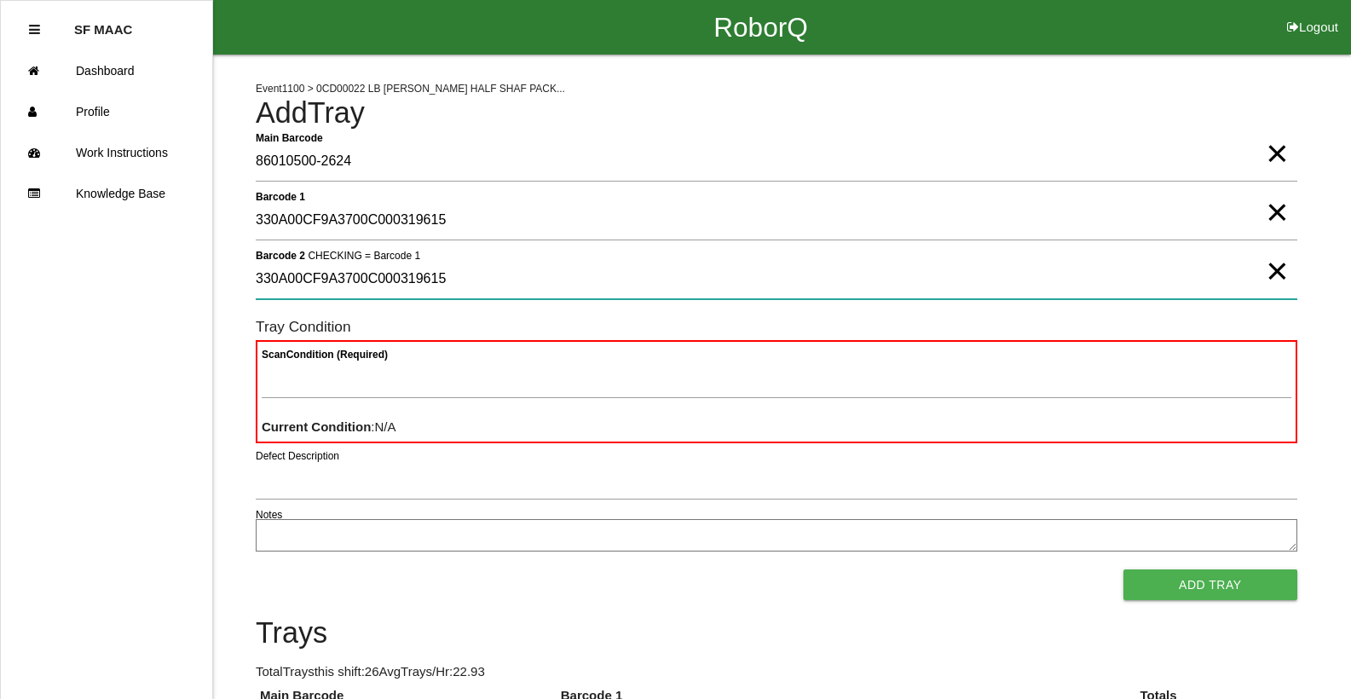
type 2 "330A00CF9A3700C000319615"
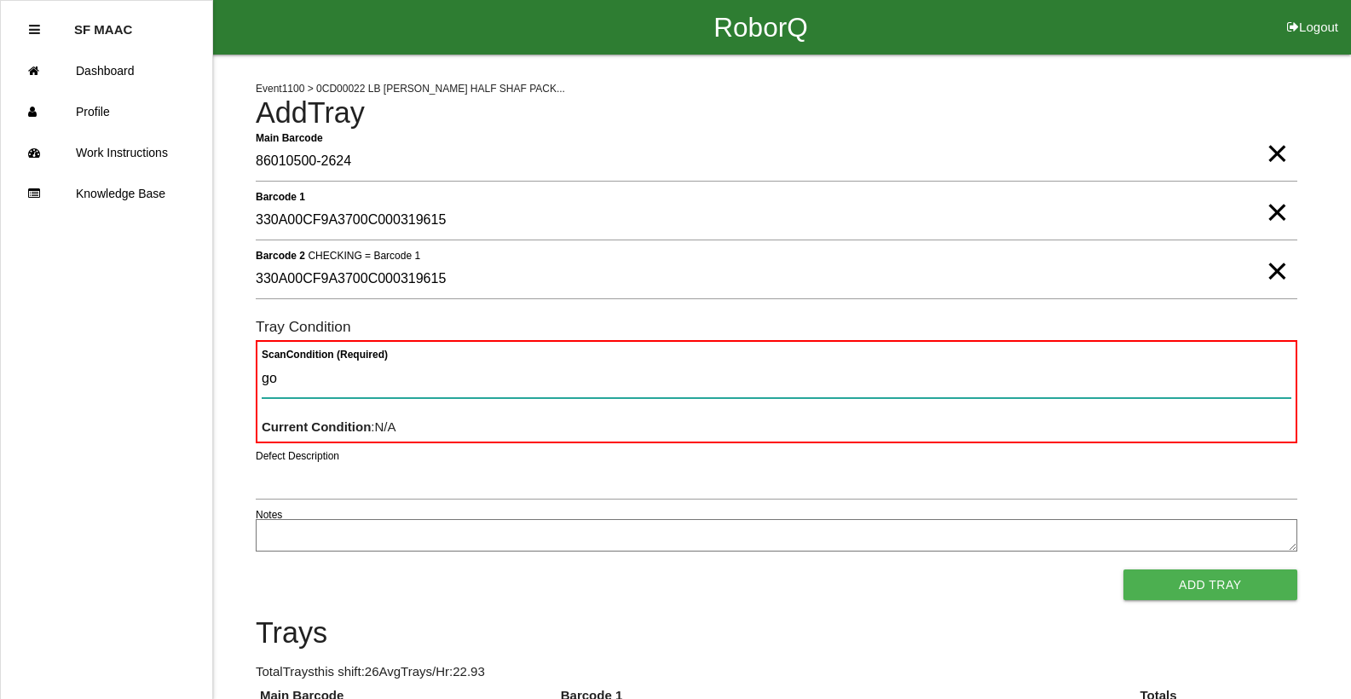
type Condition "goo"
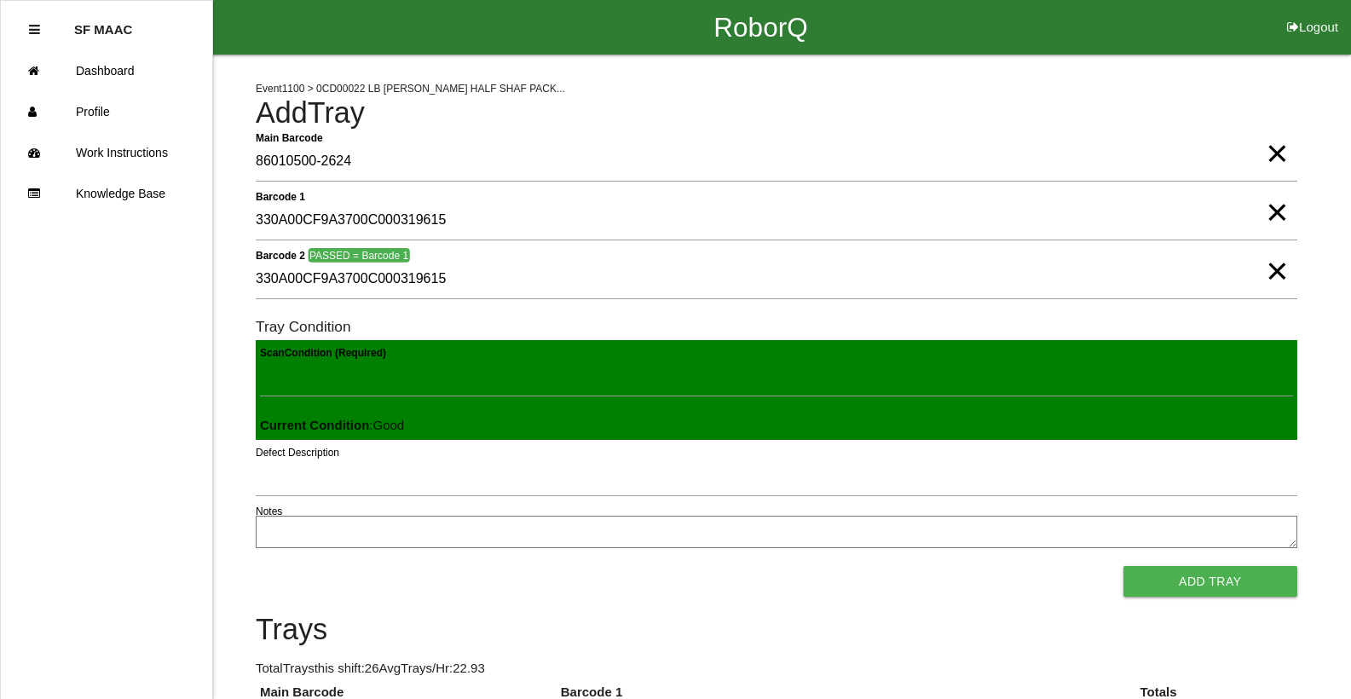
click at [1123, 566] on button "Add Tray" at bounding box center [1210, 581] width 174 height 31
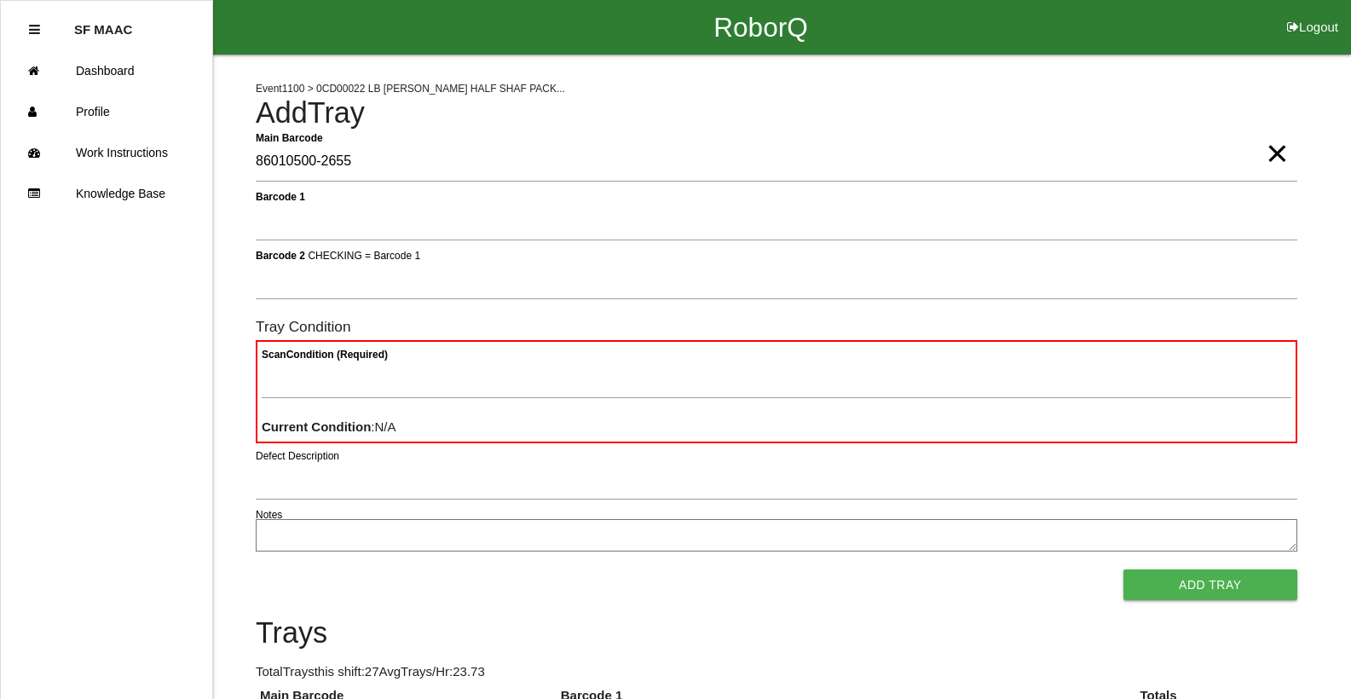
type Barcode "86010500-2655"
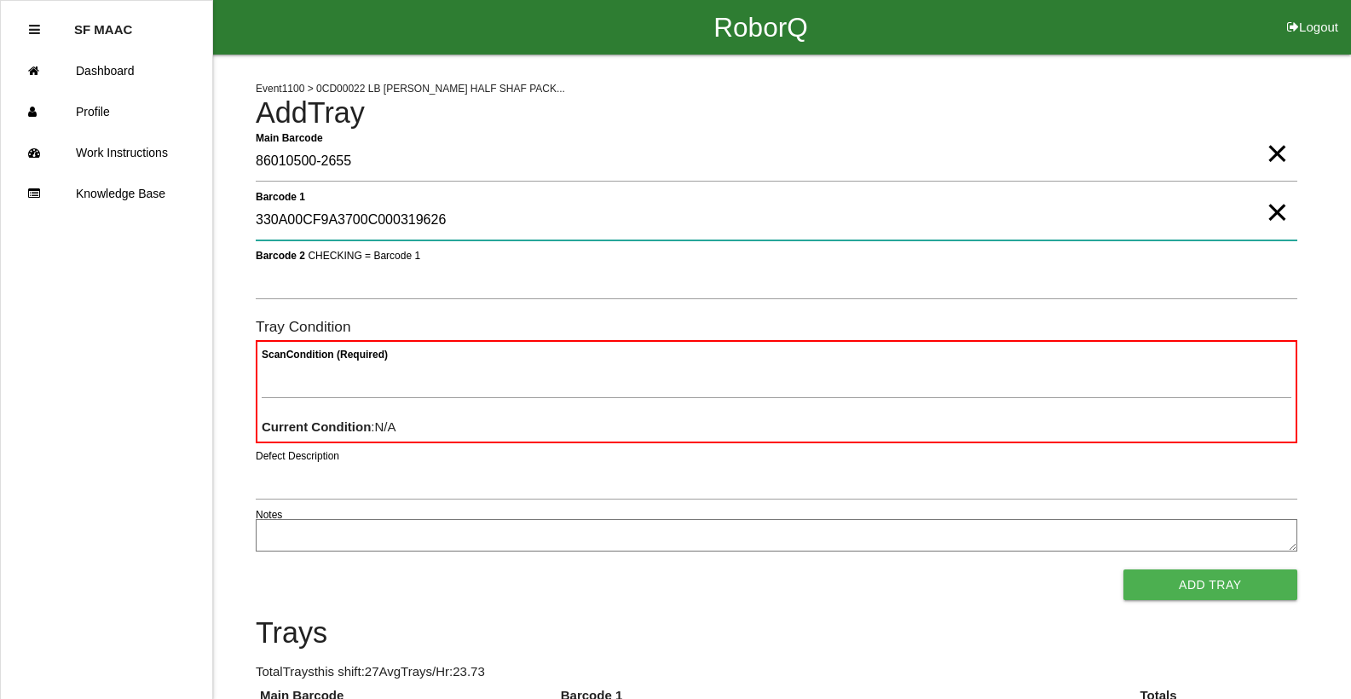
type 1 "330A00CF9A3700C000319626"
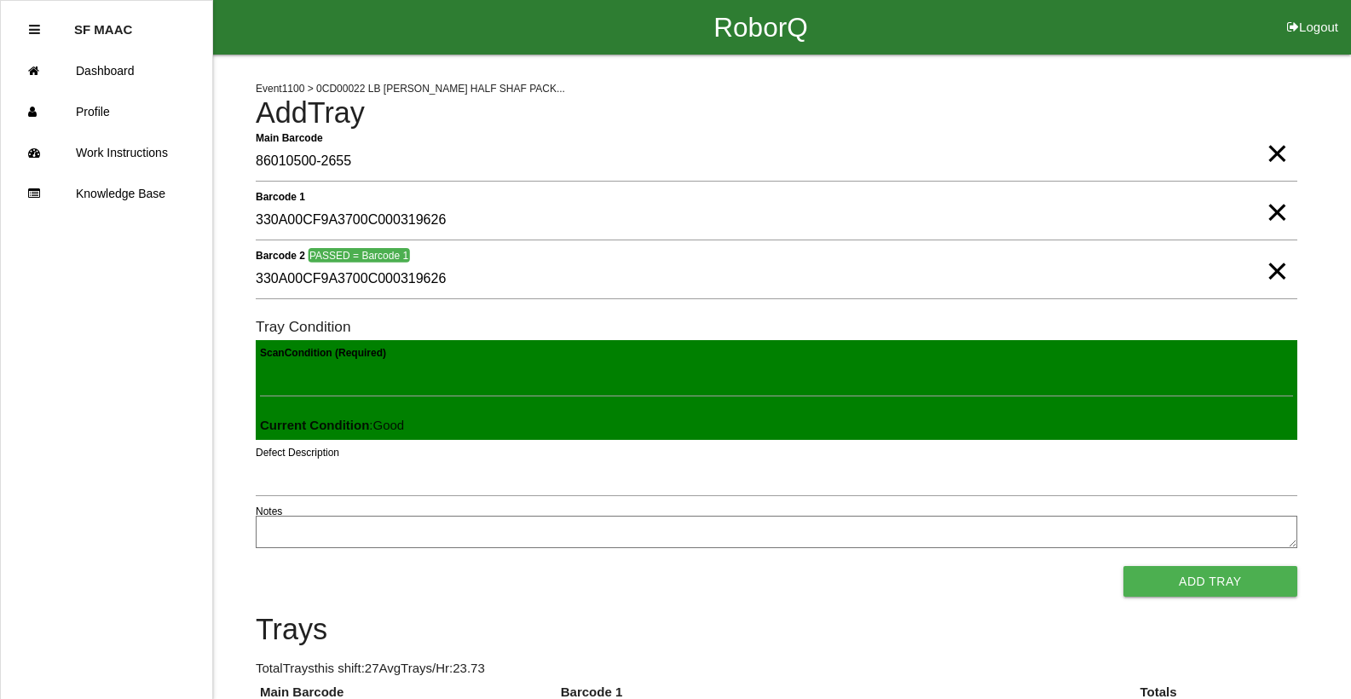
click at [1123, 566] on button "Add Tray" at bounding box center [1210, 581] width 174 height 31
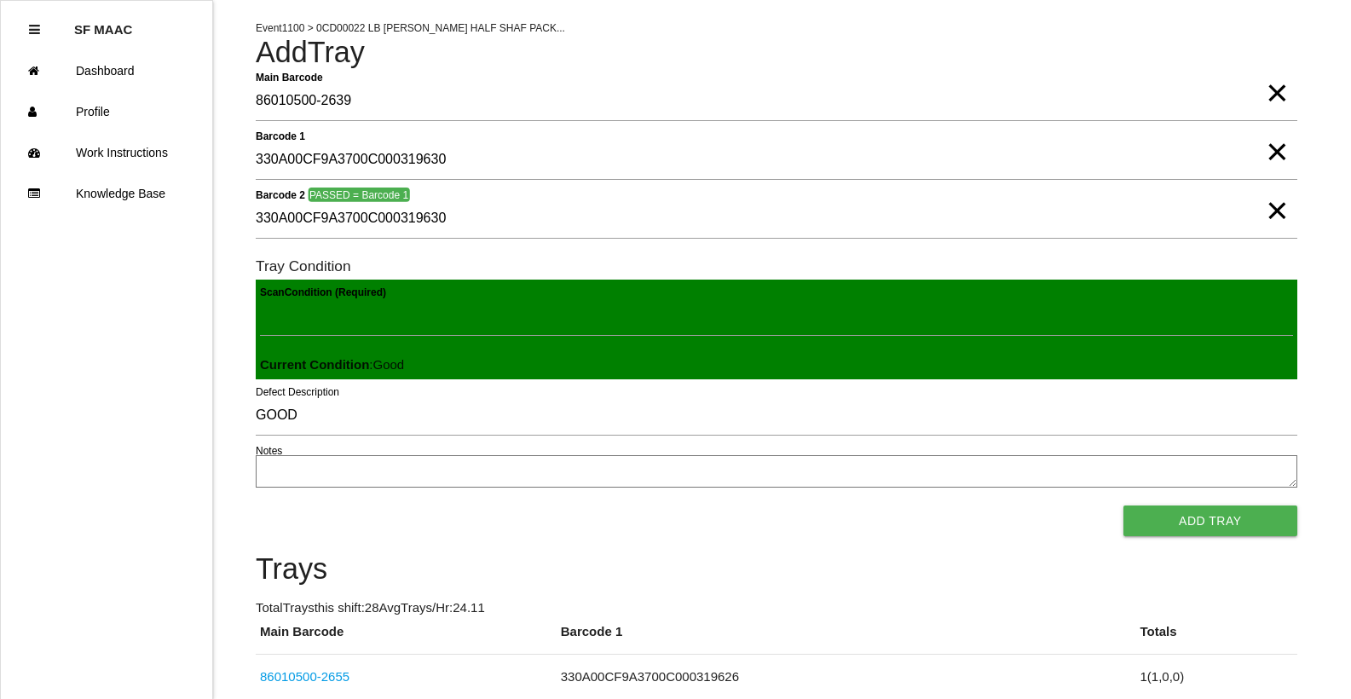
scroll to position [146, 0]
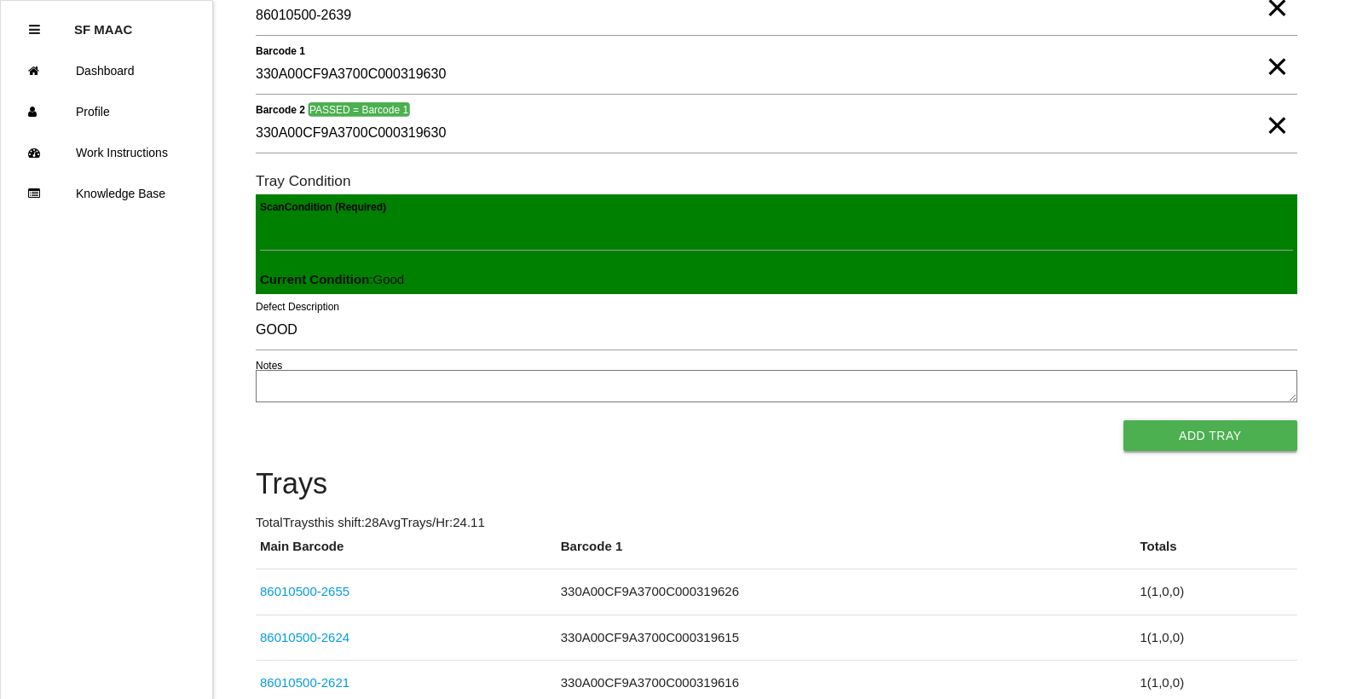
click at [1240, 438] on button "Add Tray" at bounding box center [1210, 435] width 174 height 31
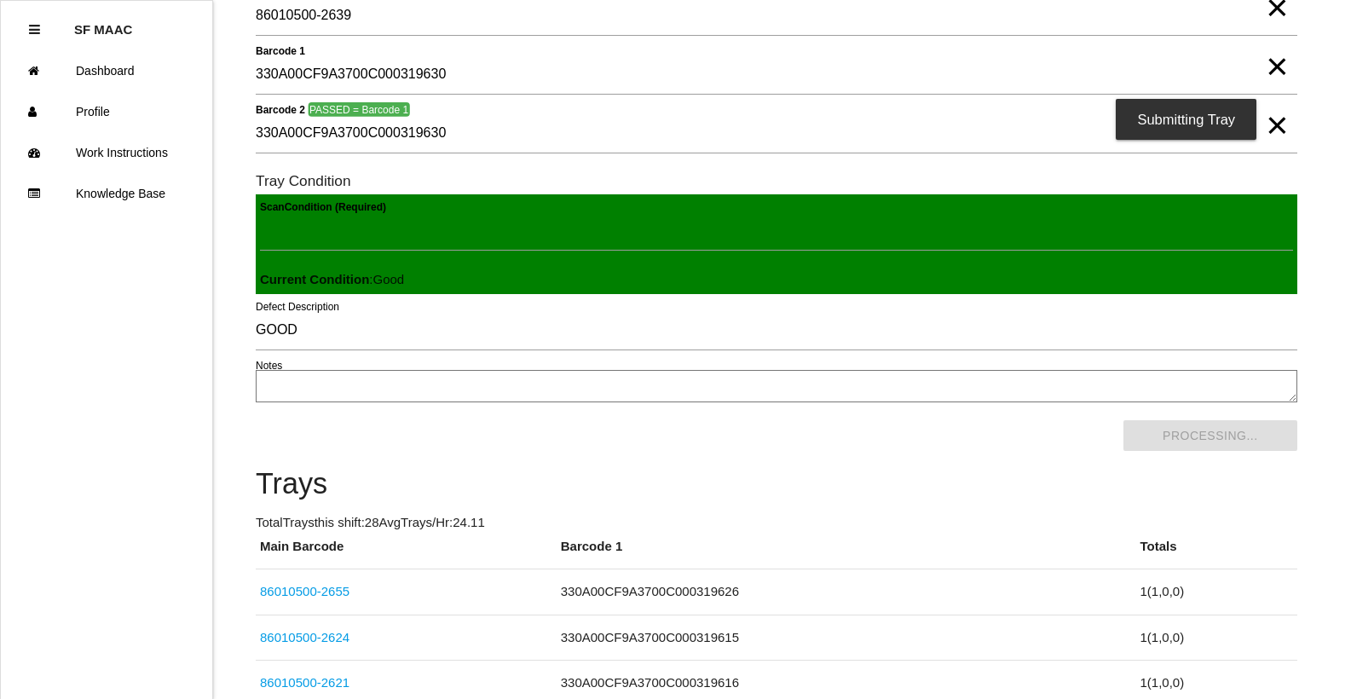
scroll to position [0, 0]
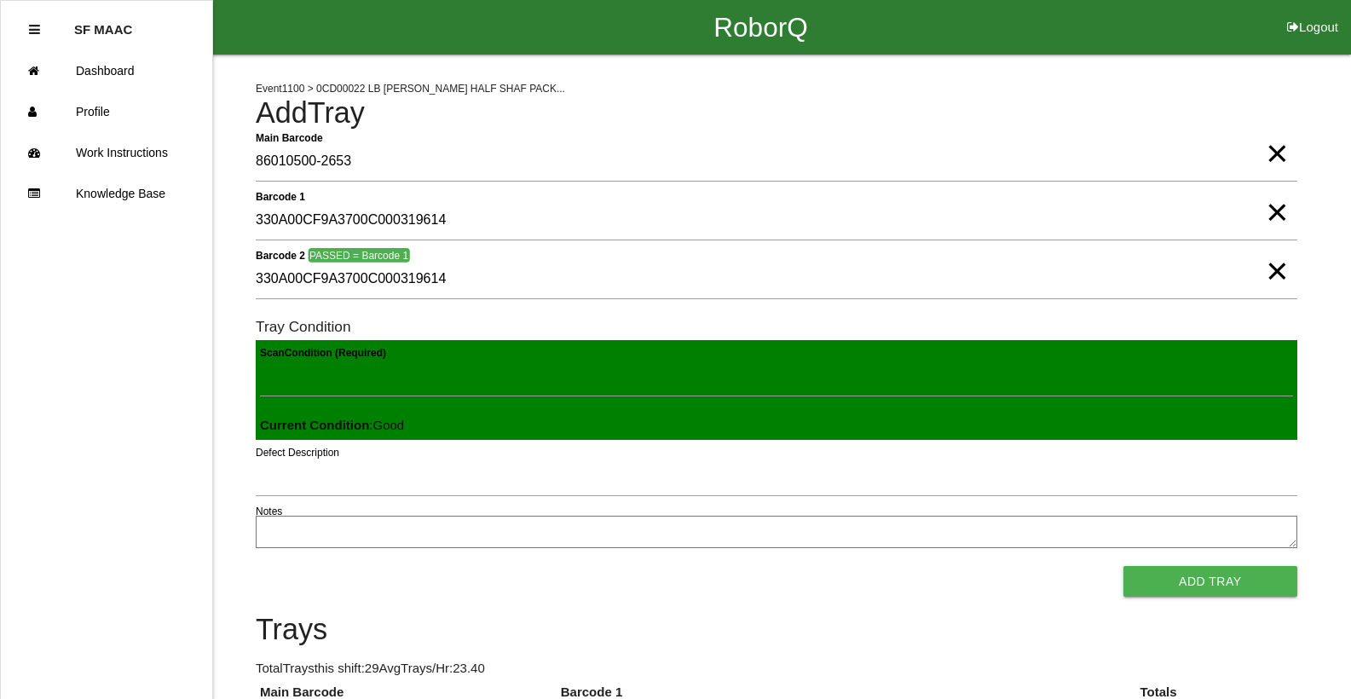
click at [1123, 566] on button "Add Tray" at bounding box center [1210, 581] width 174 height 31
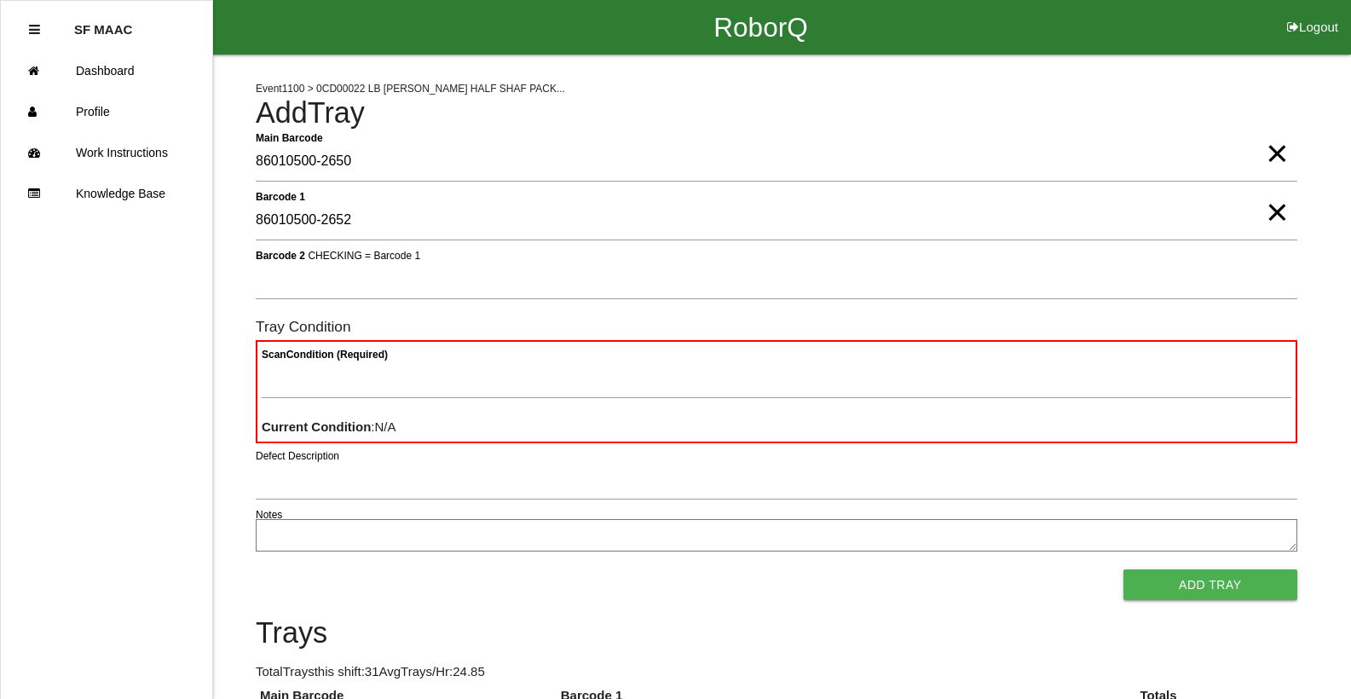
click at [1276, 206] on span "×" at bounding box center [1277, 195] width 22 height 34
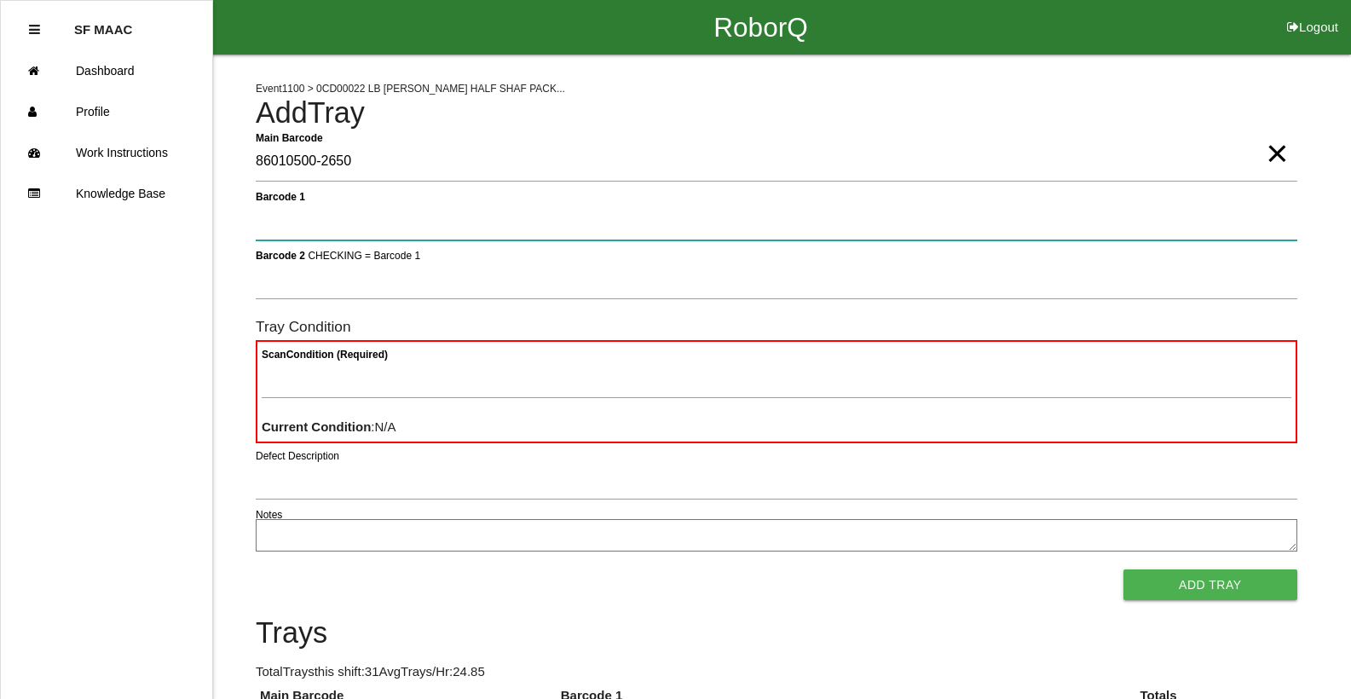
click at [1249, 211] on 1 "Barcode 1" at bounding box center [777, 220] width 1042 height 39
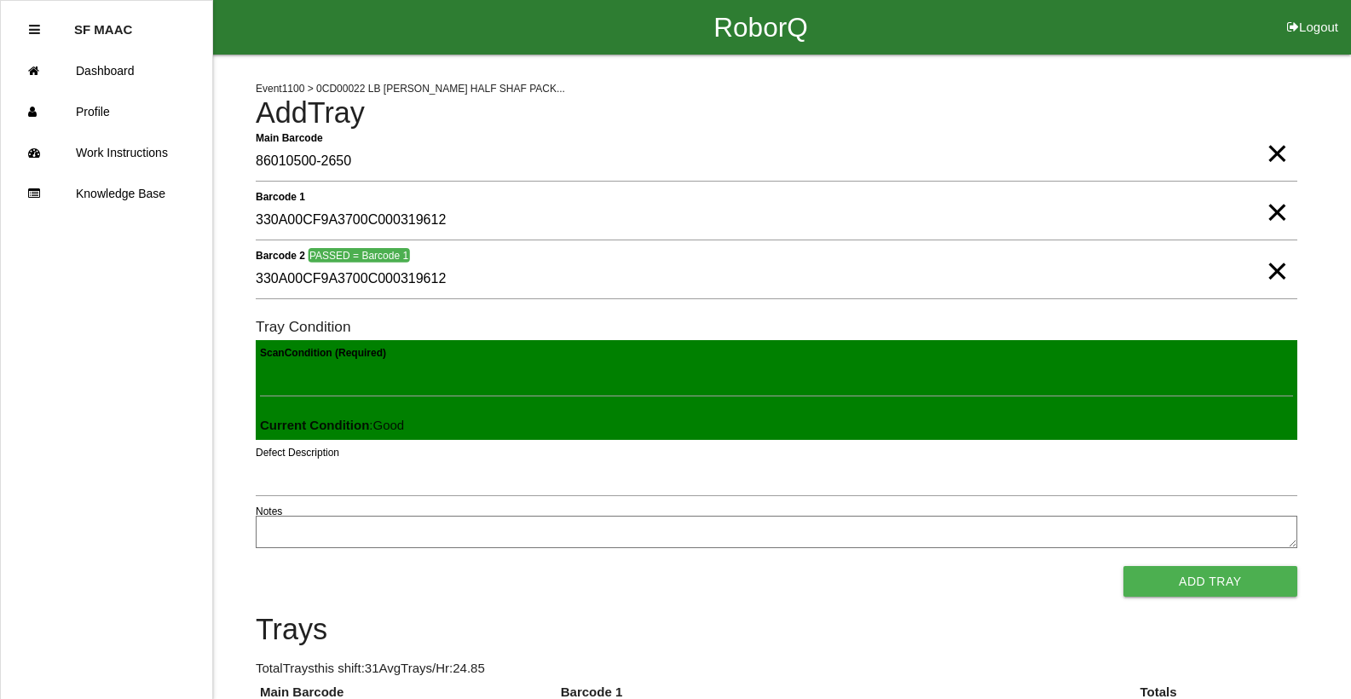
click at [1123, 566] on button "Add Tray" at bounding box center [1210, 581] width 174 height 31
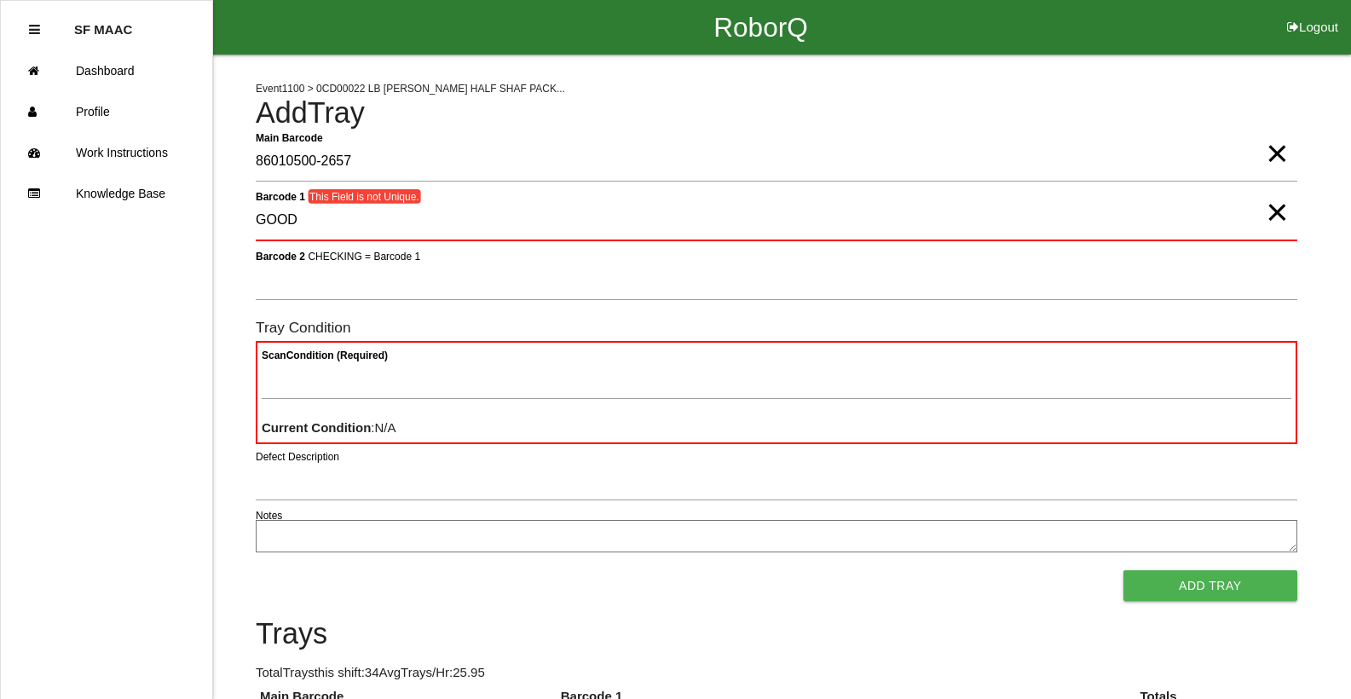
click at [1270, 205] on span "×" at bounding box center [1277, 195] width 22 height 34
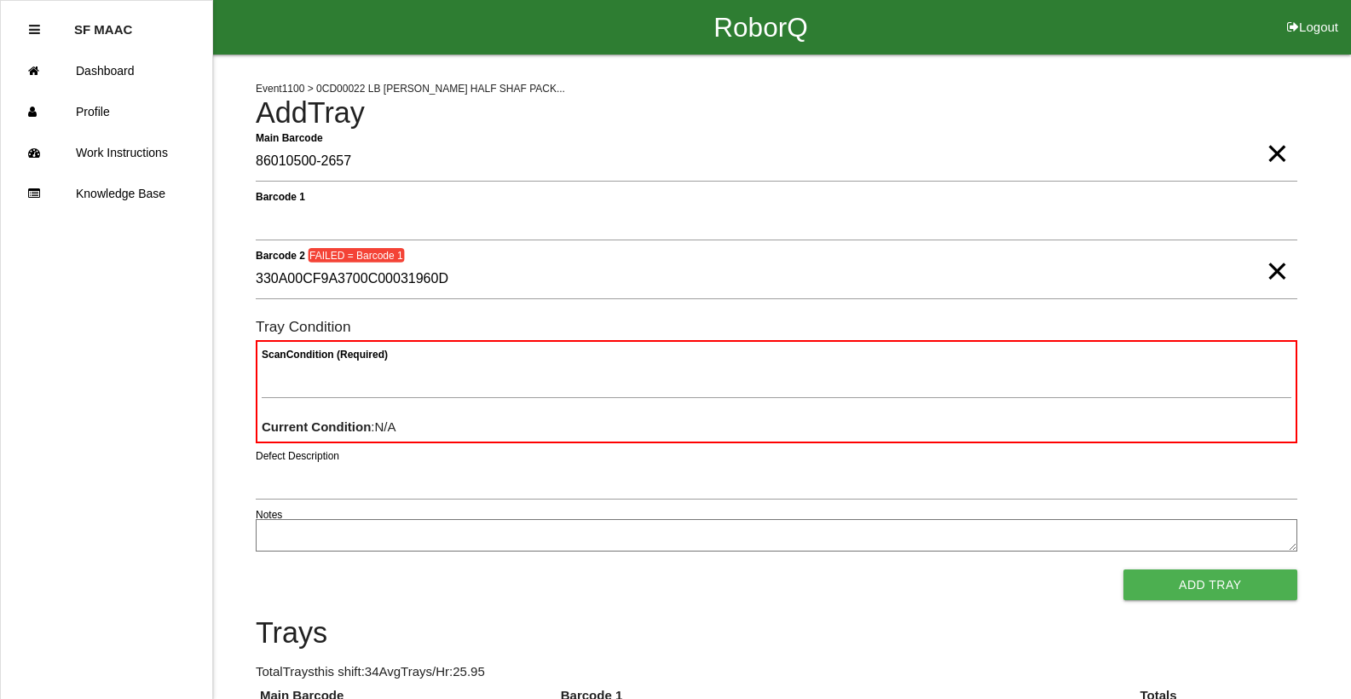
click at [841, 195] on form "Main Barcode 86010500-2657 × Barcode 1 Barcode 2 FAILED = Barcode 1 330A00CF9A3…" at bounding box center [777, 371] width 1042 height 459
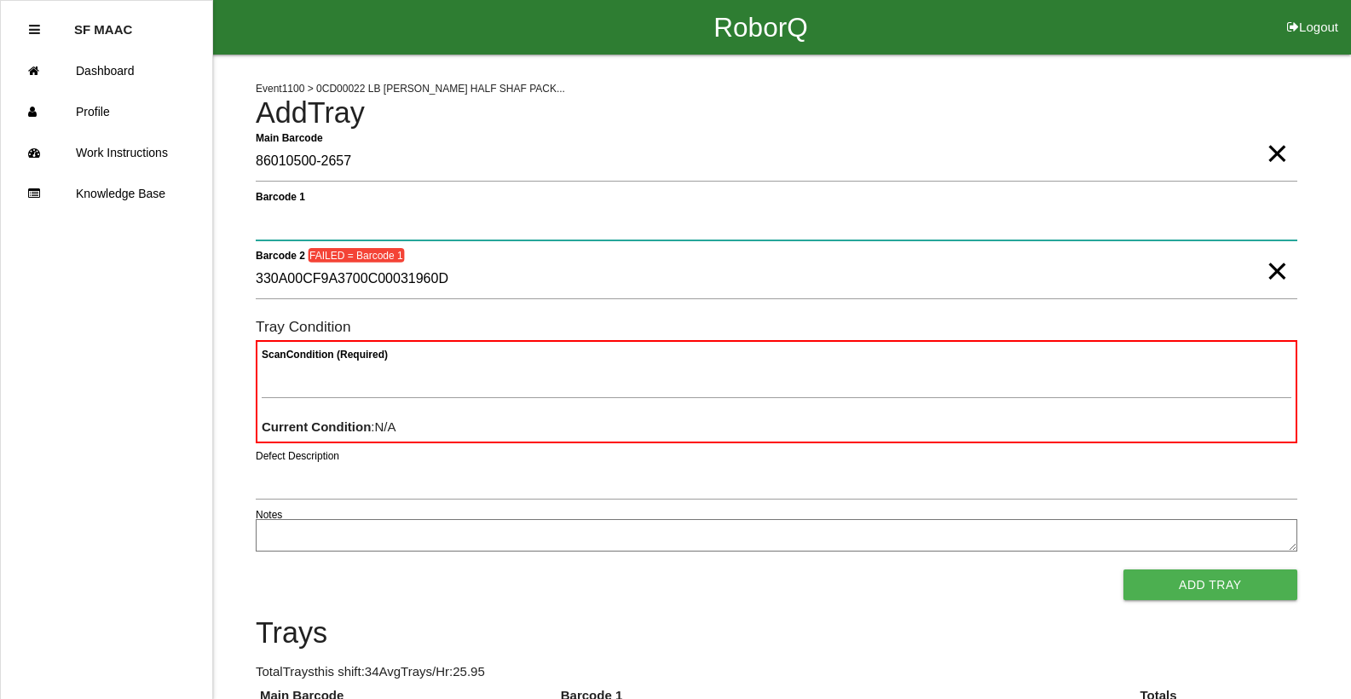
click at [821, 227] on 1 "Barcode 1" at bounding box center [777, 220] width 1042 height 39
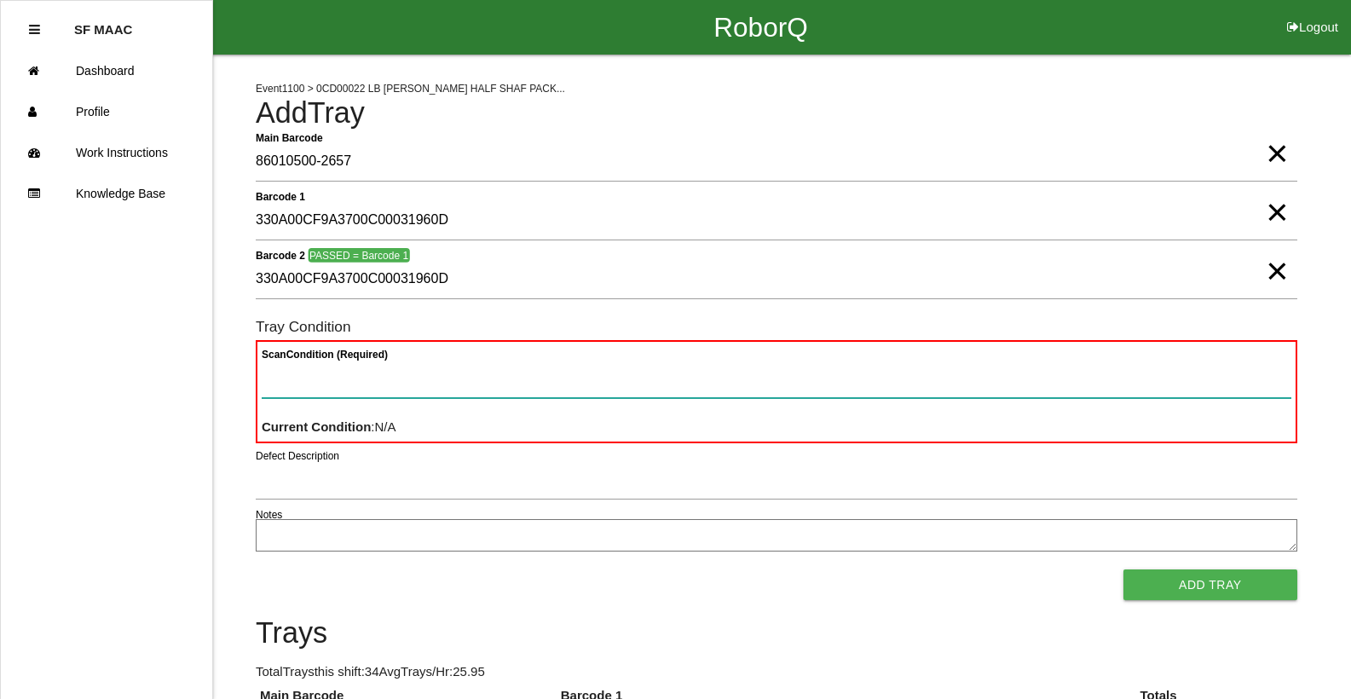
click at [742, 364] on Condition "Scan Condition (Required)" at bounding box center [777, 378] width 1030 height 39
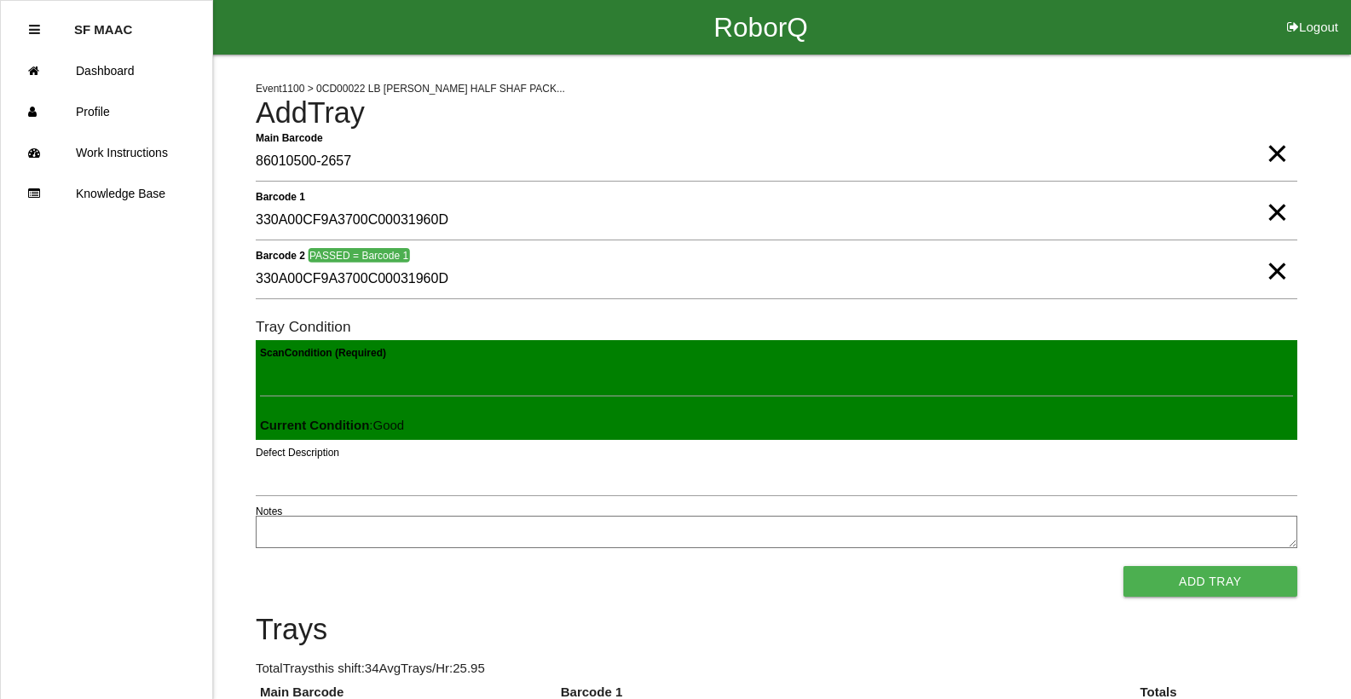
click at [1123, 566] on button "Add Tray" at bounding box center [1210, 581] width 174 height 31
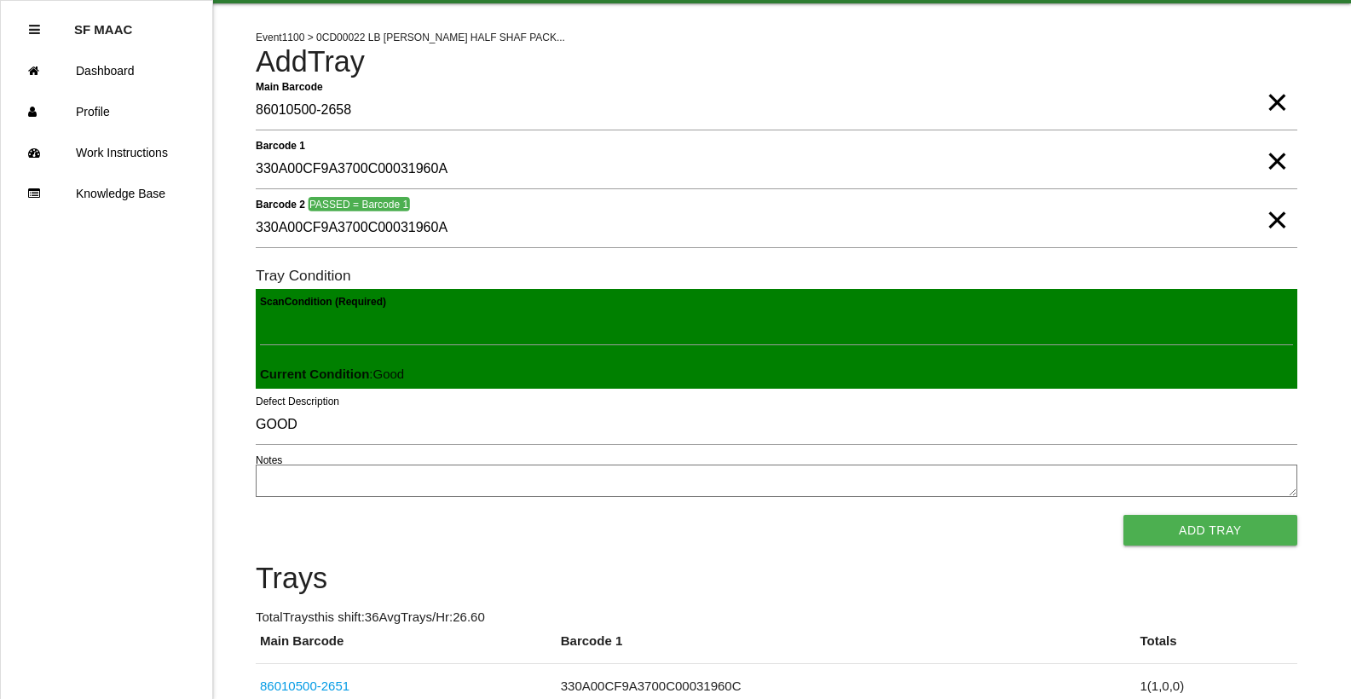
scroll to position [48, 0]
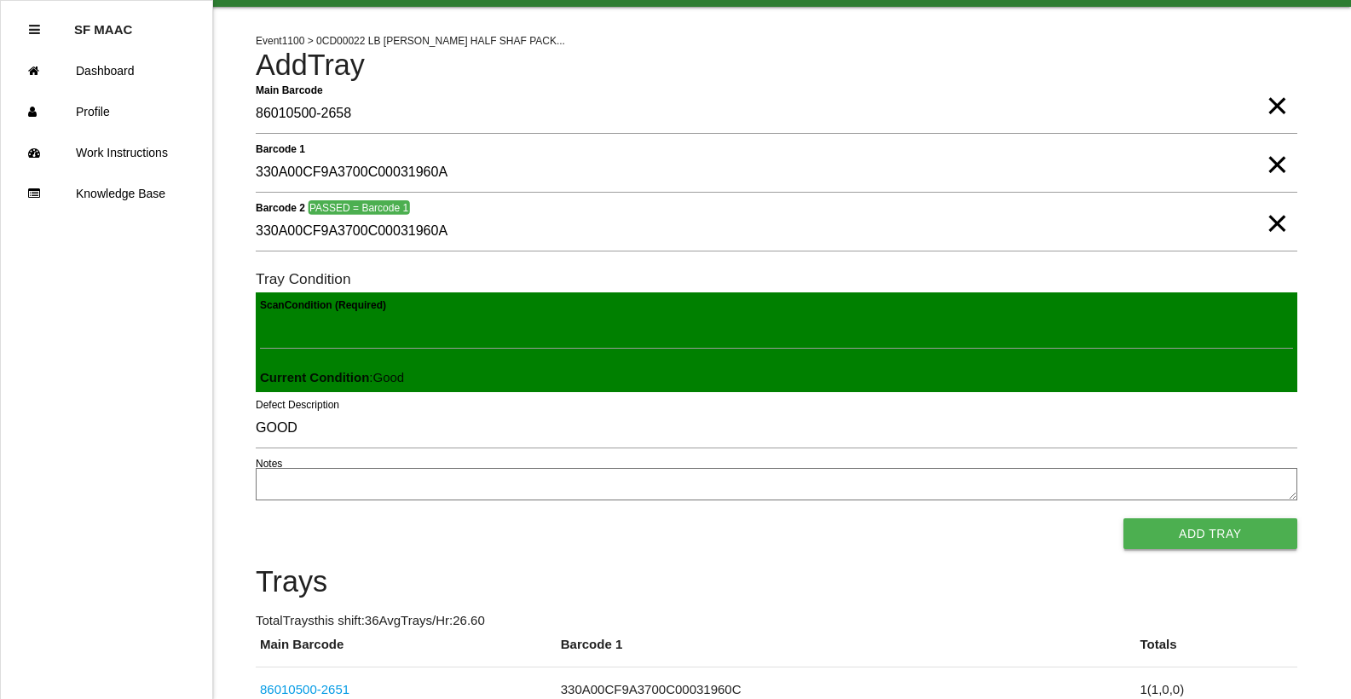
click at [1164, 540] on button "Add Tray" at bounding box center [1210, 533] width 174 height 31
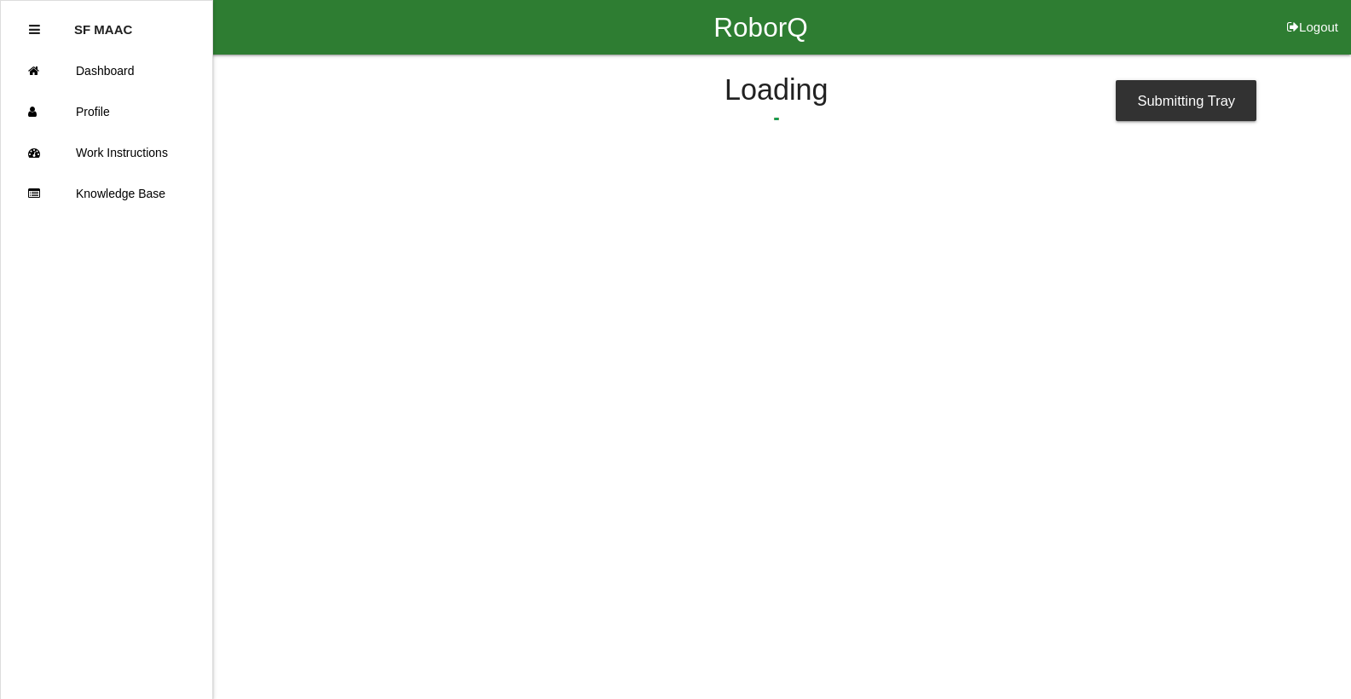
scroll to position [0, 0]
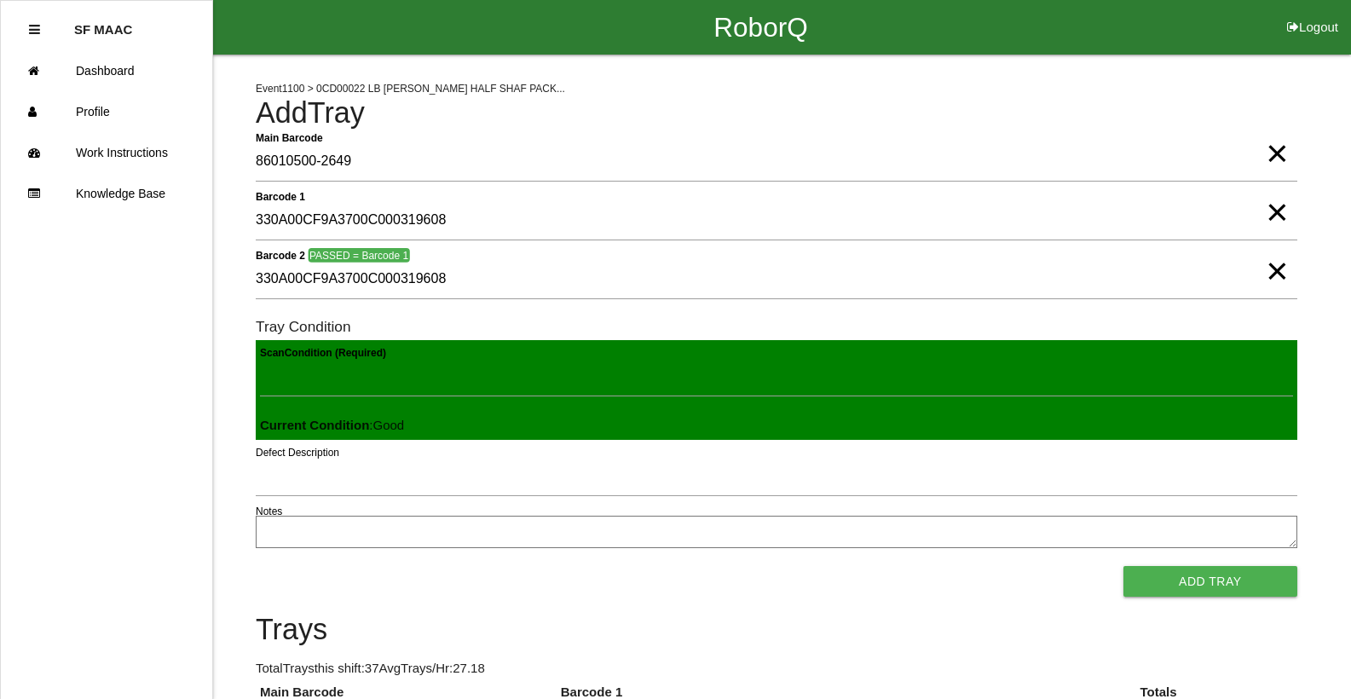
click at [1123, 566] on button "Add Tray" at bounding box center [1210, 581] width 174 height 31
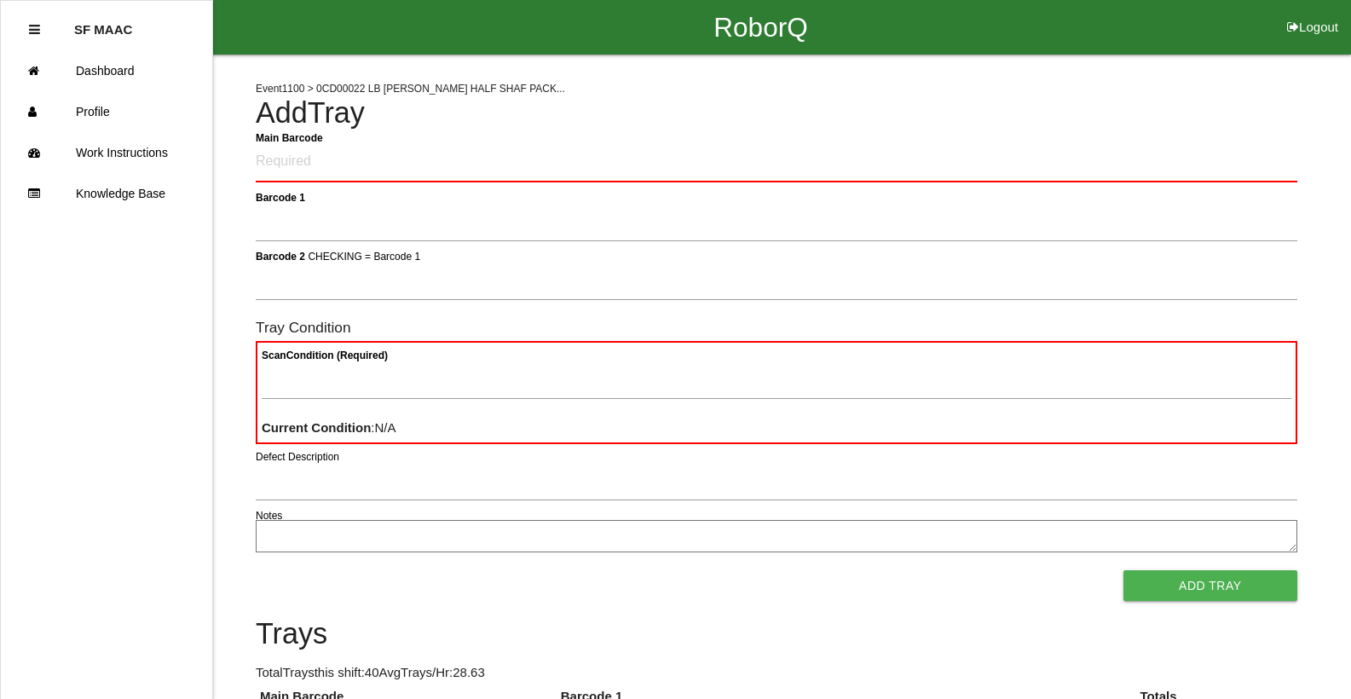
drag, startPoint x: 1157, startPoint y: 540, endPoint x: 722, endPoint y: 739, distance: 478.7
click at [549, 166] on Barcode "Main Barcode" at bounding box center [777, 162] width 1042 height 40
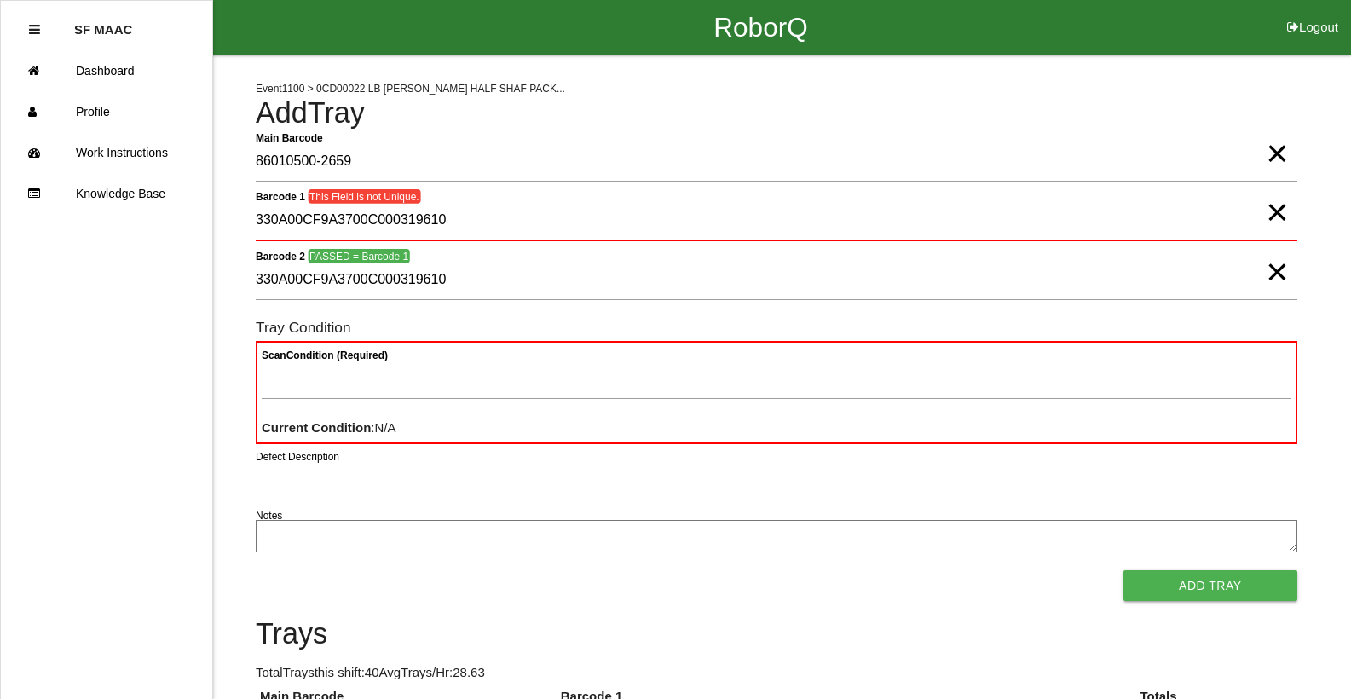
click at [1279, 212] on span "×" at bounding box center [1277, 195] width 22 height 34
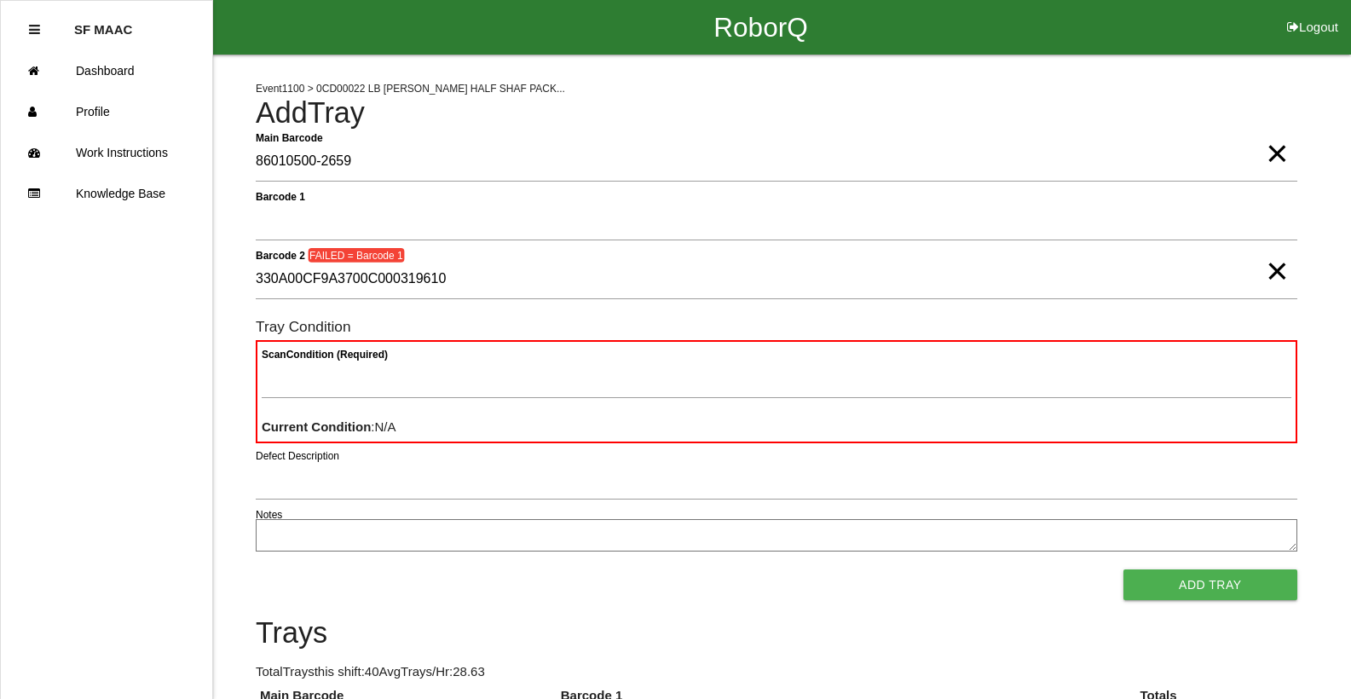
click at [1285, 271] on span "×" at bounding box center [1277, 254] width 22 height 34
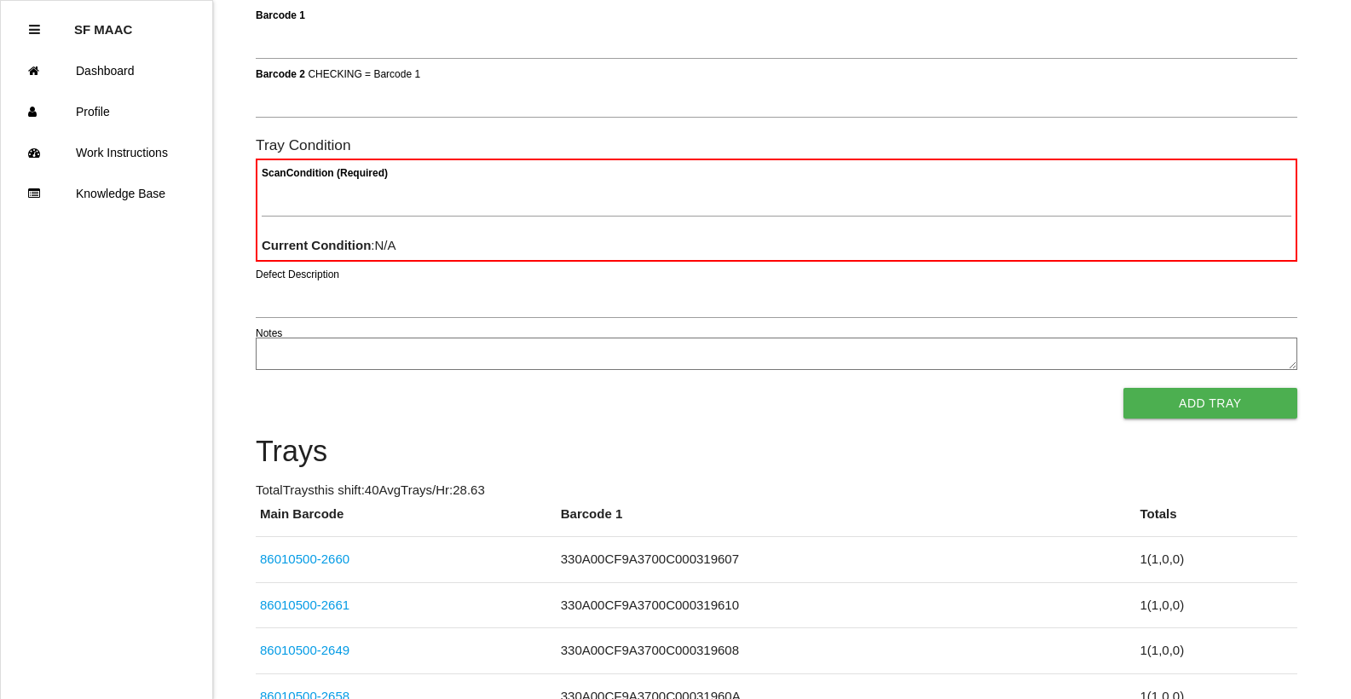
scroll to position [170, 0]
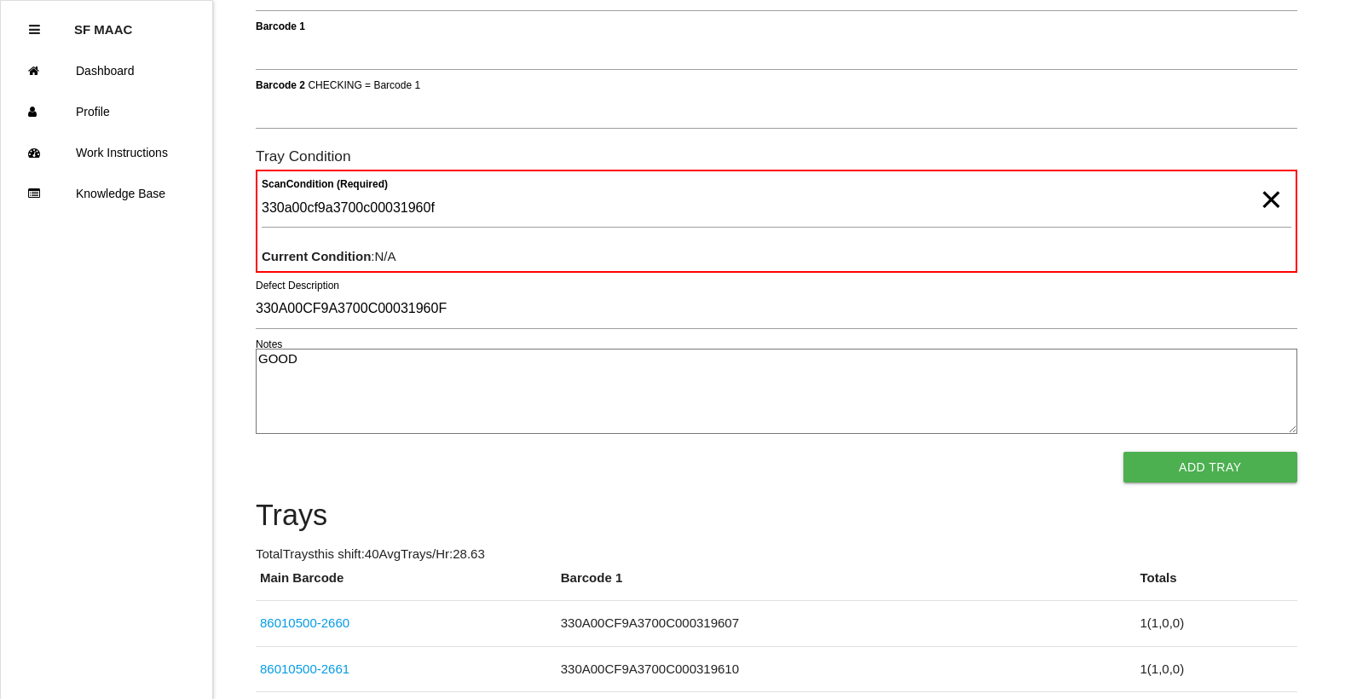
click at [1265, 199] on span "×" at bounding box center [1271, 182] width 22 height 34
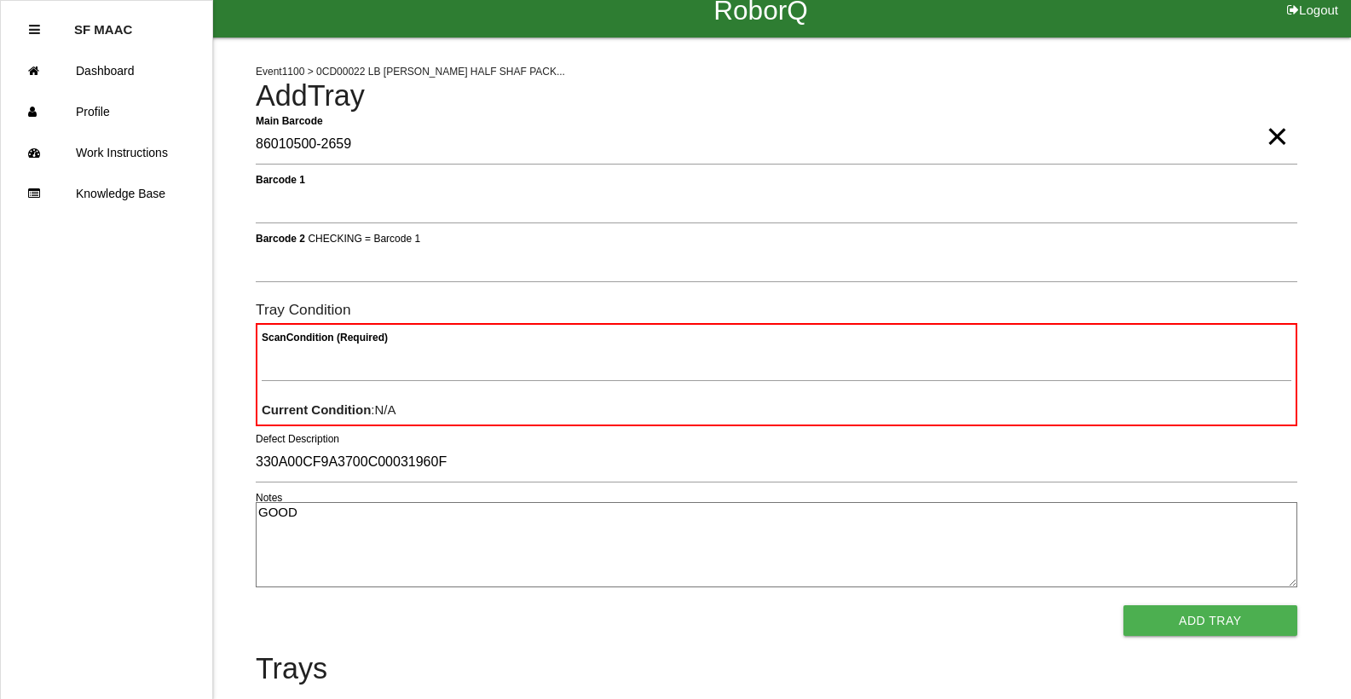
scroll to position [0, 0]
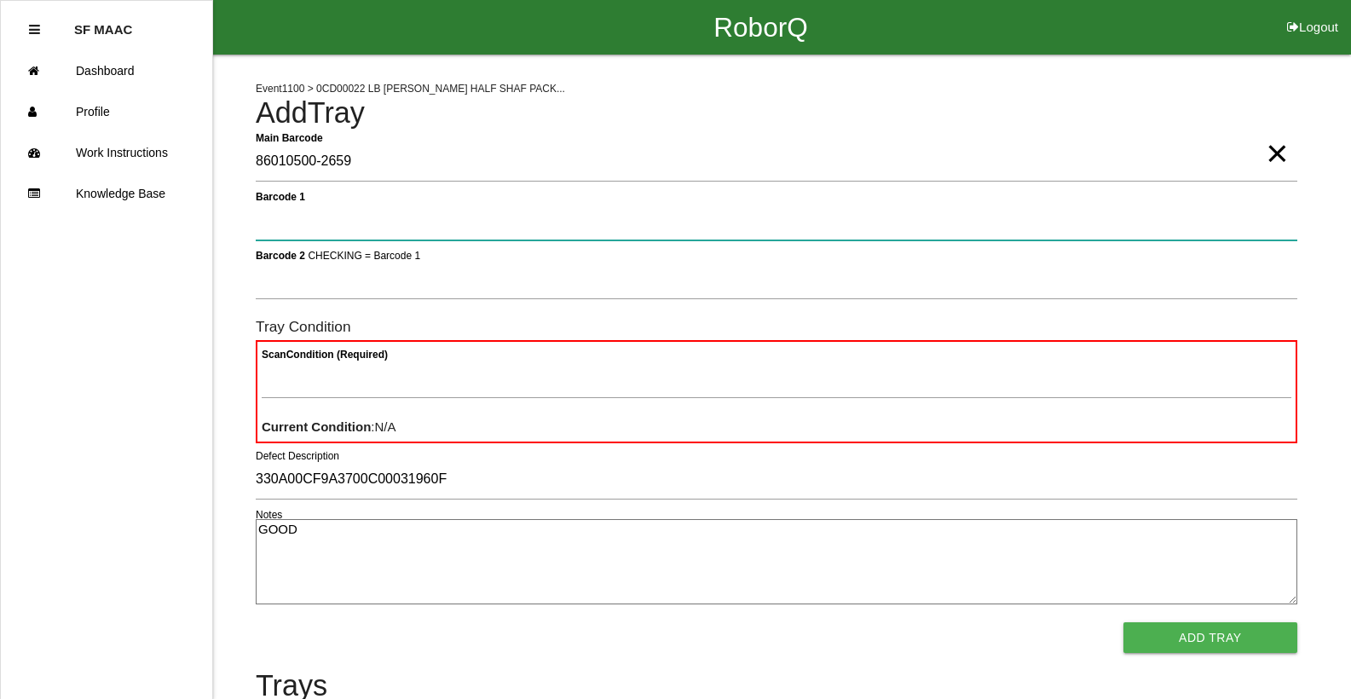
click at [352, 223] on 1 "Barcode 1" at bounding box center [777, 220] width 1042 height 39
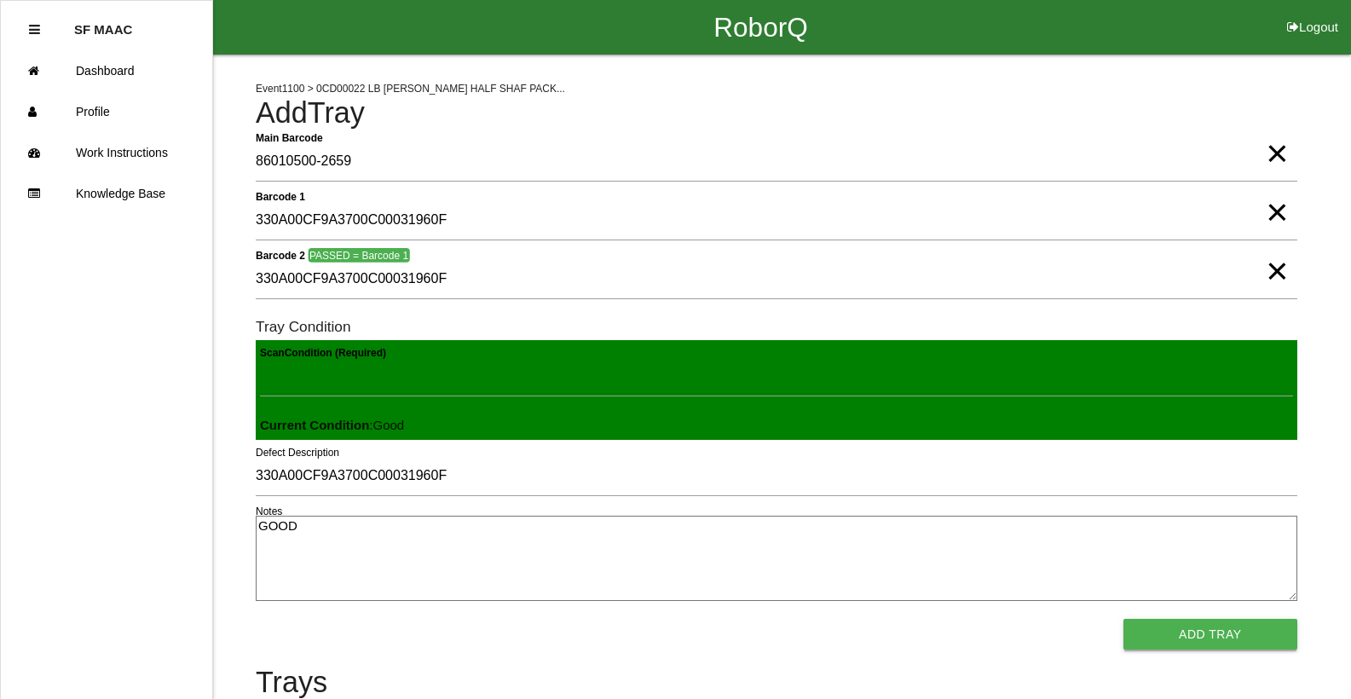
click at [1219, 619] on button "Add Tray" at bounding box center [1210, 634] width 174 height 31
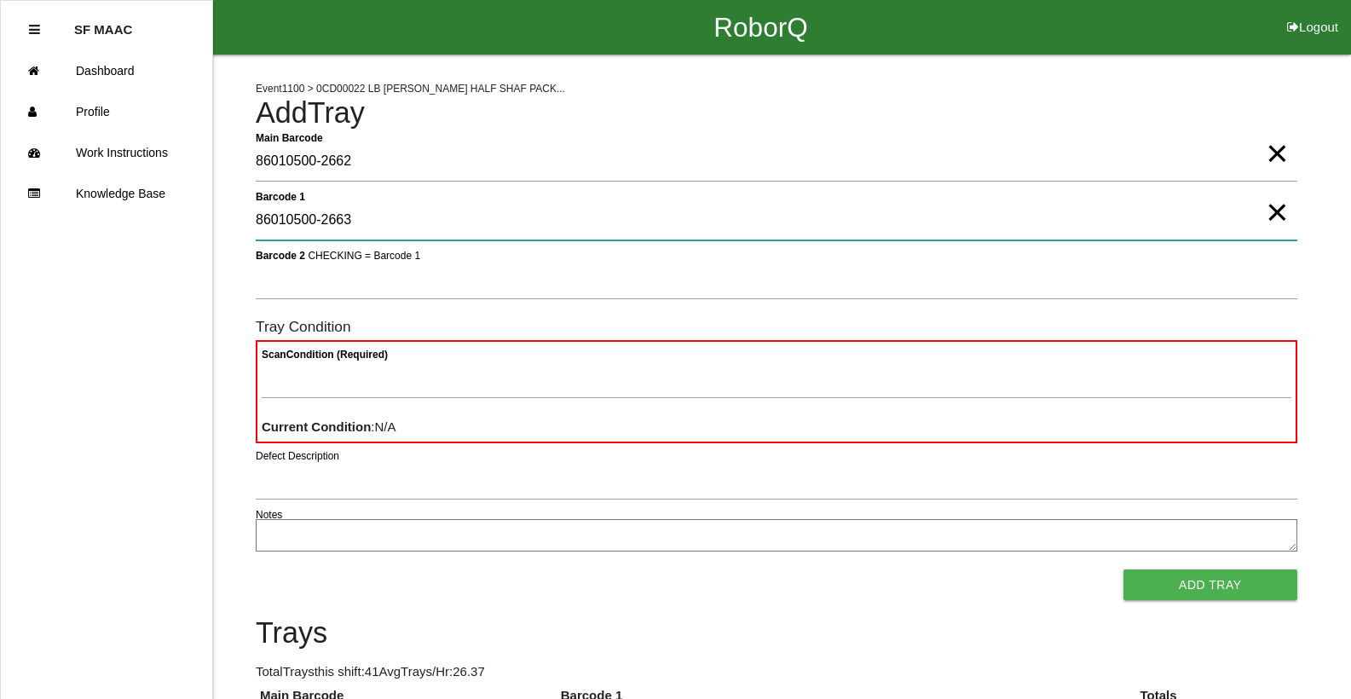
click at [351, 220] on 1 "86010500-2663" at bounding box center [777, 220] width 1042 height 39
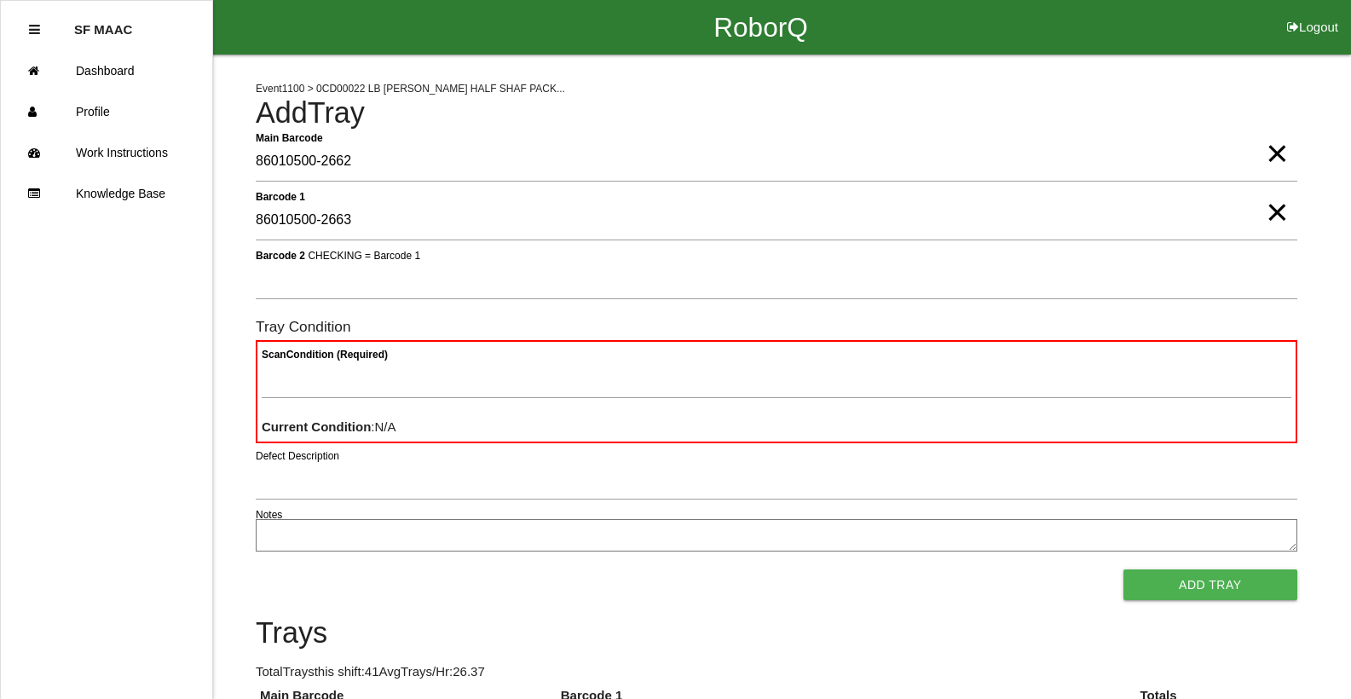
click at [1266, 212] on span "×" at bounding box center [1277, 195] width 22 height 34
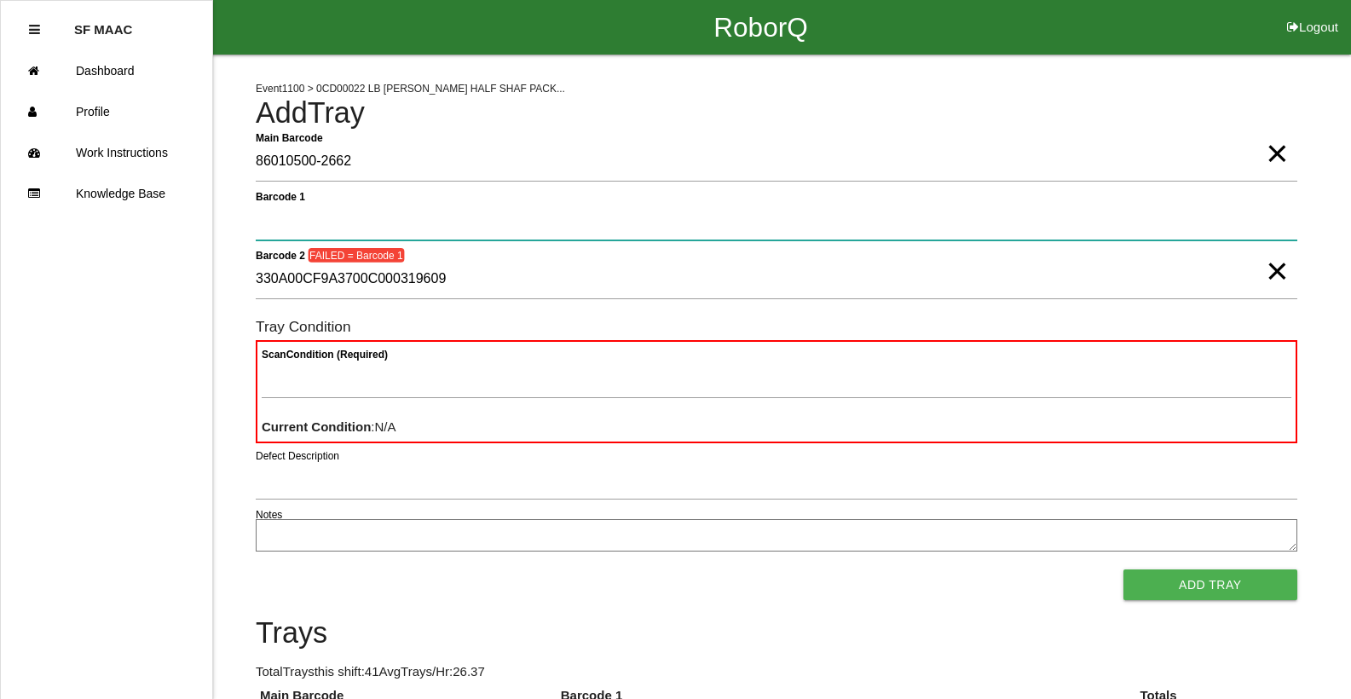
click at [874, 225] on 1 "Barcode 1" at bounding box center [777, 220] width 1042 height 39
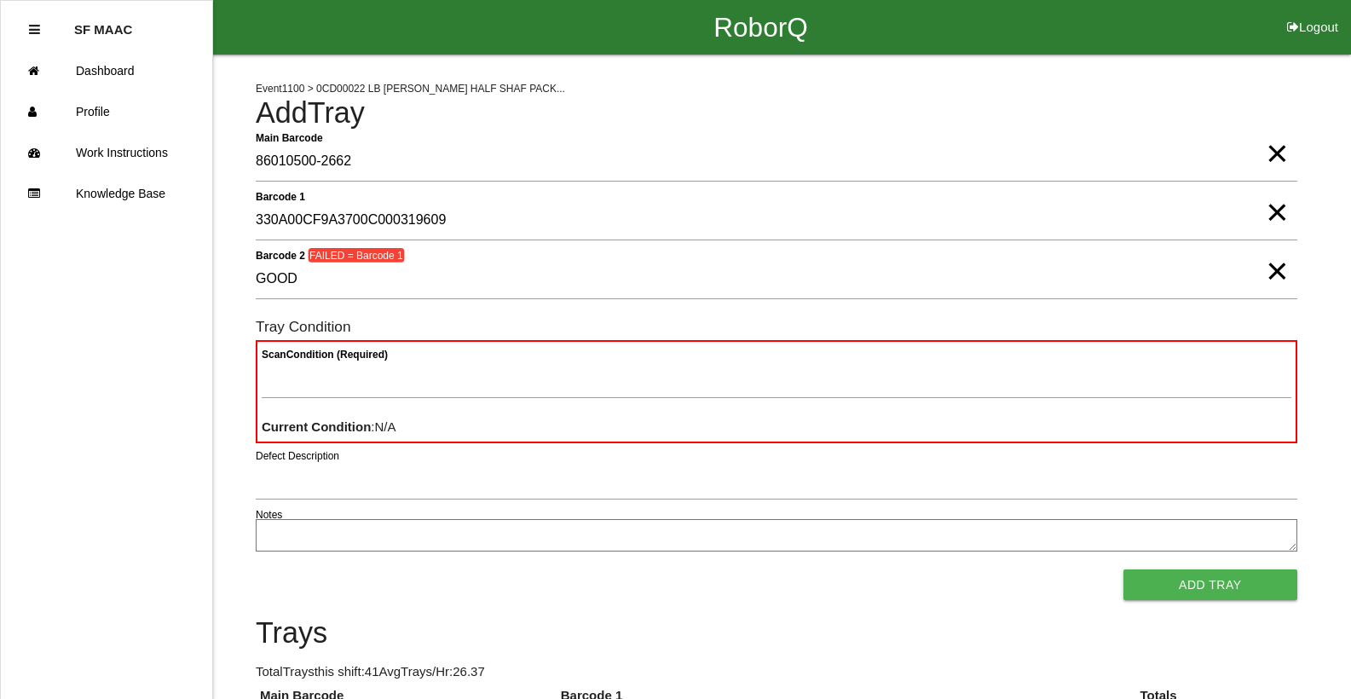
click at [1271, 271] on span "×" at bounding box center [1277, 254] width 22 height 34
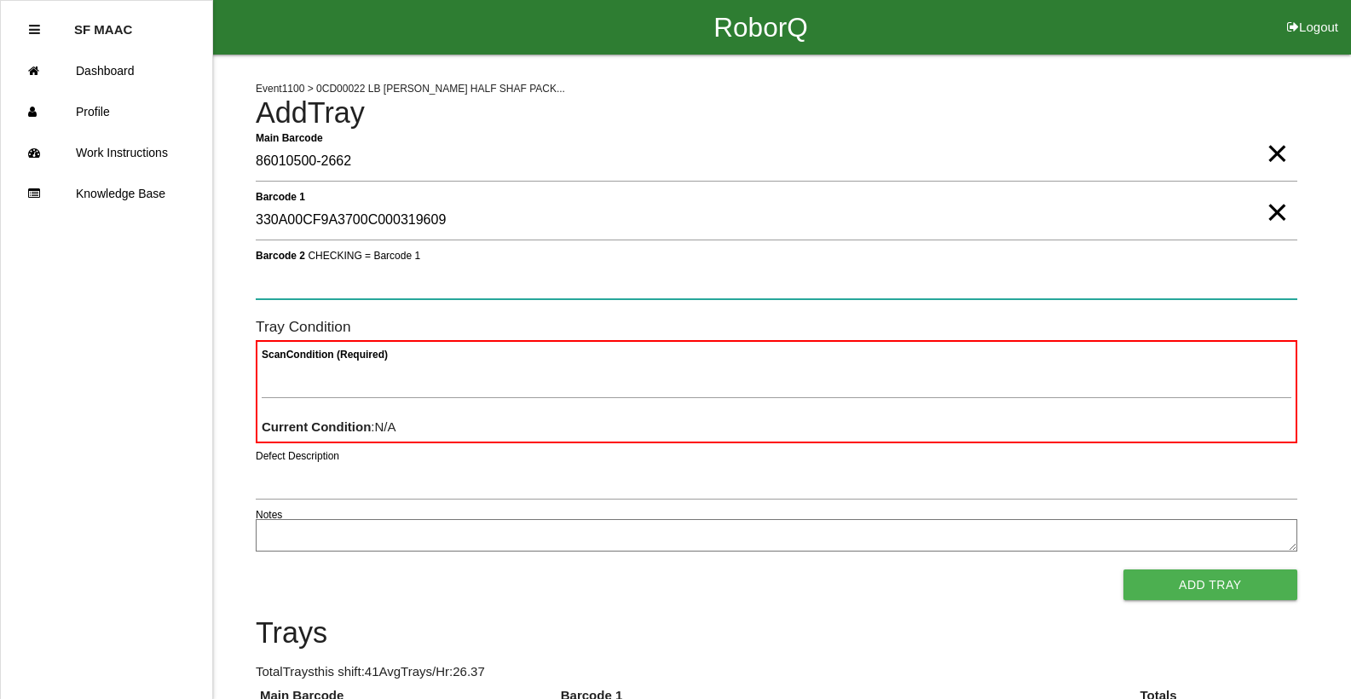
click at [800, 289] on 2 "Barcode 2 CHECKING = Barcode 1" at bounding box center [777, 279] width 1042 height 39
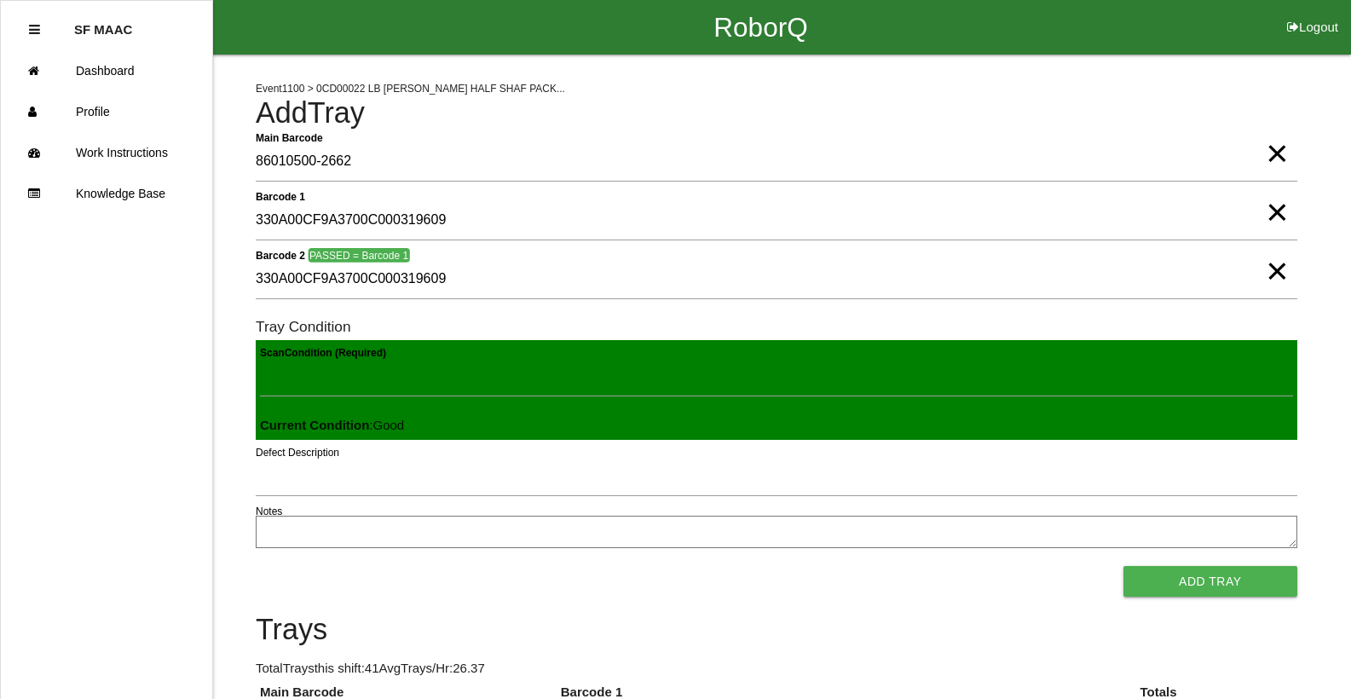
click at [1123, 566] on button "Add Tray" at bounding box center [1210, 581] width 174 height 31
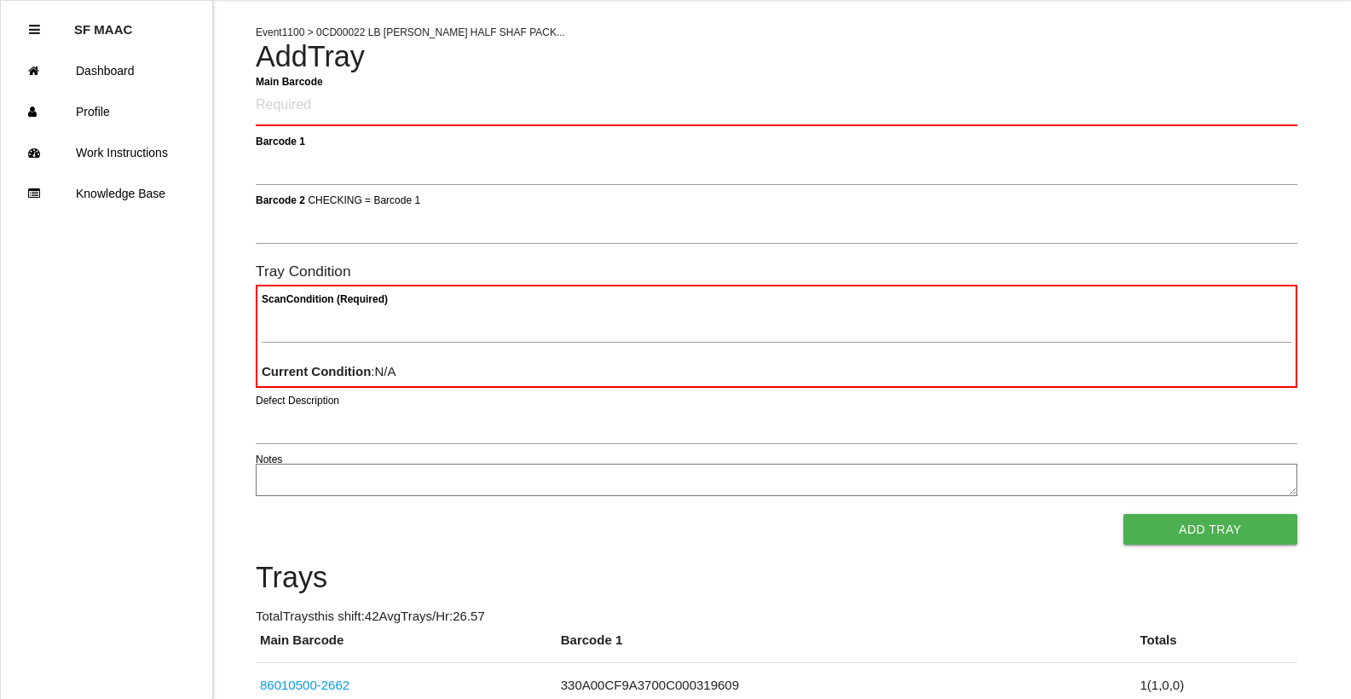
scroll to position [85, 0]
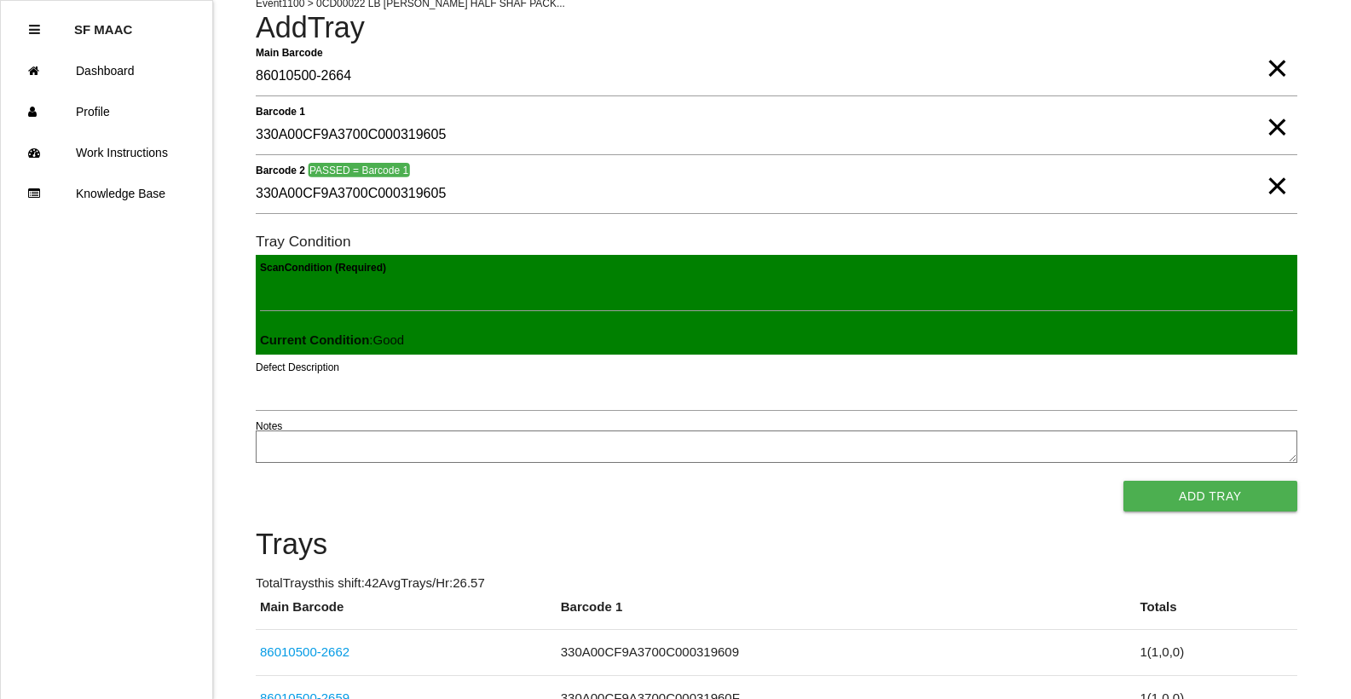
click at [1123, 481] on button "Add Tray" at bounding box center [1210, 496] width 174 height 31
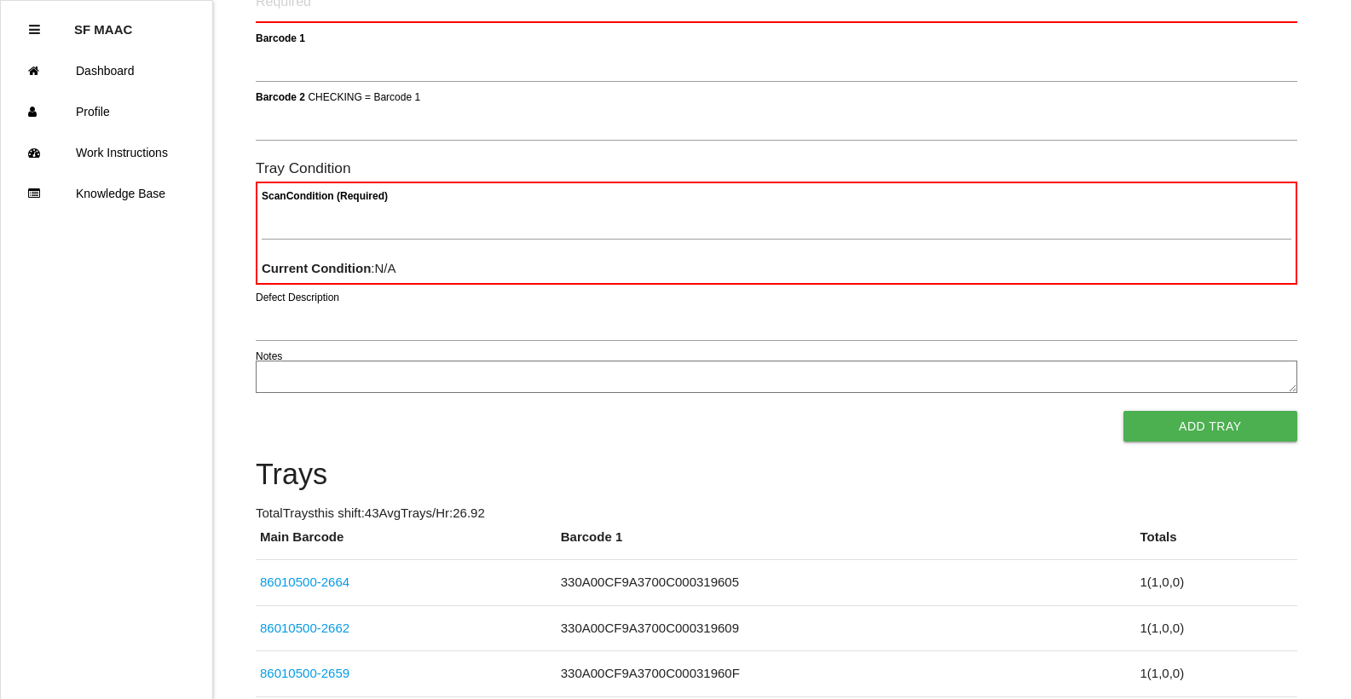
scroll to position [0, 0]
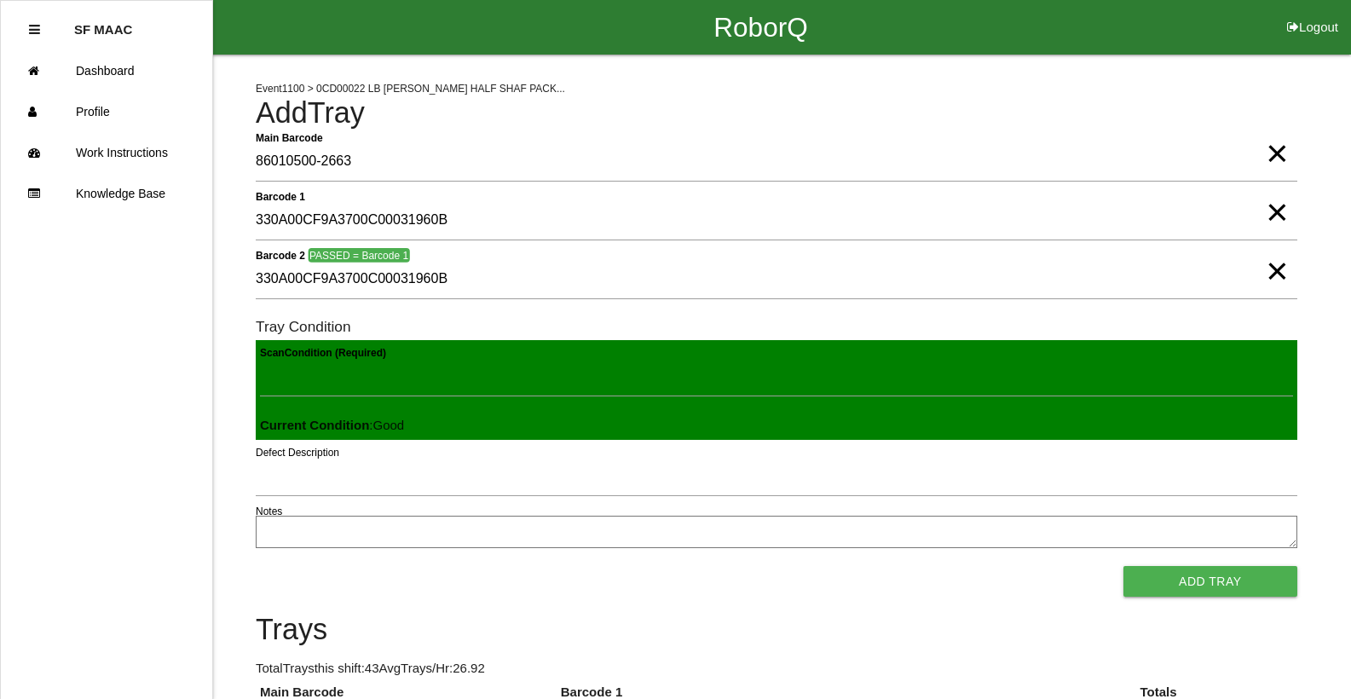
click at [1123, 566] on button "Add Tray" at bounding box center [1210, 581] width 174 height 31
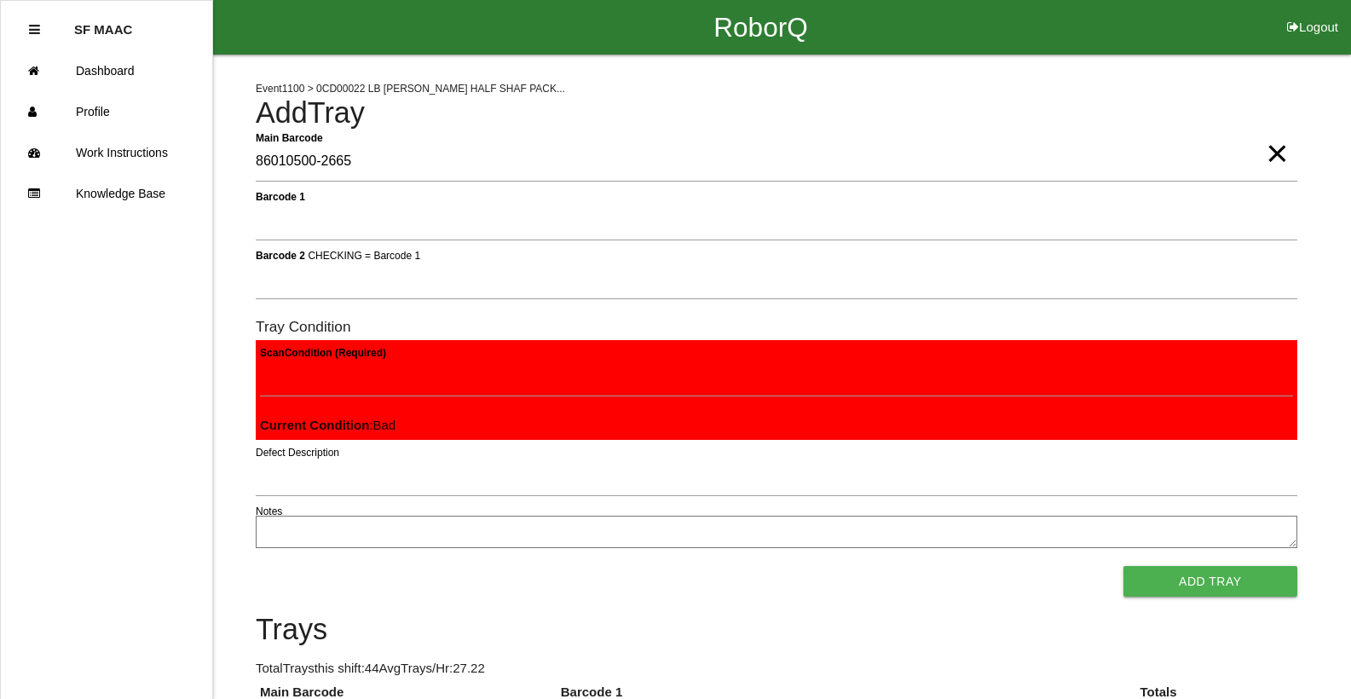
click at [1123, 566] on button "Add Tray" at bounding box center [1210, 581] width 174 height 31
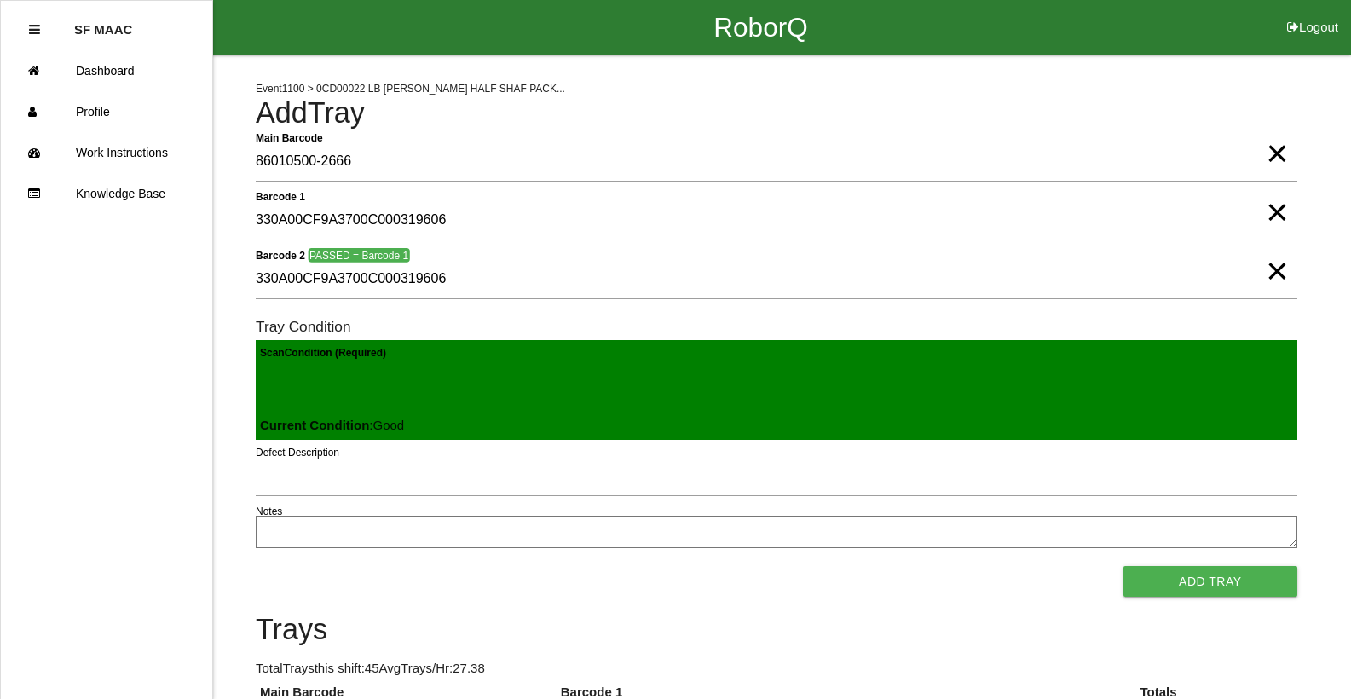
click at [1123, 566] on button "Add Tray" at bounding box center [1210, 581] width 174 height 31
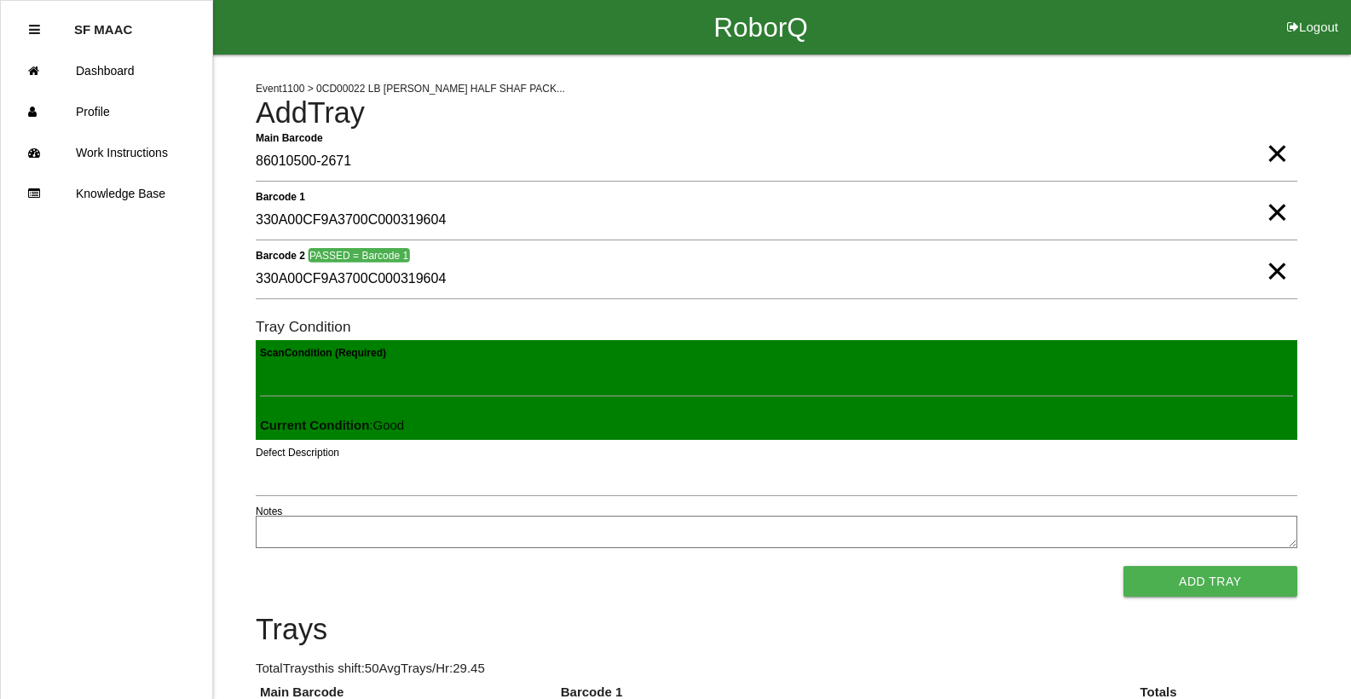
click at [1123, 566] on button "Add Tray" at bounding box center [1210, 581] width 174 height 31
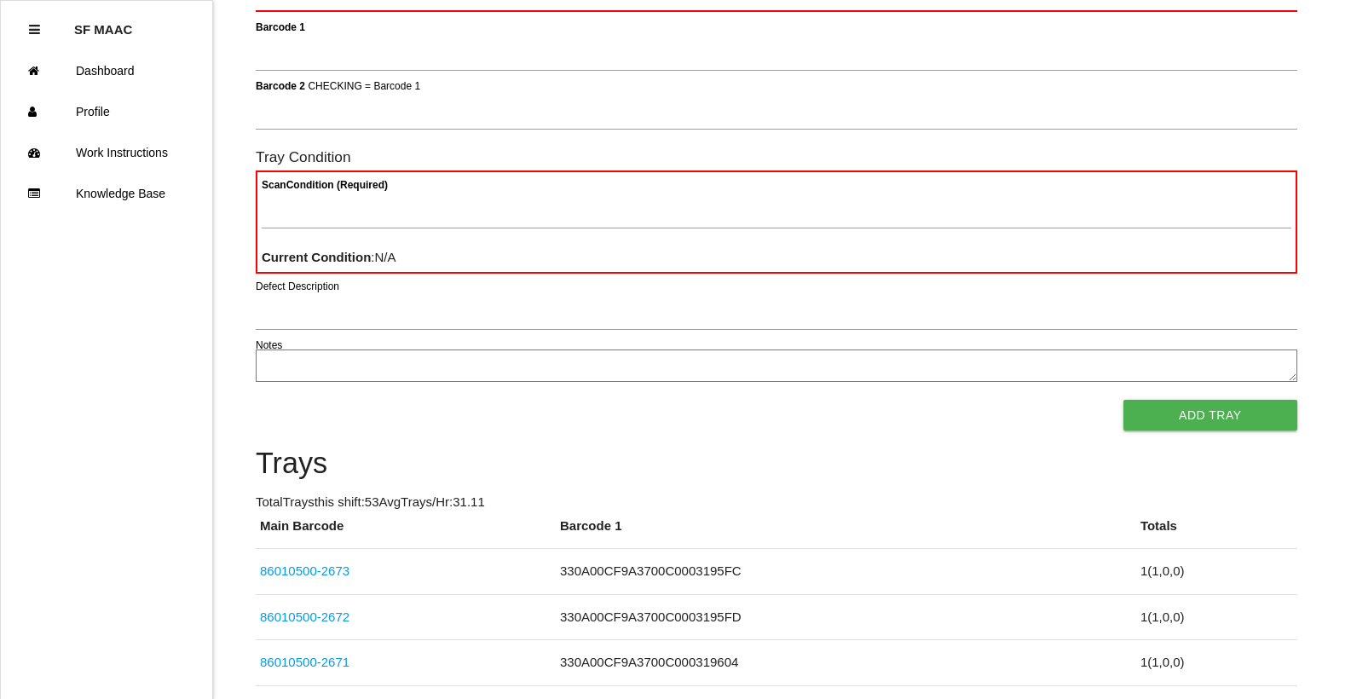
scroll to position [153, 0]
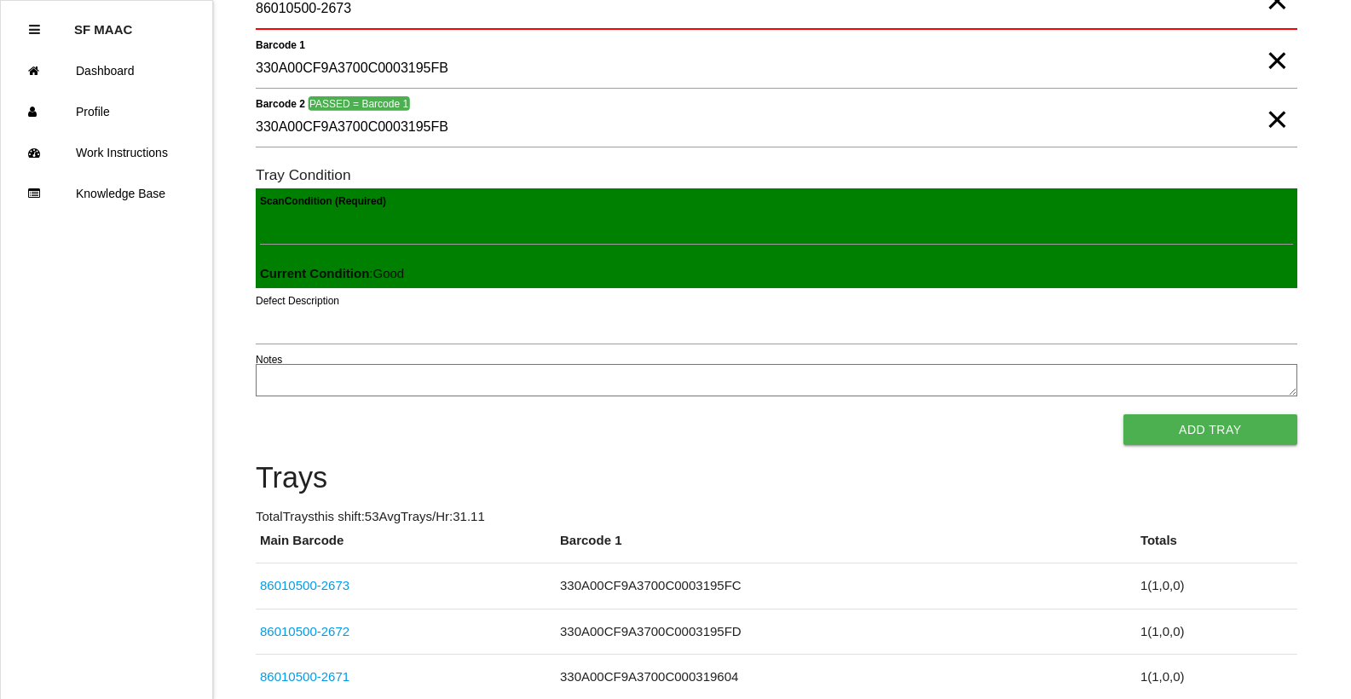
click at [1123, 414] on button "Add Tray" at bounding box center [1210, 429] width 174 height 31
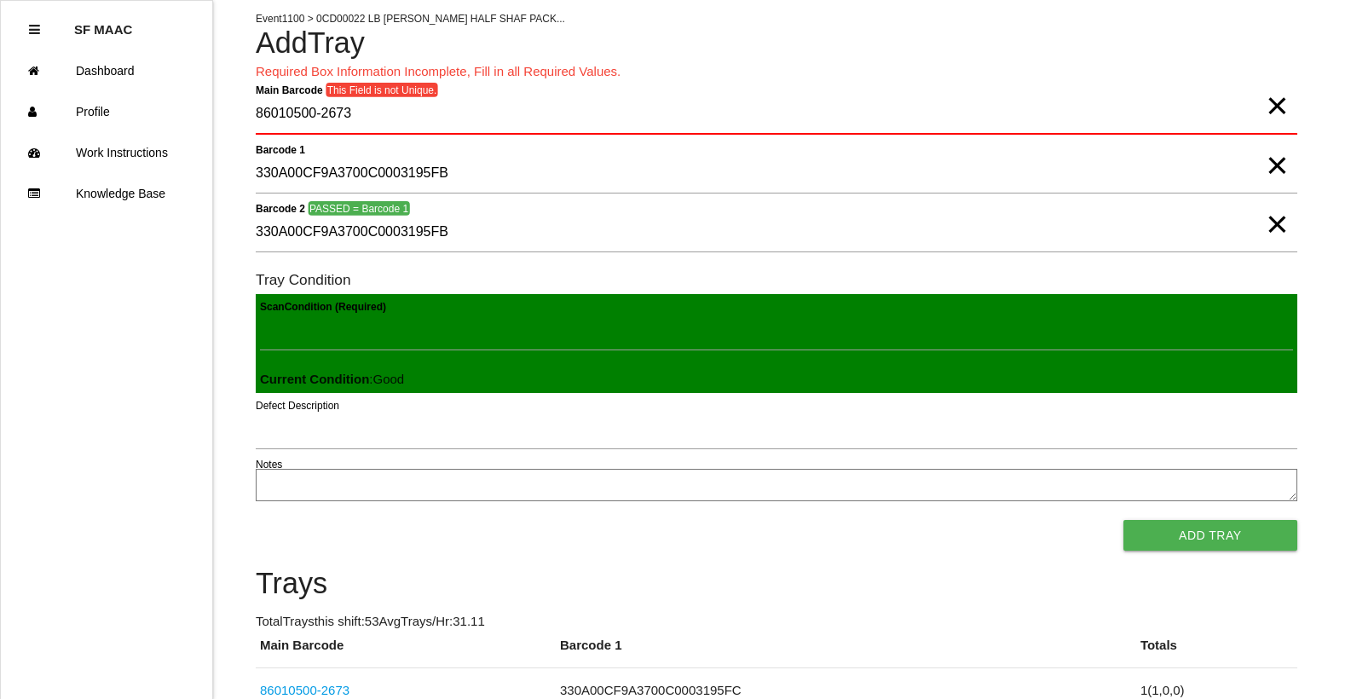
scroll to position [0, 0]
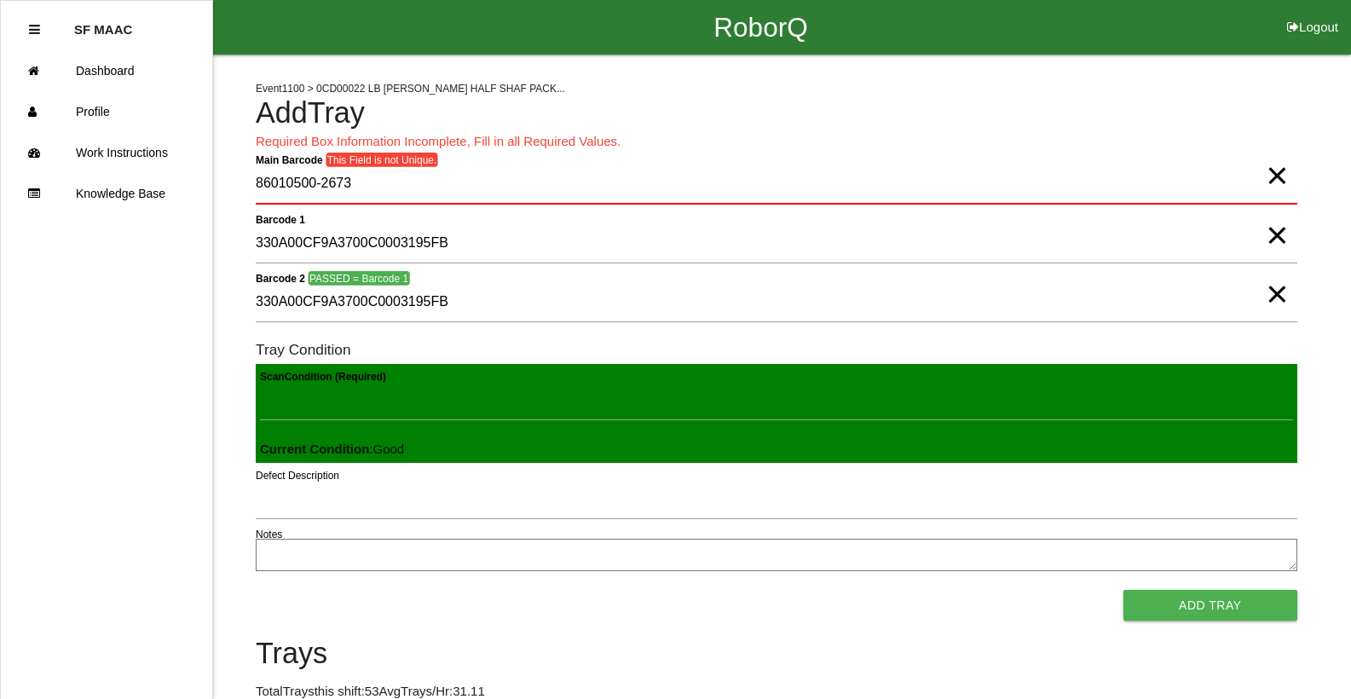
click at [1280, 176] on span "×" at bounding box center [1277, 158] width 22 height 34
click at [1244, 173] on Barcode "Main Barcode" at bounding box center [777, 184] width 1042 height 40
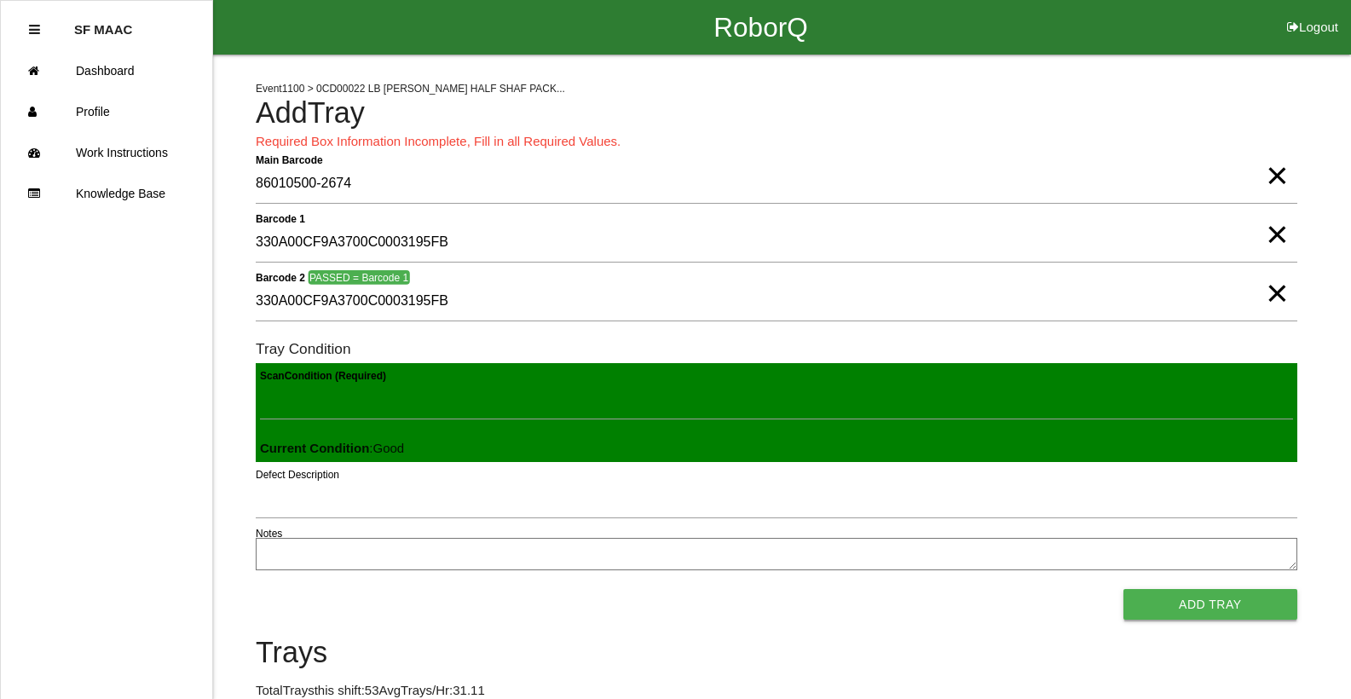
click at [1130, 609] on button "Add Tray" at bounding box center [1210, 604] width 174 height 31
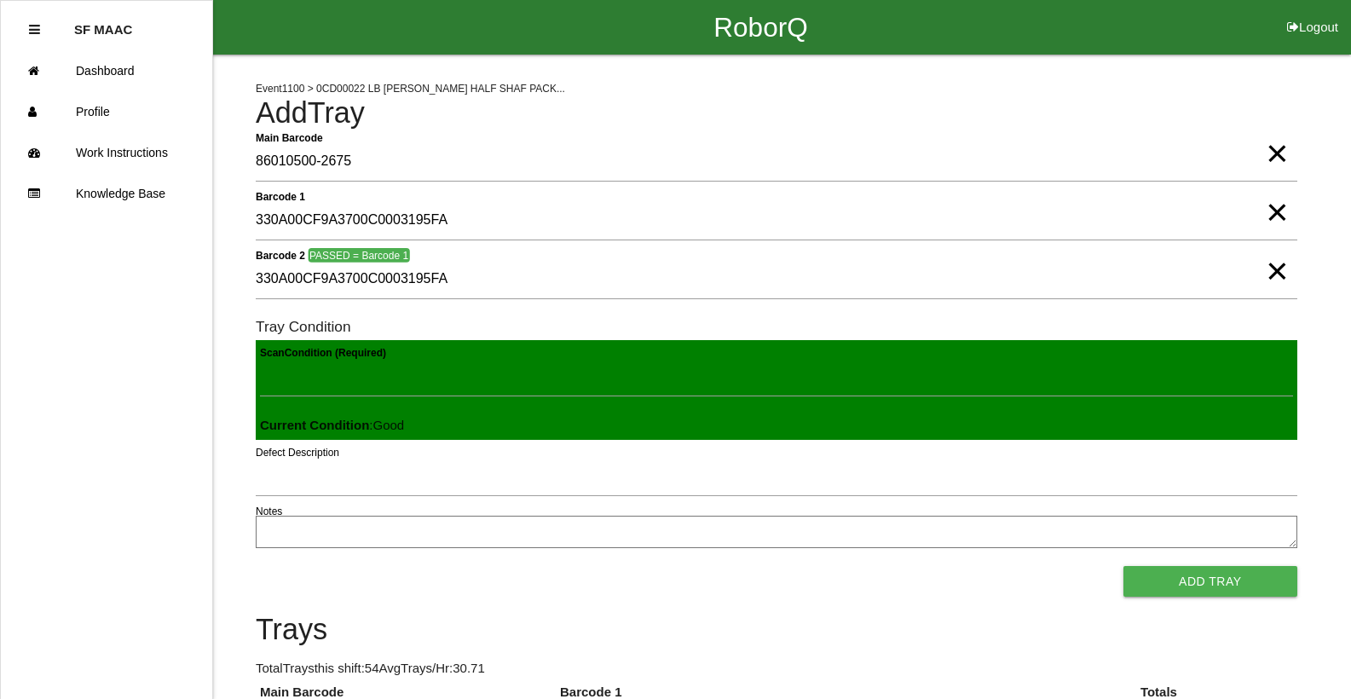
click at [1123, 566] on button "Add Tray" at bounding box center [1210, 581] width 174 height 31
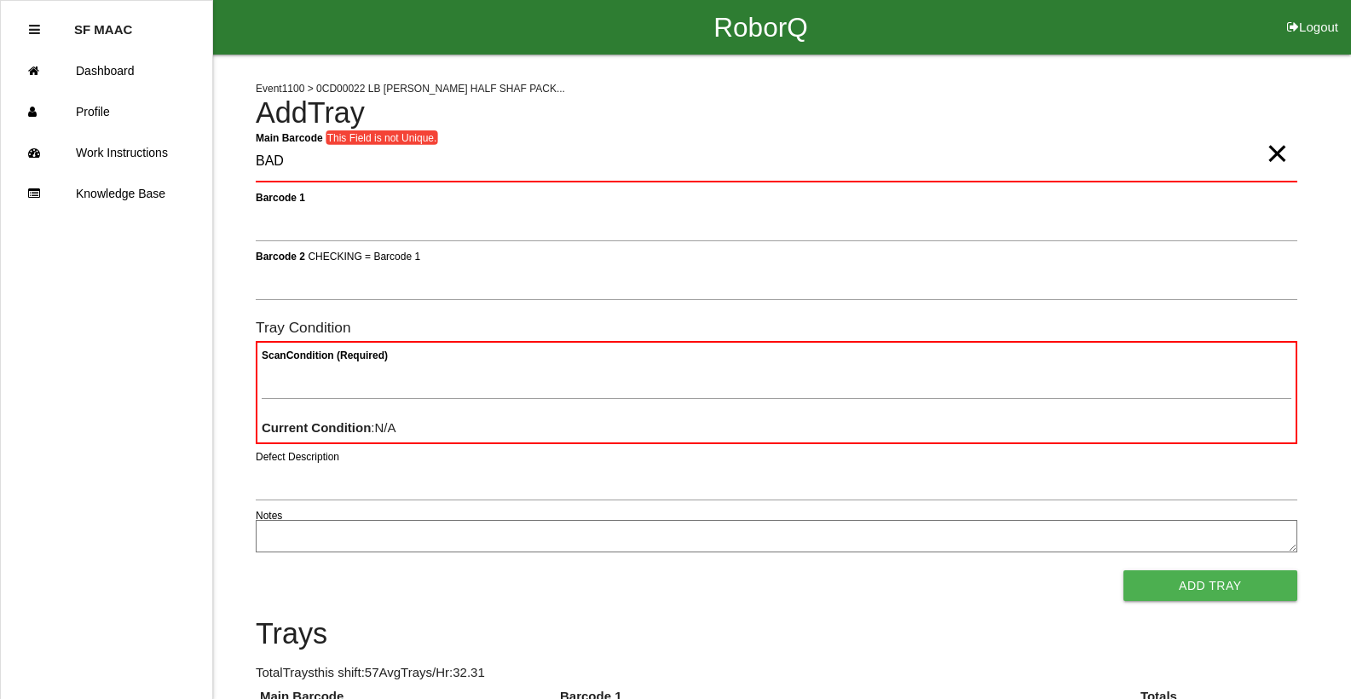
click at [1266, 153] on span "×" at bounding box center [1277, 136] width 22 height 34
click at [1251, 162] on Barcode "Main Barcode" at bounding box center [777, 162] width 1042 height 40
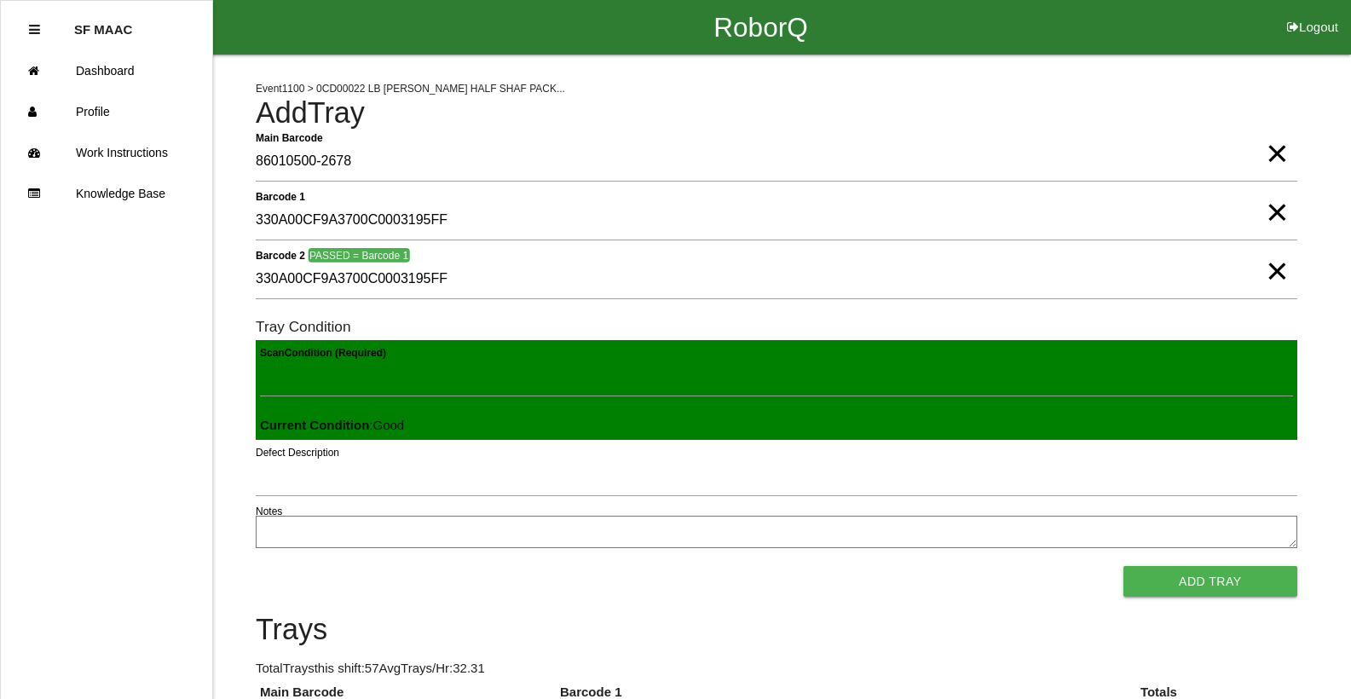
click at [1123, 566] on button "Add Tray" at bounding box center [1210, 581] width 174 height 31
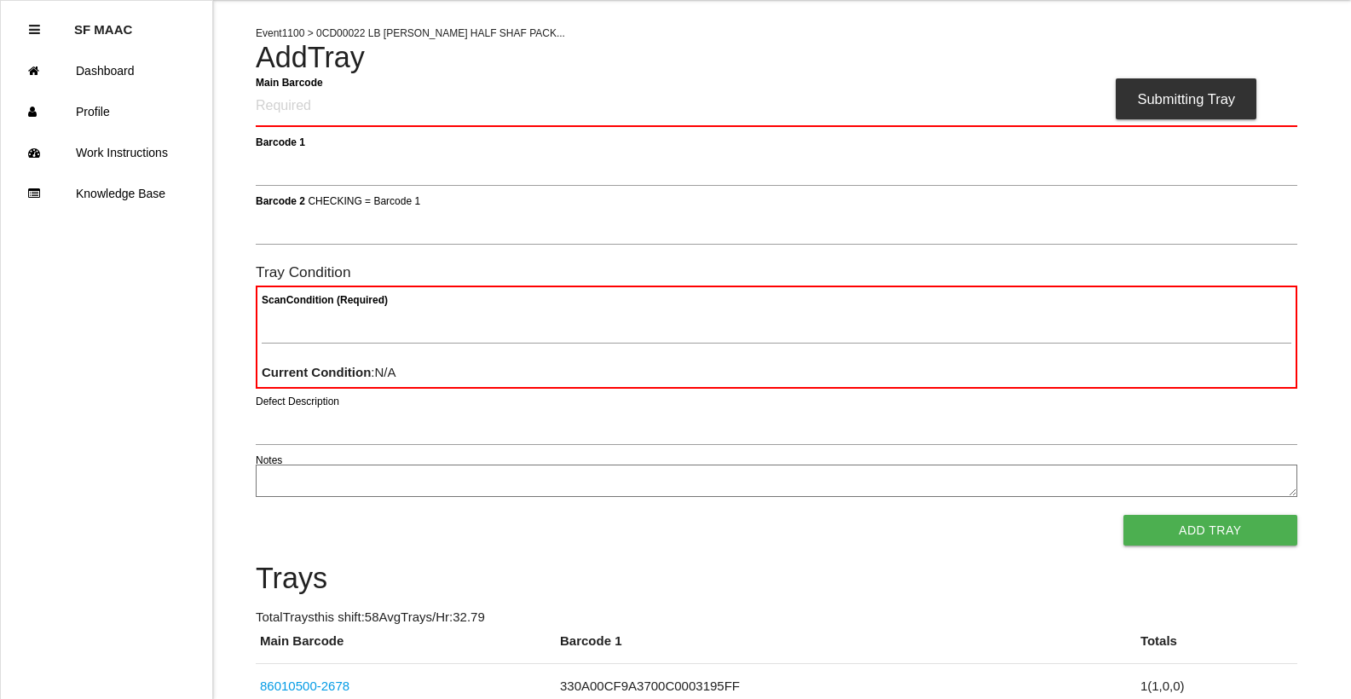
scroll to position [85, 0]
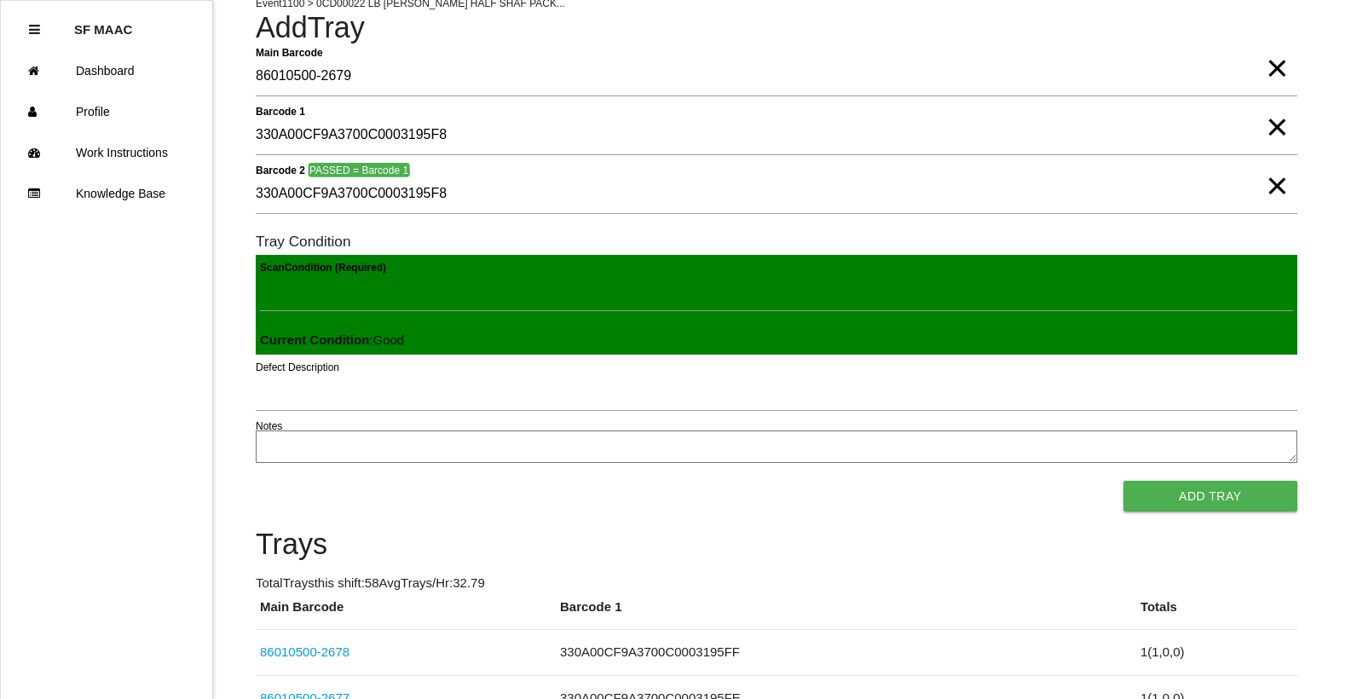
click at [1123, 481] on button "Add Tray" at bounding box center [1210, 496] width 174 height 31
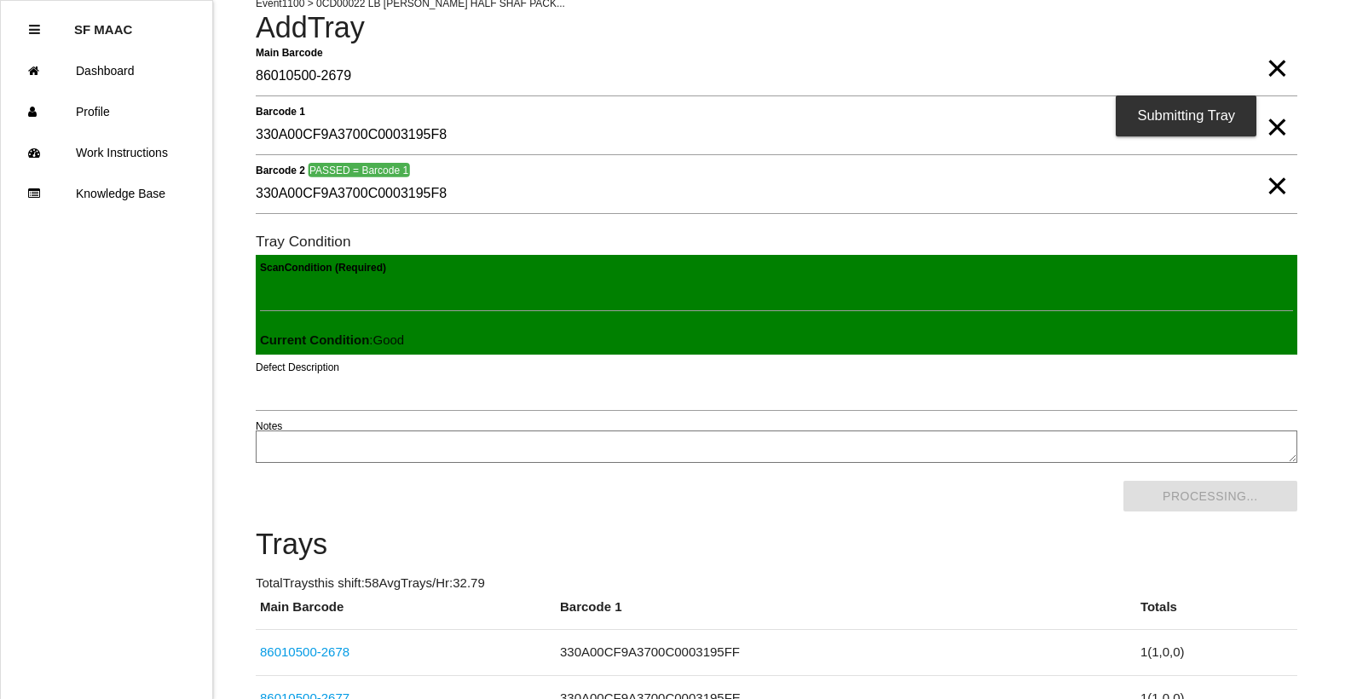
scroll to position [0, 0]
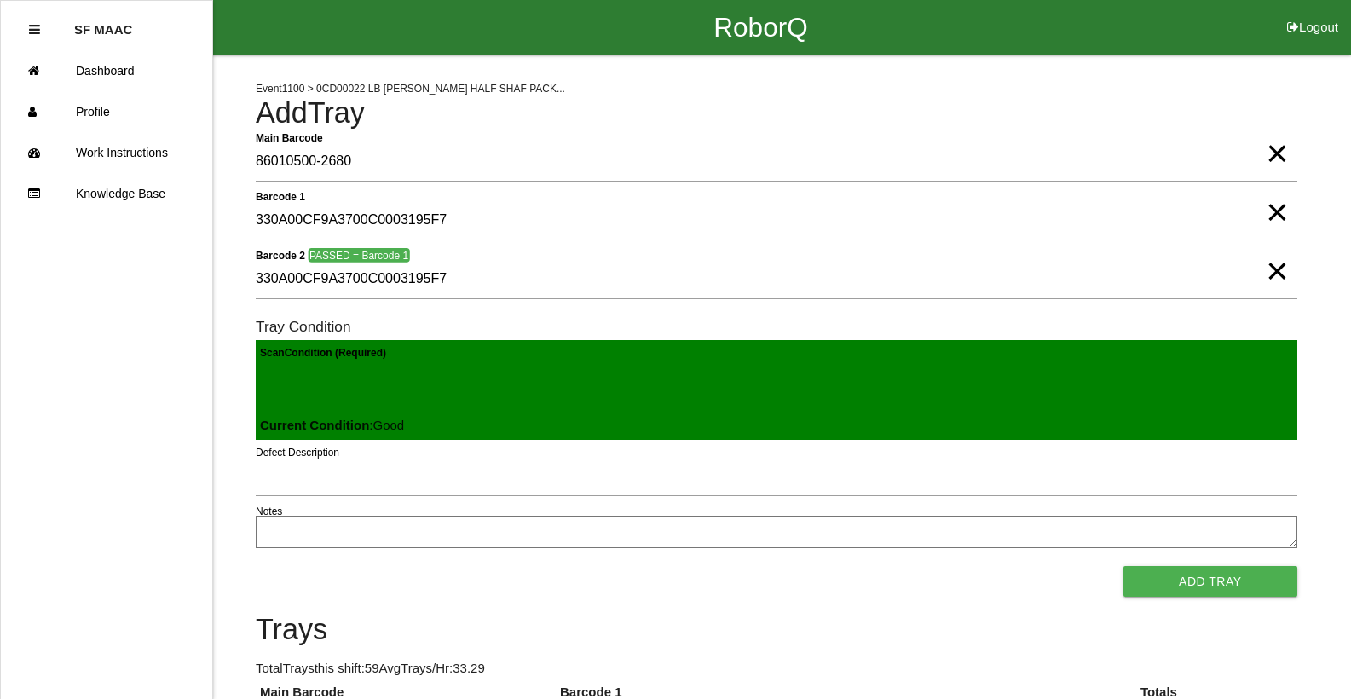
click at [1123, 566] on button "Add Tray" at bounding box center [1210, 581] width 174 height 31
